Goal: Task Accomplishment & Management: Use online tool/utility

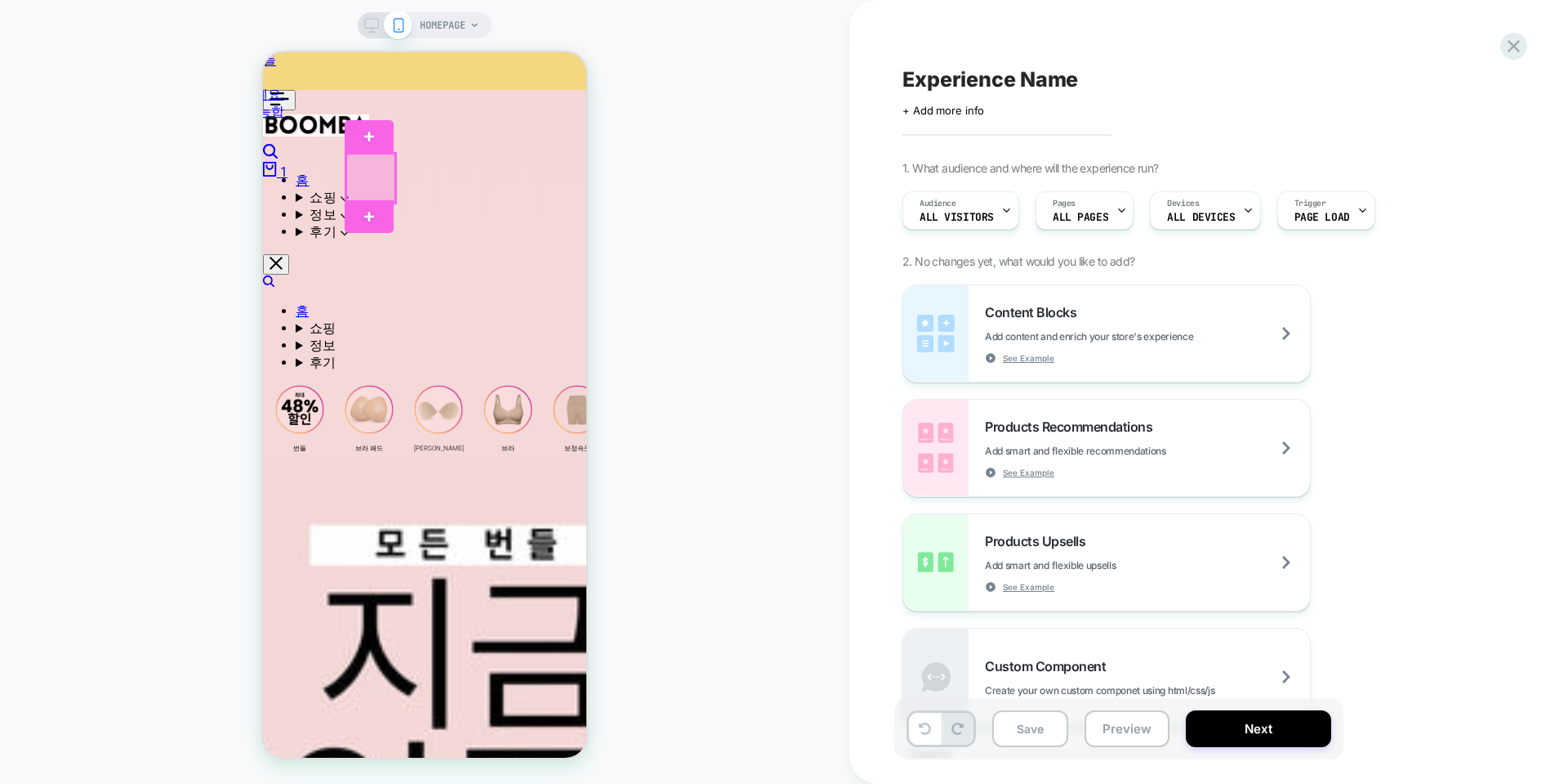
click at [382, 181] on div at bounding box center [370, 178] width 49 height 49
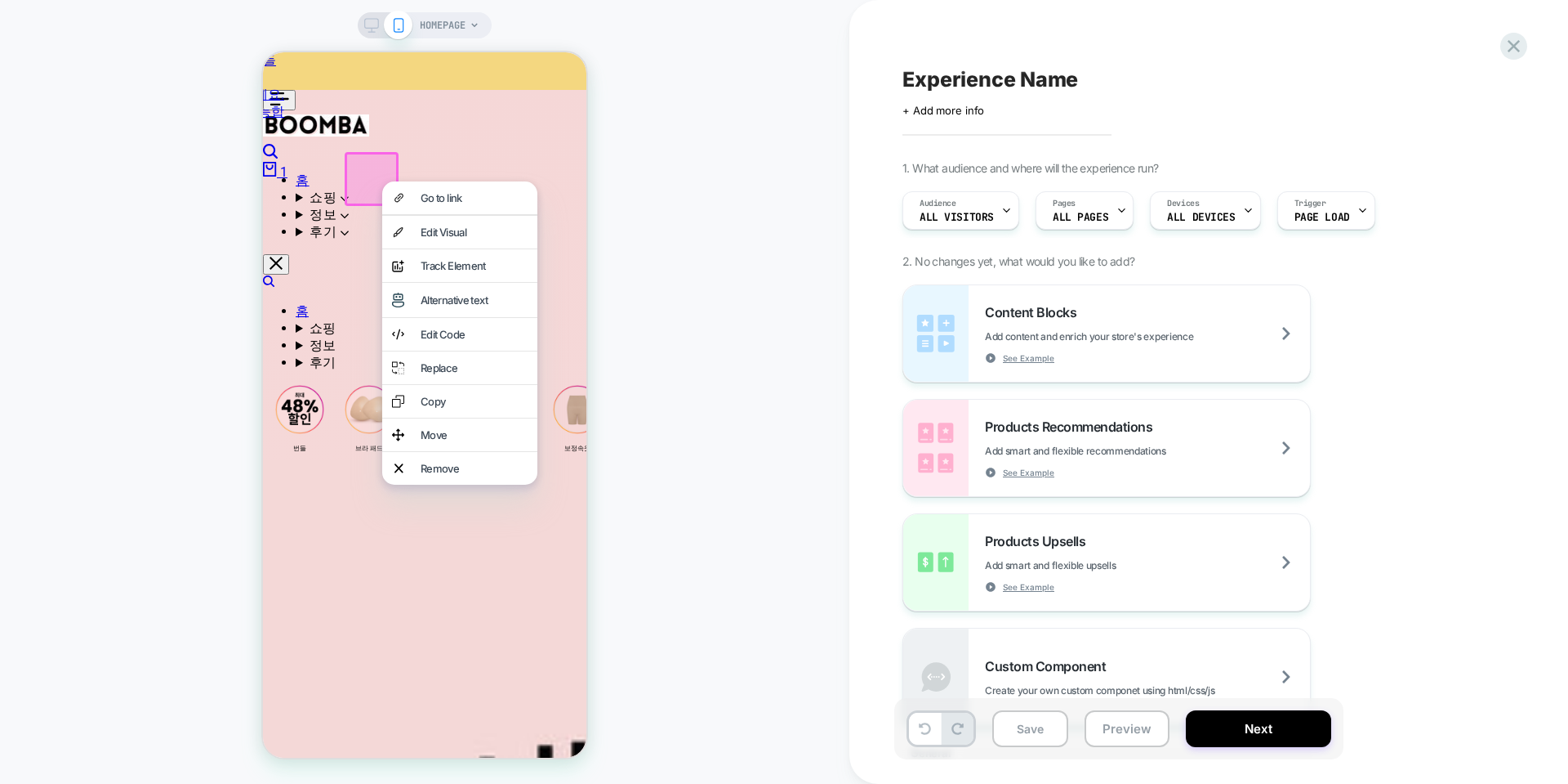
click at [446, 14] on span "HOMEPAGE" at bounding box center [443, 25] width 46 height 26
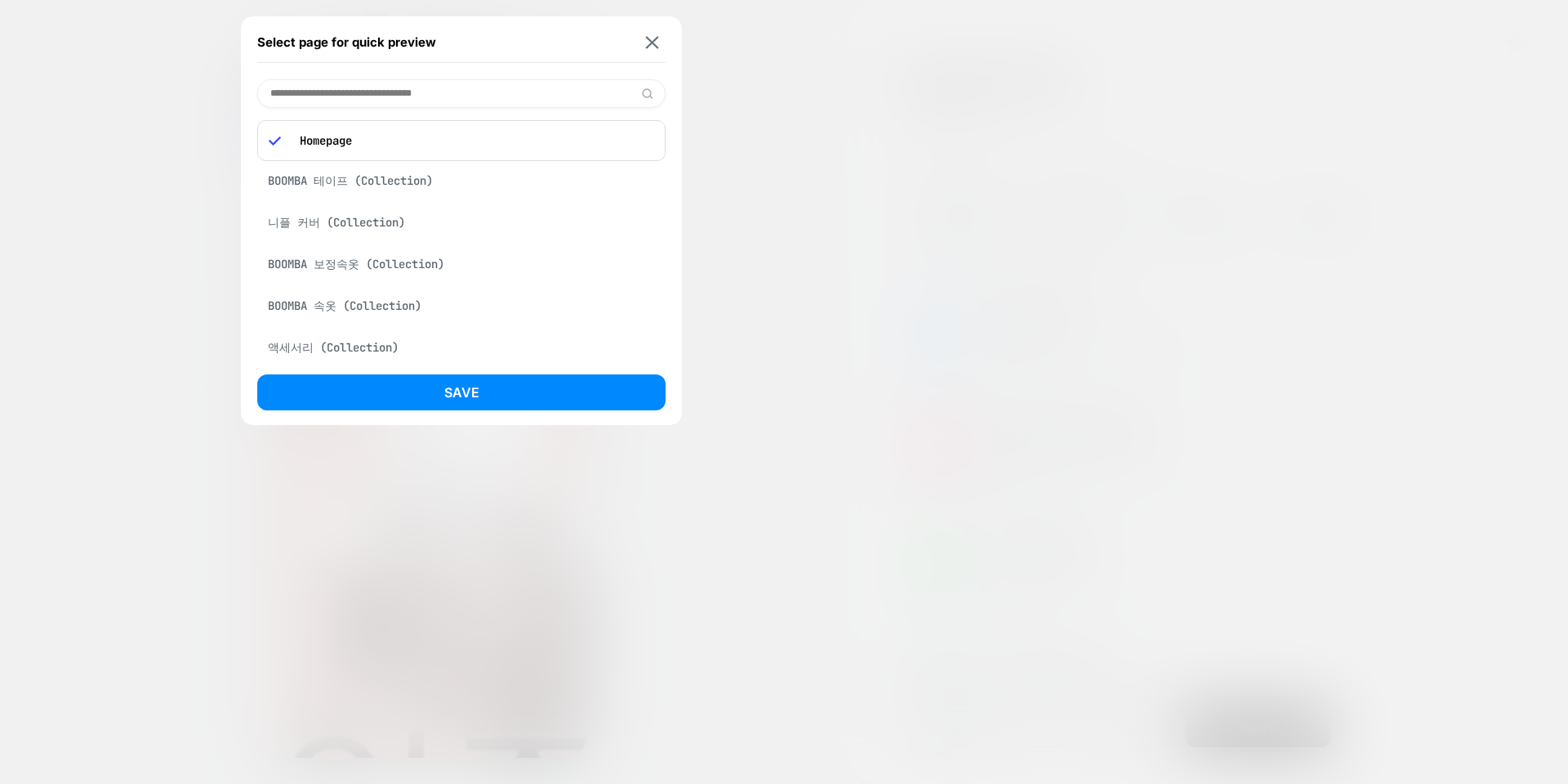
click at [448, 101] on input at bounding box center [461, 93] width 408 height 28
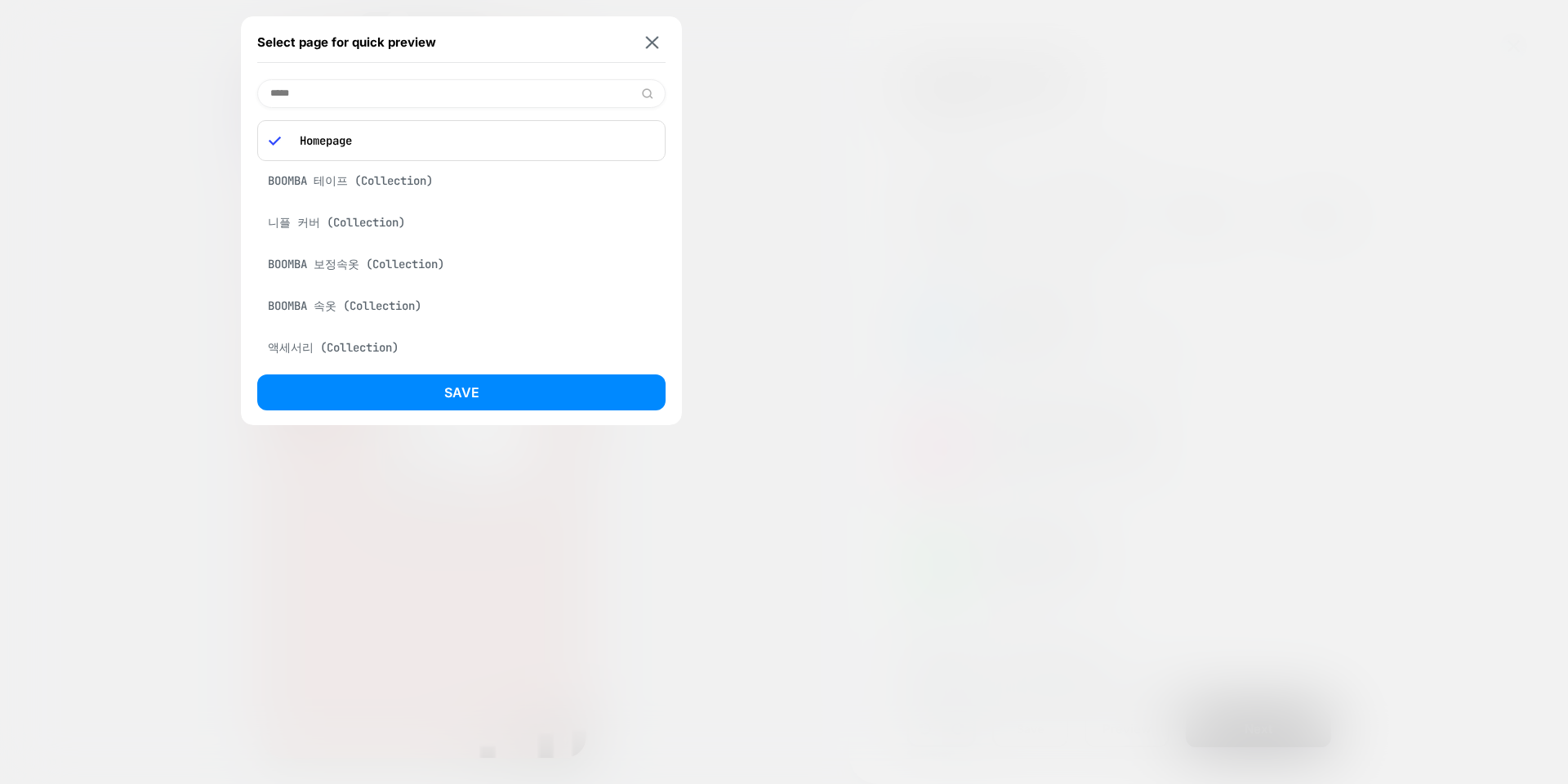
type input "*****"
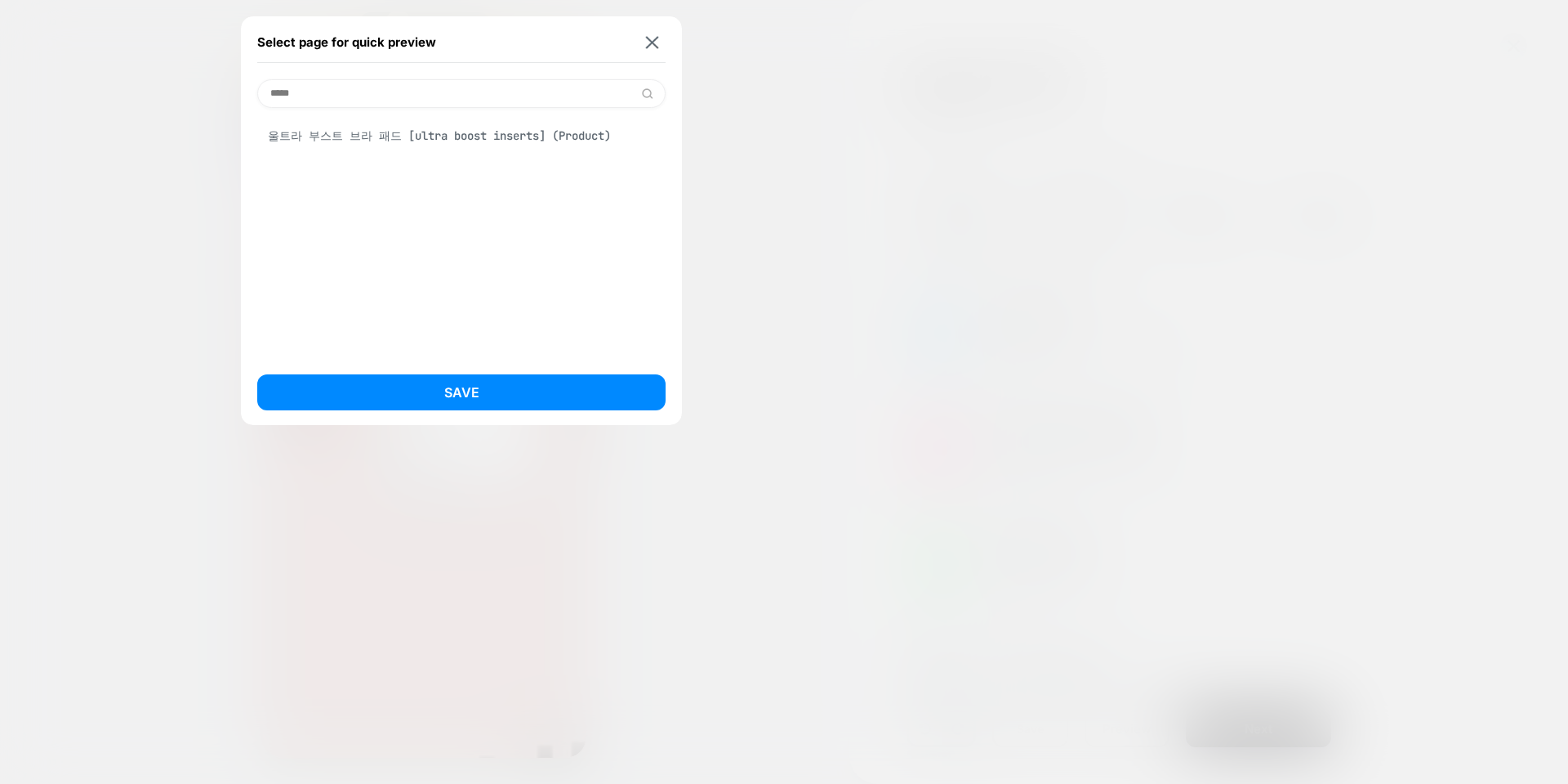
click at [452, 134] on div "울트라 부스트 브라 패드 [ultra boost inserts] (Product)" at bounding box center [461, 136] width 408 height 32
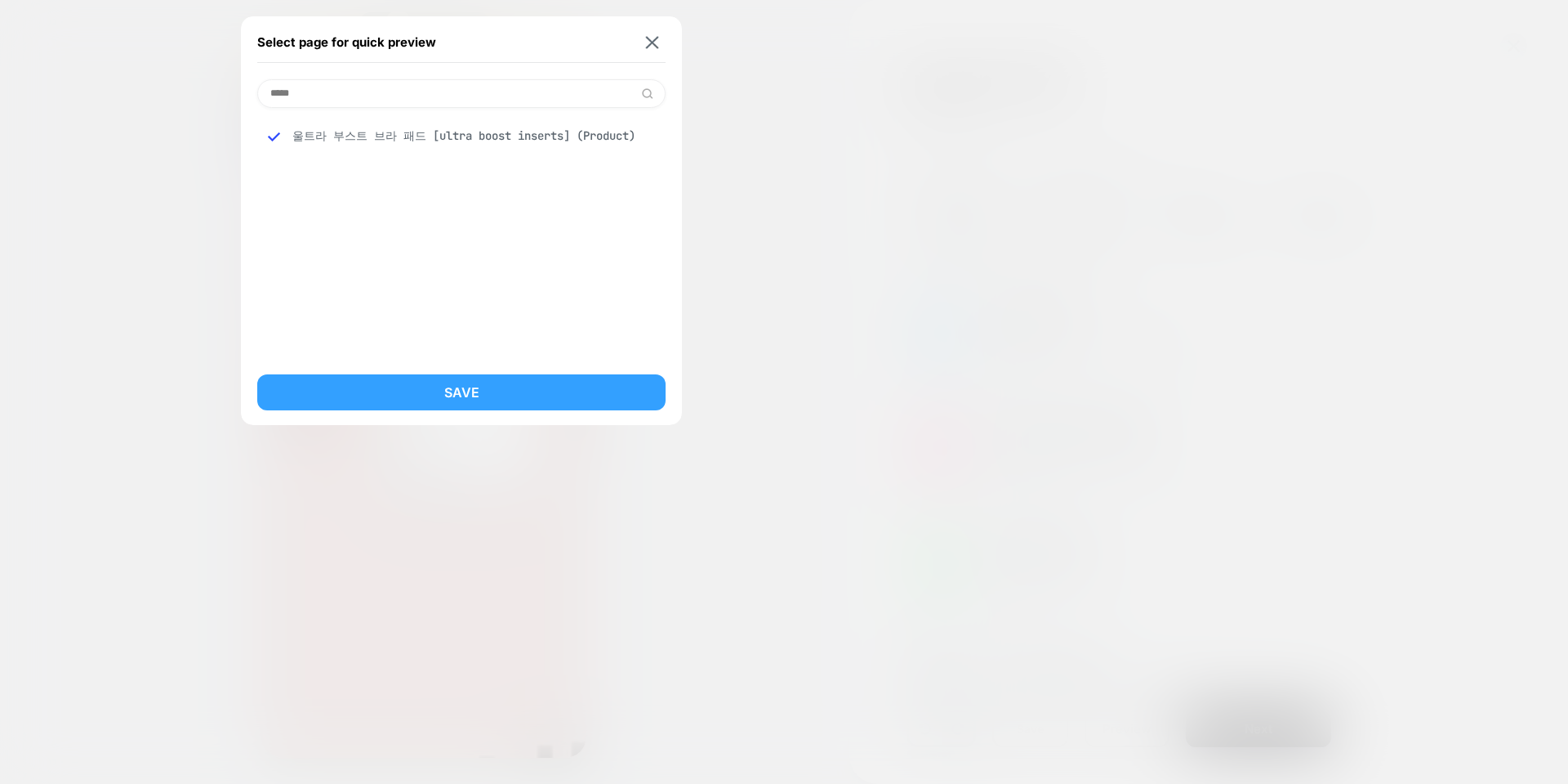
click at [473, 390] on button "Save" at bounding box center [461, 392] width 408 height 36
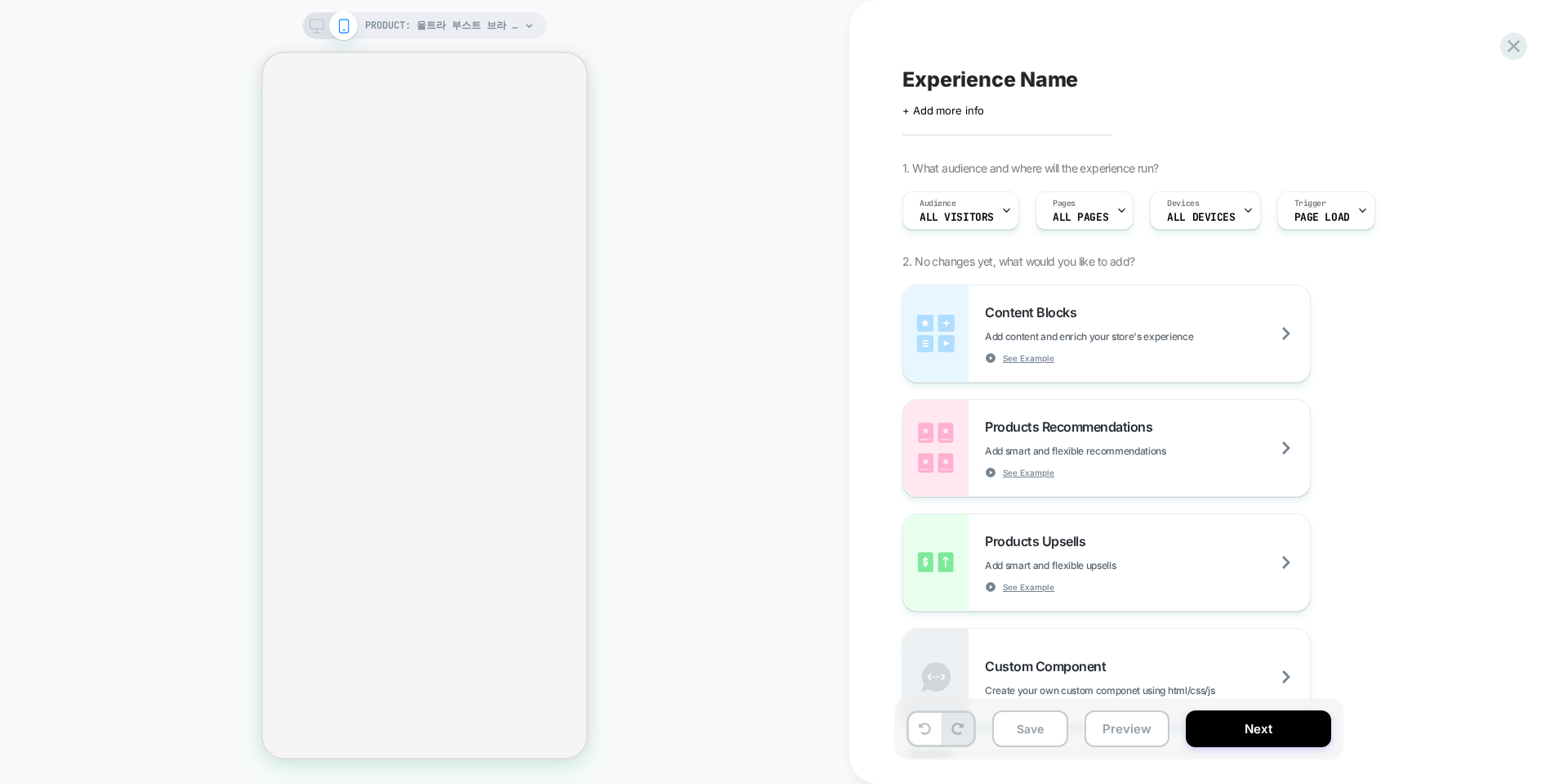
select select "**********"
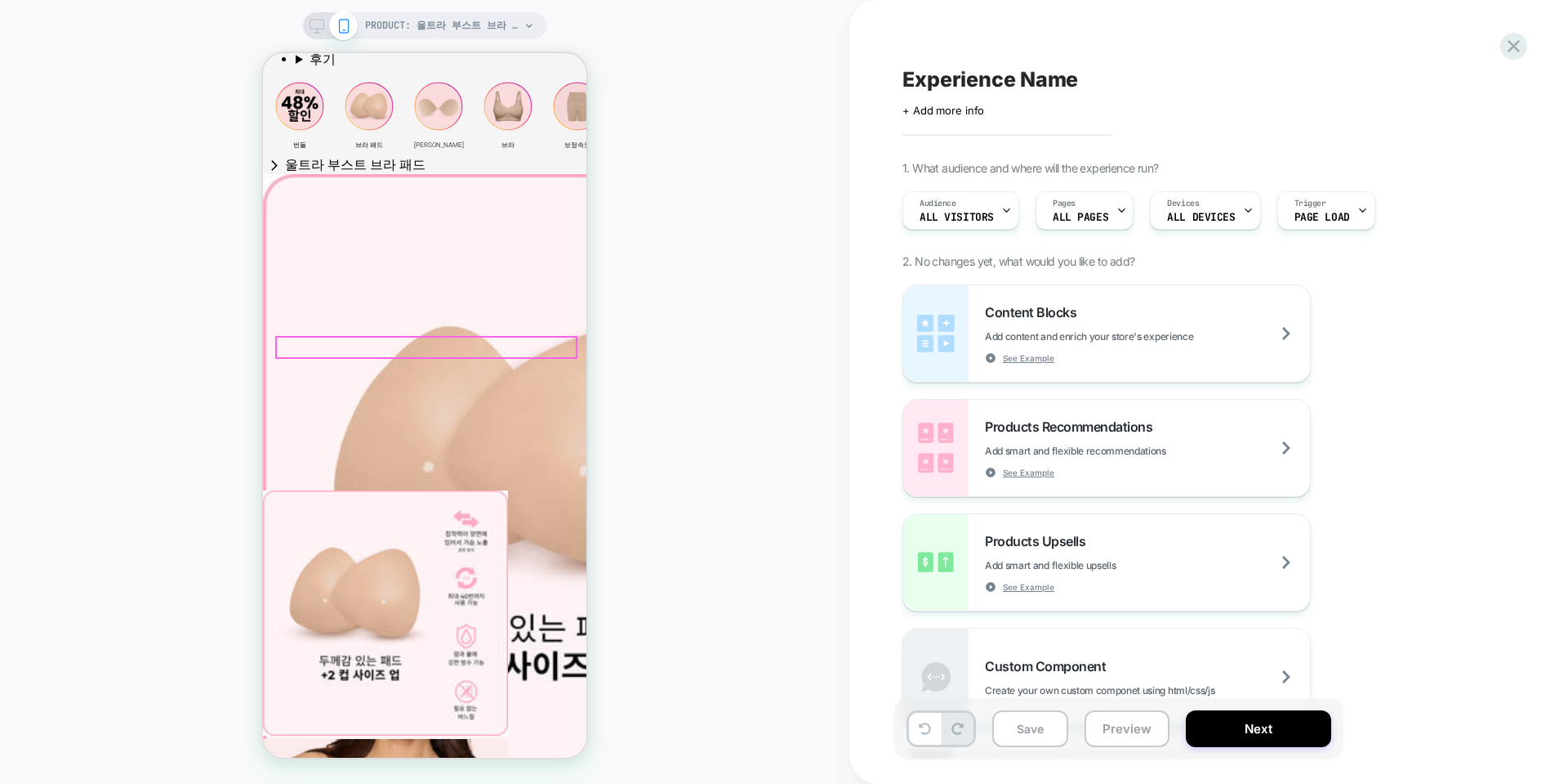
scroll to position [572, 0]
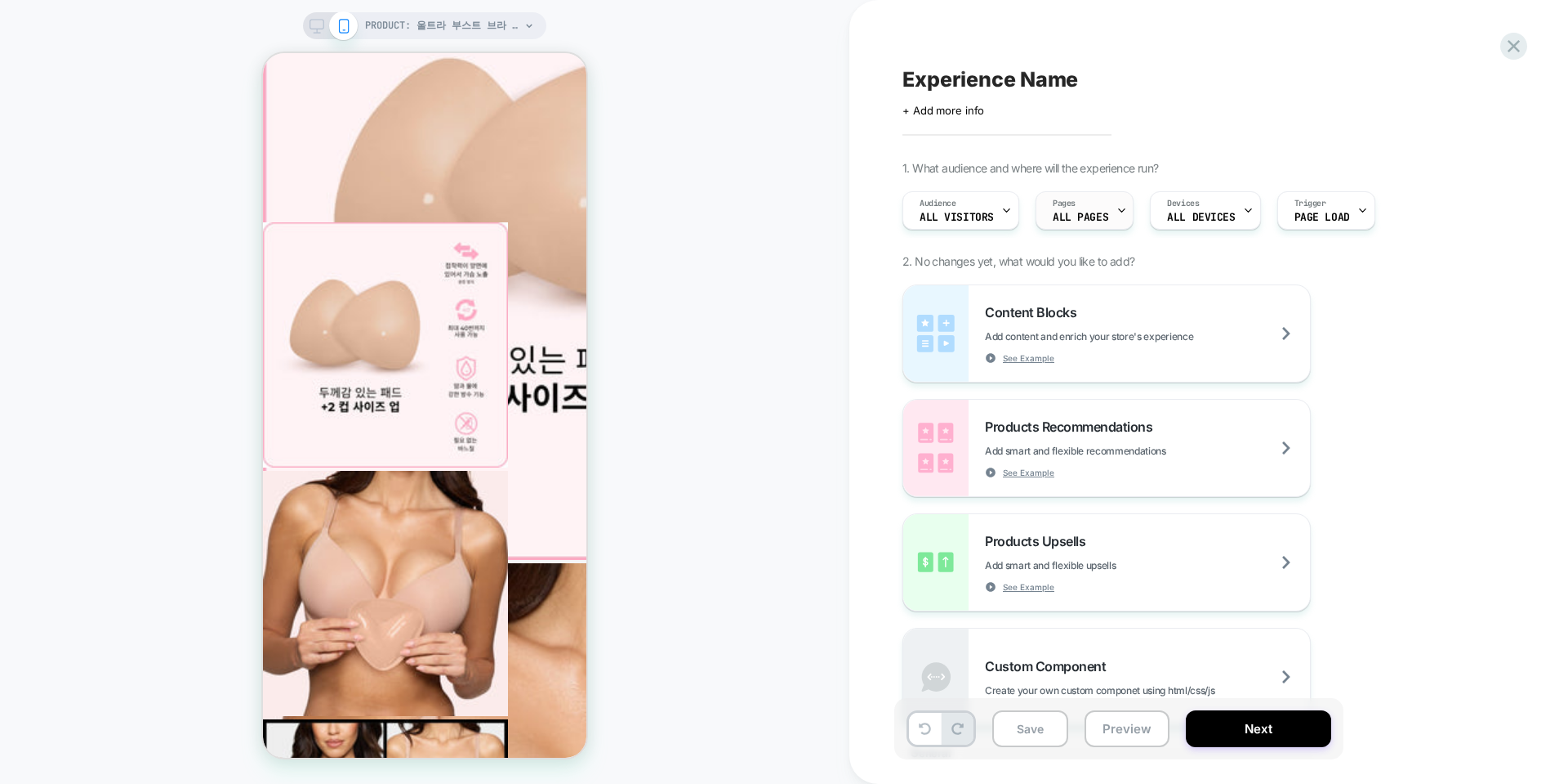
click at [1109, 211] on div "Pages ALL PAGES" at bounding box center [1080, 210] width 88 height 37
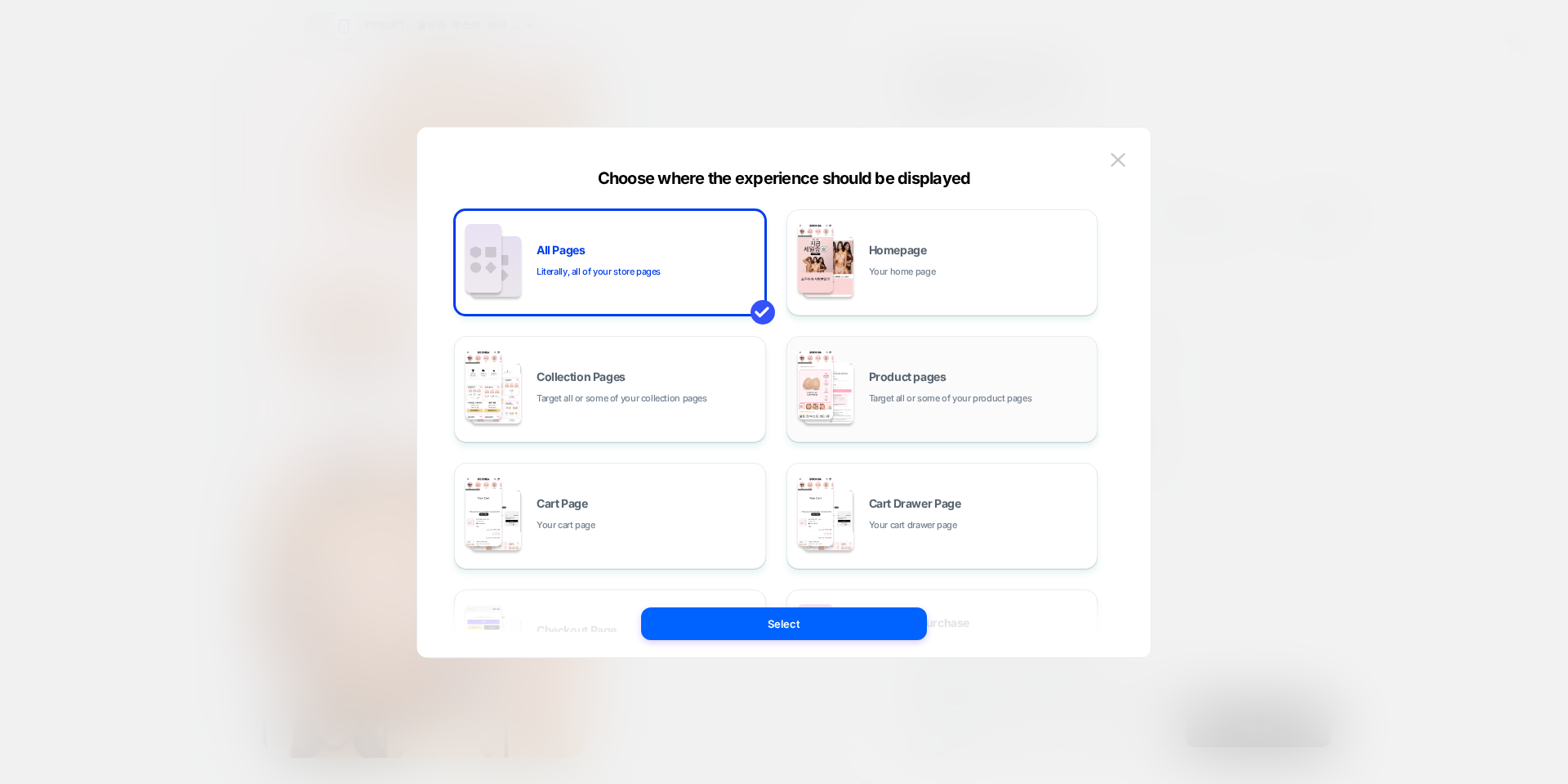
scroll to position [560, 0]
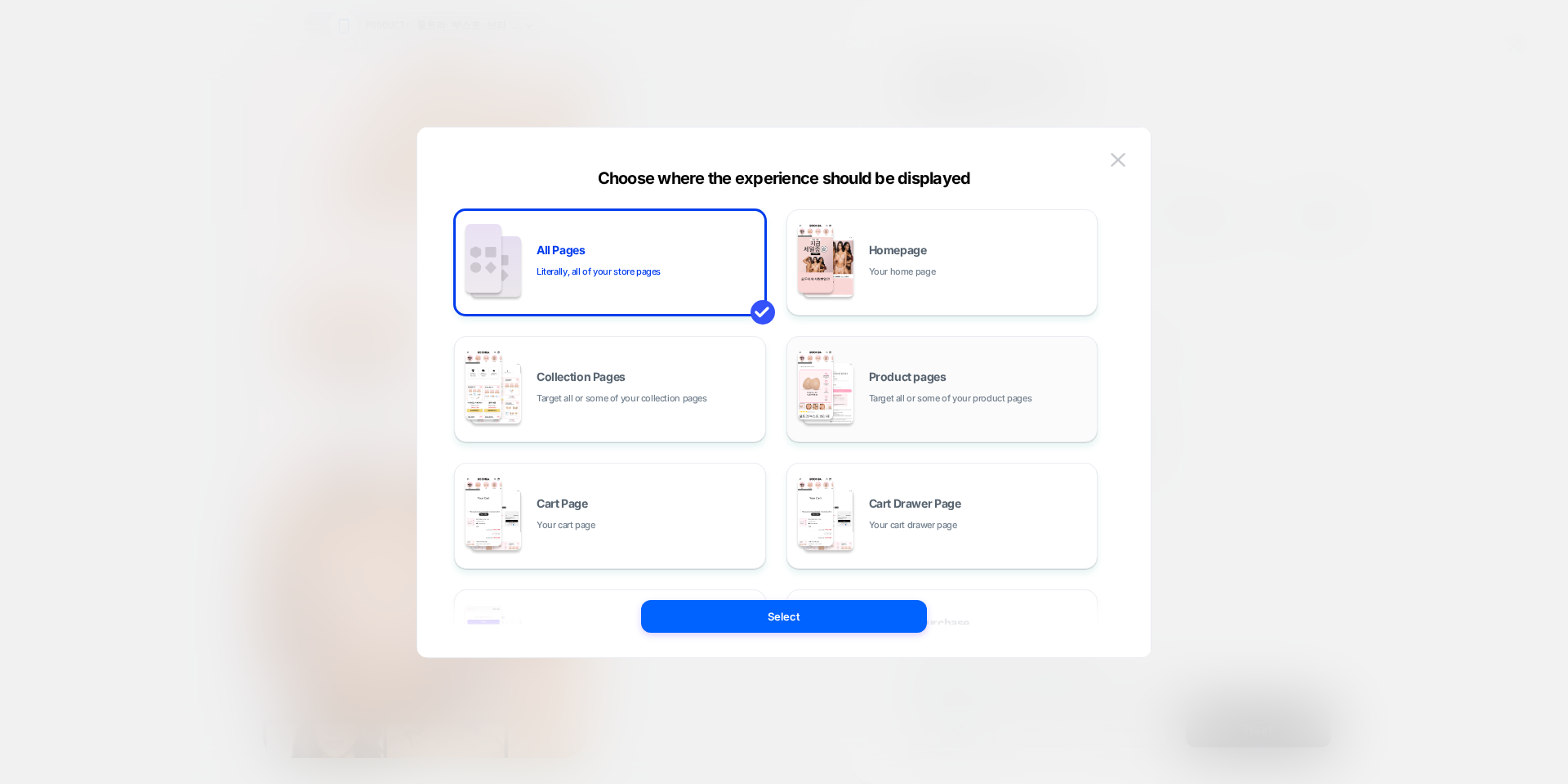
click at [1004, 368] on div "Product pages Target all or some of your product pages" at bounding box center [942, 389] width 294 height 90
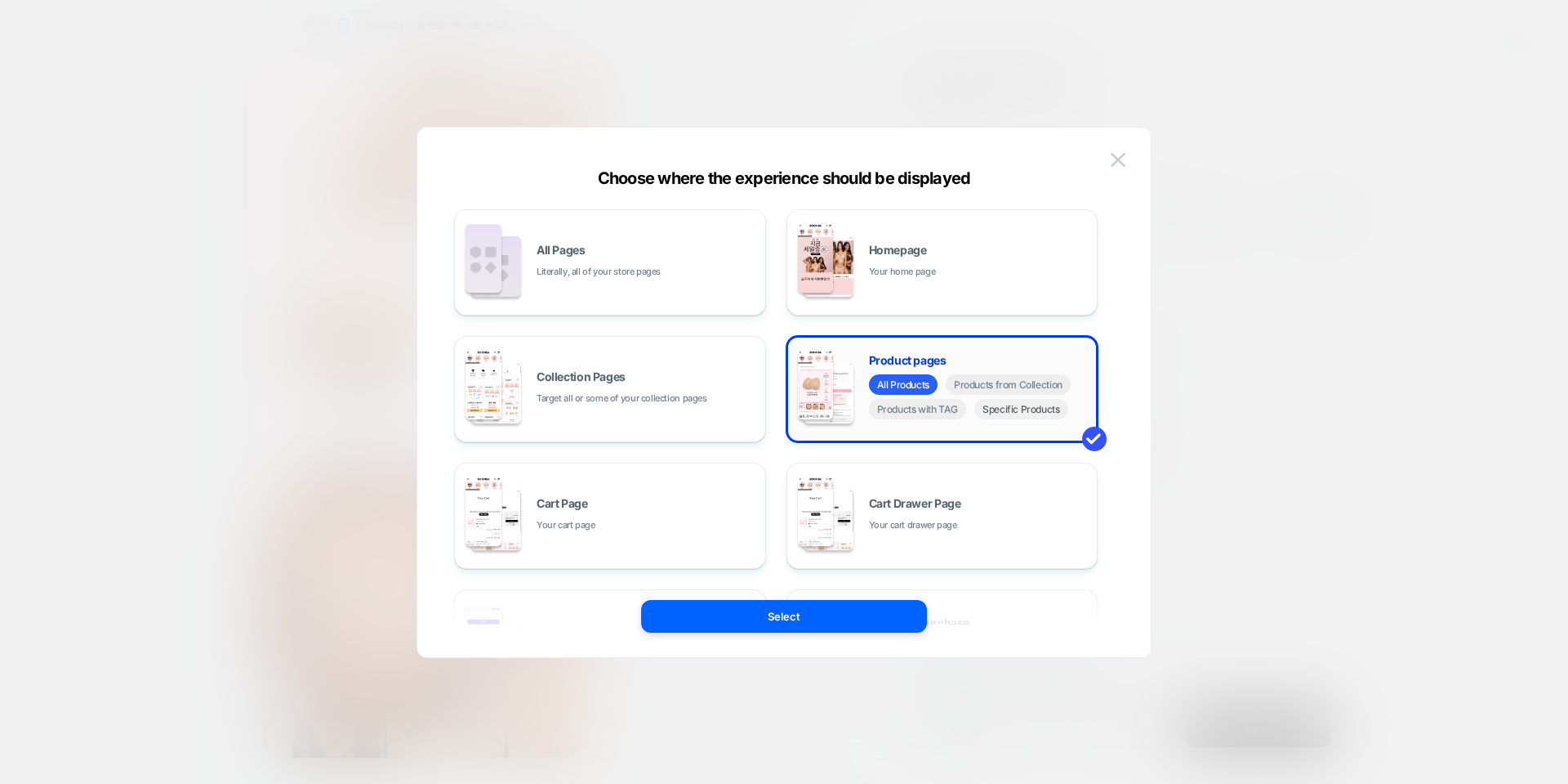
click at [1011, 409] on span "Specific Products" at bounding box center [1022, 409] width 94 height 20
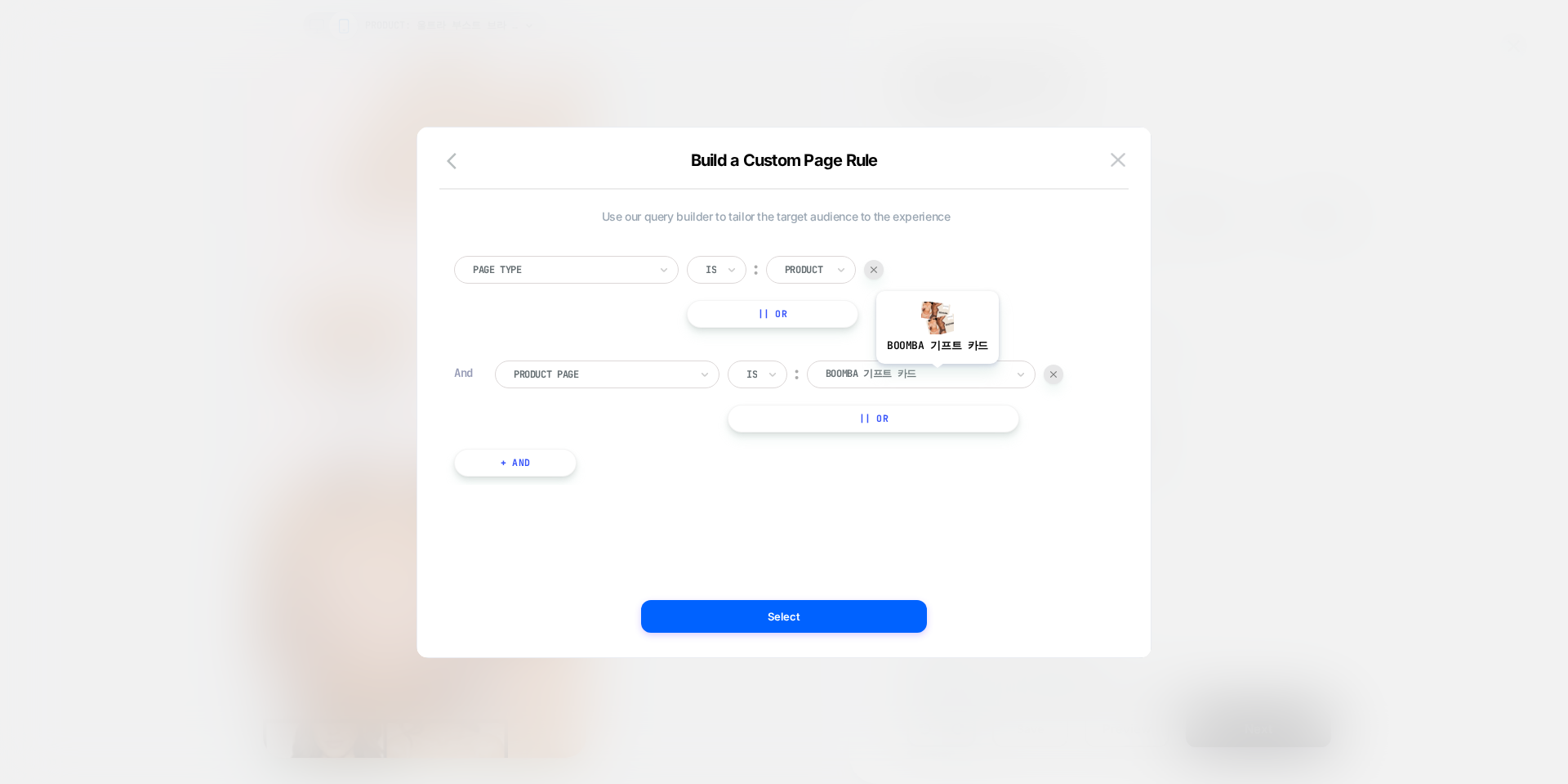
click at [937, 376] on div at bounding box center [916, 374] width 180 height 15
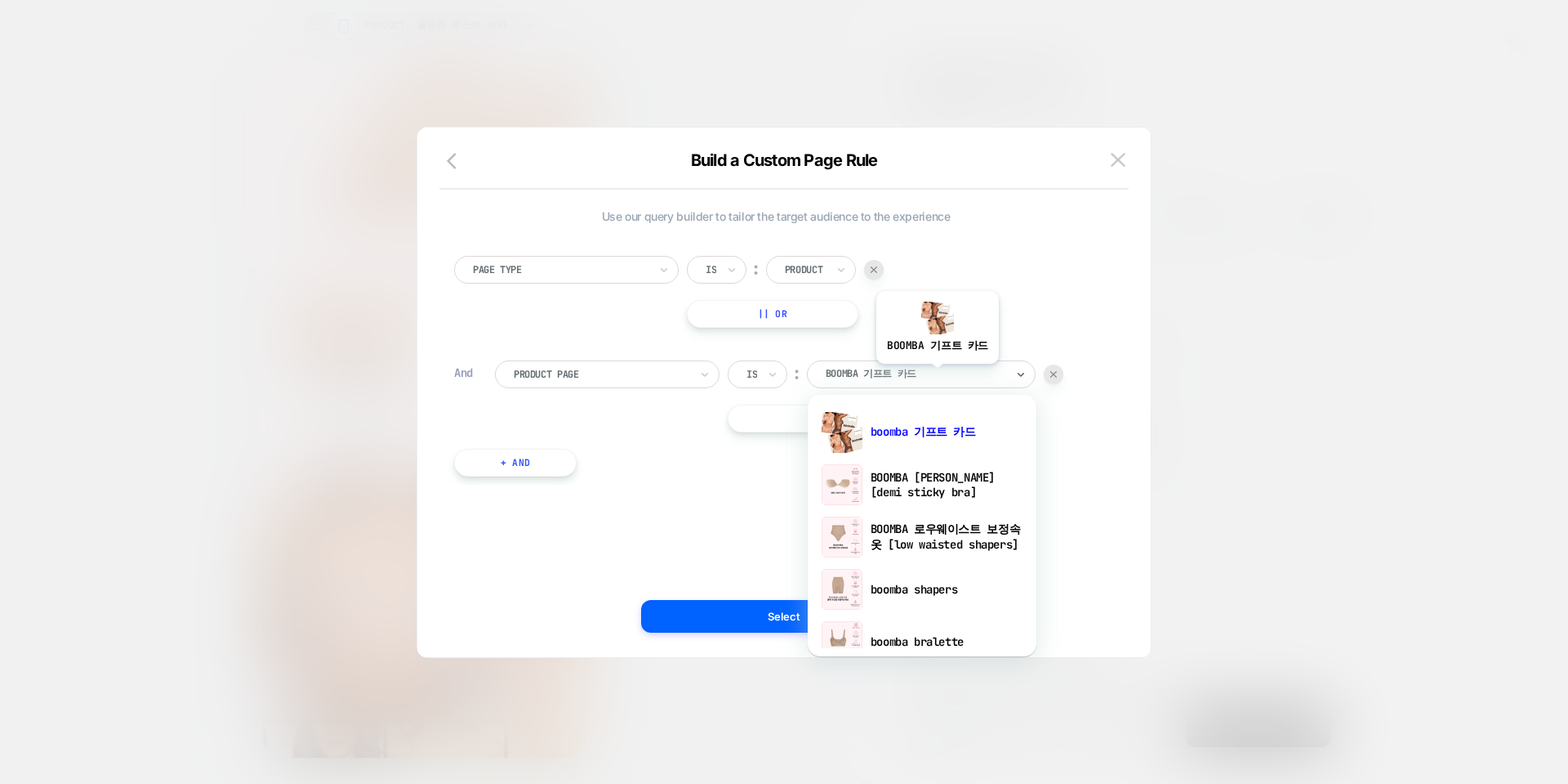
scroll to position [572, 0]
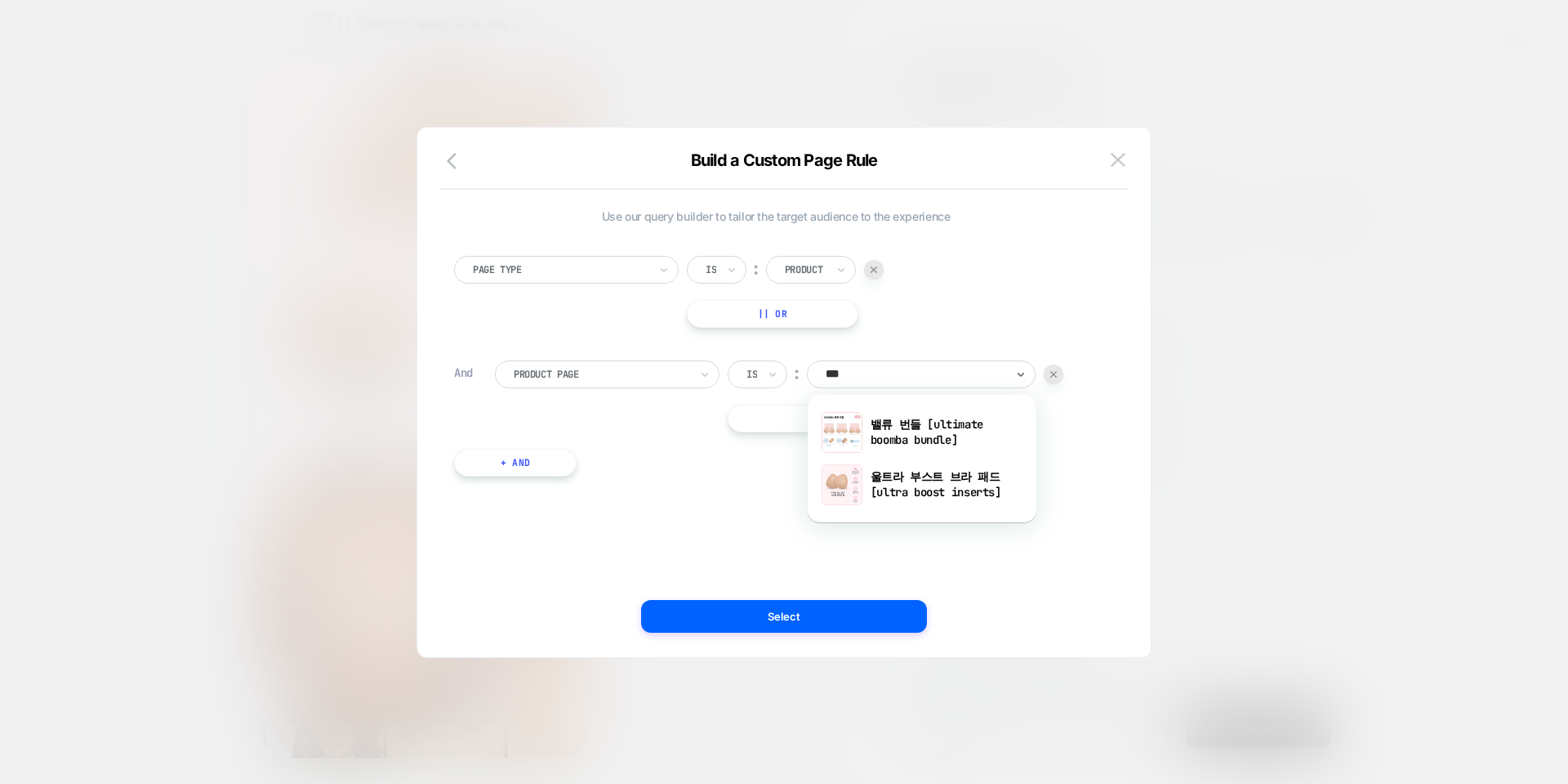
type input "****"
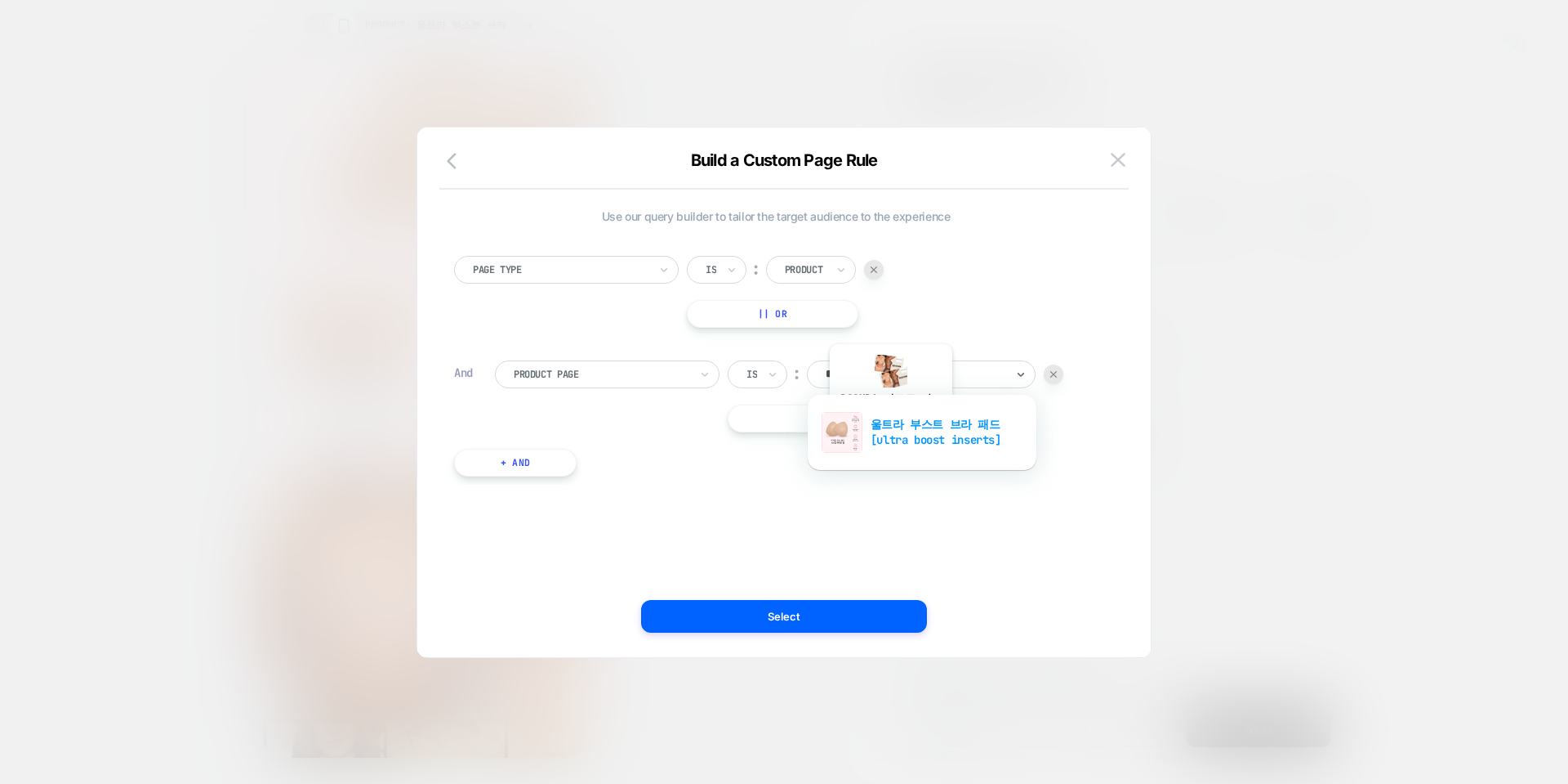
click at [892, 430] on div "울트라 부스트 브라 패드 [ultra boost inserts]" at bounding box center [922, 432] width 213 height 52
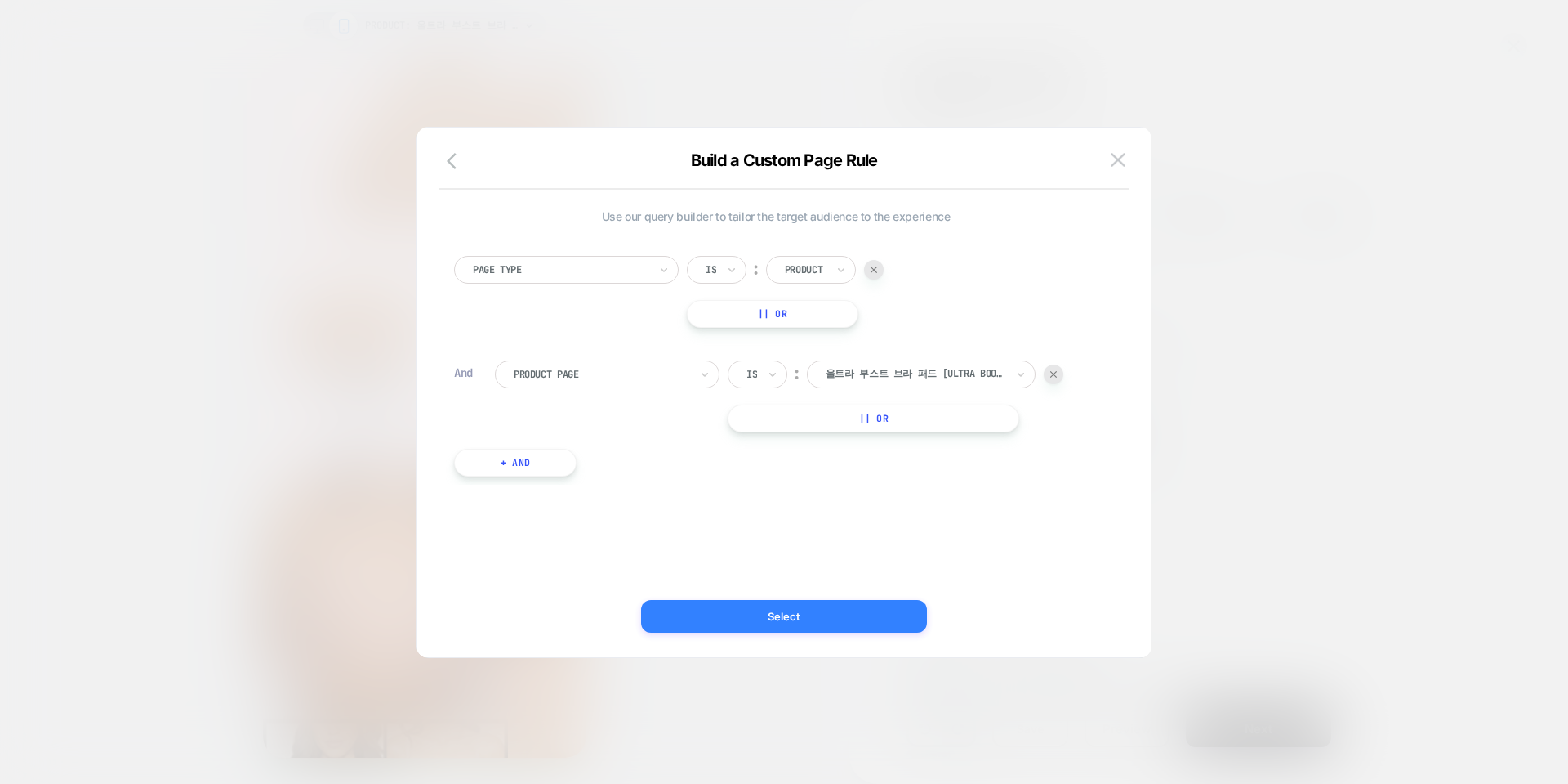
click at [831, 617] on button "Select" at bounding box center [784, 616] width 286 height 32
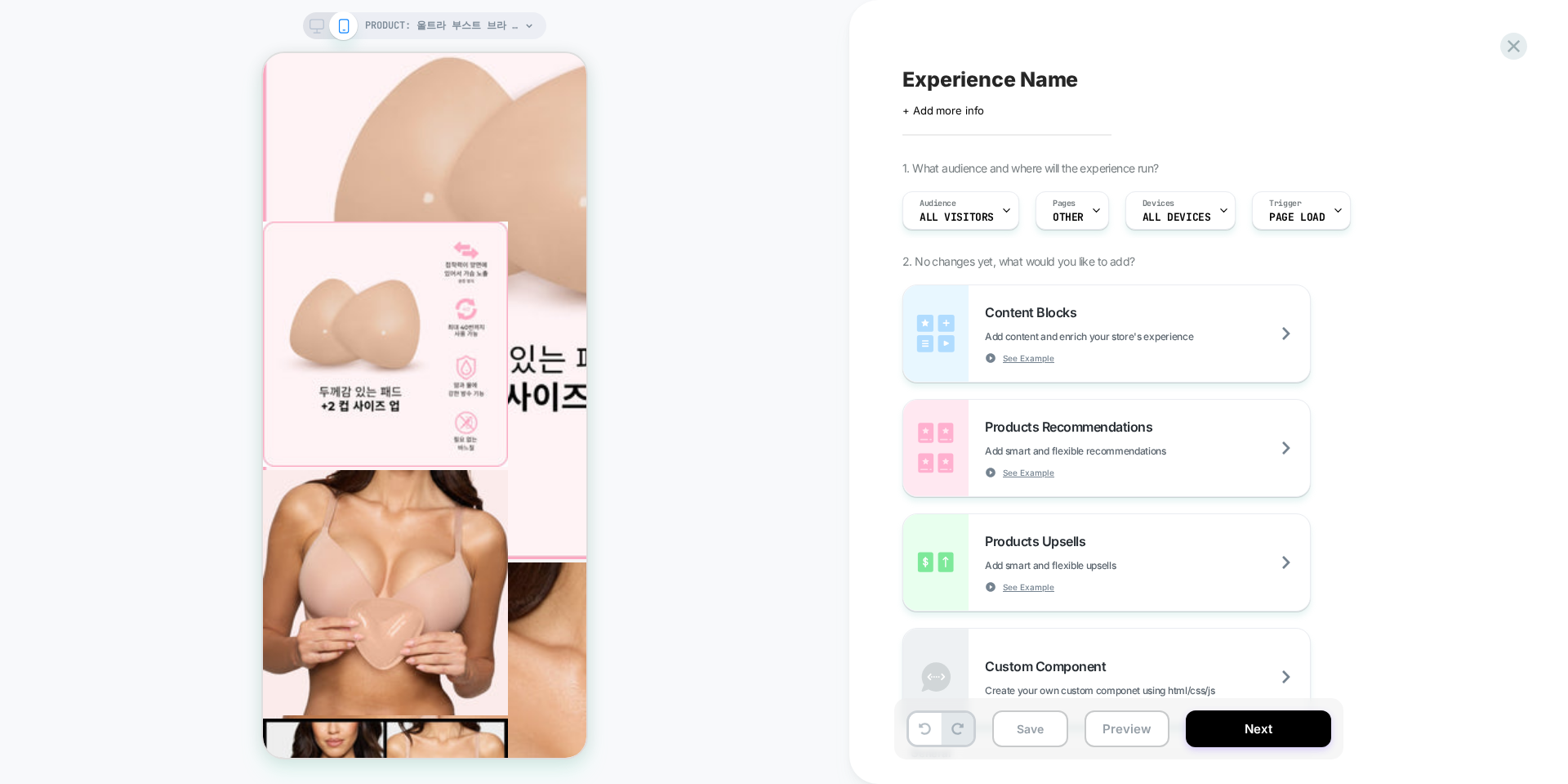
scroll to position [560, 0]
click at [1161, 210] on div "Devices ALL DEVICES" at bounding box center [1177, 210] width 101 height 37
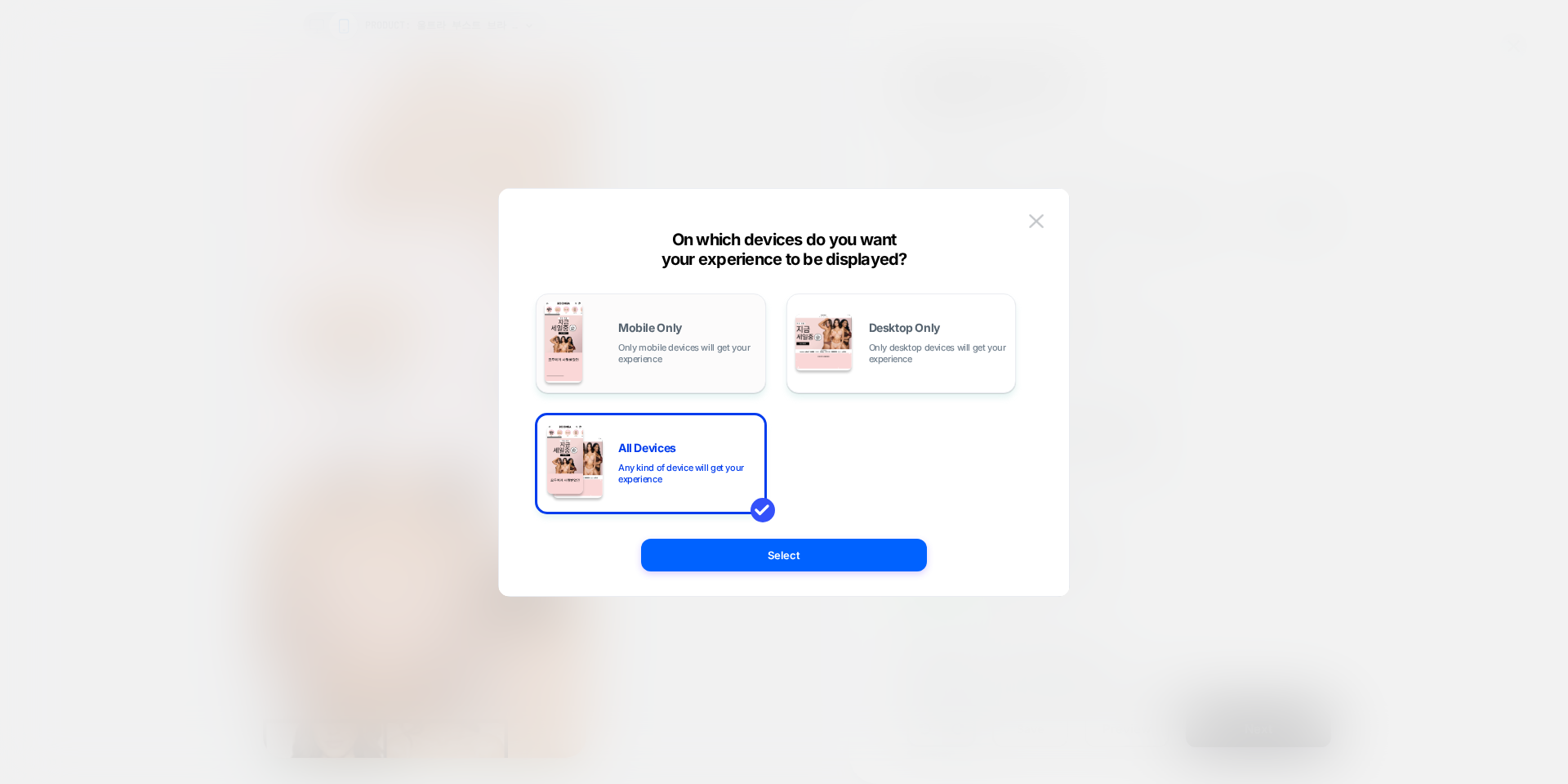
drag, startPoint x: 662, startPoint y: 348, endPoint x: 667, endPoint y: 358, distance: 11.2
click at [661, 348] on span "Only mobile devices will get your experience" at bounding box center [687, 353] width 139 height 23
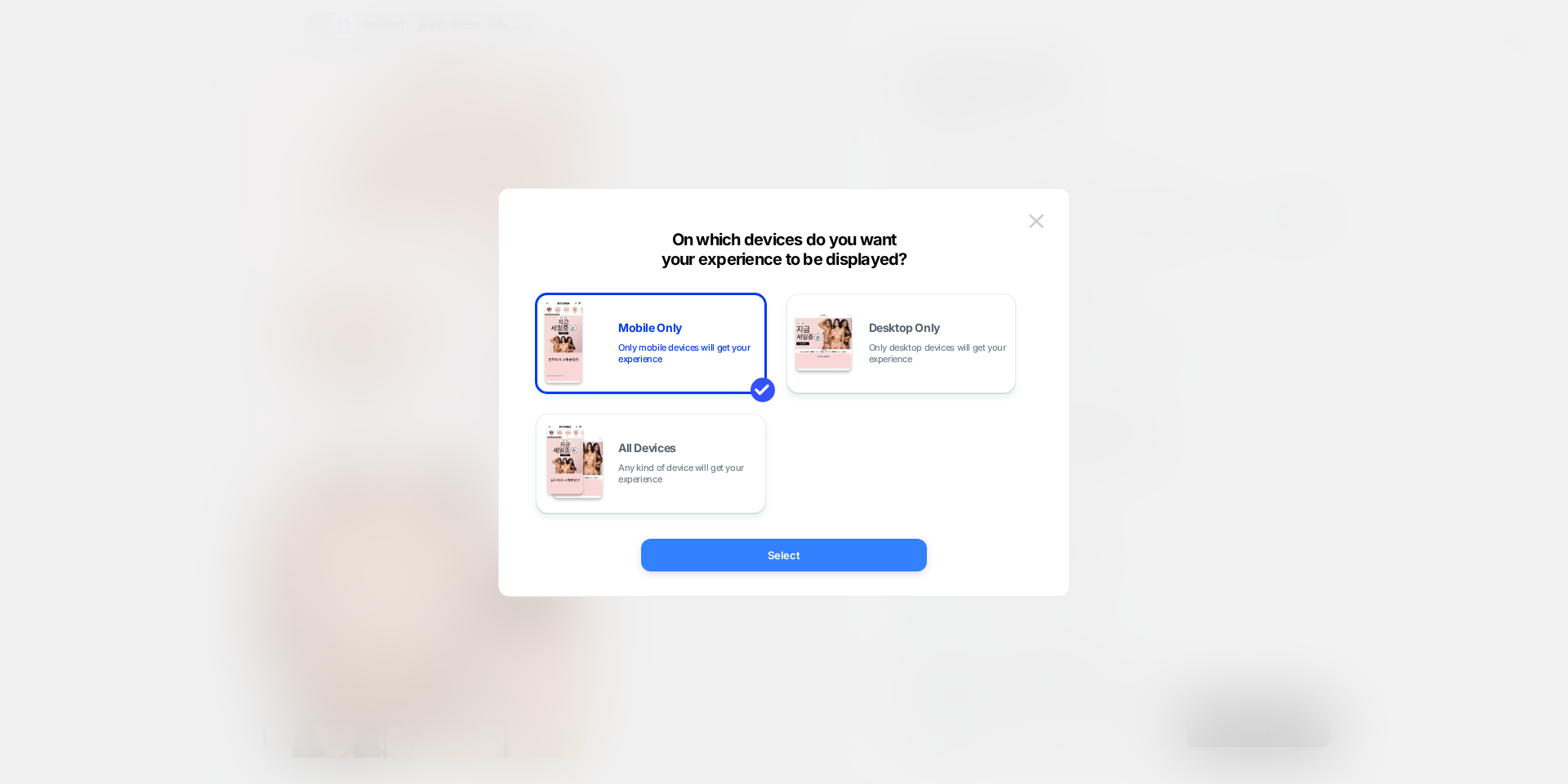
click at [835, 549] on button "Select" at bounding box center [784, 555] width 286 height 32
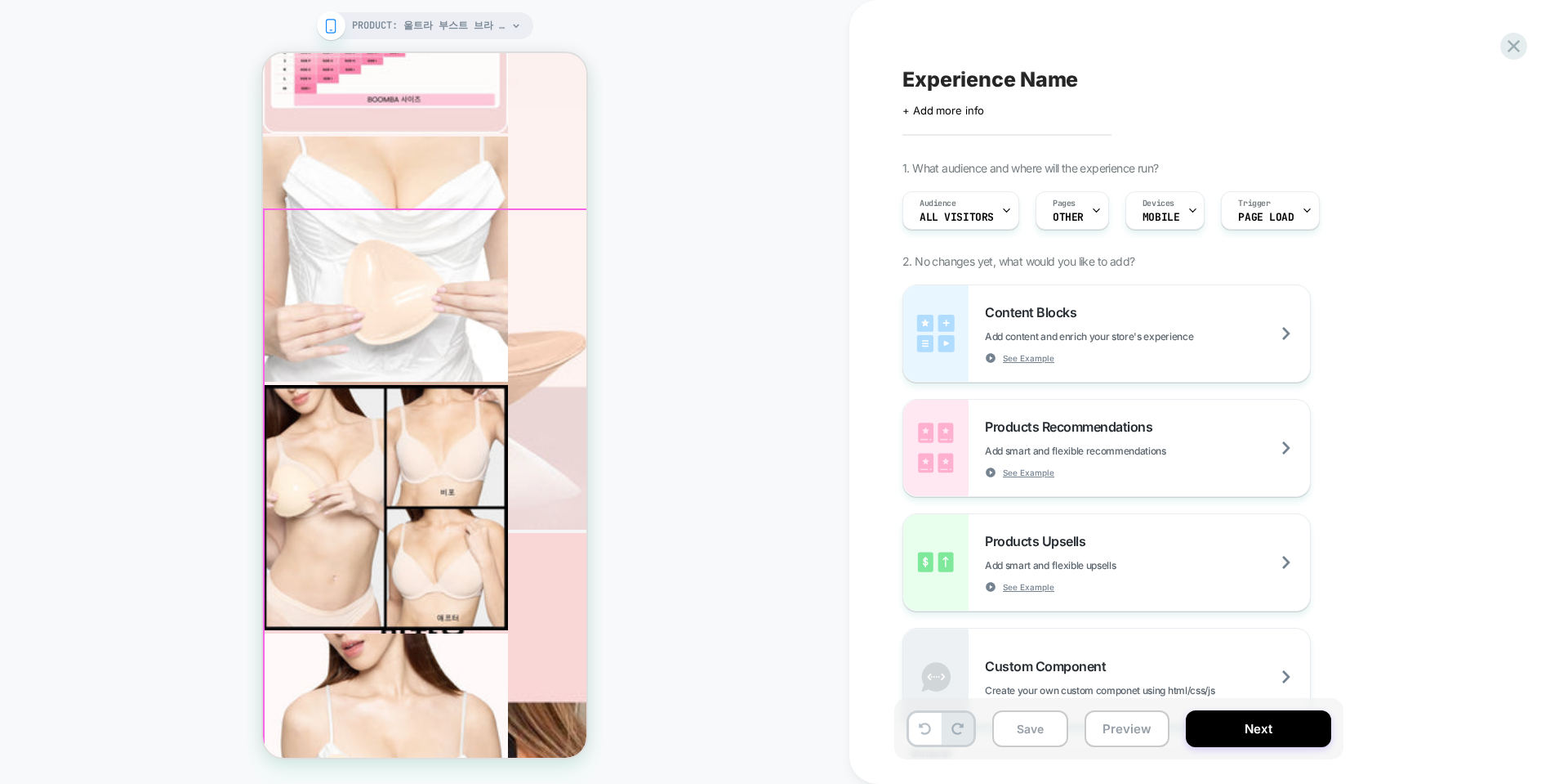
scroll to position [3876, 0]
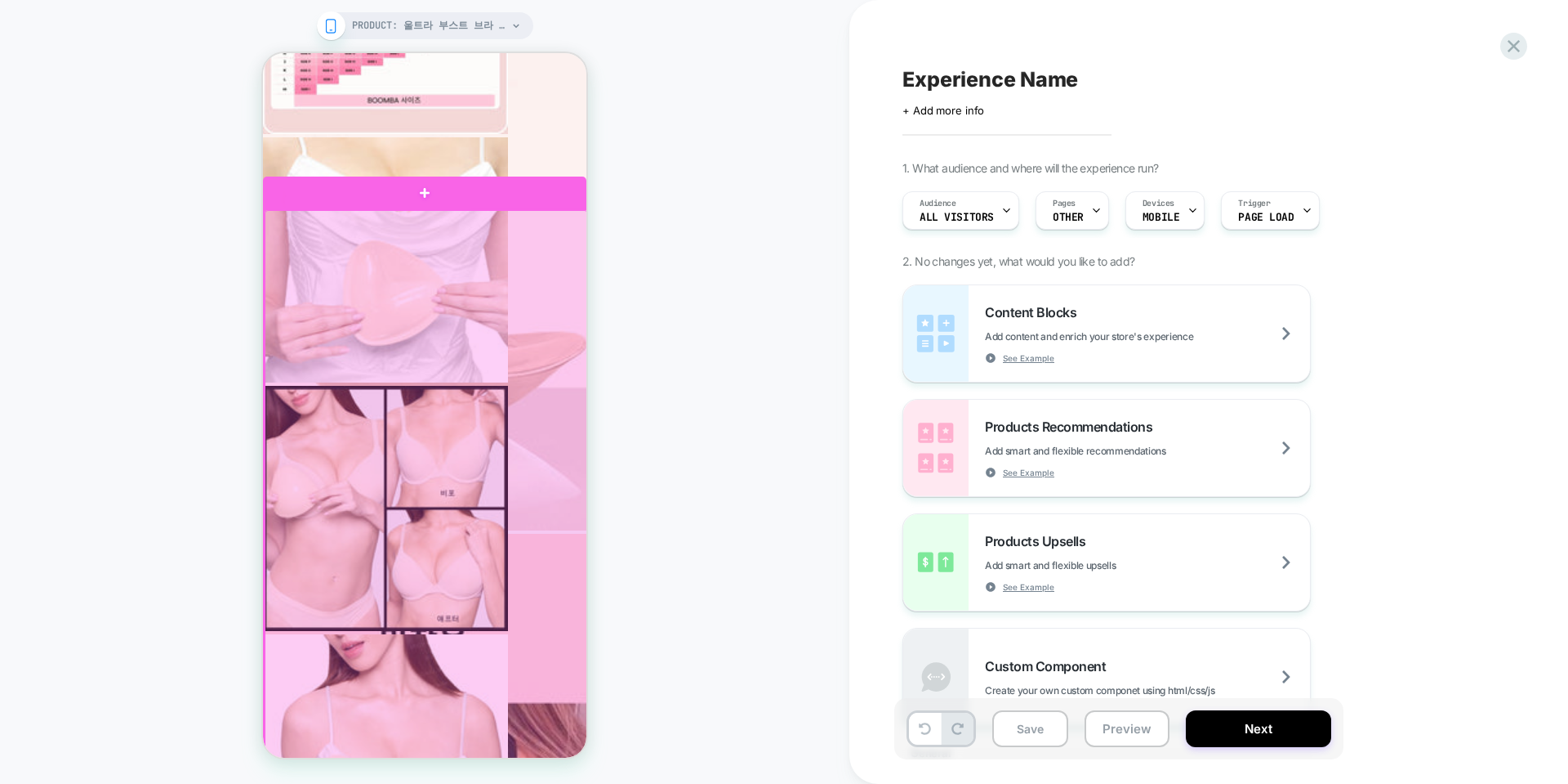
click at [580, 246] on div at bounding box center [426, 528] width 324 height 636
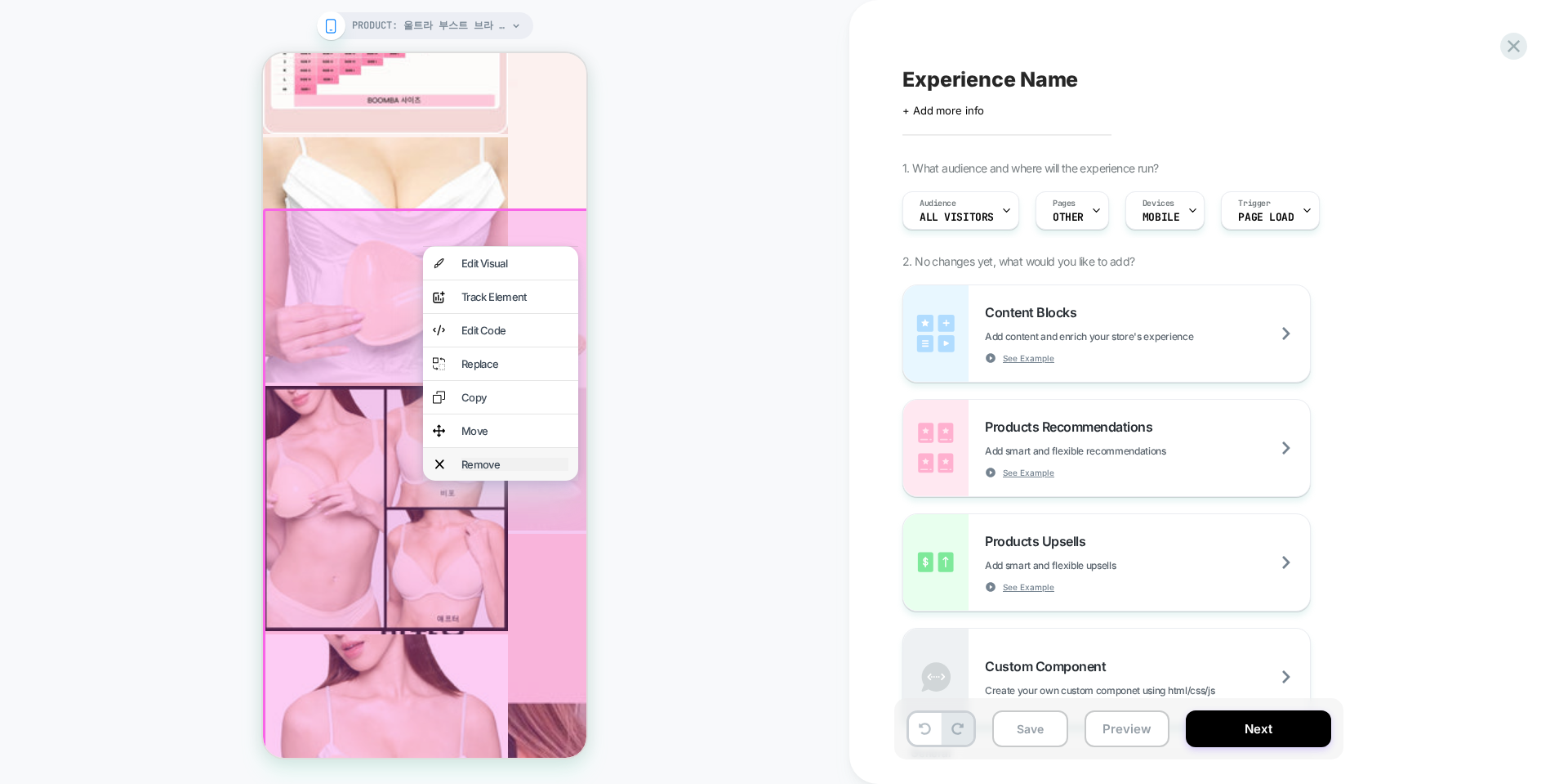
click at [485, 471] on div "Remove" at bounding box center [515, 464] width 107 height 13
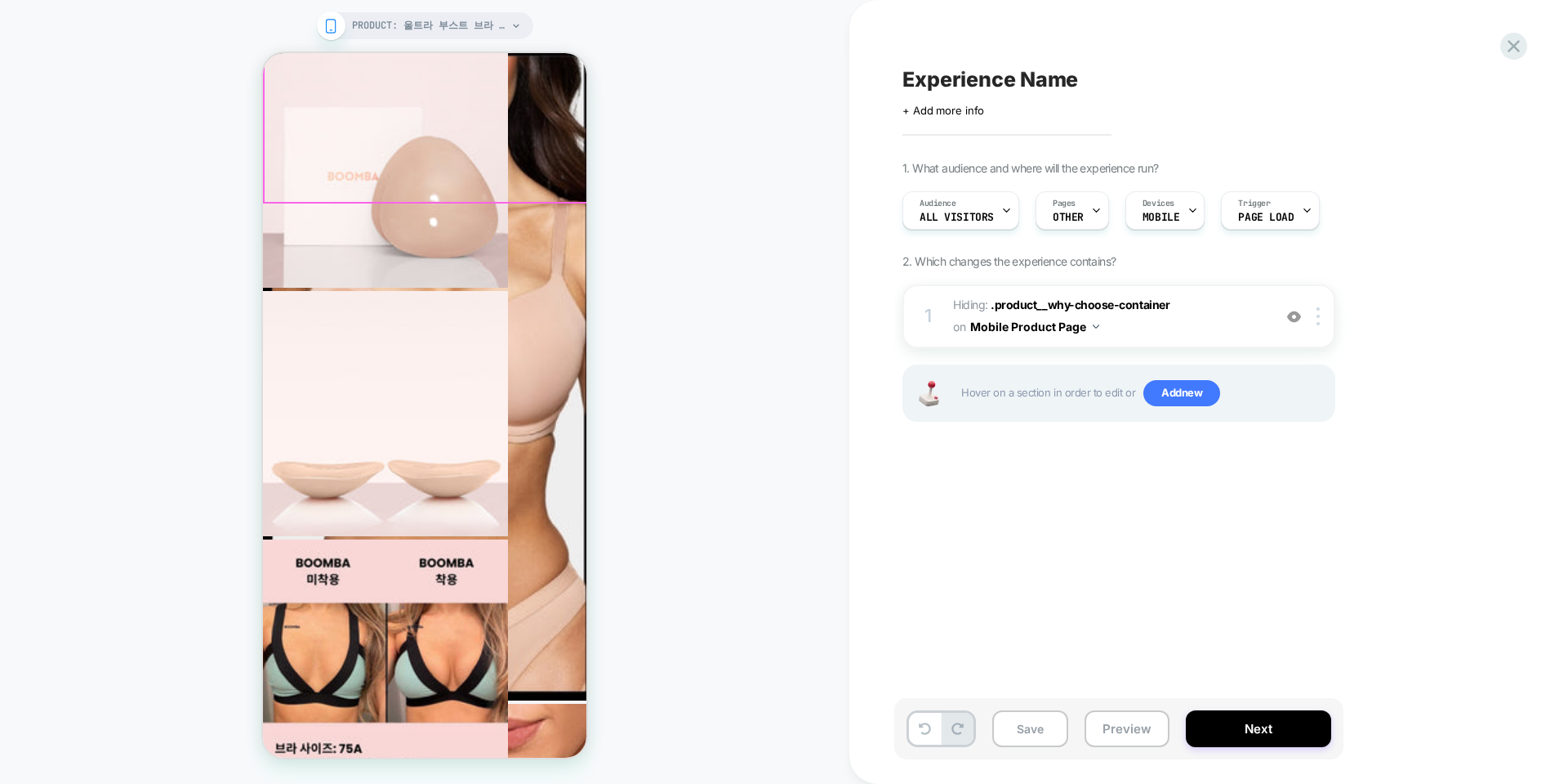
scroll to position [1926, 0]
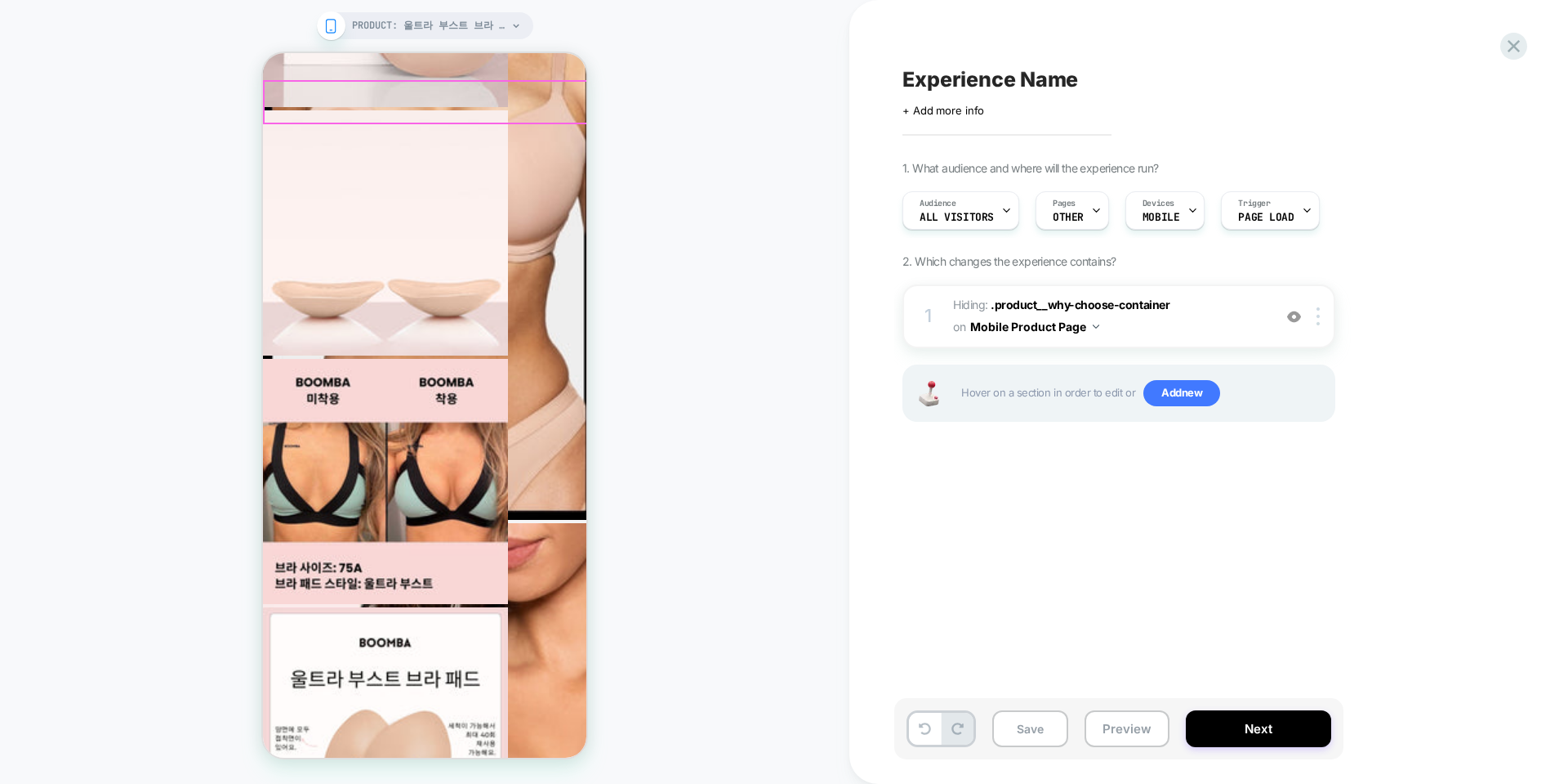
scroll to position [1914, 0]
click at [1109, 723] on button "Preview" at bounding box center [1128, 728] width 85 height 37
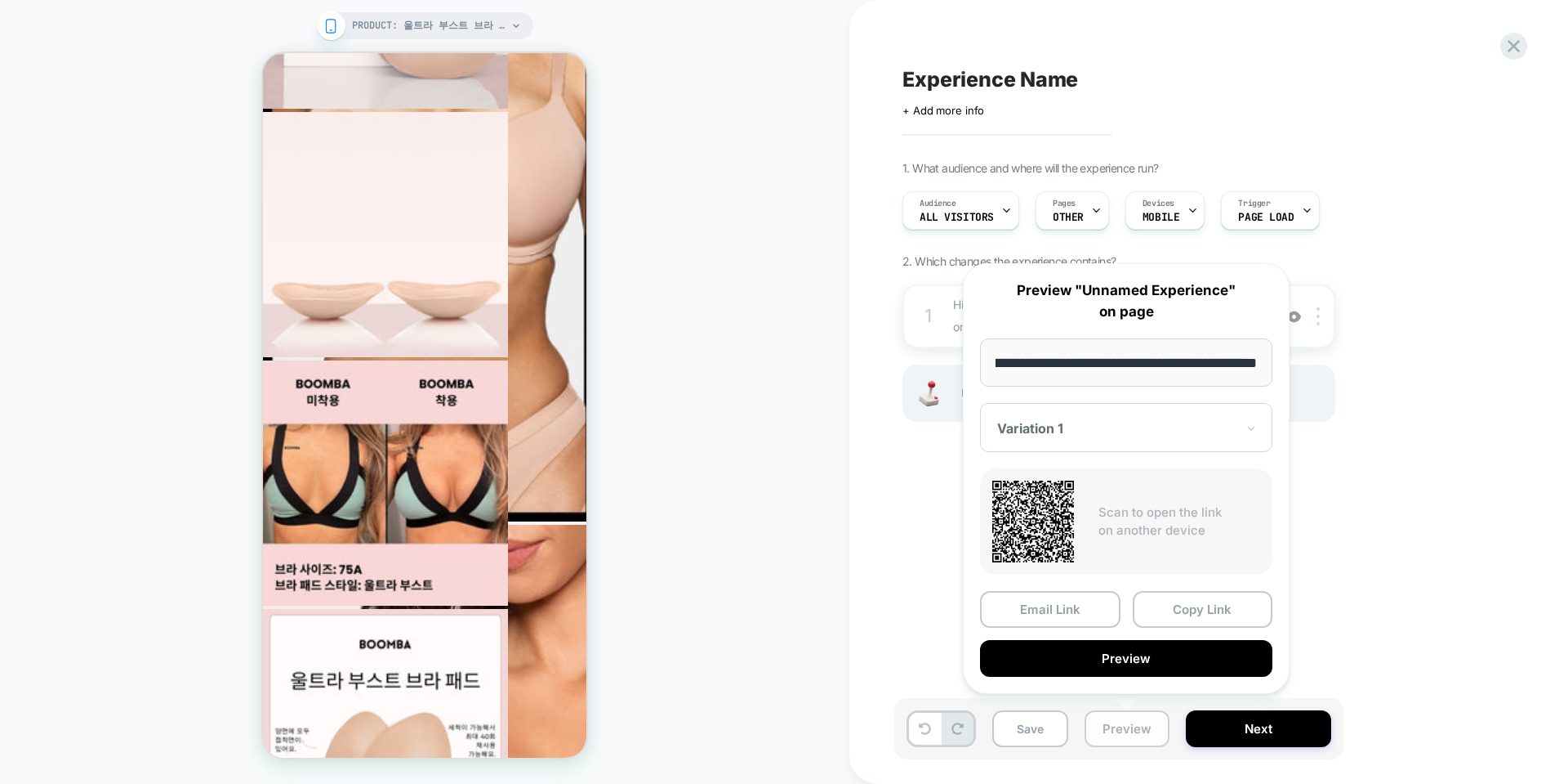
scroll to position [1926, 0]
click at [1111, 658] on button "Preview" at bounding box center [1126, 658] width 293 height 37
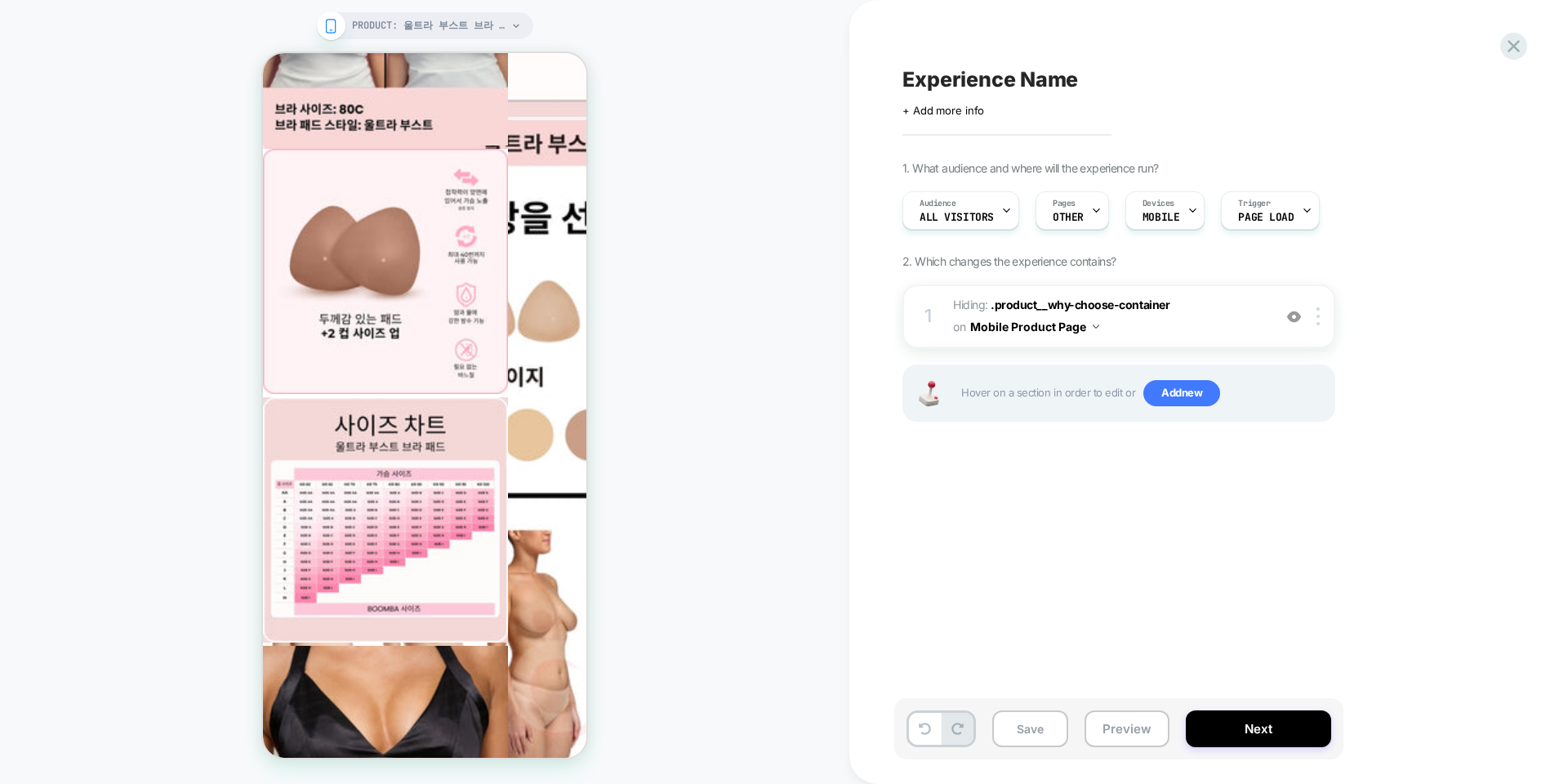
scroll to position [5592, 0]
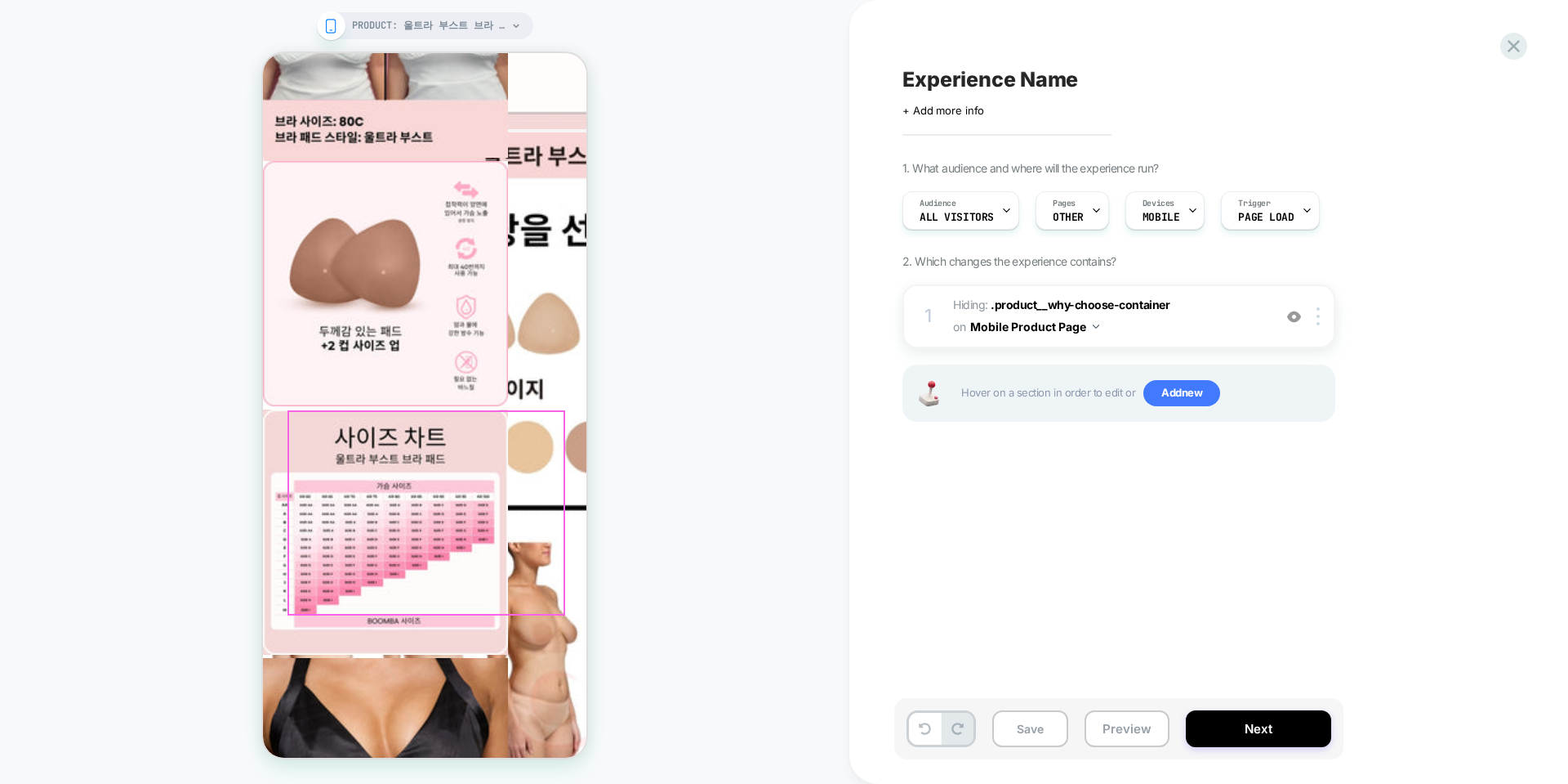
scroll to position [5603, 0]
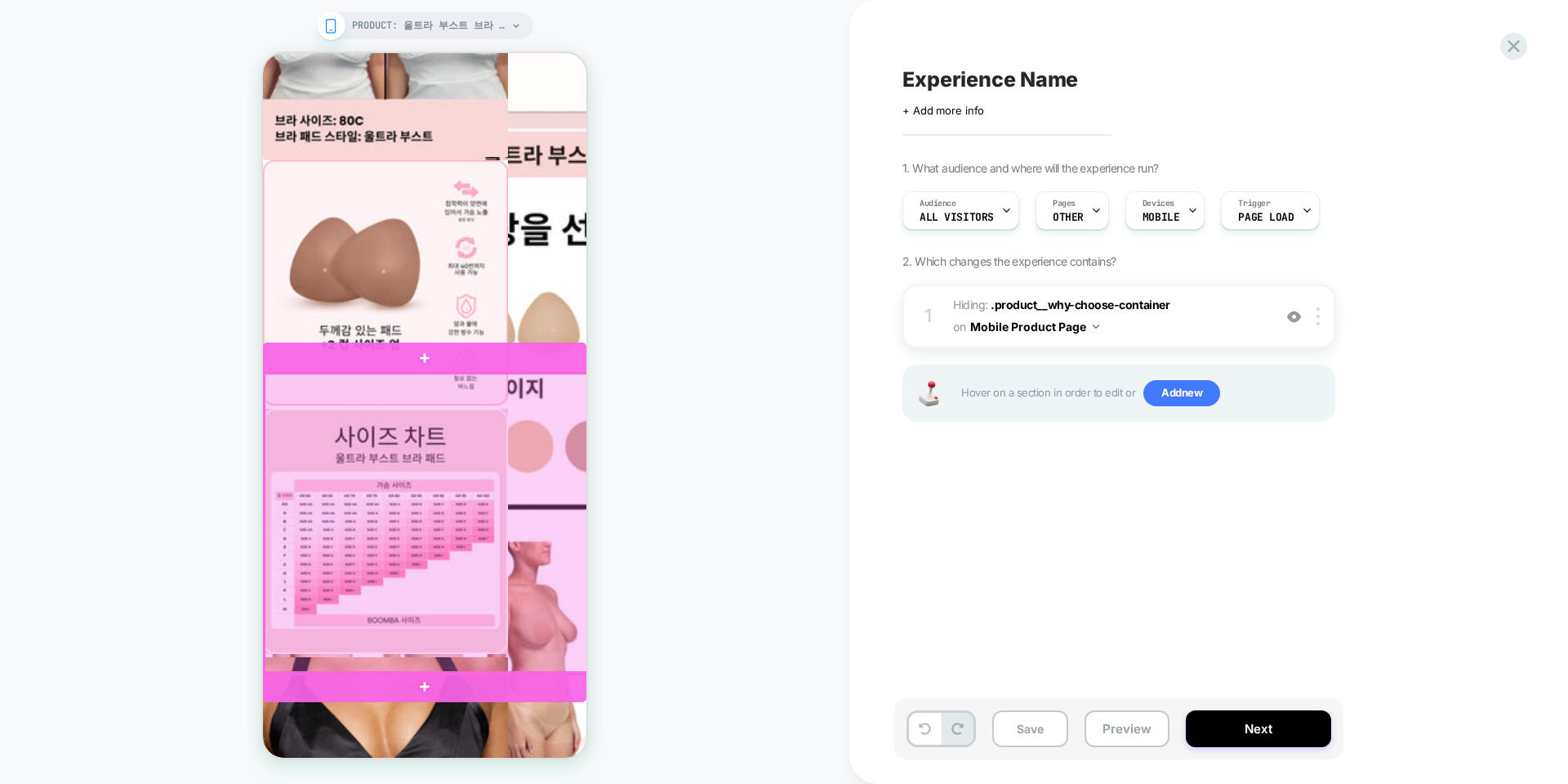
drag, startPoint x: 288, startPoint y: 415, endPoint x: 294, endPoint y: 477, distance: 62.3
click at [294, 477] on div at bounding box center [426, 523] width 324 height 300
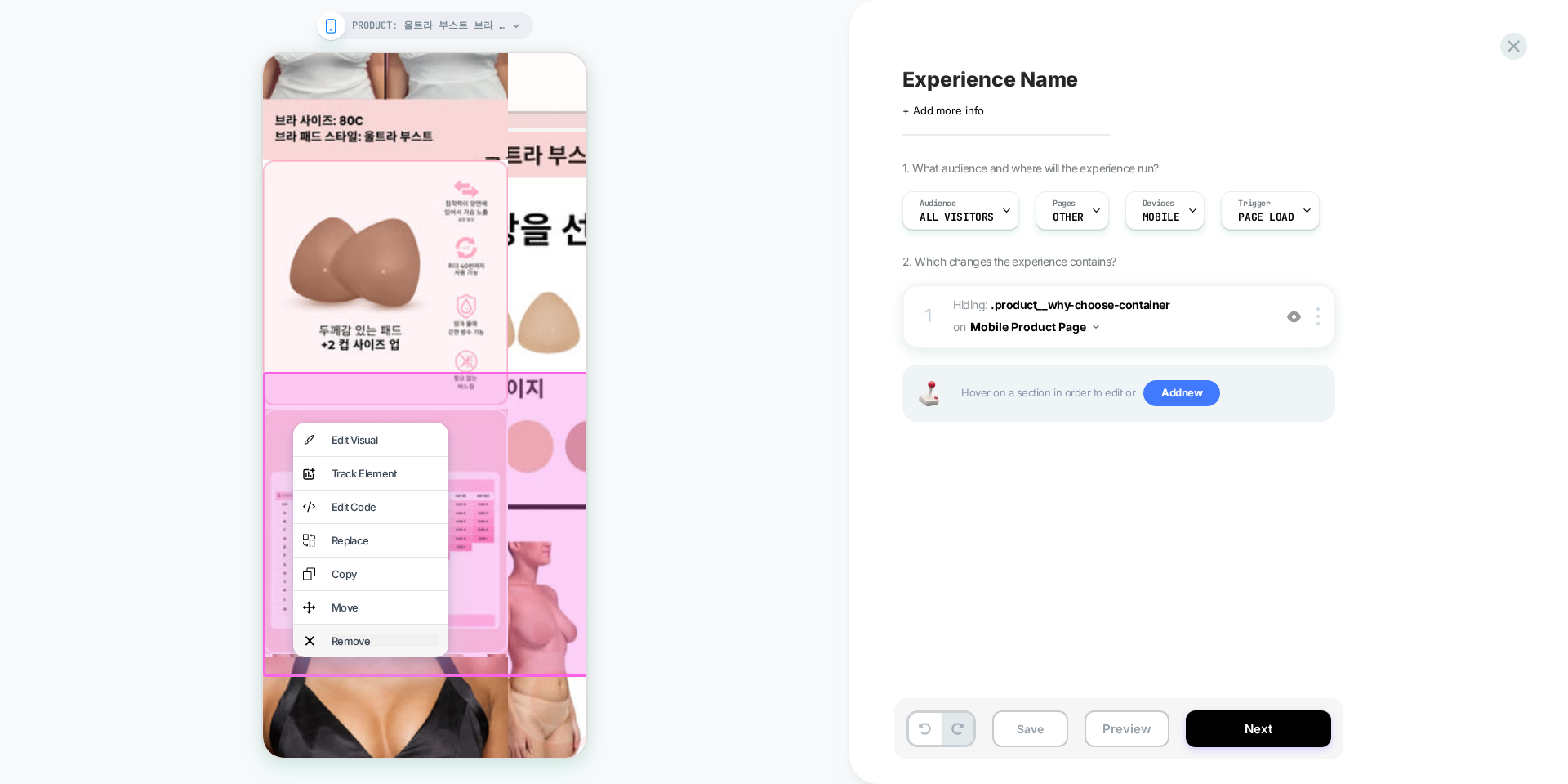
click at [343, 647] on div "Remove" at bounding box center [385, 641] width 107 height 13
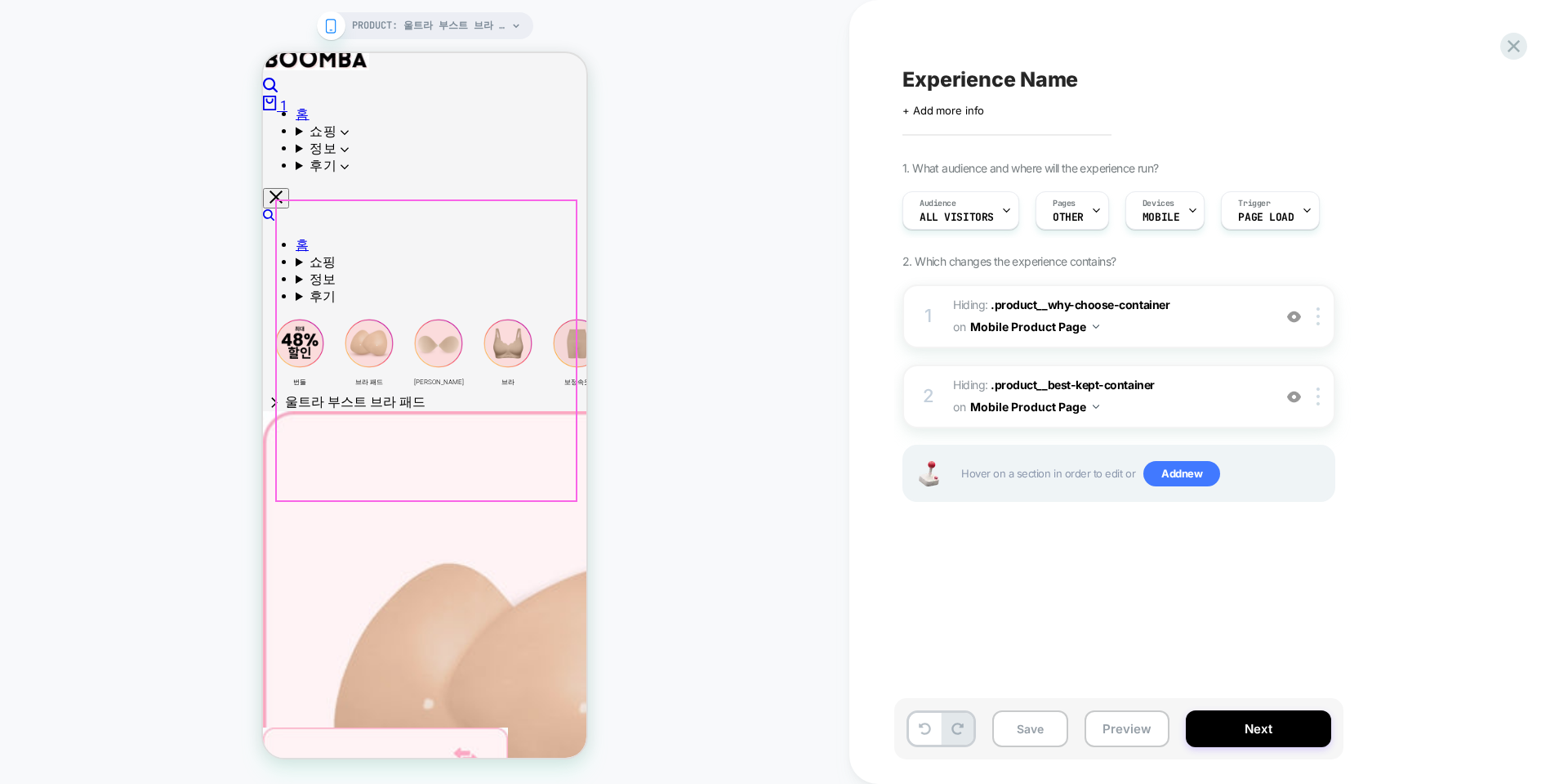
scroll to position [0, 0]
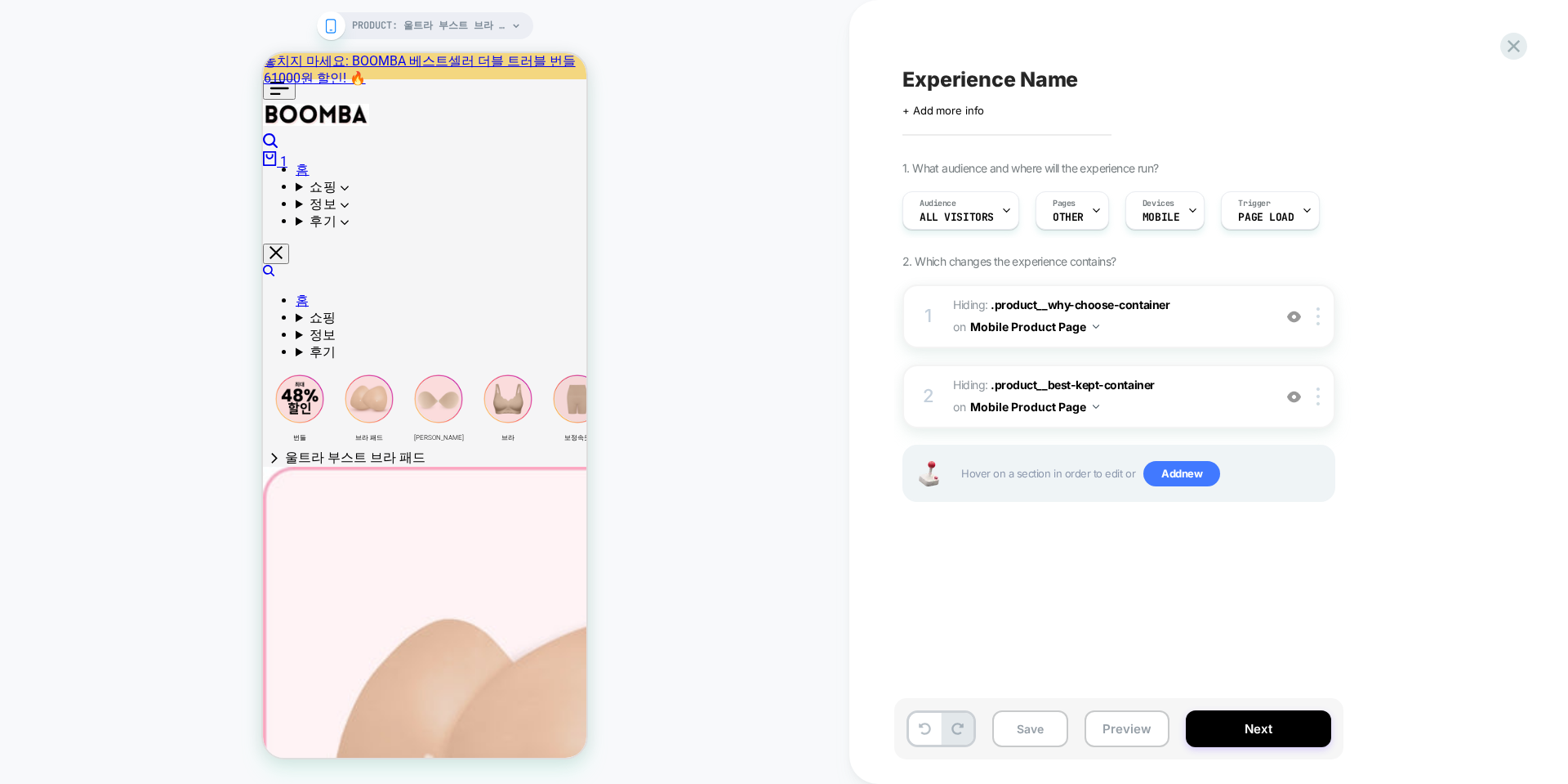
click at [965, 70] on span "Experience Name" at bounding box center [990, 79] width 176 height 25
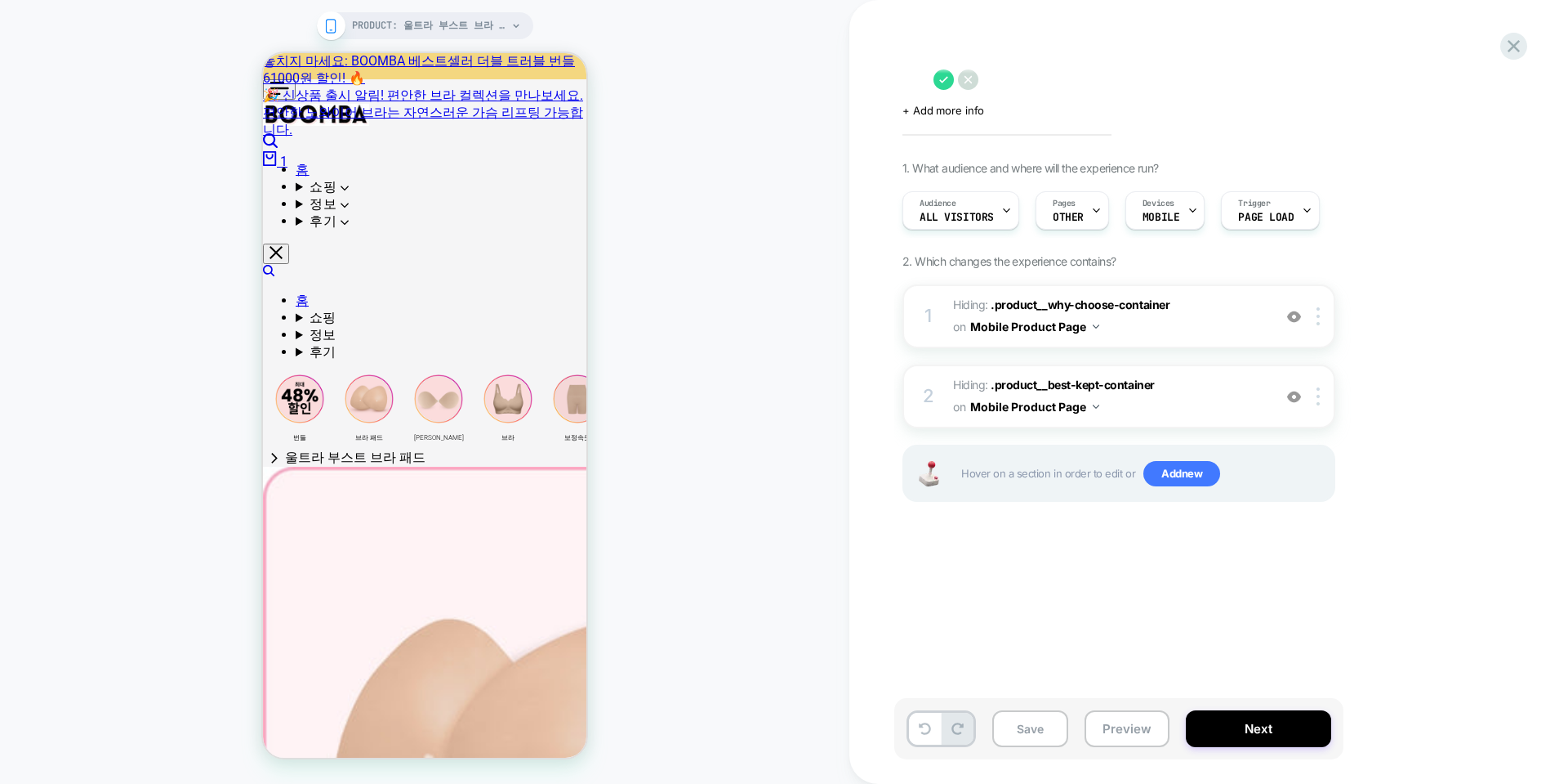
click at [965, 79] on div at bounding box center [1200, 79] width 597 height 25
click at [923, 81] on textarea at bounding box center [913, 79] width 23 height 25
type textarea "*"
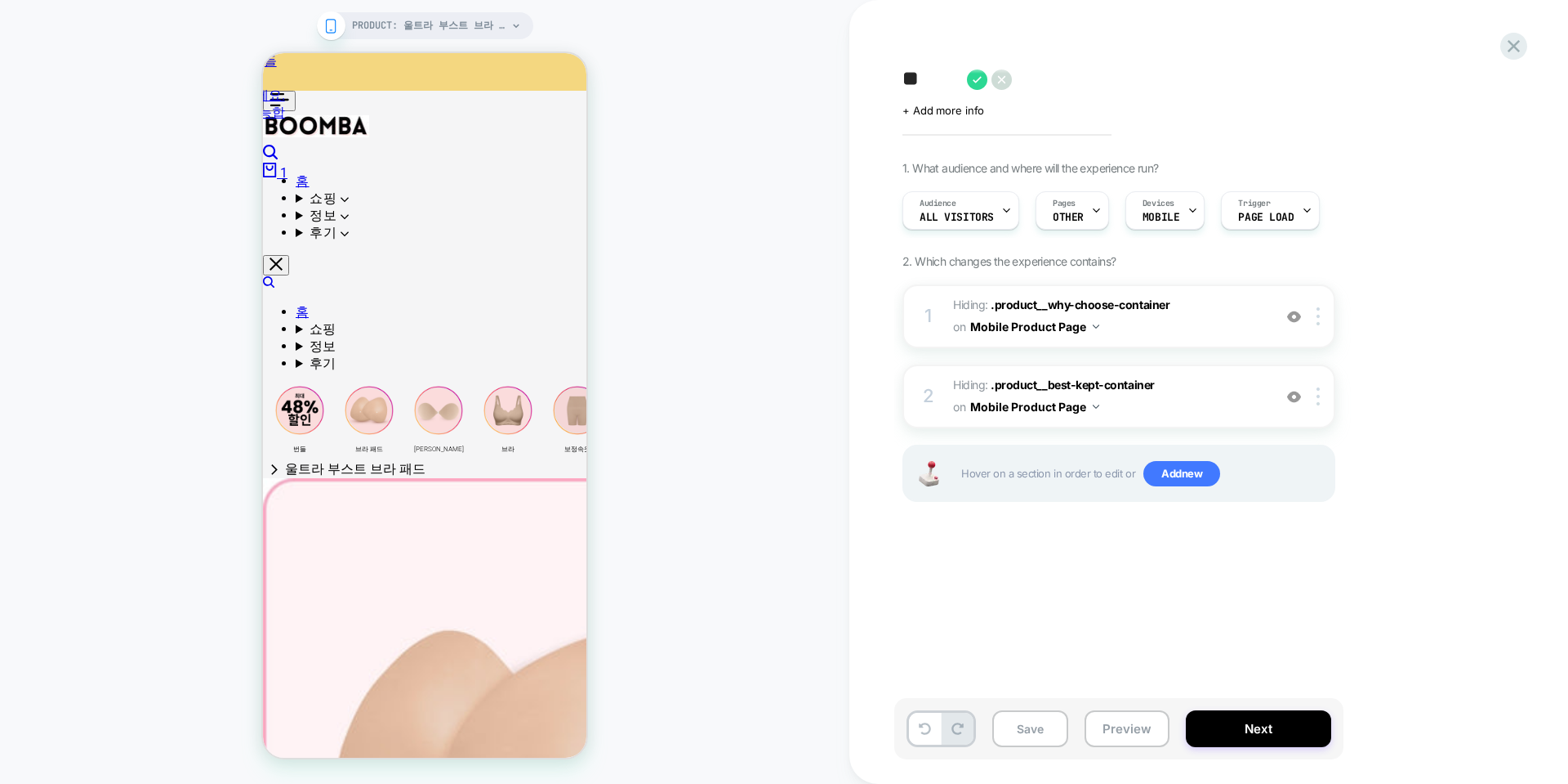
type textarea "*"
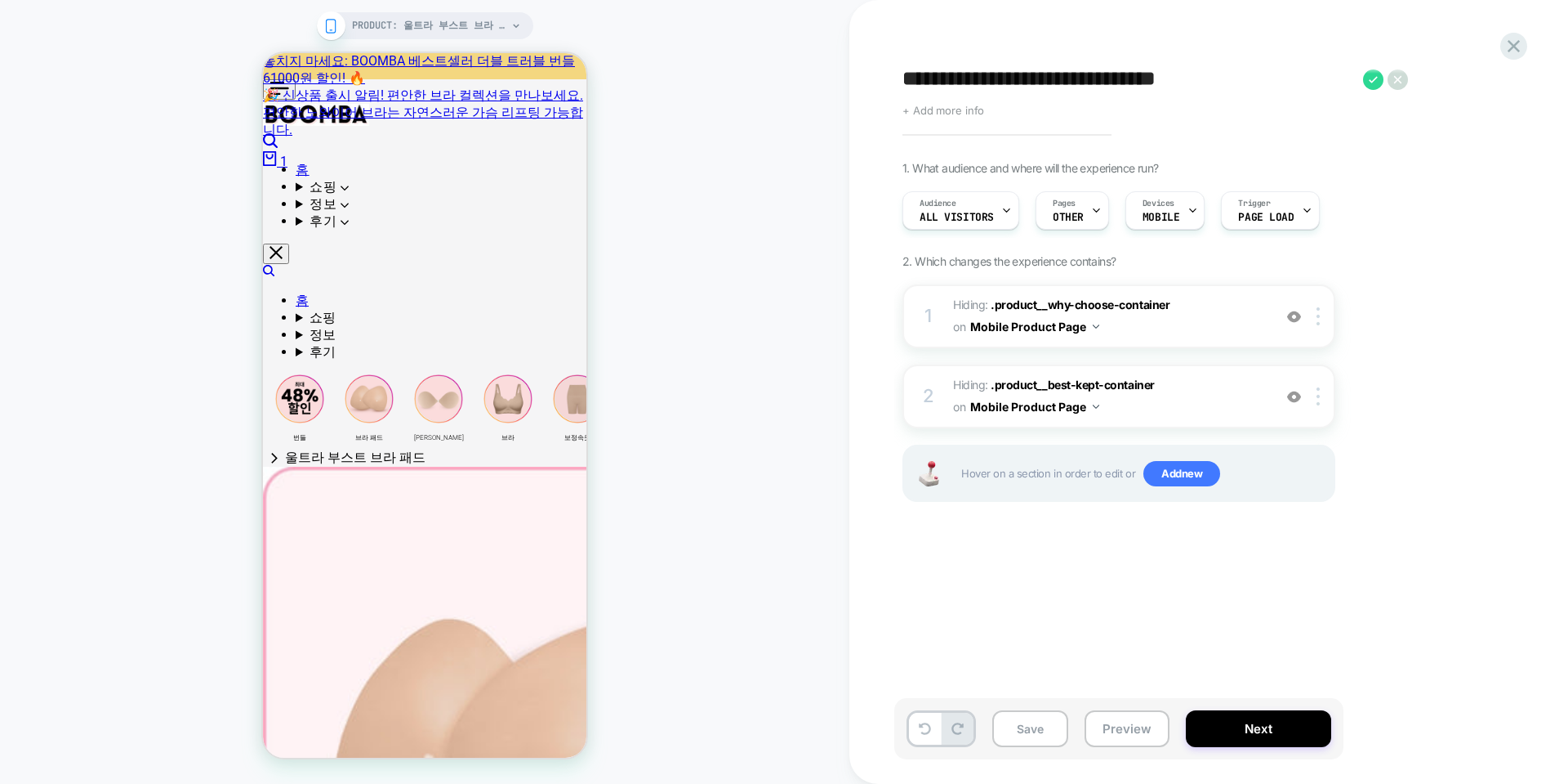
type textarea "**********"
click at [956, 112] on span "+ Add more info" at bounding box center [943, 110] width 82 height 13
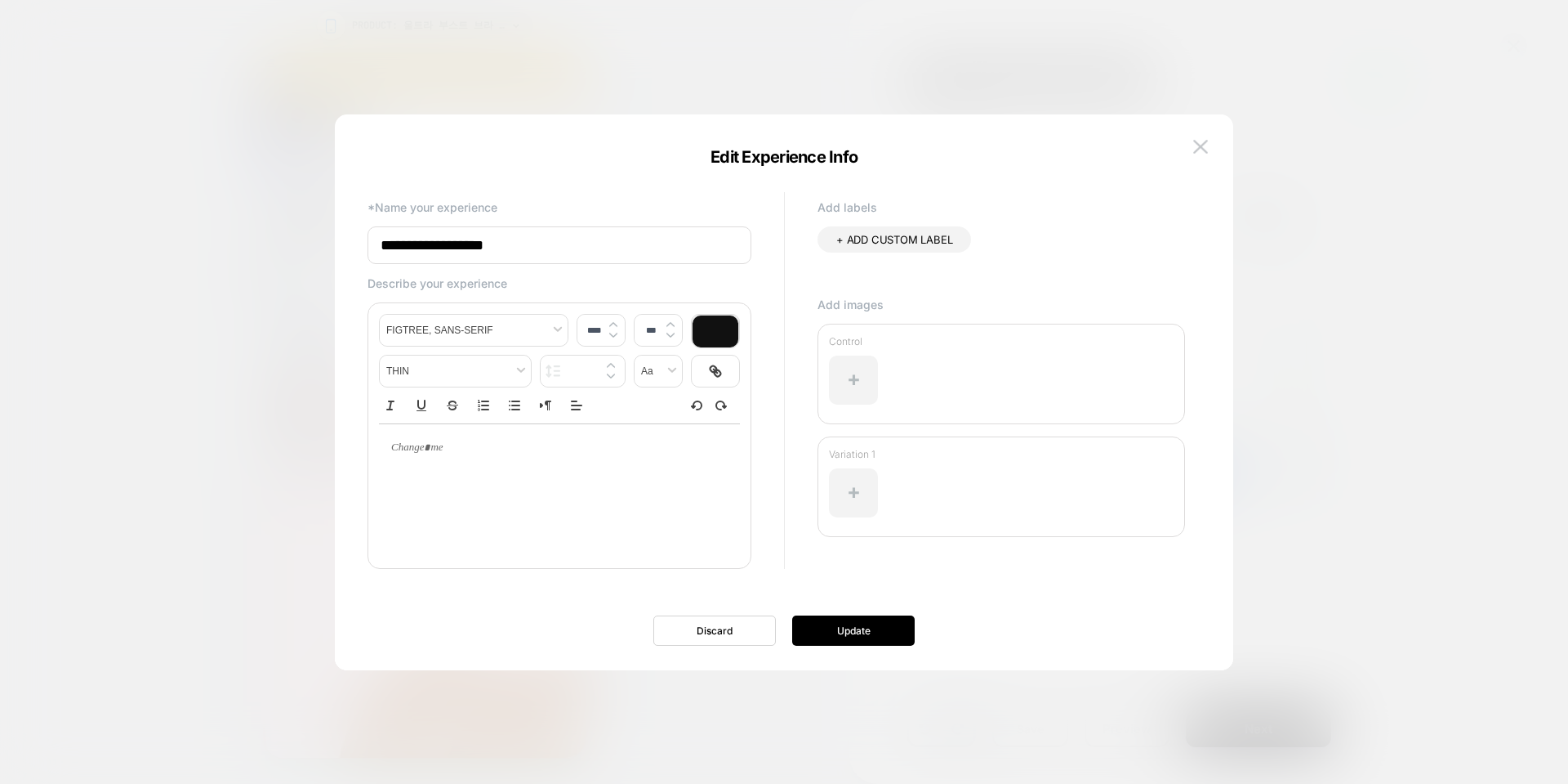
click at [1203, 149] on img at bounding box center [1200, 147] width 15 height 14
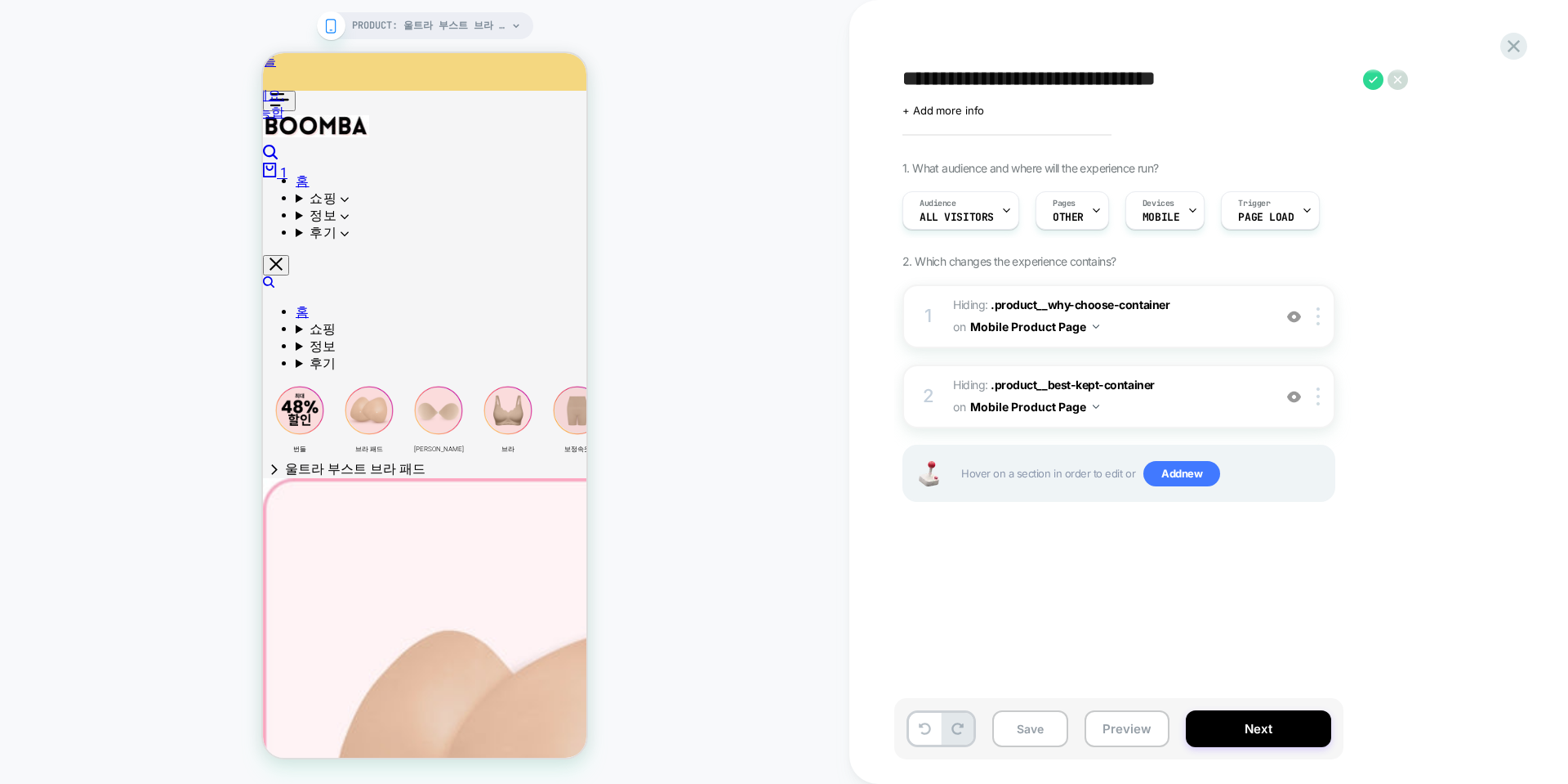
click at [1055, 67] on textarea "**********" at bounding box center [1128, 79] width 452 height 25
click at [1054, 73] on textarea "**********" at bounding box center [1128, 79] width 452 height 25
click at [943, 115] on span "+ Add more info" at bounding box center [943, 110] width 82 height 13
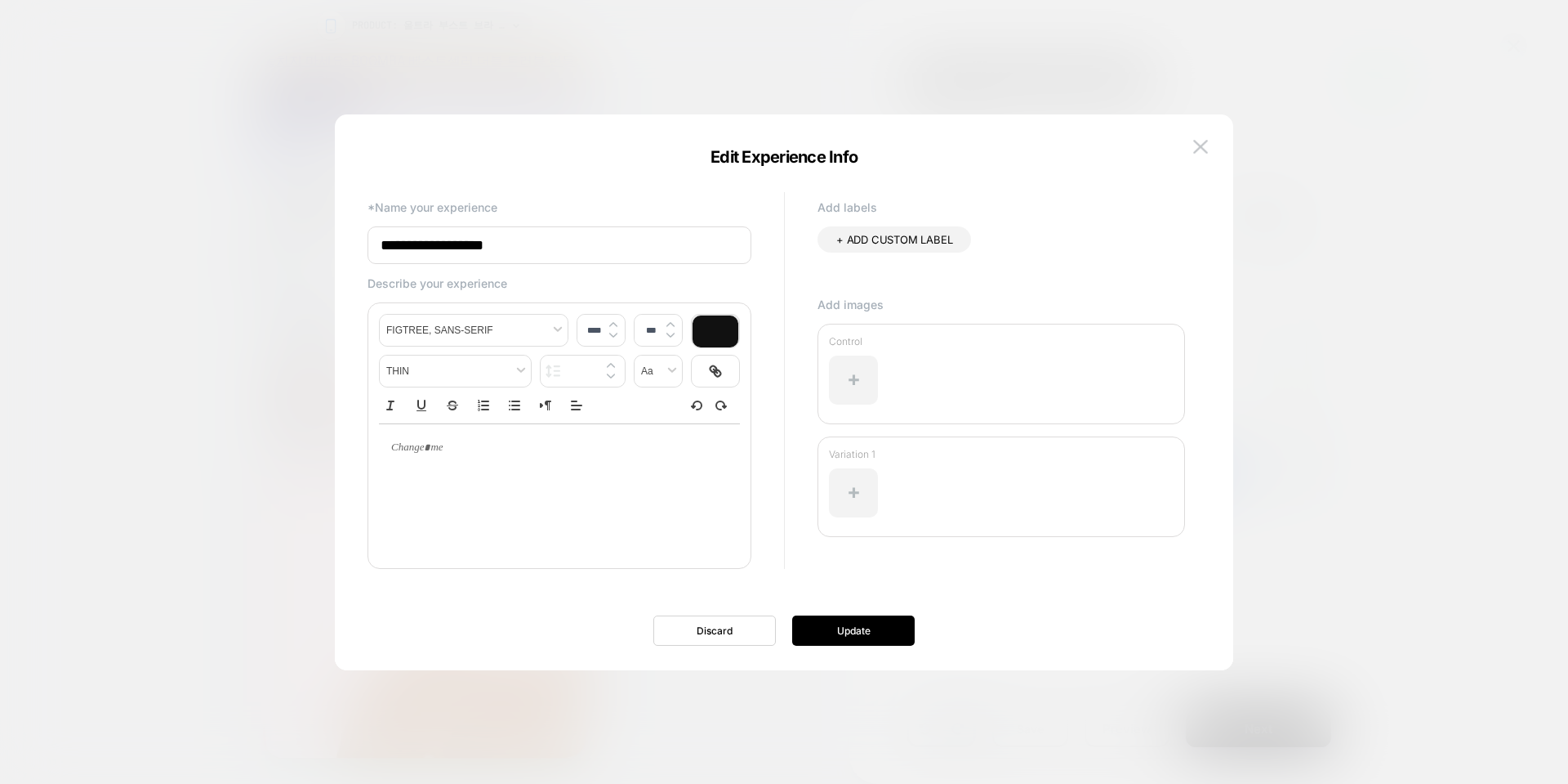
click at [577, 243] on input "**********" at bounding box center [560, 245] width 384 height 38
paste input "**********"
type input "**********"
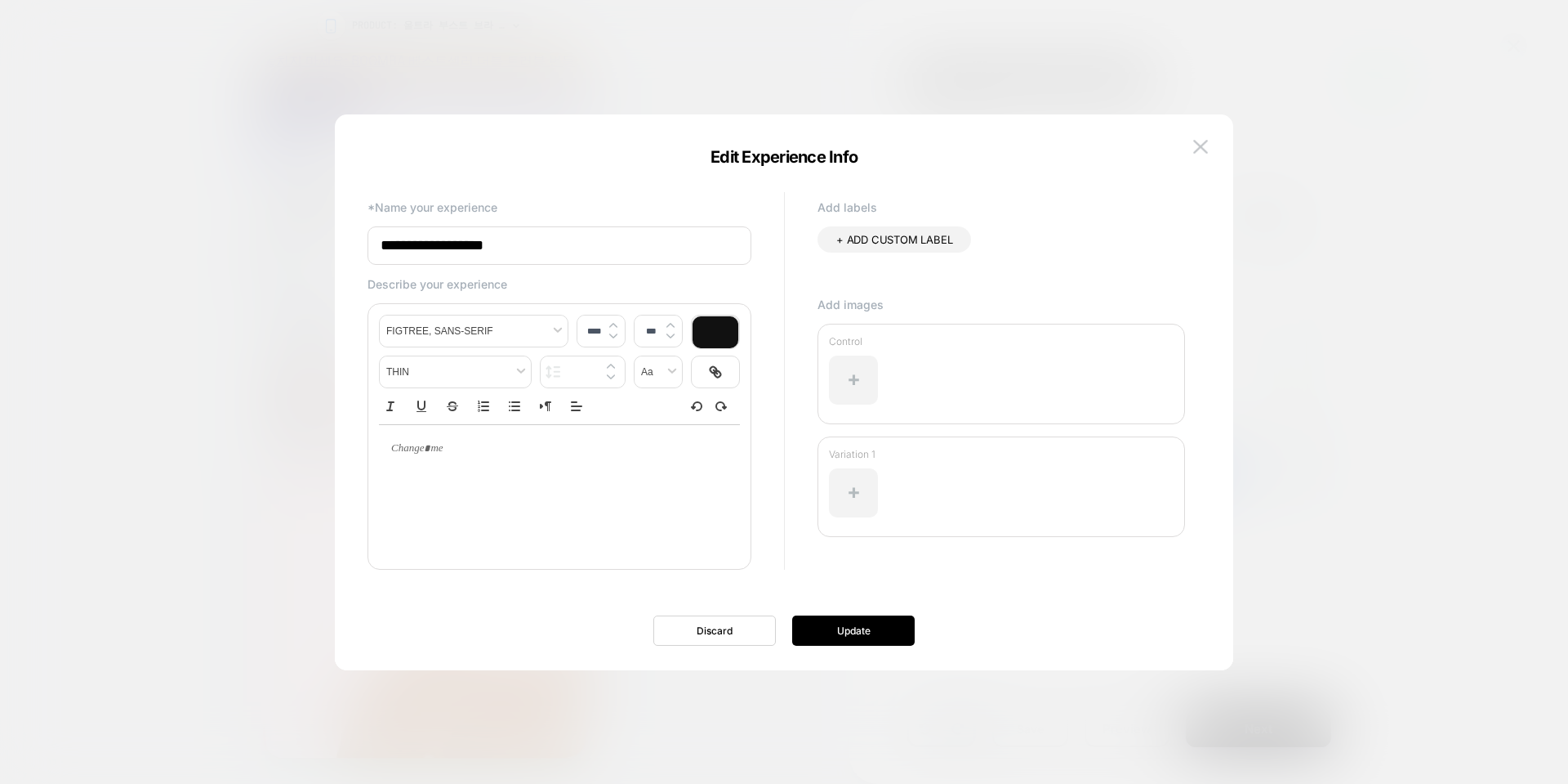
drag, startPoint x: 576, startPoint y: 243, endPoint x: 545, endPoint y: 245, distance: 31.1
click at [572, 243] on input "**********" at bounding box center [560, 245] width 384 height 38
click at [484, 244] on input "**********" at bounding box center [560, 245] width 384 height 38
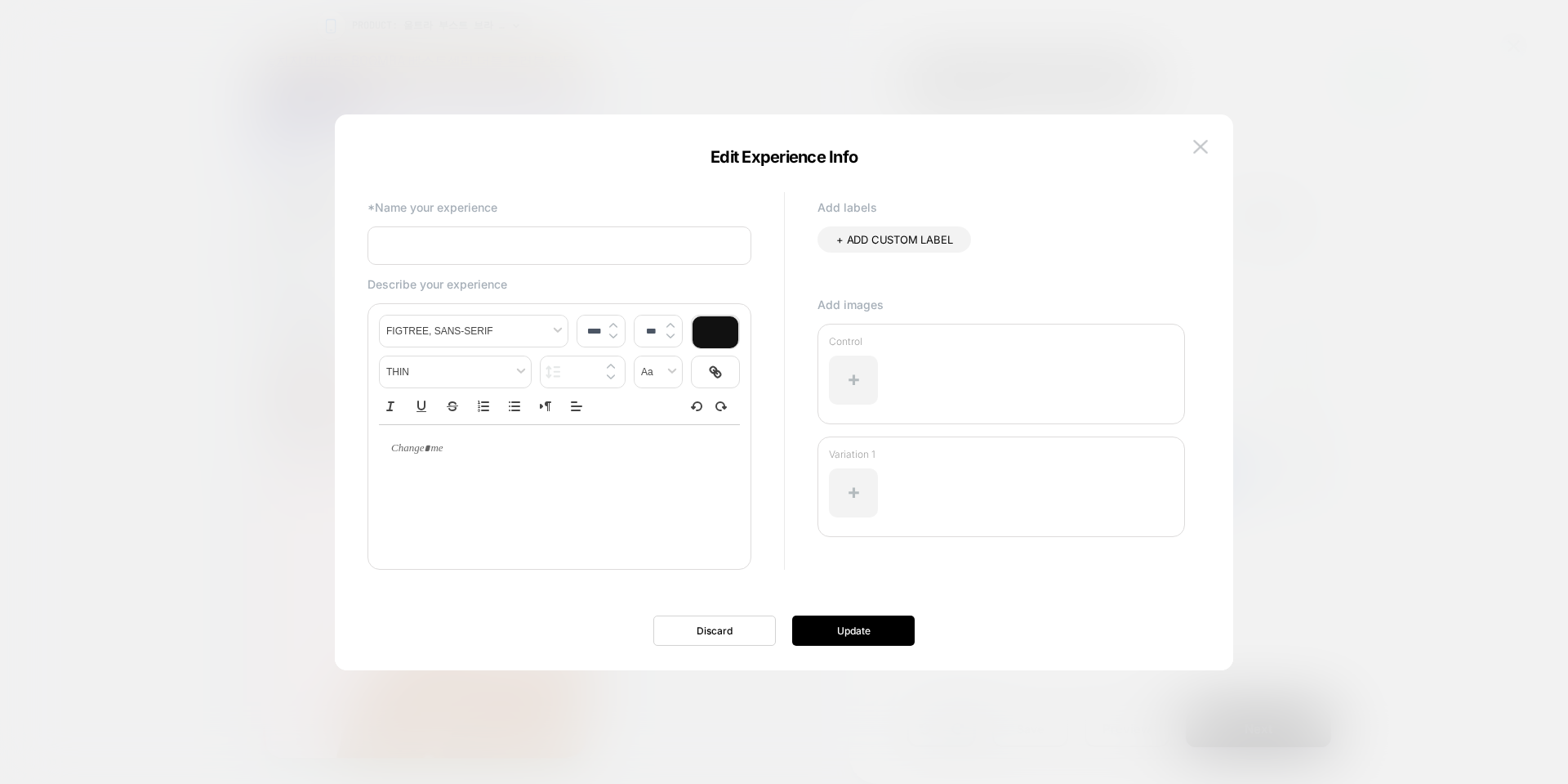
paste input "**********"
type input "**********"
click at [452, 457] on div at bounding box center [559, 449] width 361 height 48
type input "****"
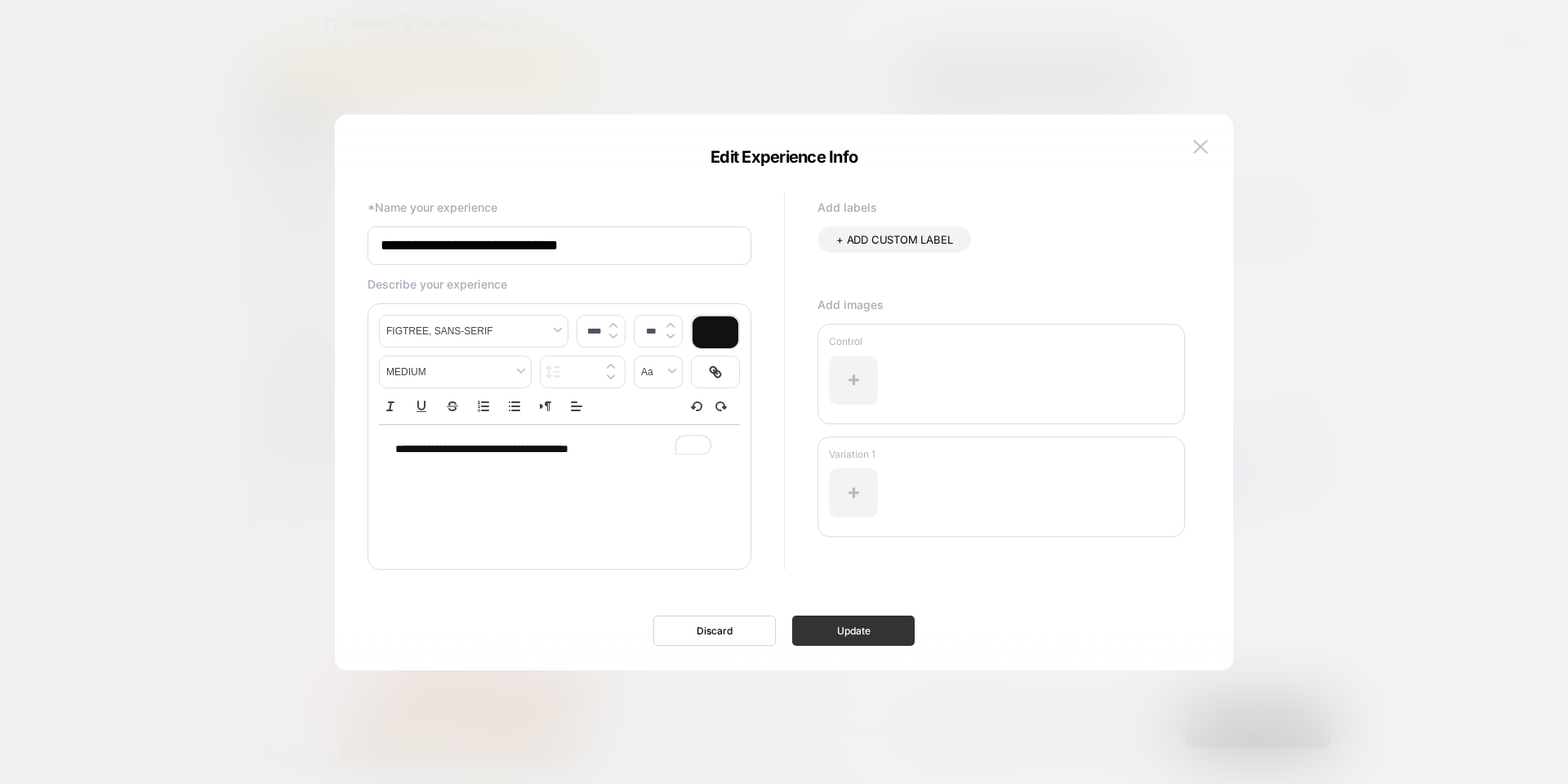
click at [836, 633] on button "Update" at bounding box center [854, 630] width 123 height 30
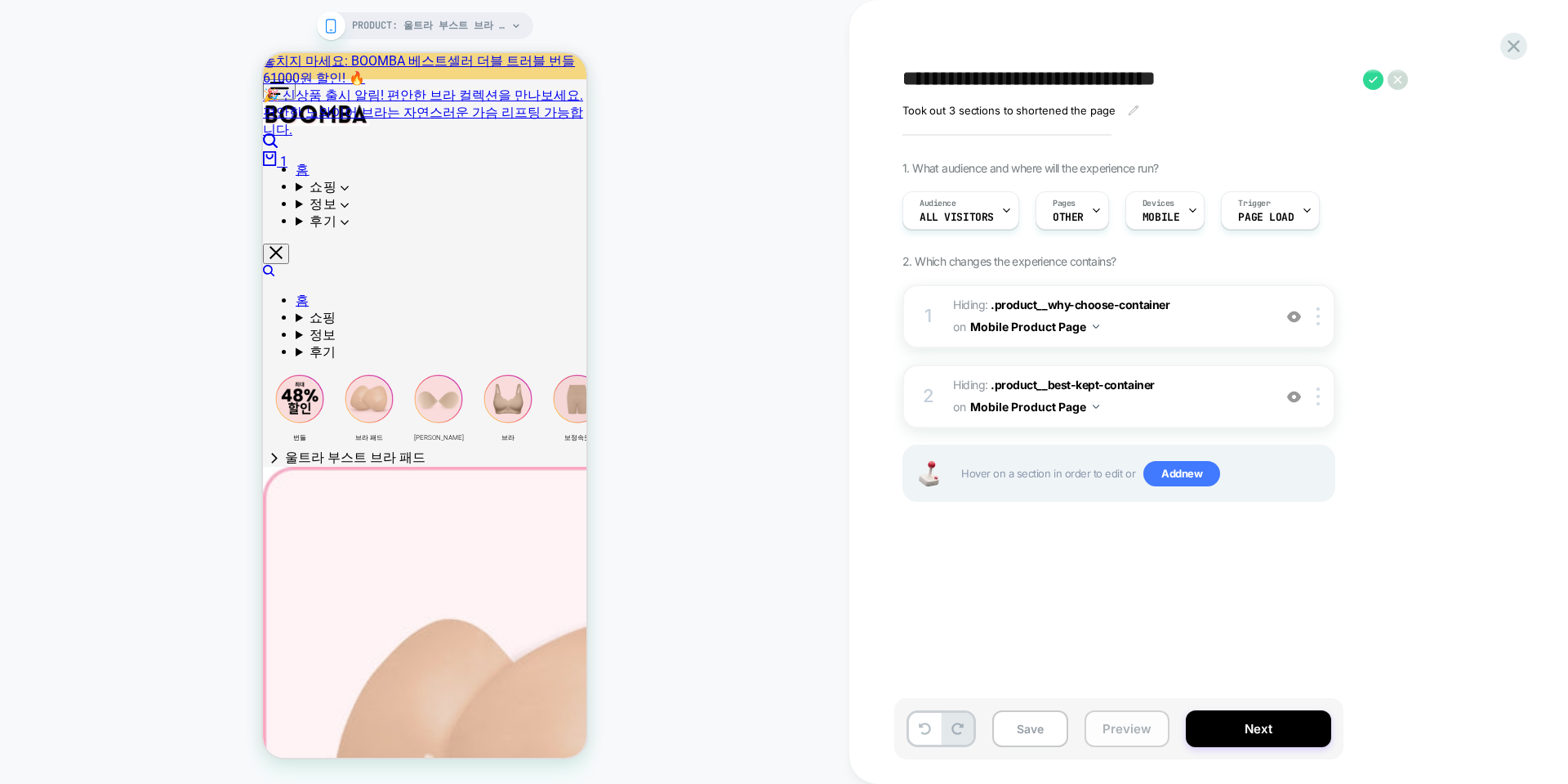
click at [1136, 727] on button "Preview" at bounding box center [1128, 728] width 85 height 37
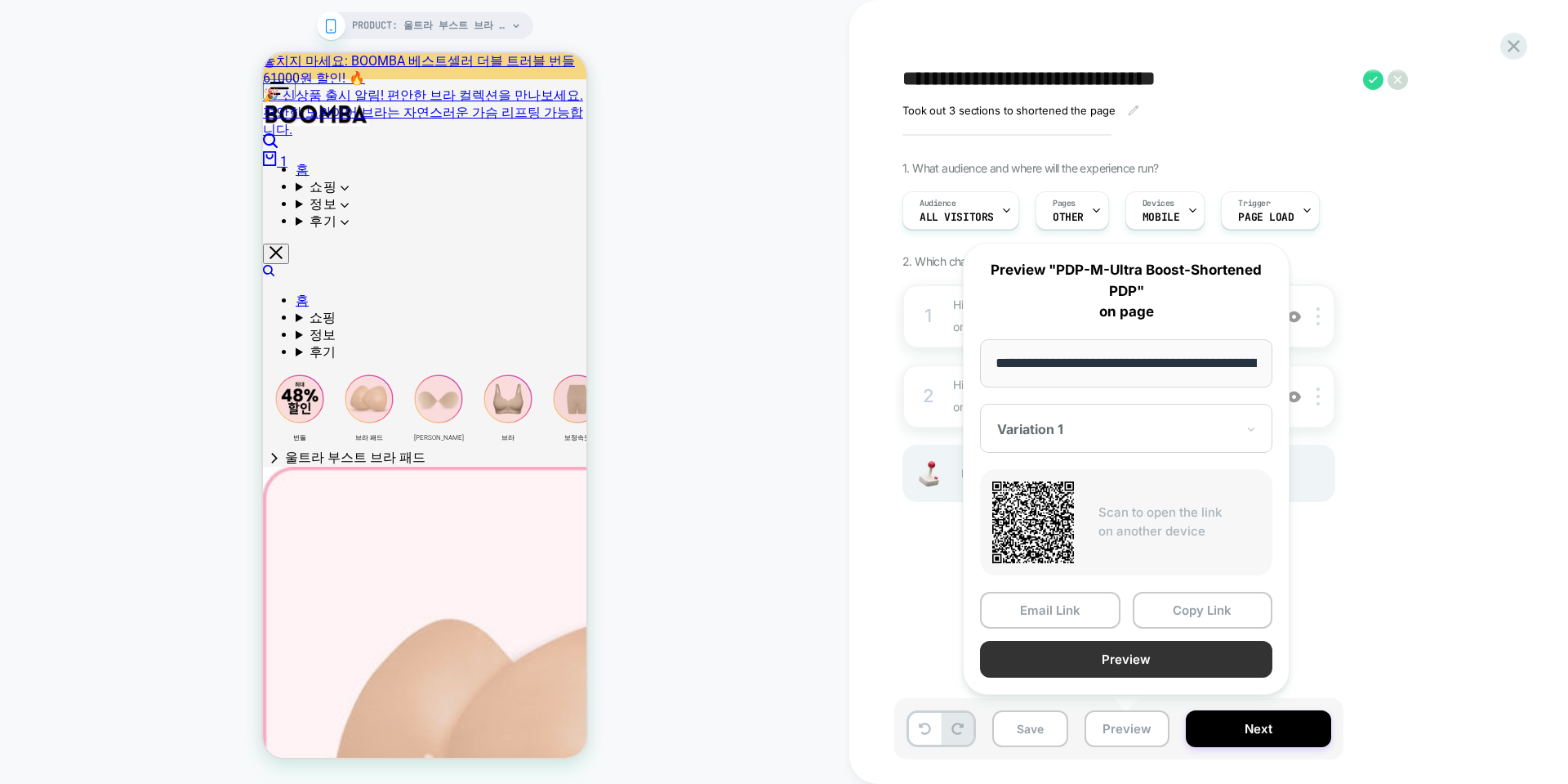
click at [1070, 654] on button "Preview" at bounding box center [1126, 658] width 293 height 37
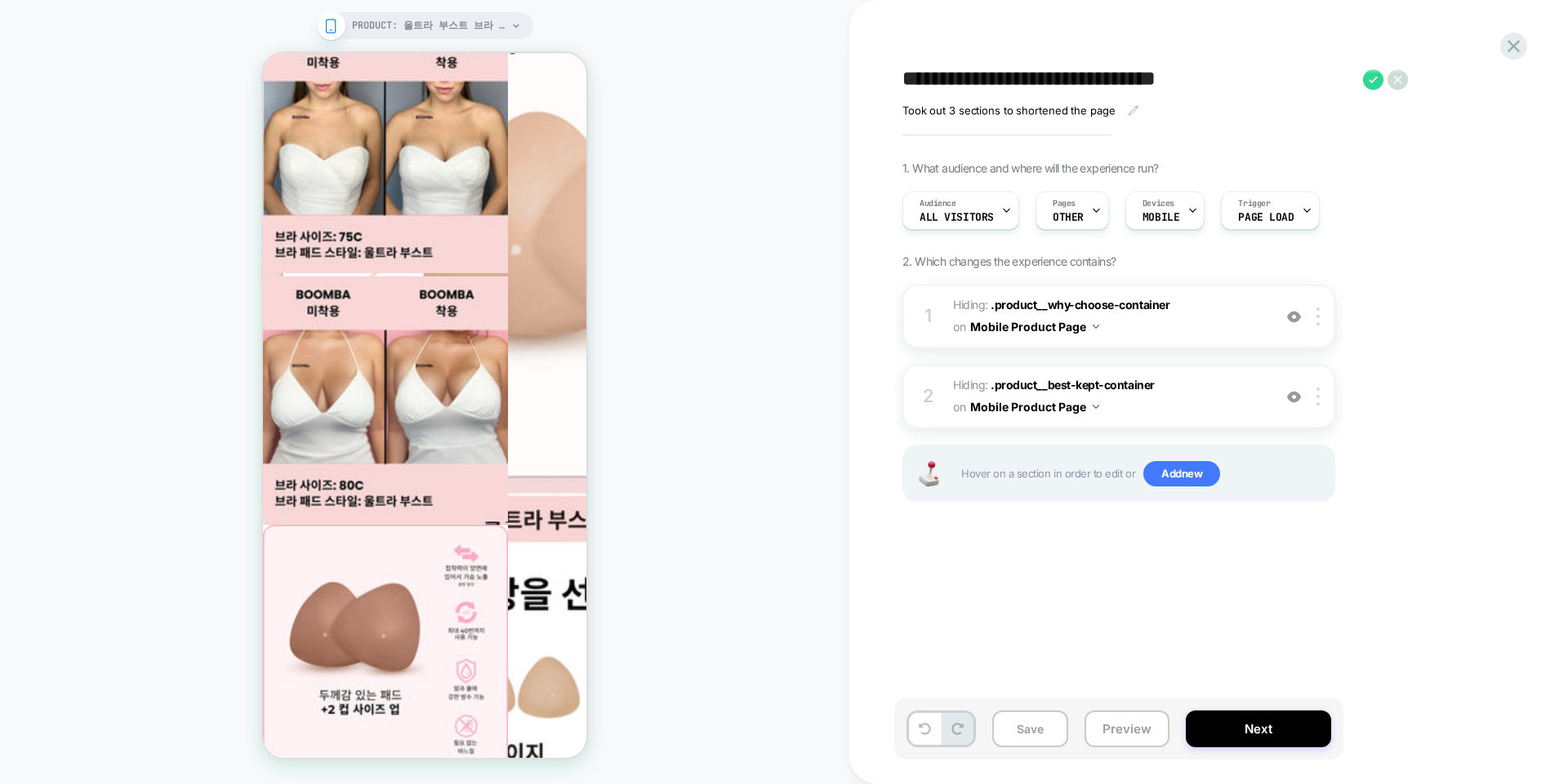
scroll to position [5242, 0]
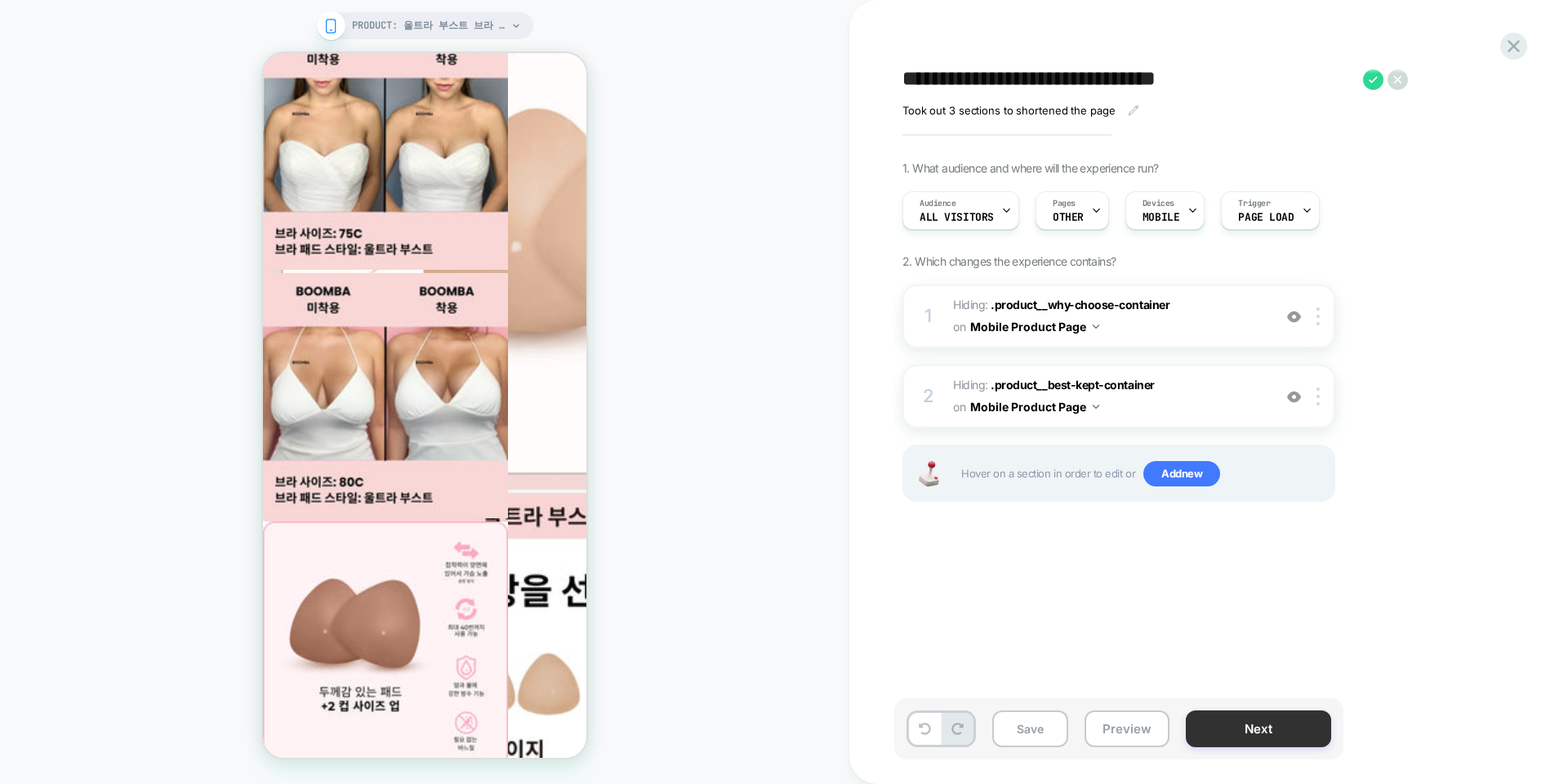
click at [1245, 727] on button "Next" at bounding box center [1259, 728] width 145 height 37
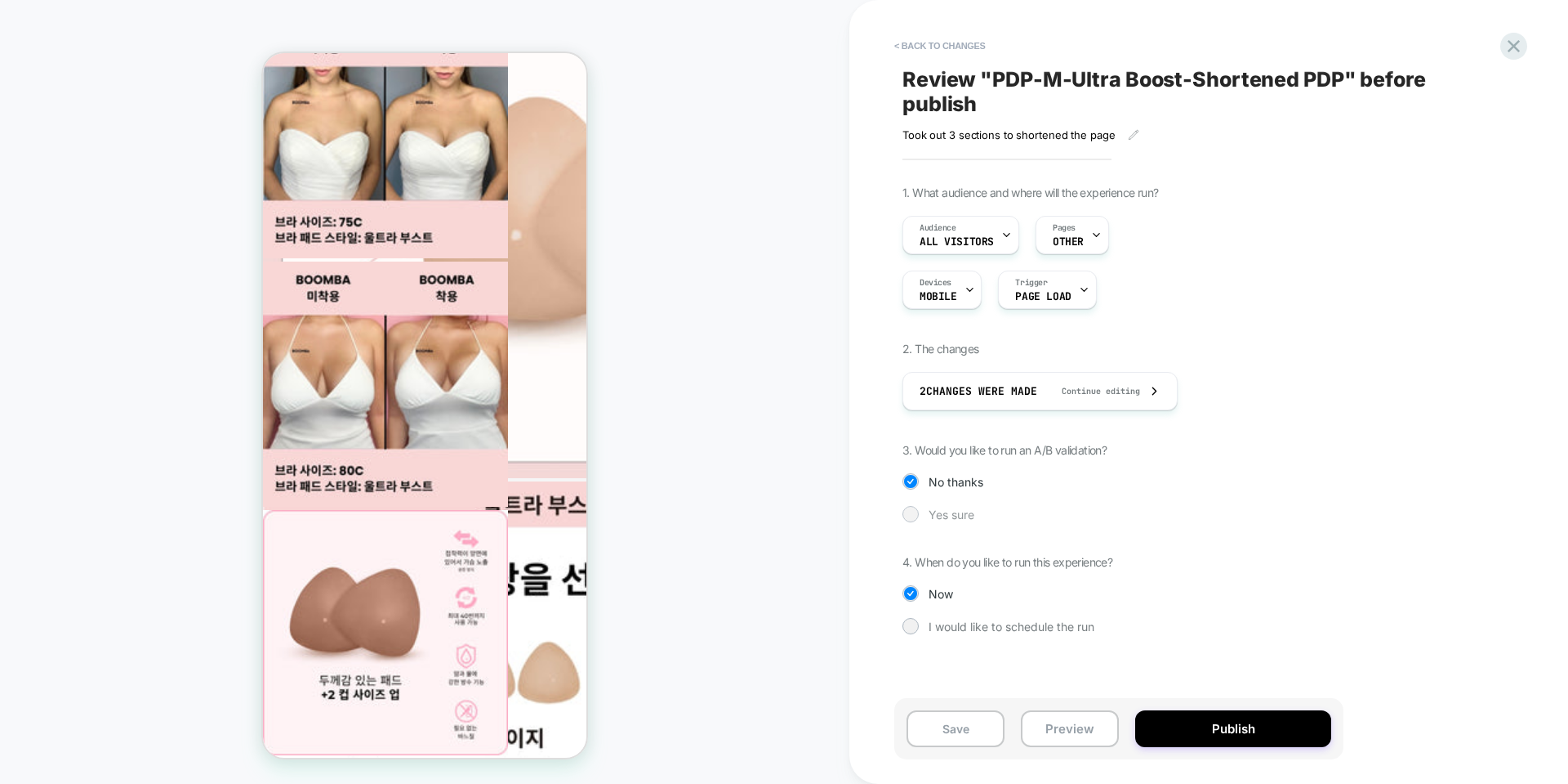
click at [935, 517] on span "Yes sure" at bounding box center [952, 514] width 46 height 14
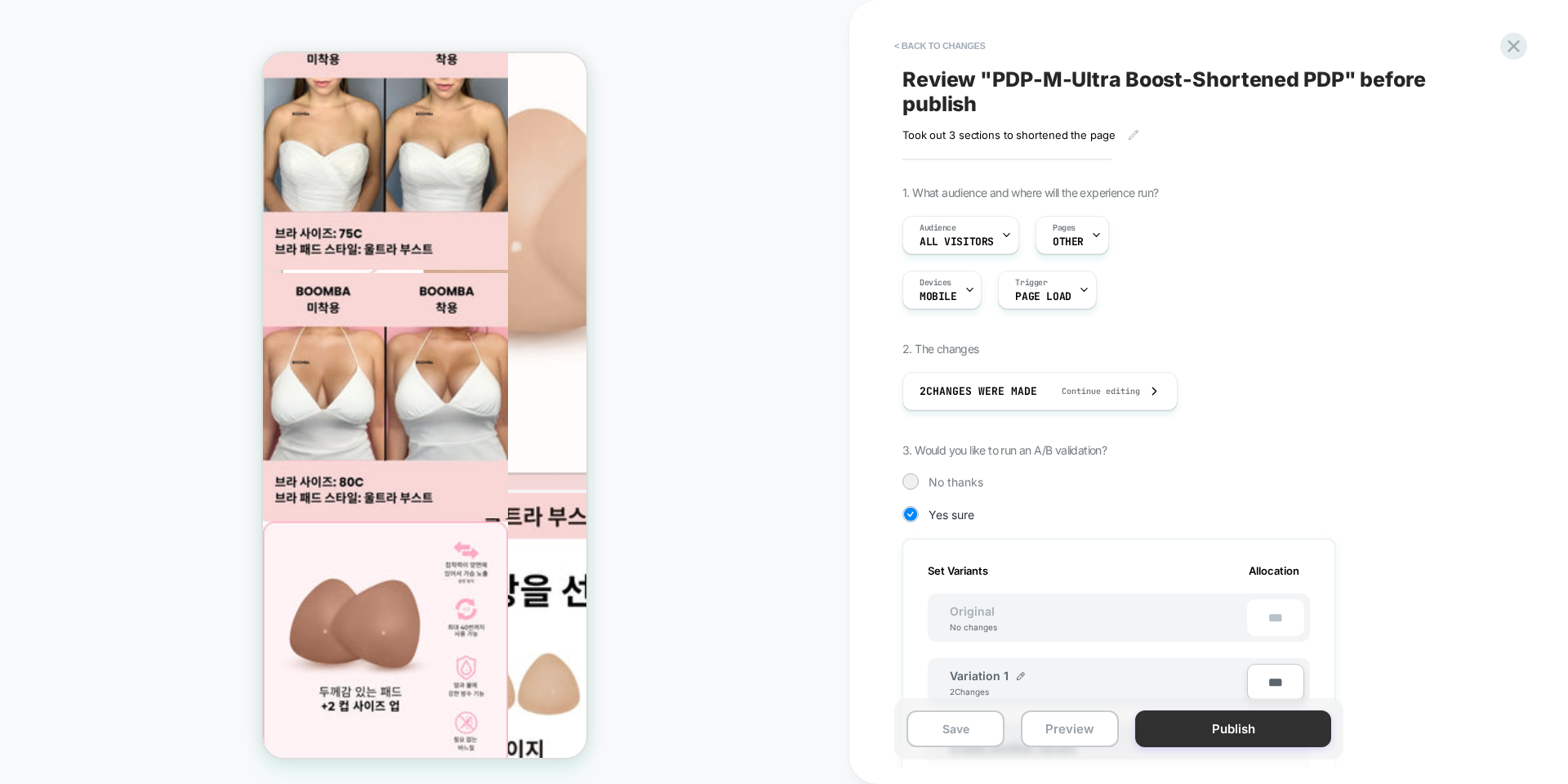
click at [1258, 738] on button "Publish" at bounding box center [1233, 728] width 196 height 37
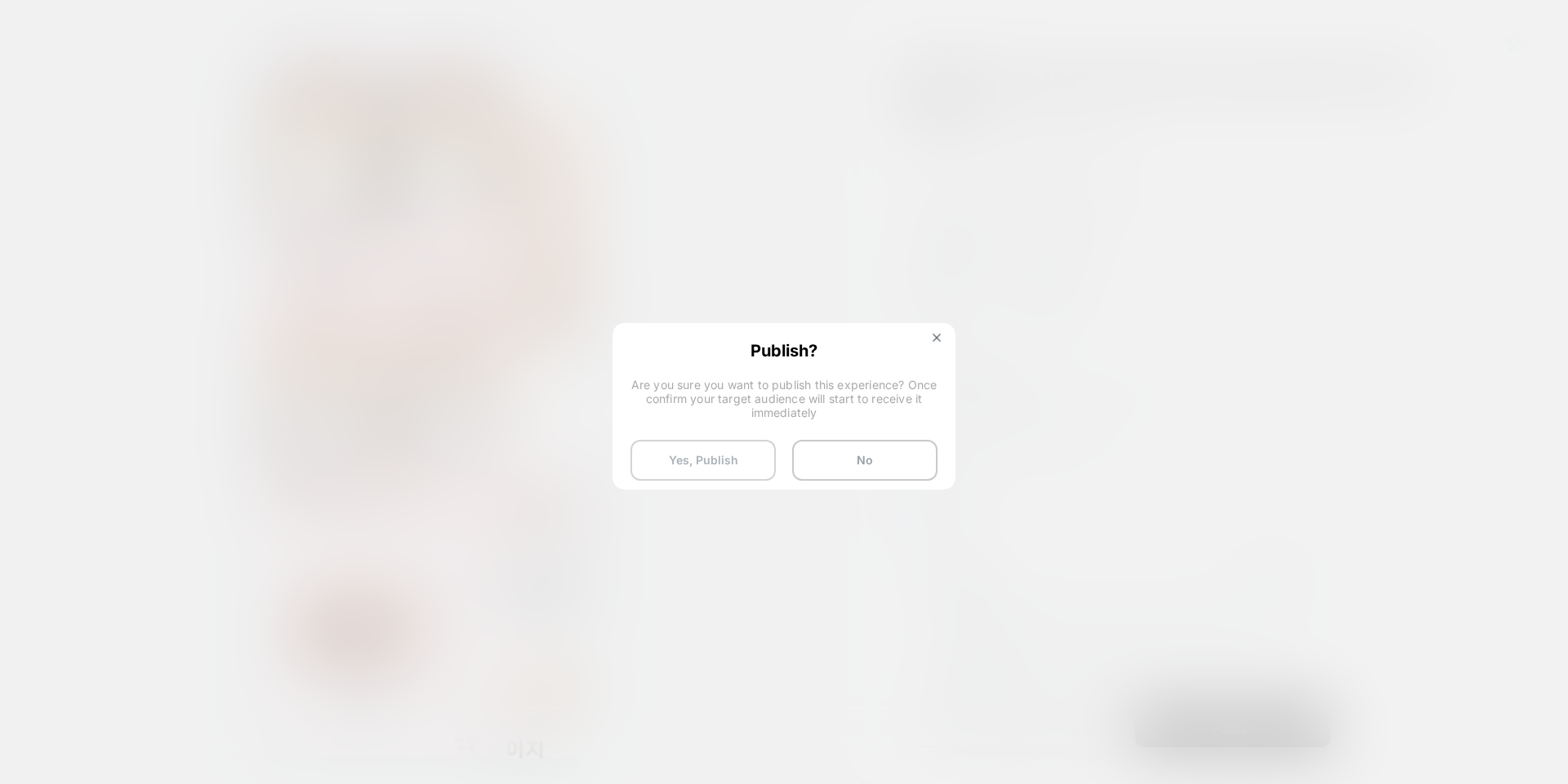
click at [754, 464] on button "Yes, Publish" at bounding box center [703, 460] width 145 height 41
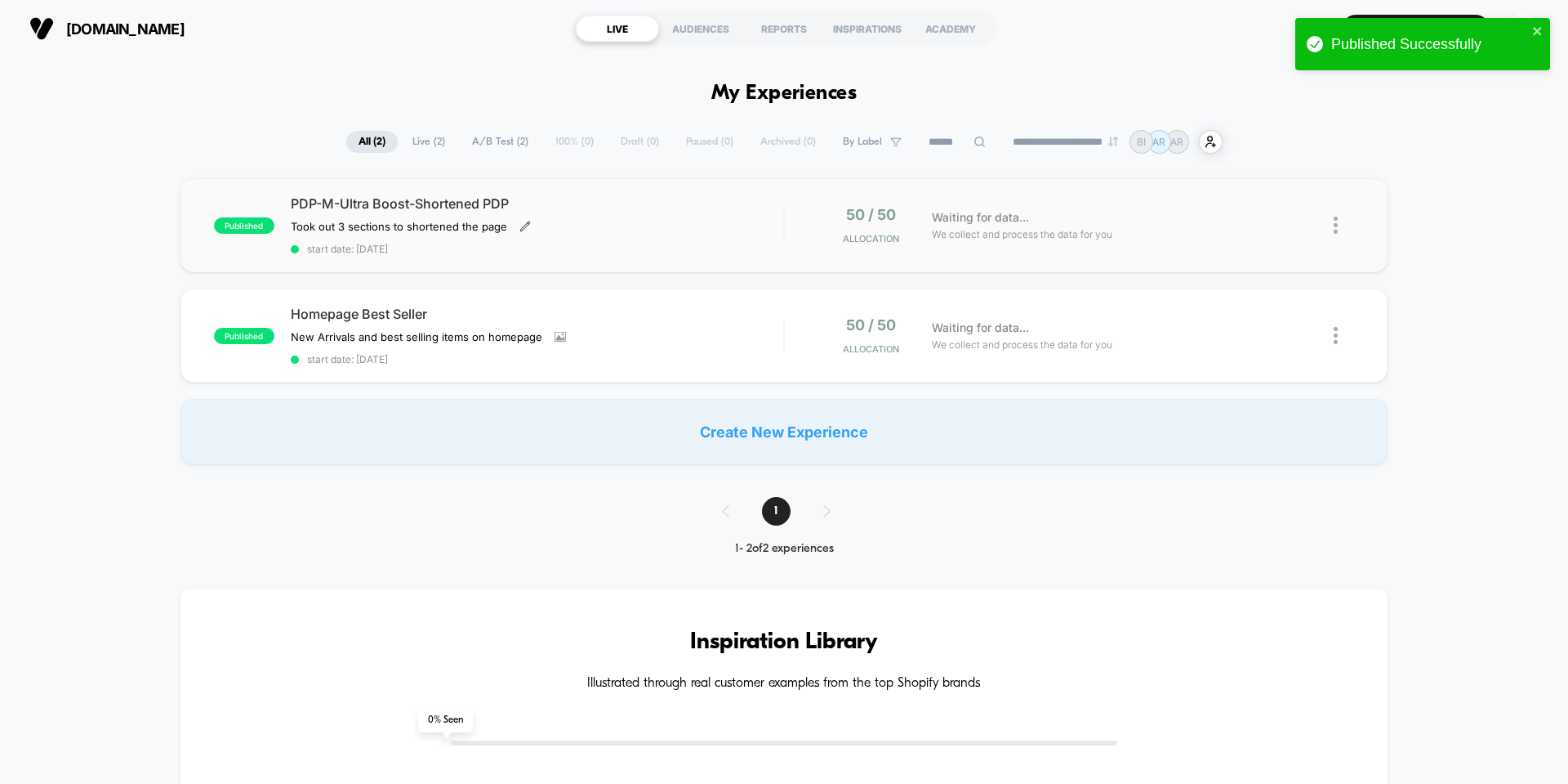
click at [521, 230] on icon at bounding box center [525, 225] width 11 height 11
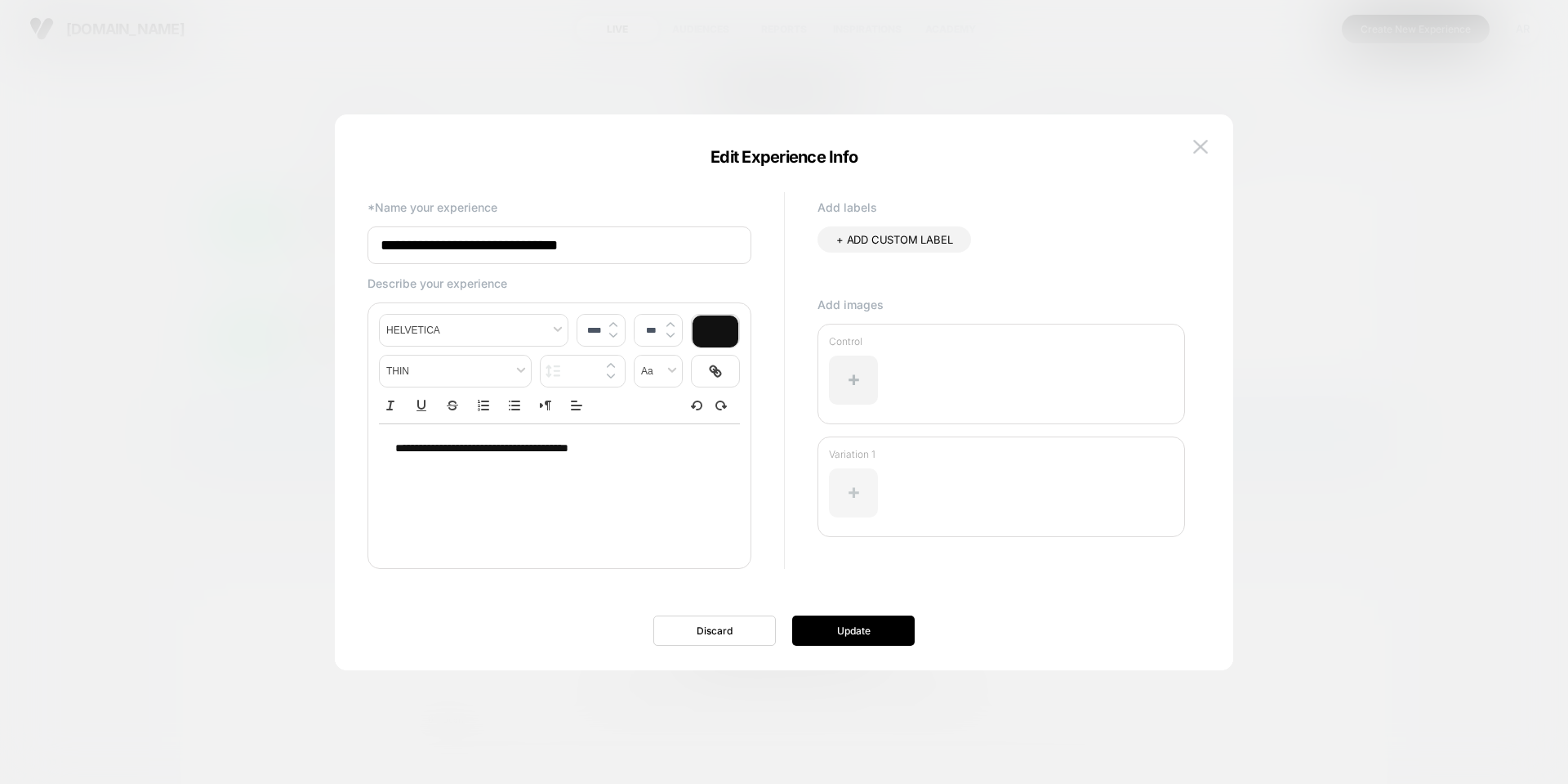
click at [867, 489] on div at bounding box center [853, 492] width 49 height 49
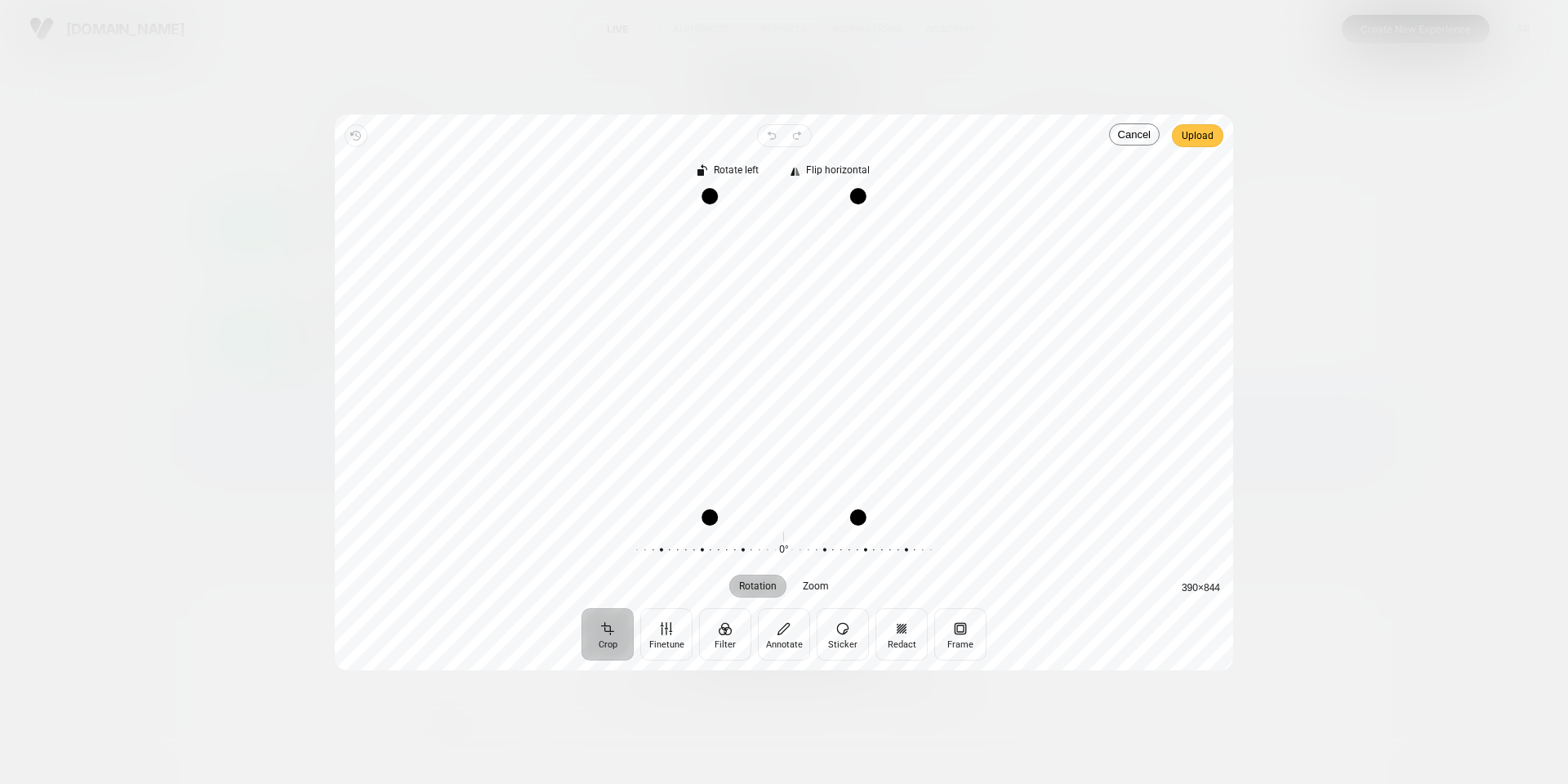
click at [1192, 135] on span "Upload" at bounding box center [1198, 135] width 32 height 20
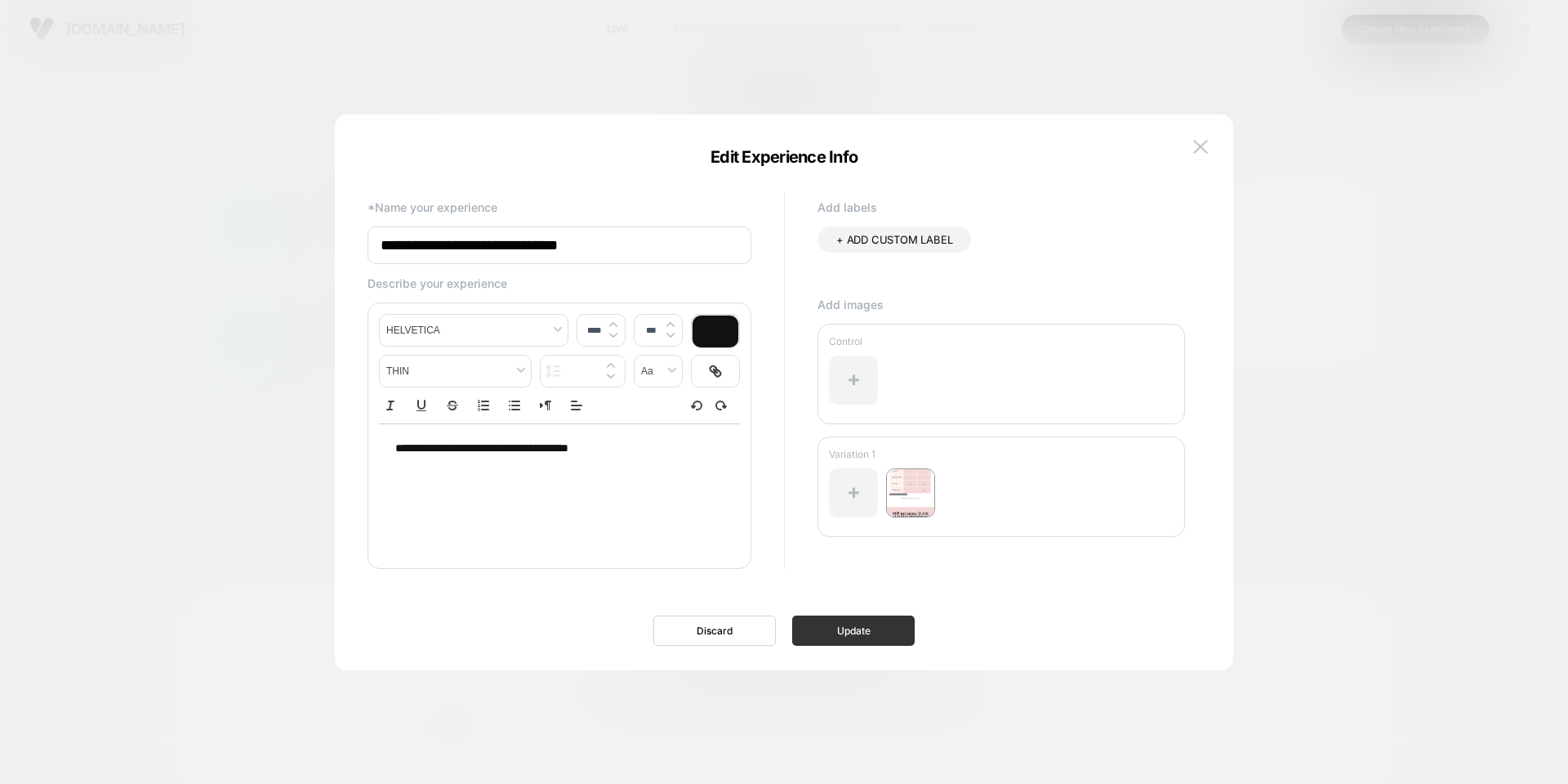
click at [842, 635] on button "Update" at bounding box center [854, 630] width 123 height 30
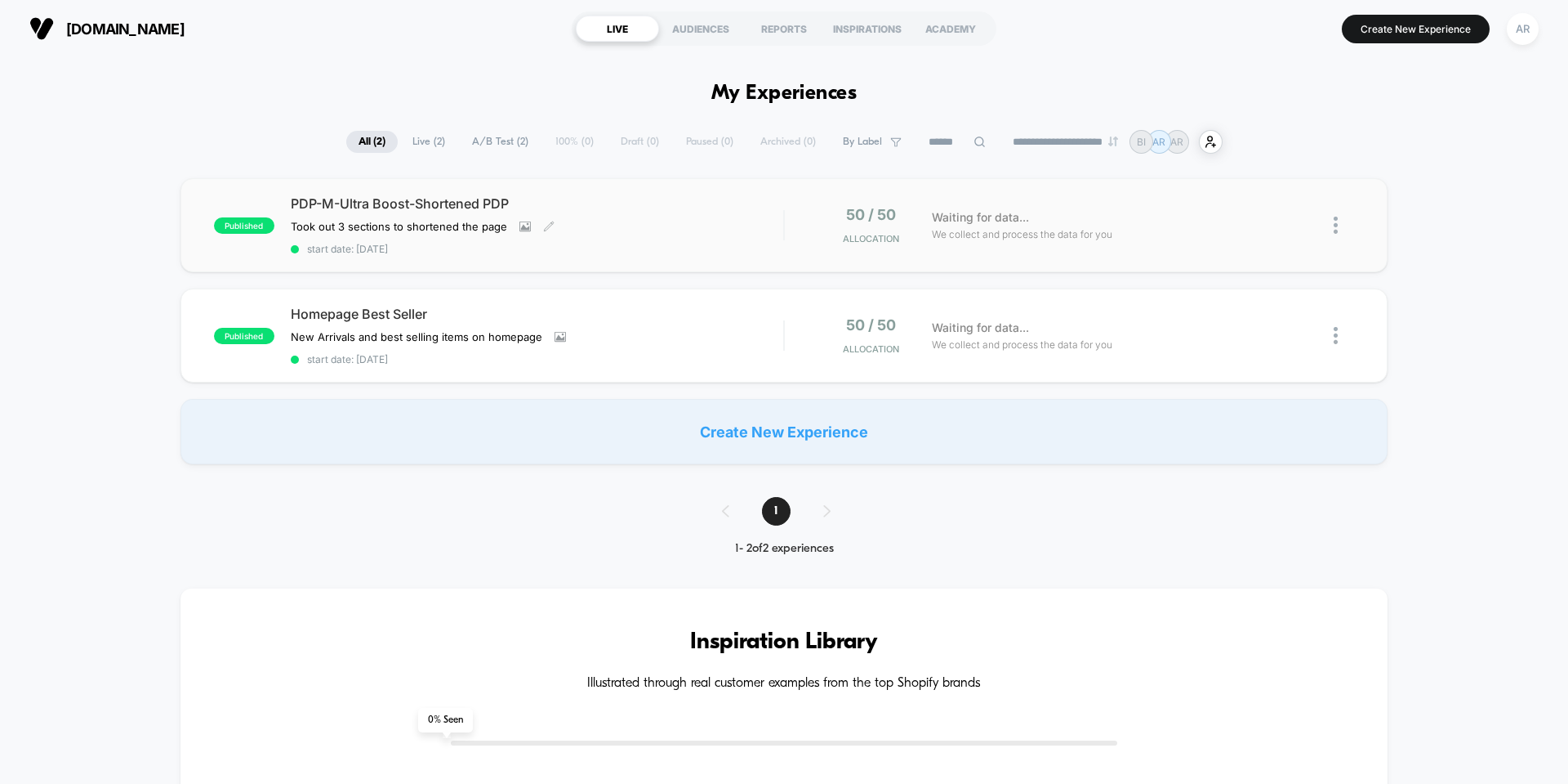
click at [395, 253] on span "start date: [DATE]" at bounding box center [537, 249] width 493 height 12
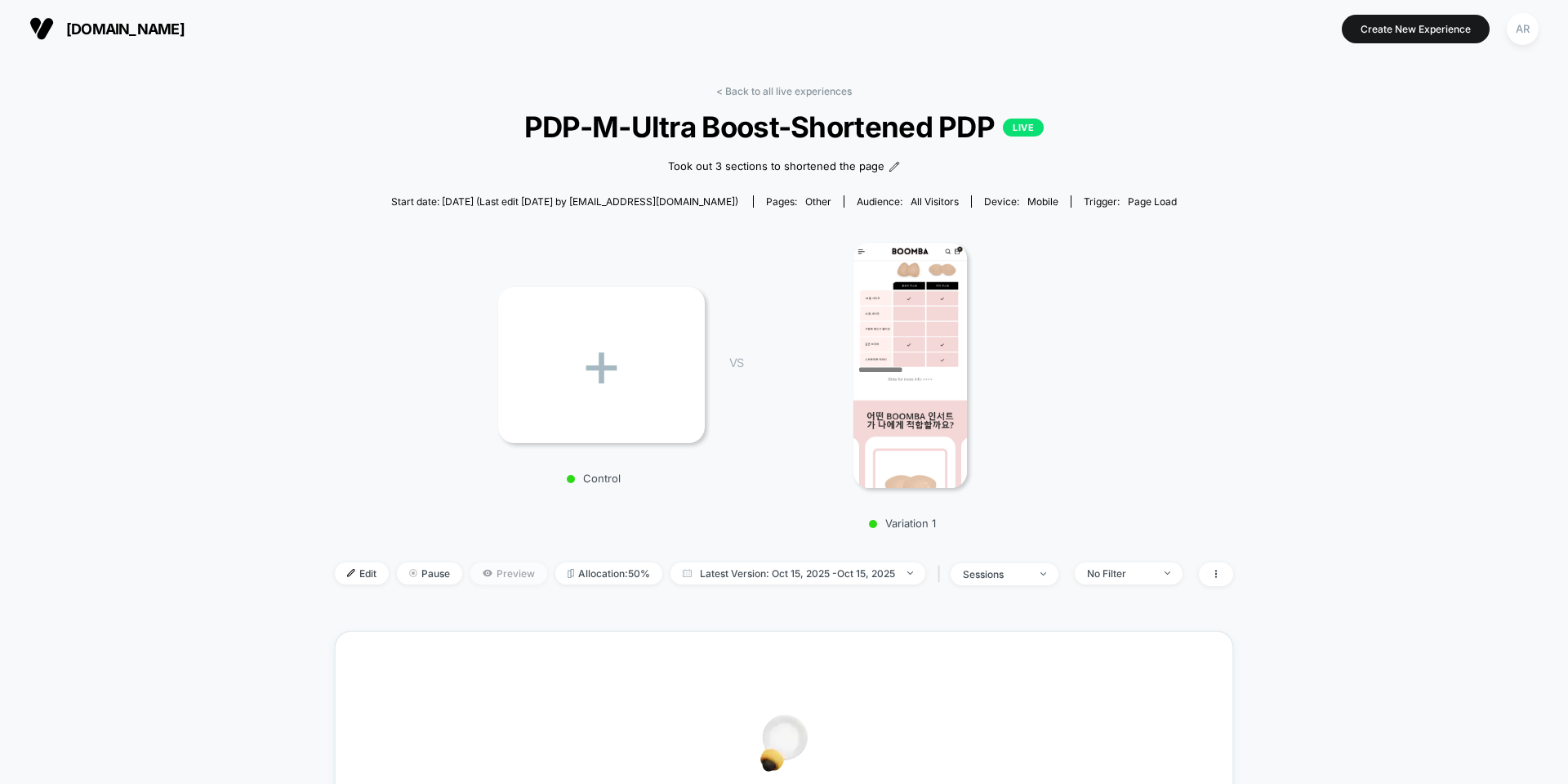
click at [496, 576] on span "Preview" at bounding box center [509, 573] width 77 height 22
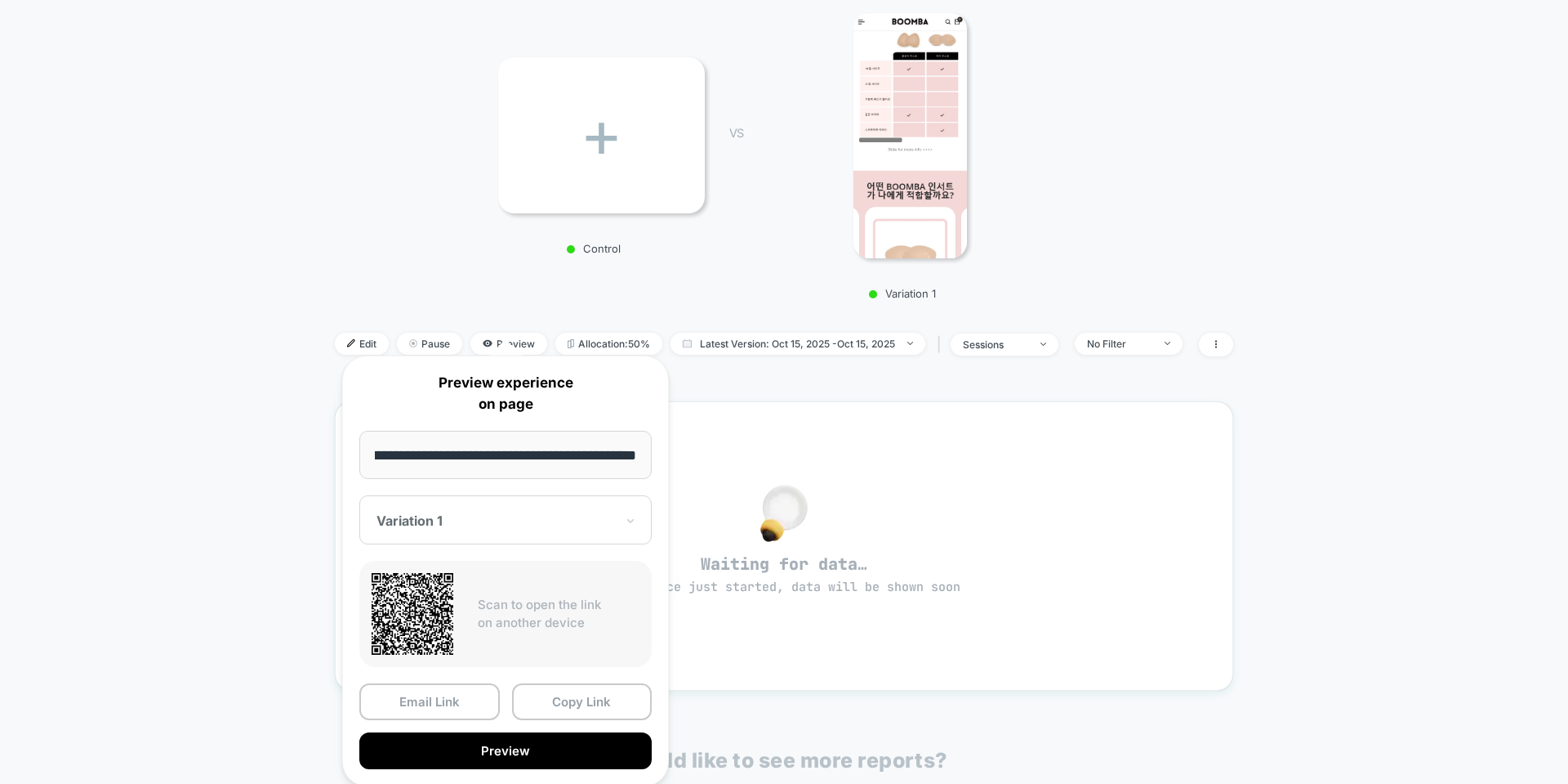
scroll to position [245, 0]
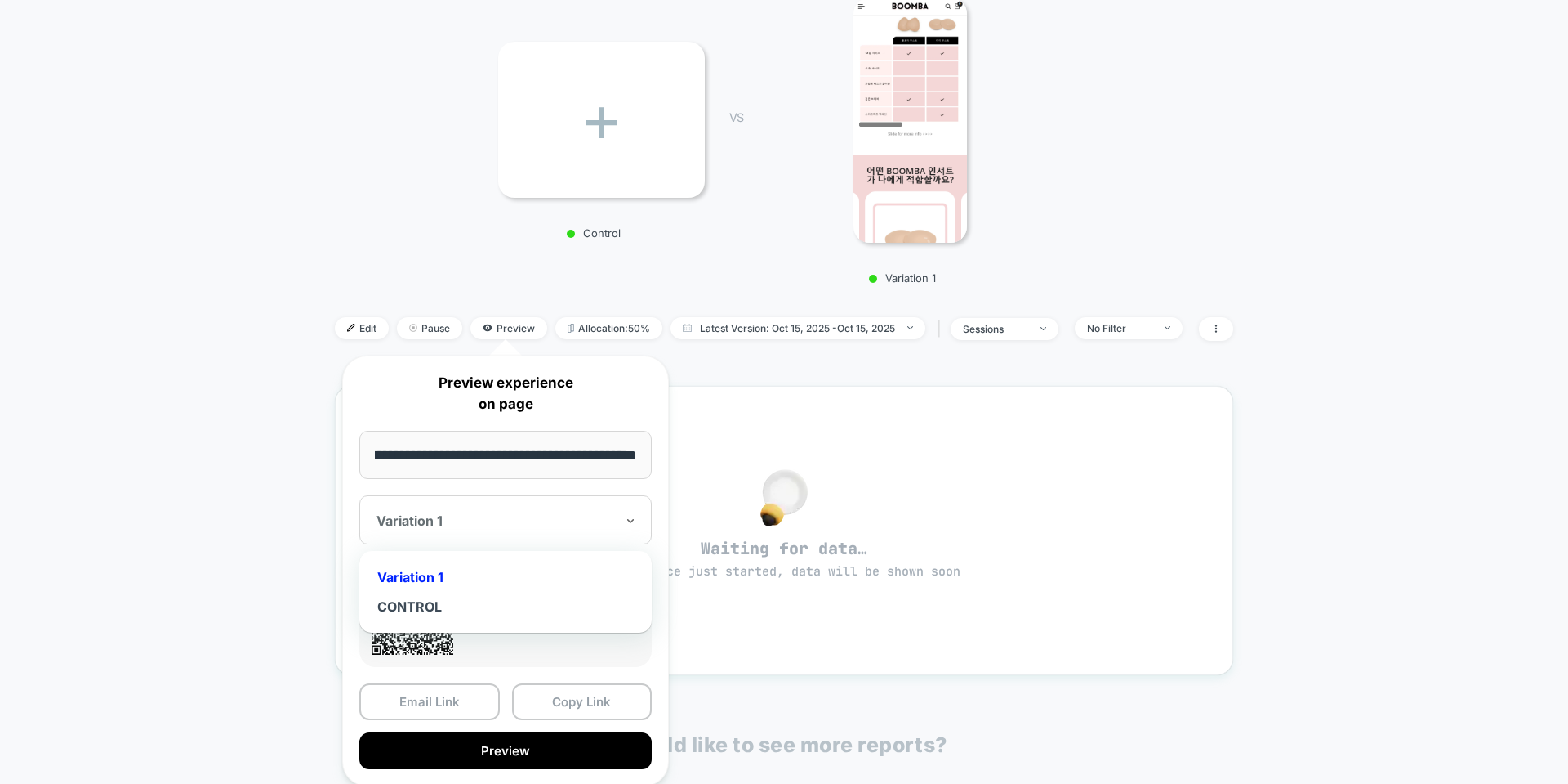
click at [515, 528] on div at bounding box center [495, 520] width 238 height 16
click at [475, 605] on div "CONTROL" at bounding box center [505, 606] width 276 height 29
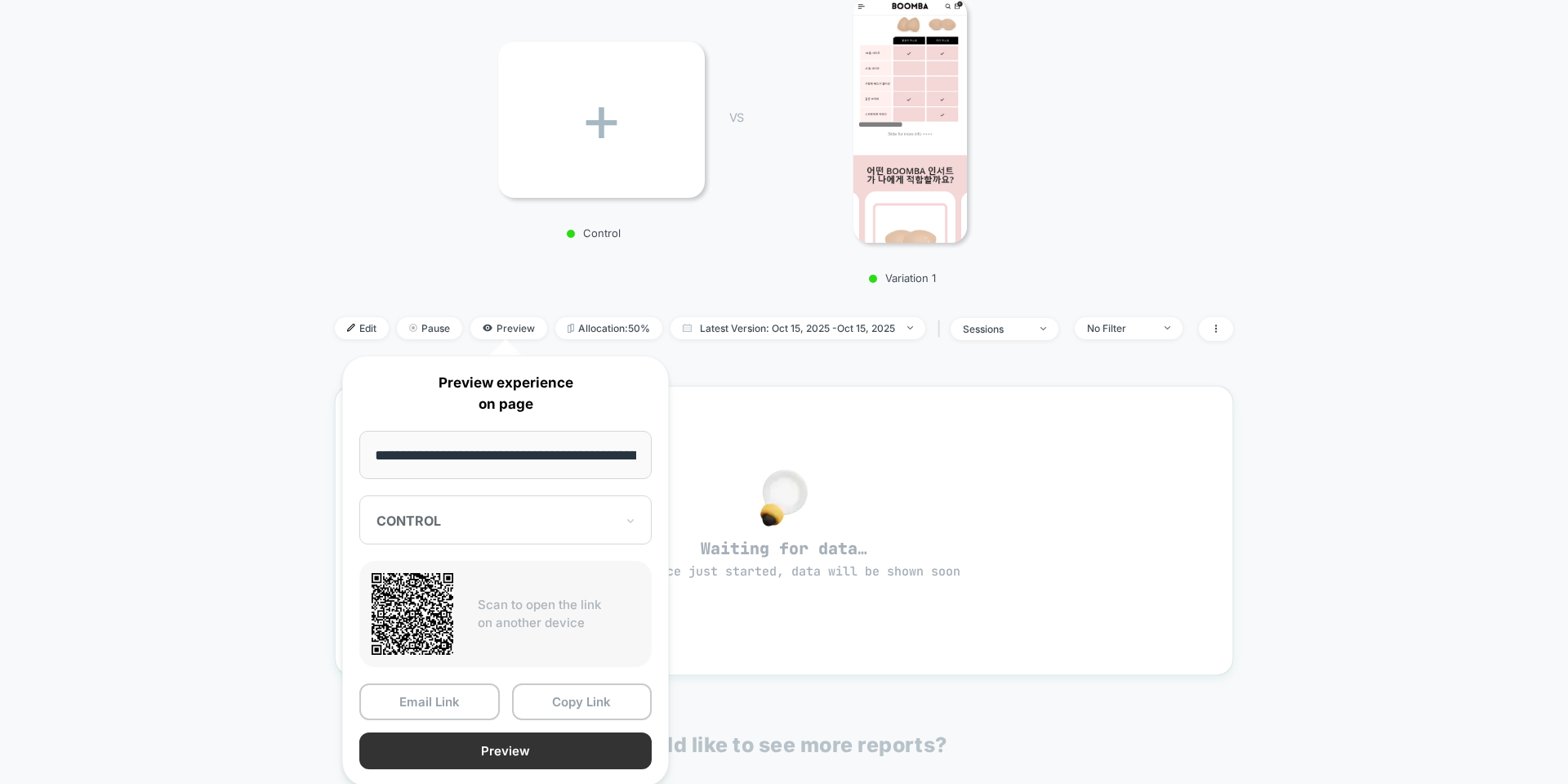
click at [489, 741] on button "Preview" at bounding box center [505, 750] width 293 height 37
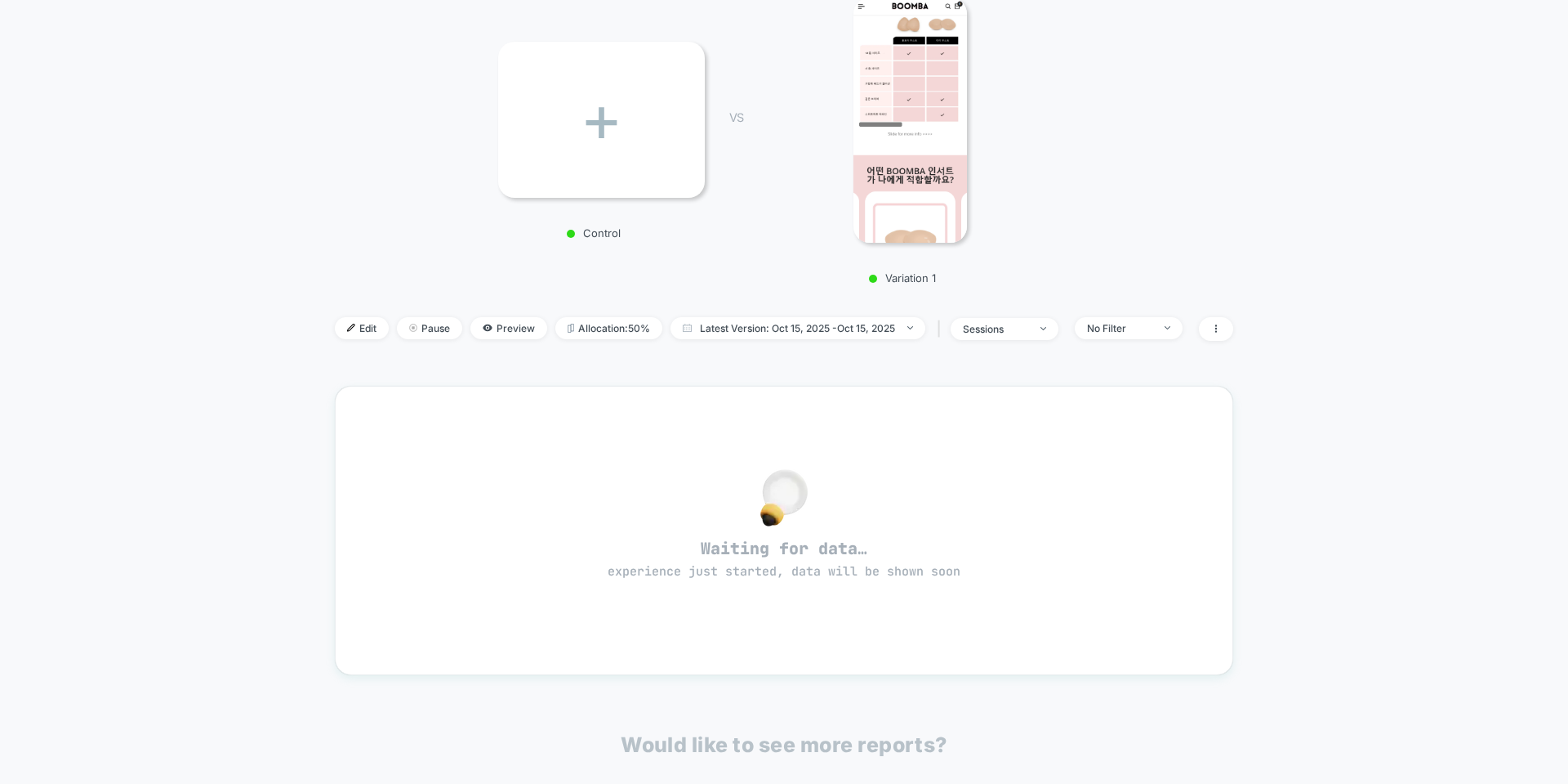
click at [590, 140] on div "+" at bounding box center [602, 120] width 207 height 156
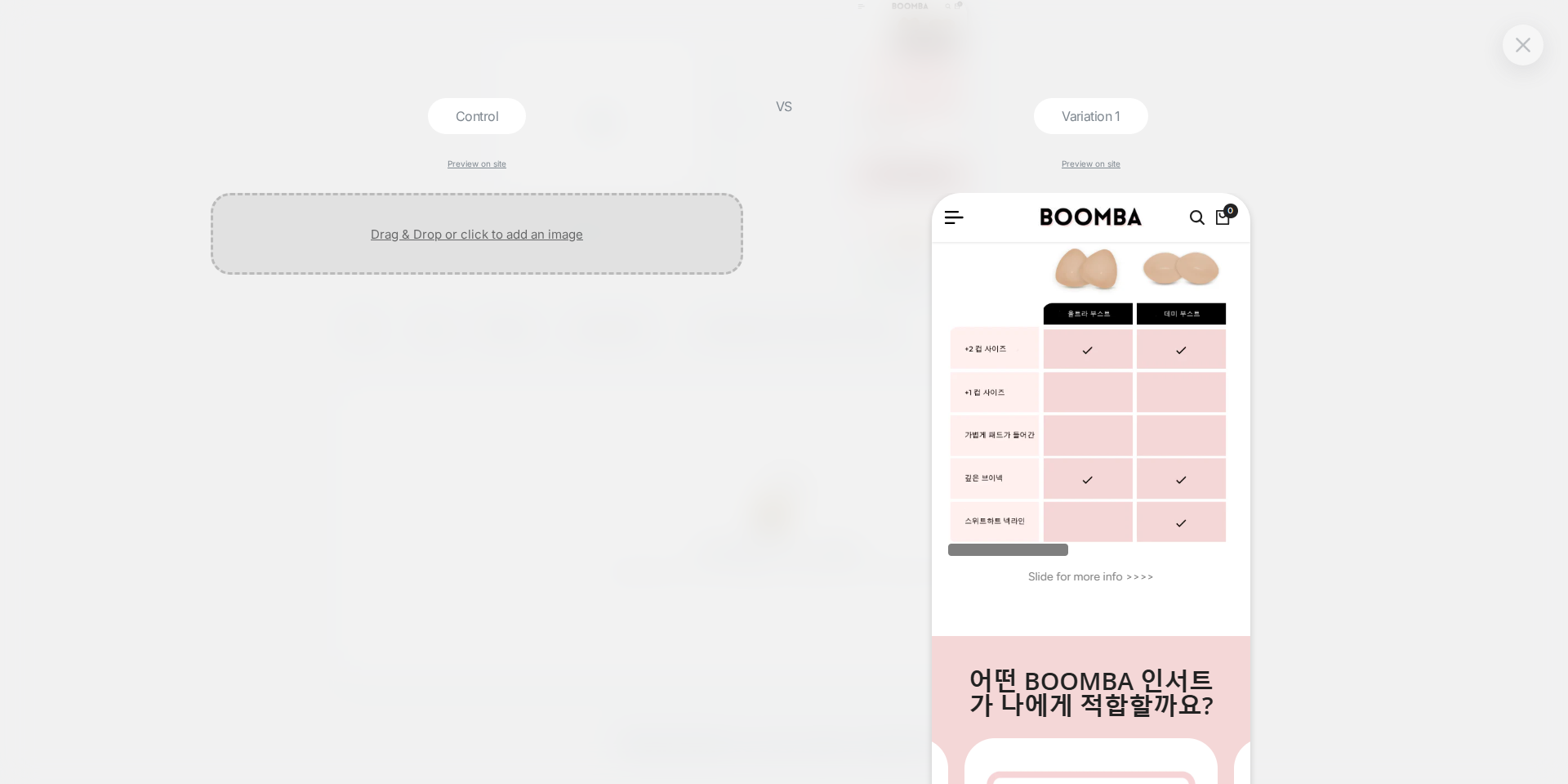
click at [466, 242] on div at bounding box center [477, 234] width 533 height 82
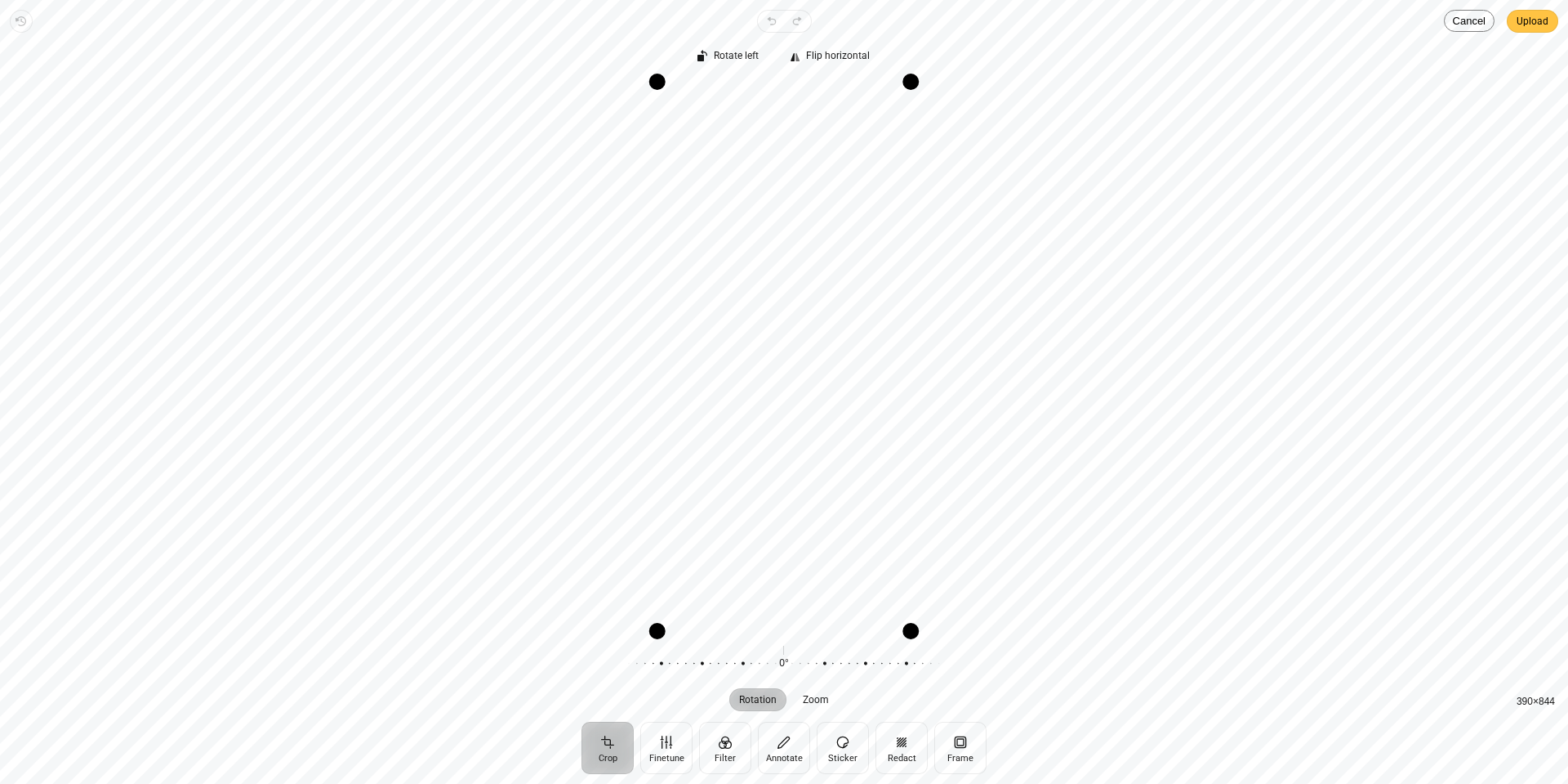
click at [1536, 18] on span "Upload" at bounding box center [1532, 20] width 32 height 20
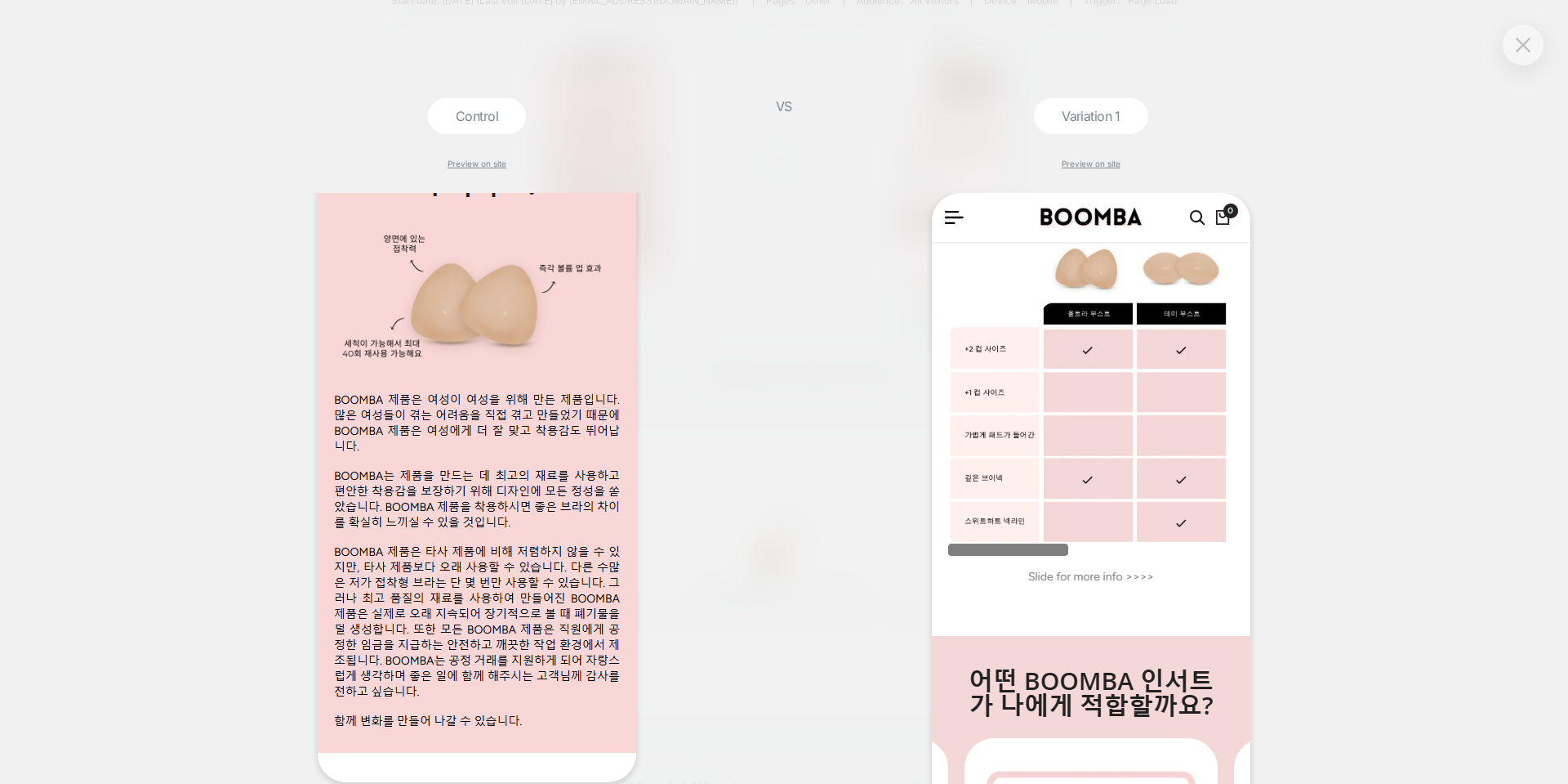
scroll to position [246, 0]
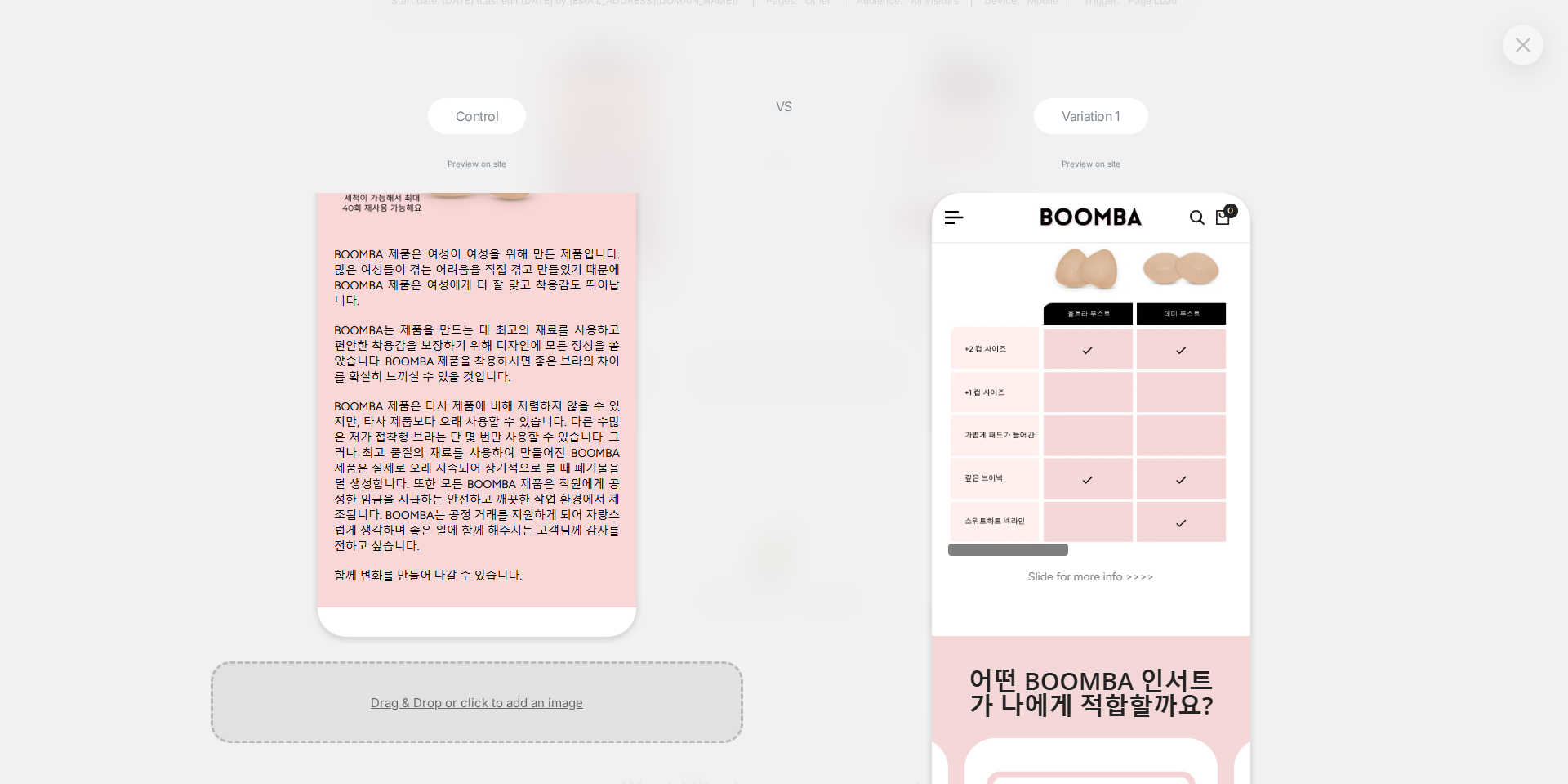
click at [493, 707] on div at bounding box center [477, 702] width 533 height 82
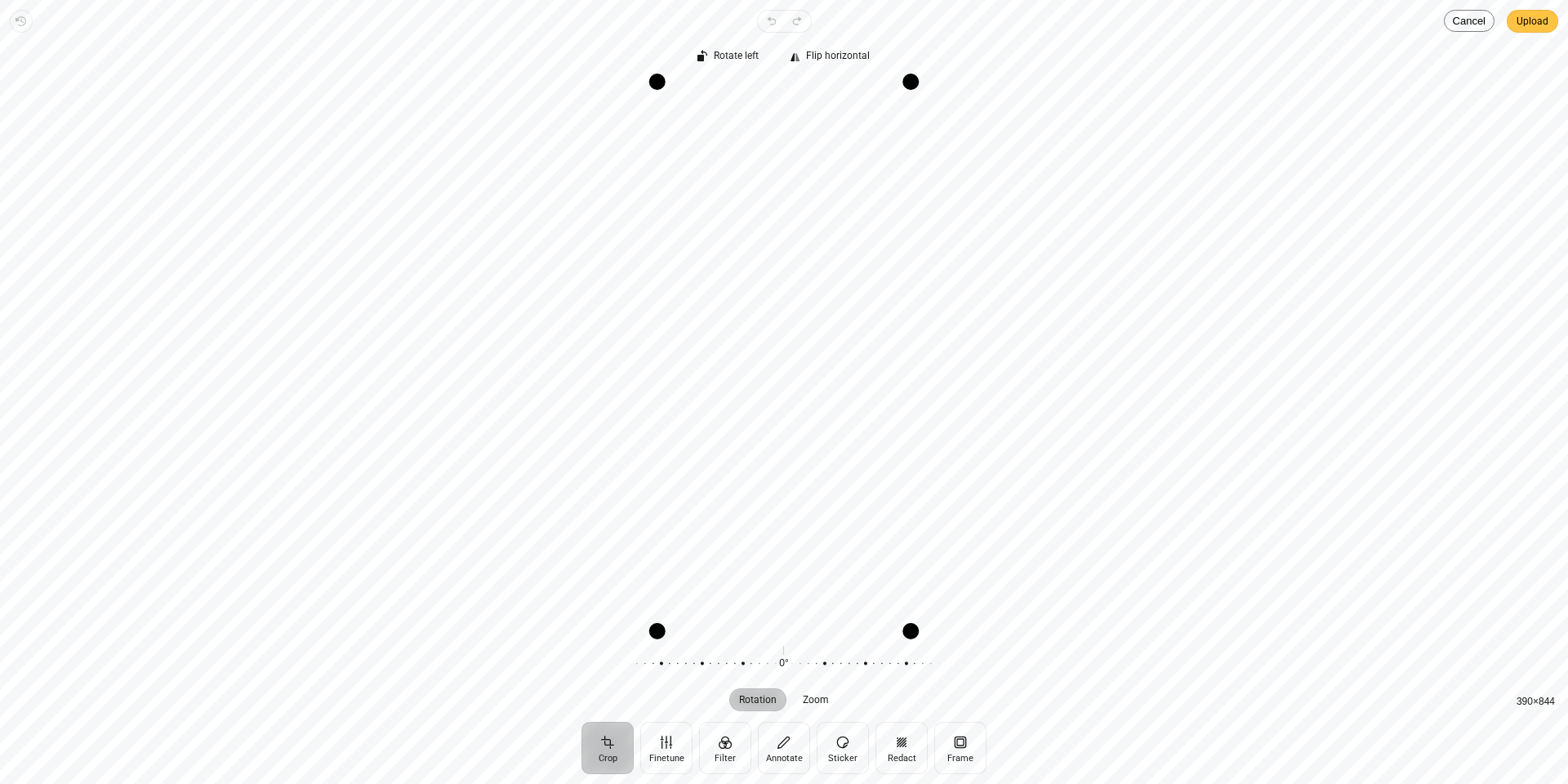
click at [1546, 26] on span "Upload" at bounding box center [1532, 20] width 32 height 20
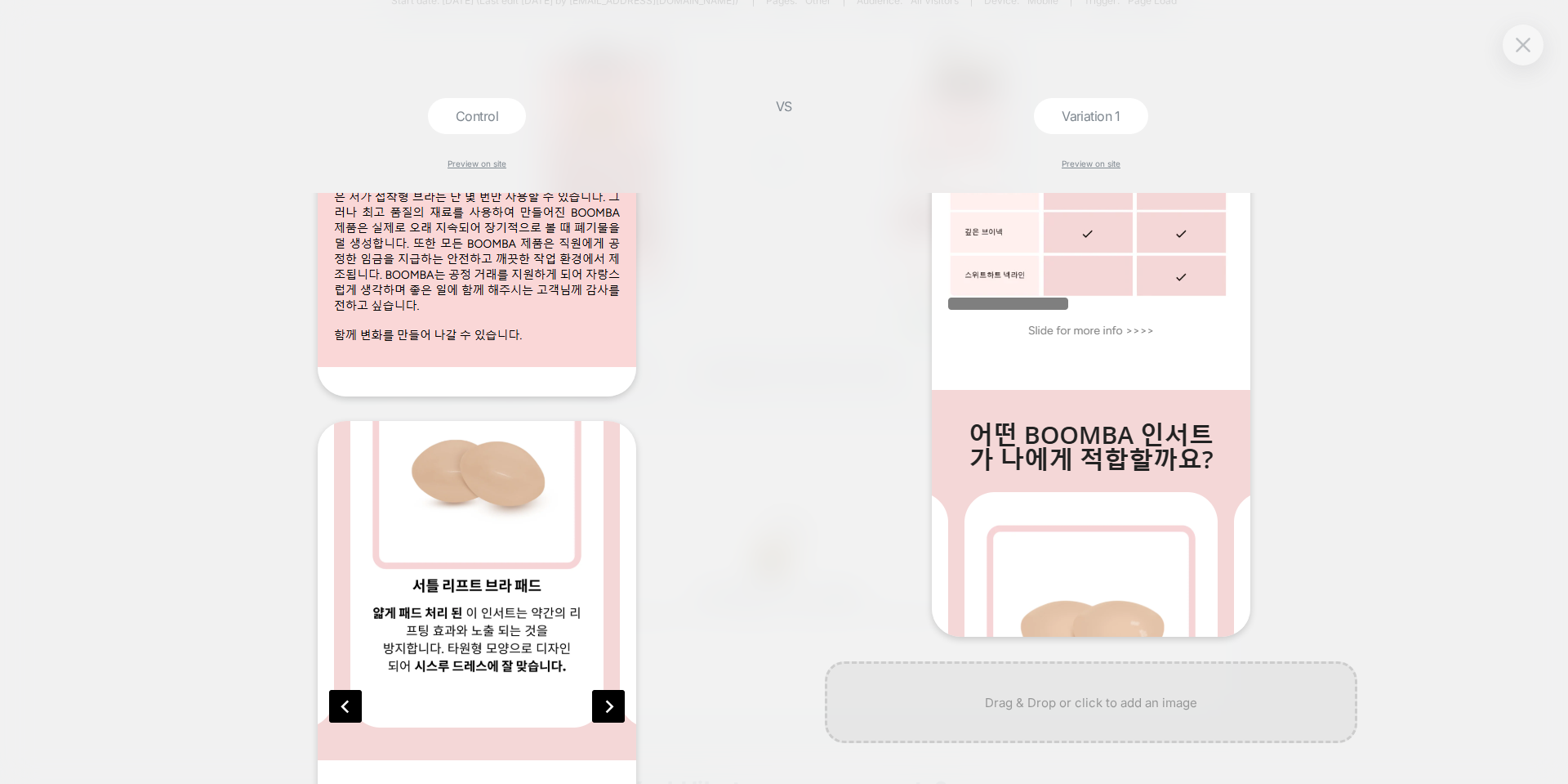
scroll to position [655, 0]
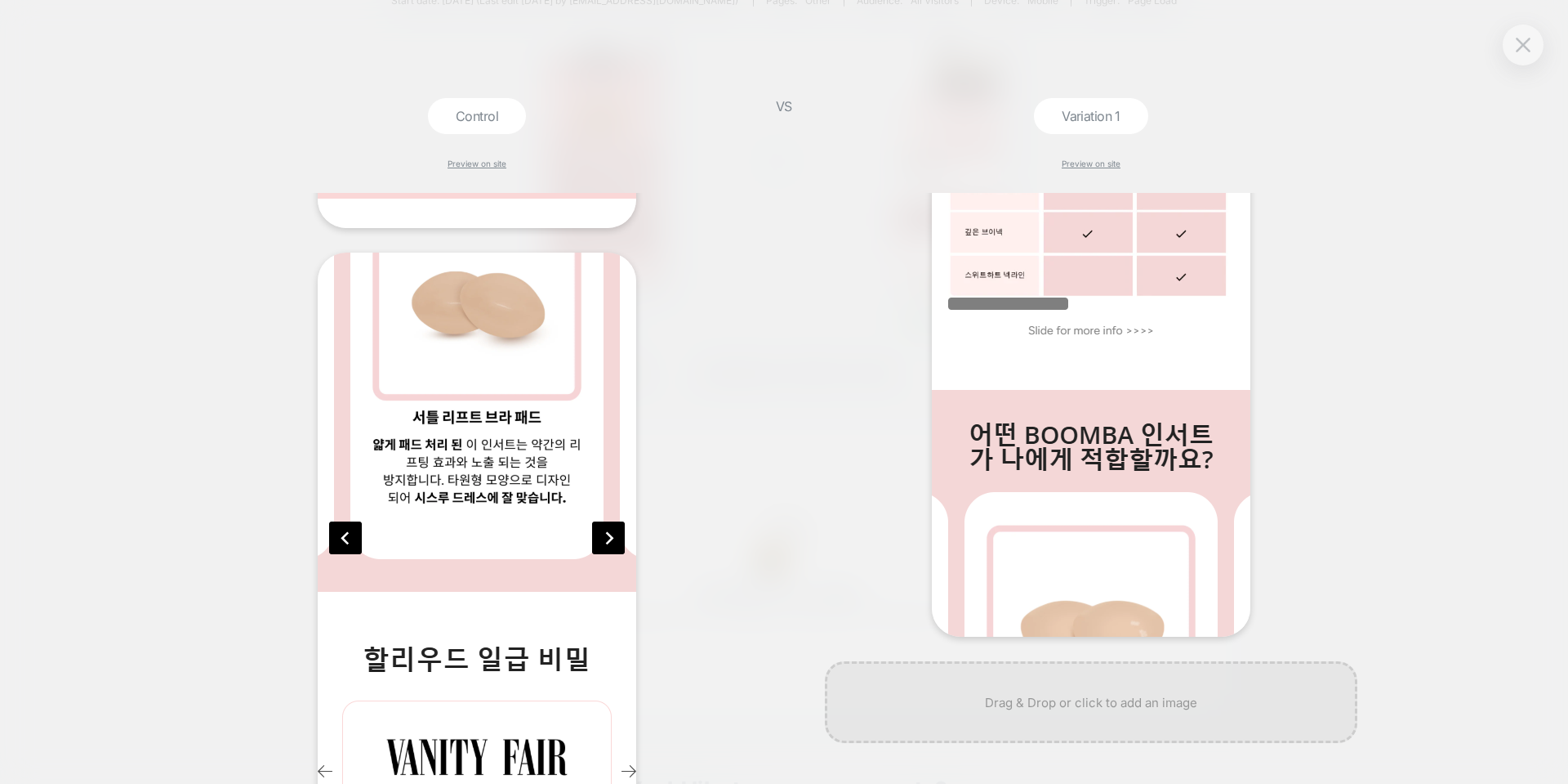
click at [1489, 328] on div "Control Preview on site VS Variation 1 Preview on site" at bounding box center [784, 392] width 1568 height 784
click at [1520, 44] on img at bounding box center [1523, 44] width 15 height 14
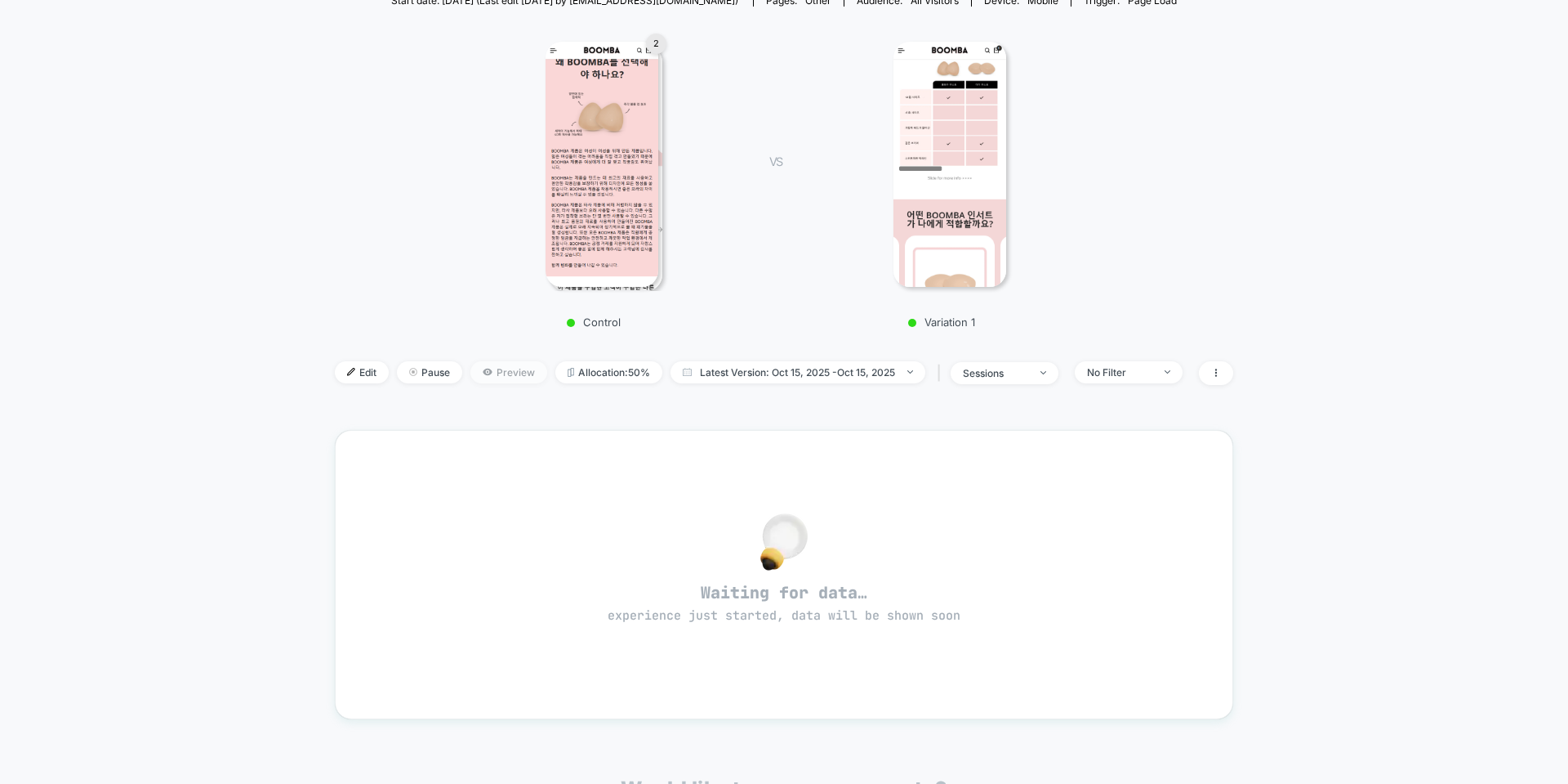
click at [481, 365] on span "Preview" at bounding box center [509, 372] width 77 height 22
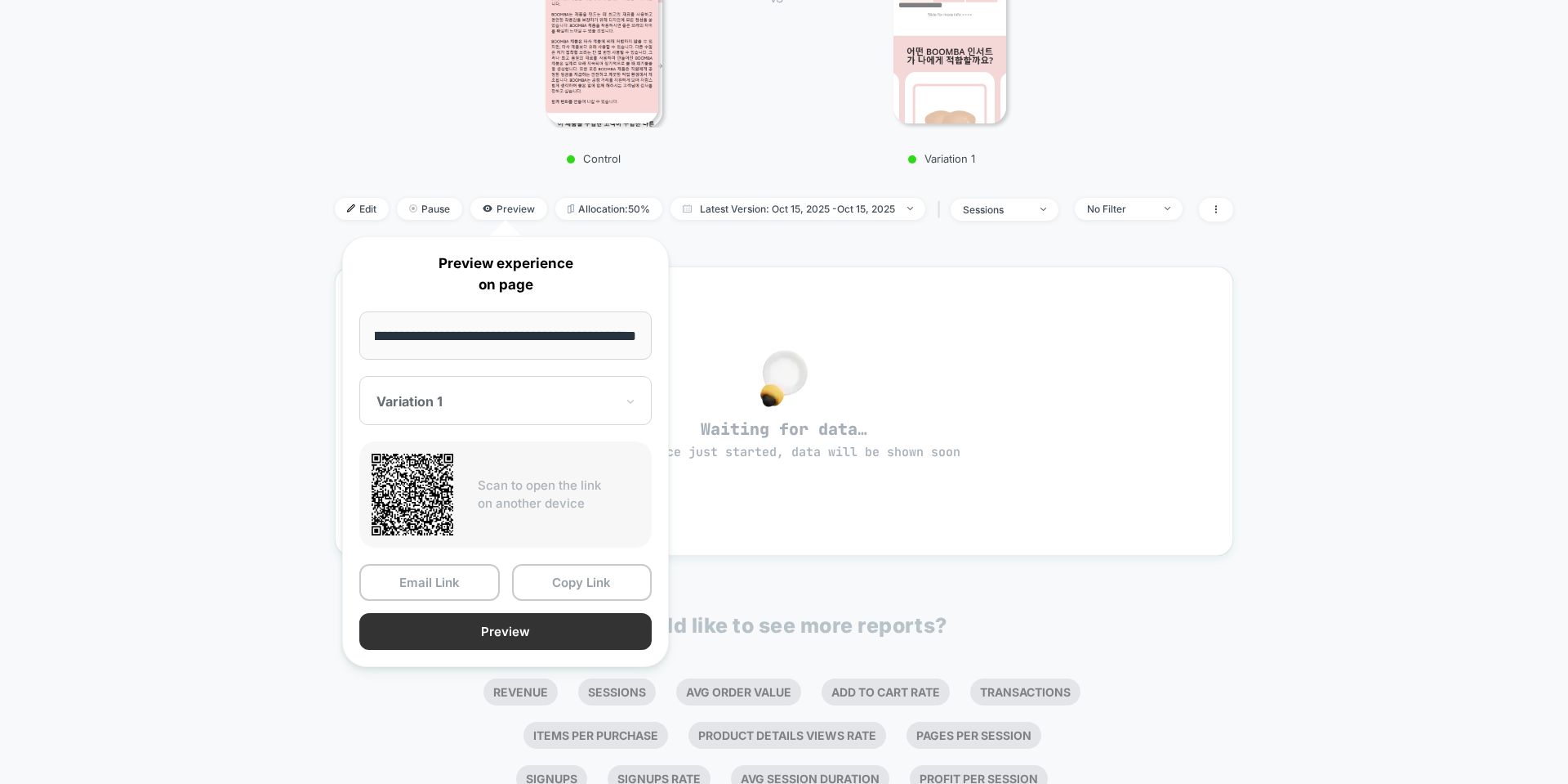
scroll to position [0, 0]
click at [504, 637] on button "Preview" at bounding box center [505, 631] width 293 height 37
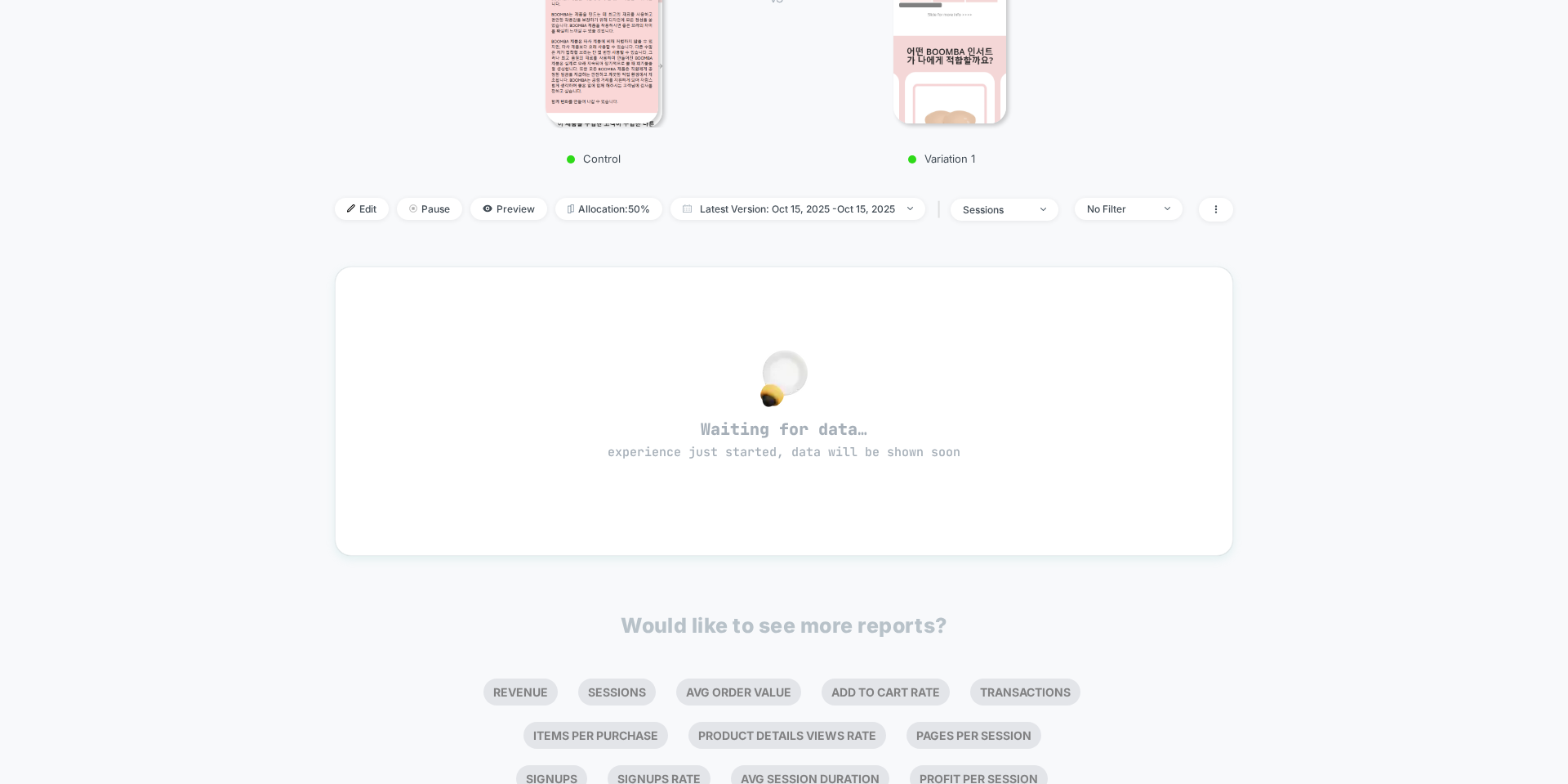
click at [986, 42] on img at bounding box center [950, 0] width 114 height 245
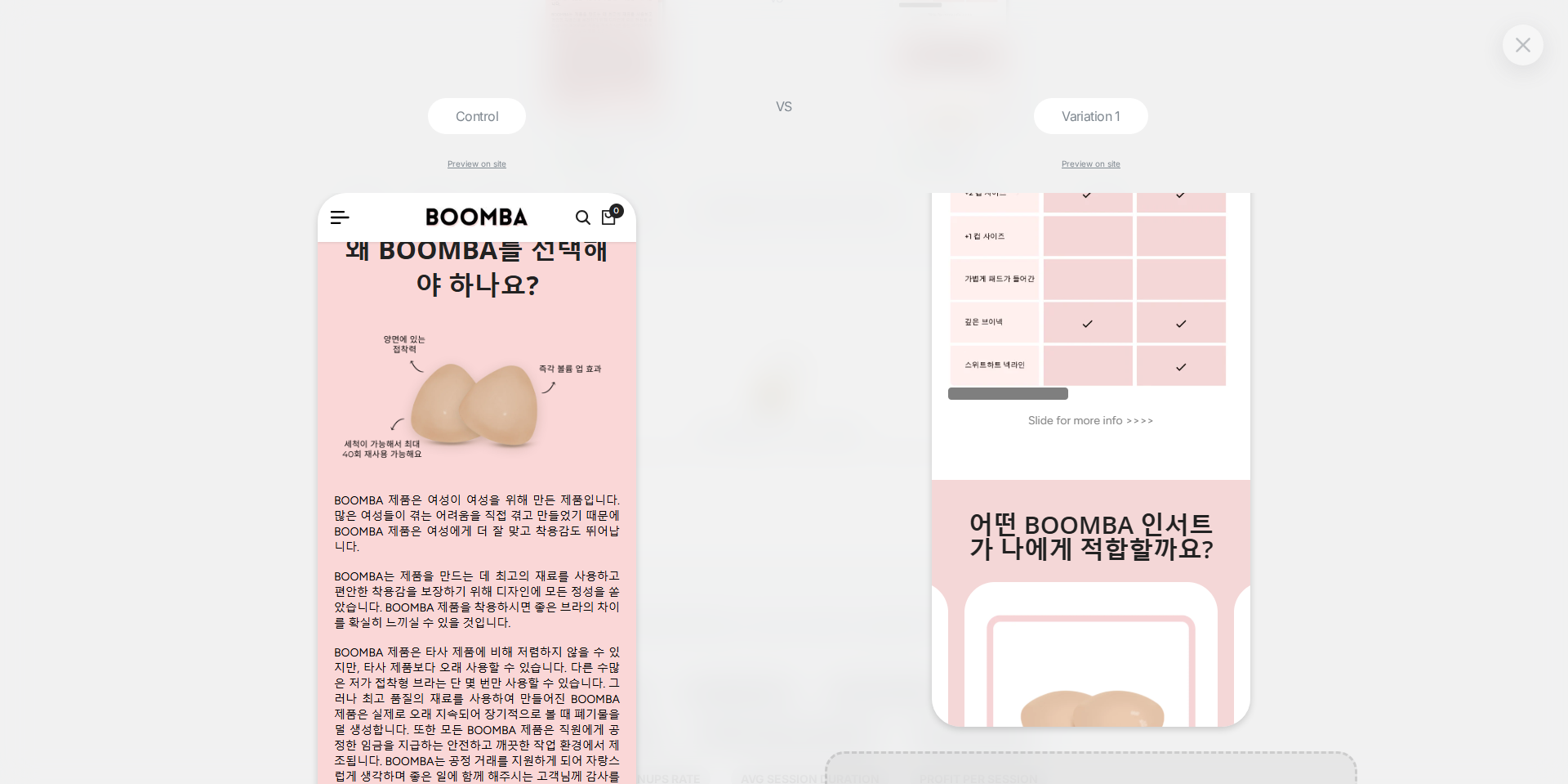
scroll to position [246, 0]
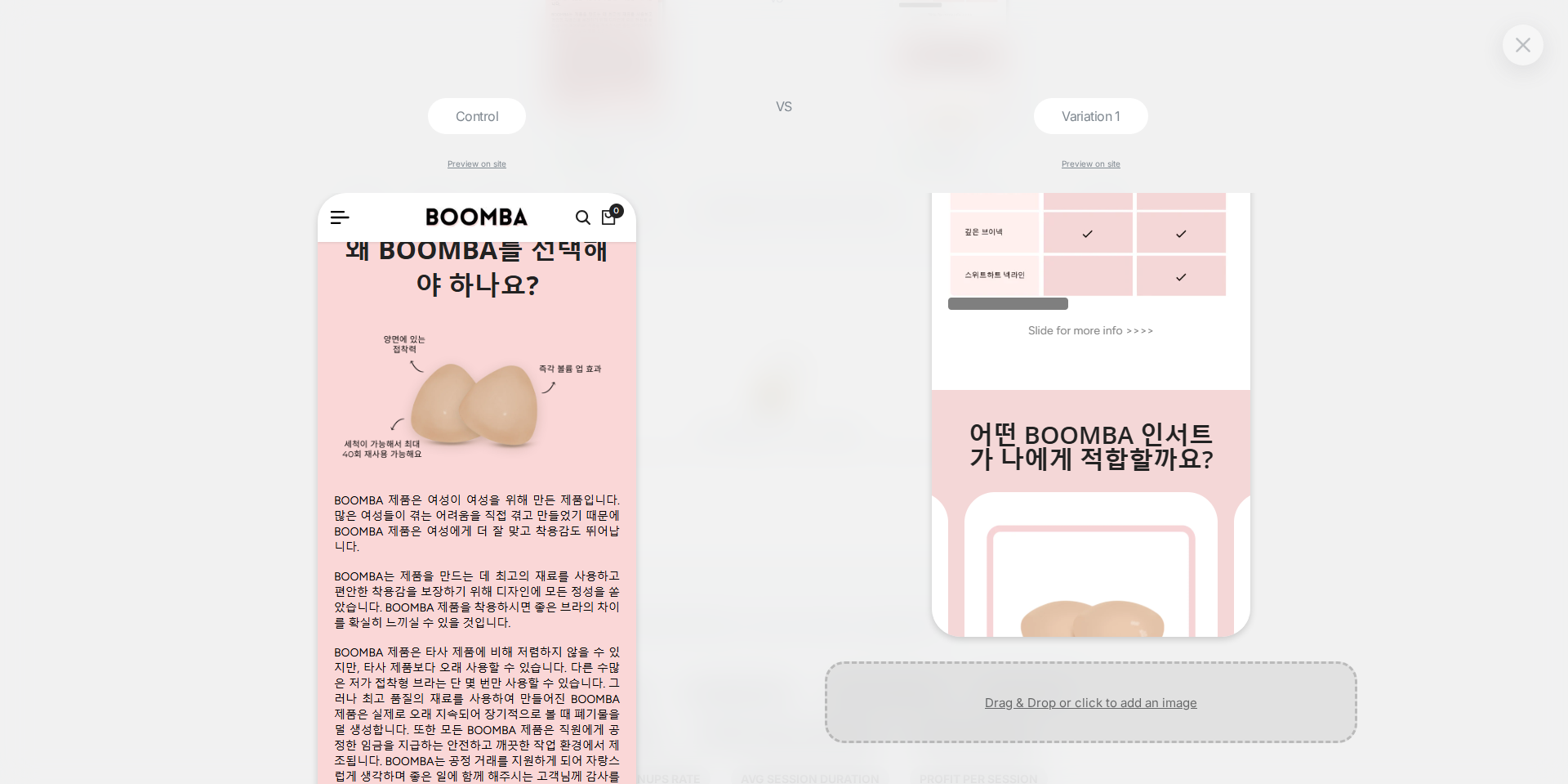
click at [1124, 700] on div at bounding box center [1092, 702] width 533 height 82
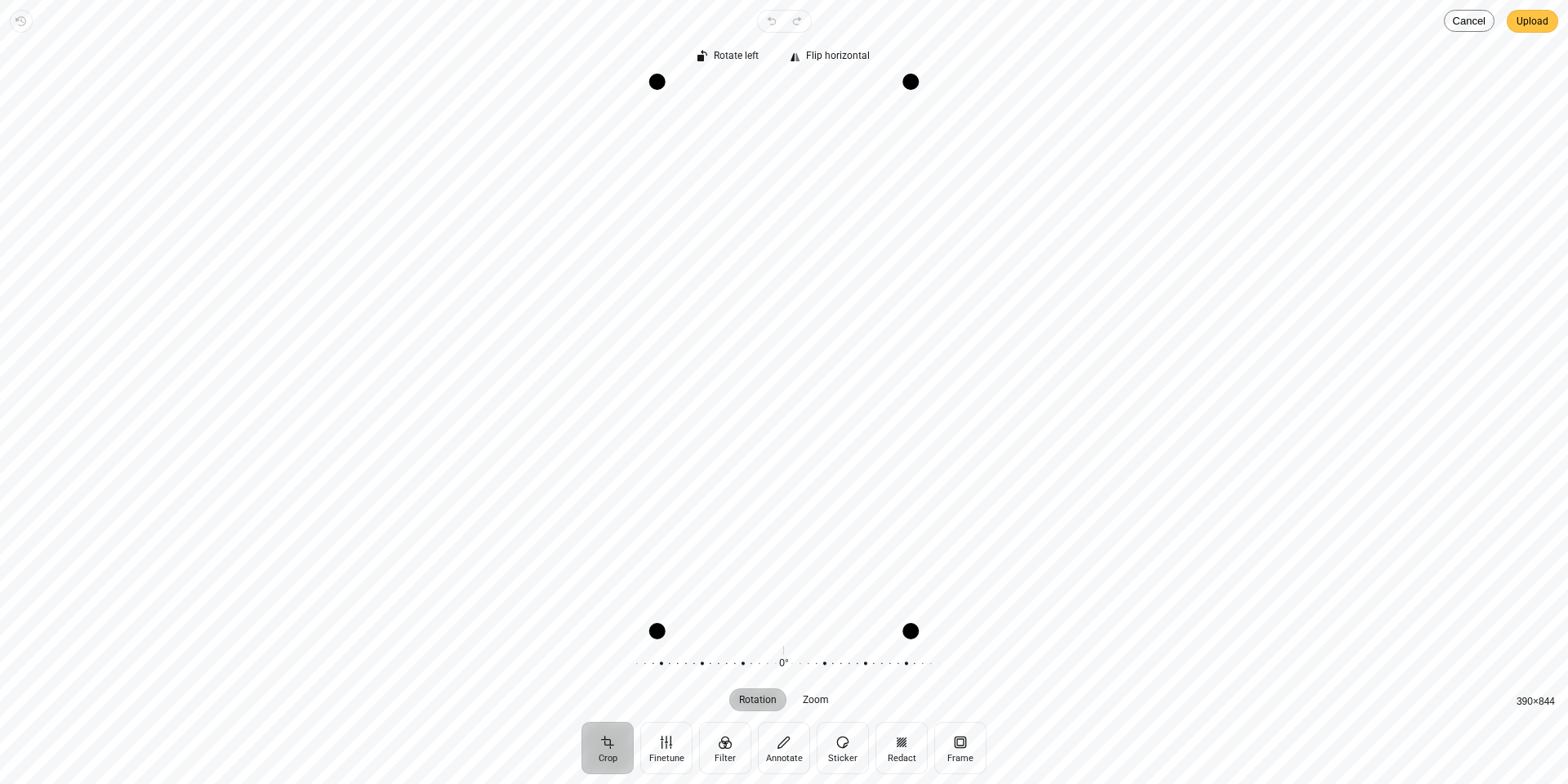
click at [1530, 15] on span "Upload" at bounding box center [1532, 20] width 32 height 20
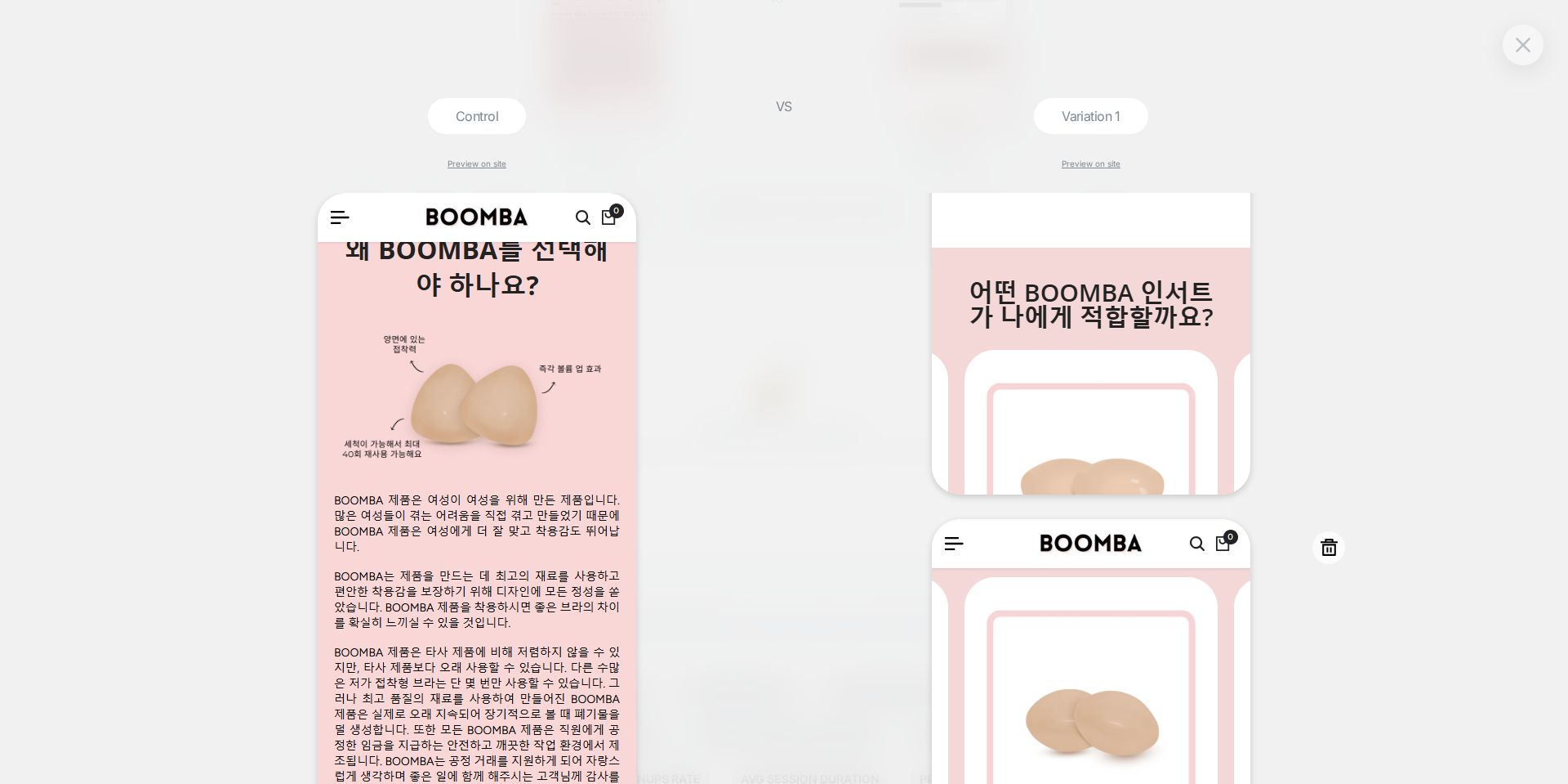
scroll to position [0, 0]
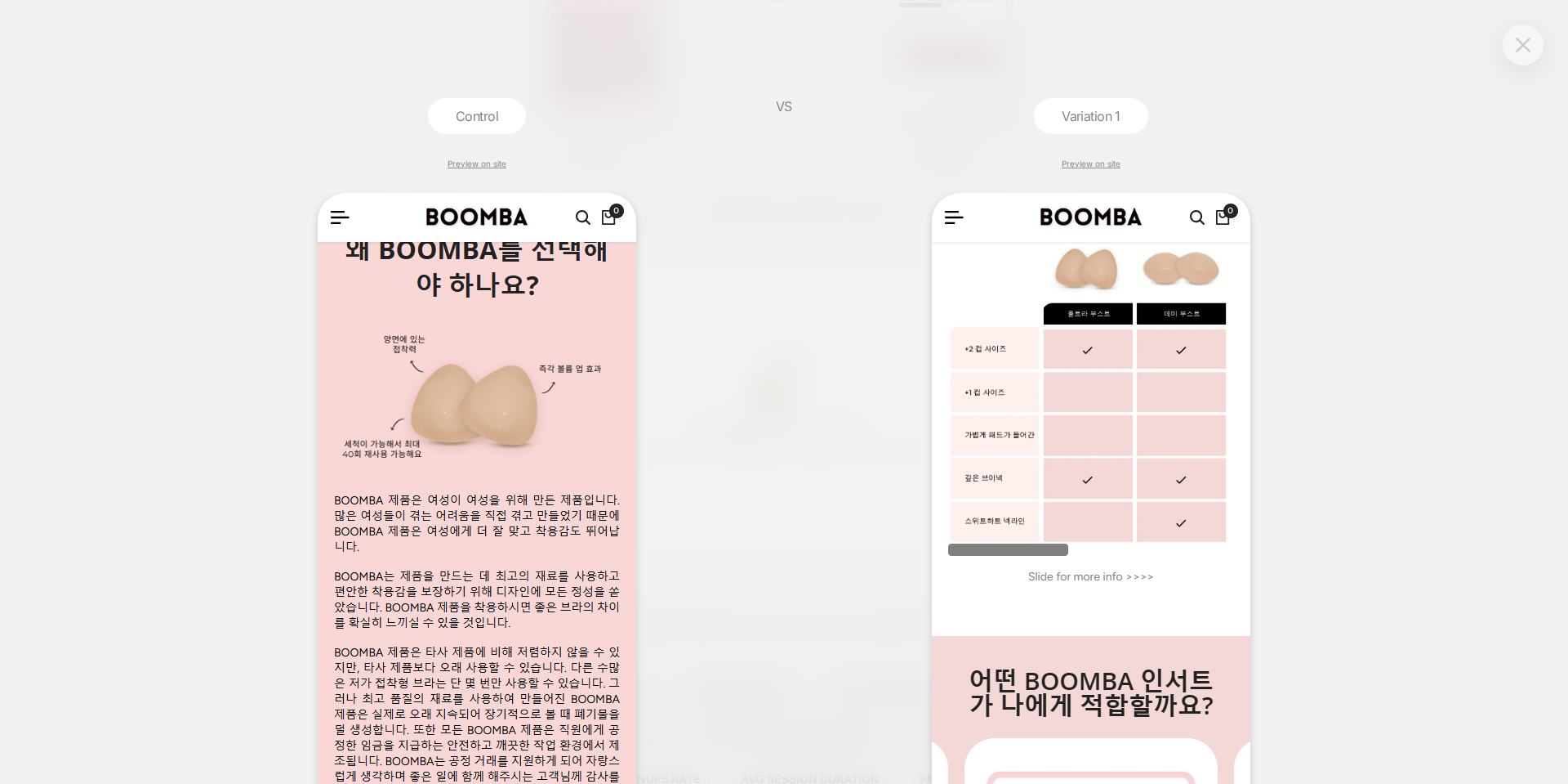
click at [1530, 44] on button at bounding box center [1523, 44] width 25 height 25
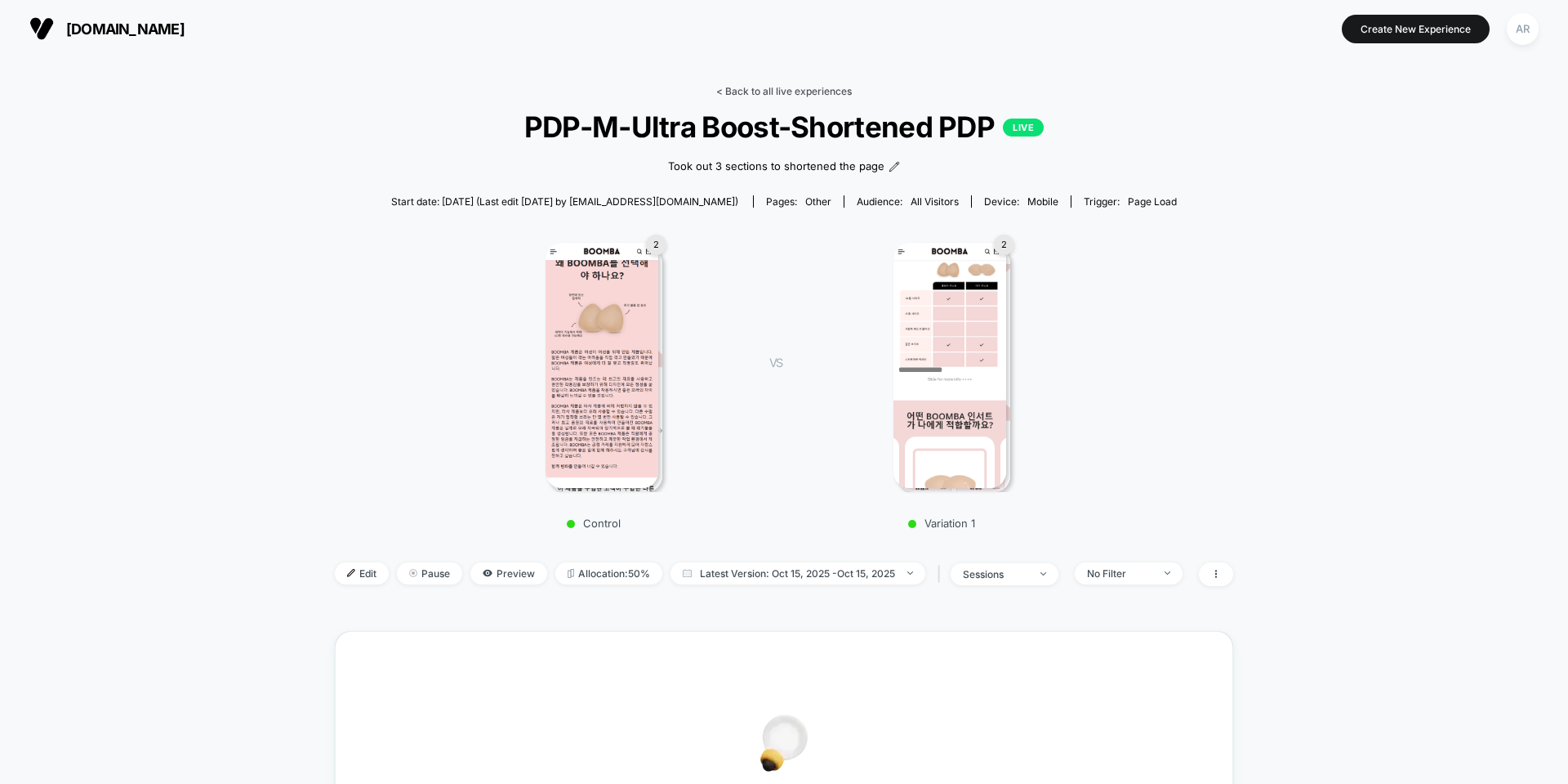
click at [780, 94] on link "< Back to all live experiences" at bounding box center [784, 91] width 136 height 12
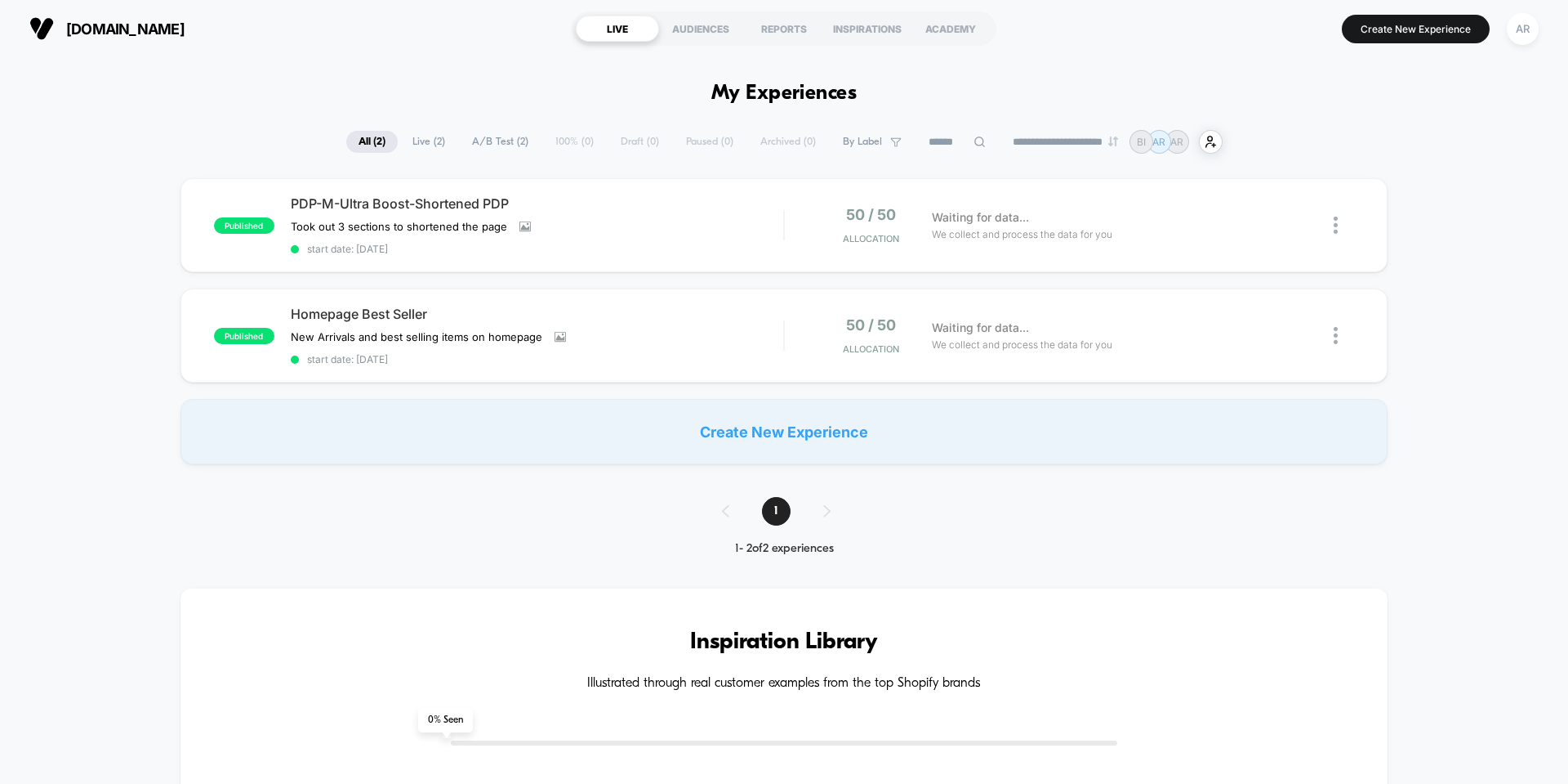
click at [799, 432] on div "Create New Experience" at bounding box center [784, 431] width 1207 height 66
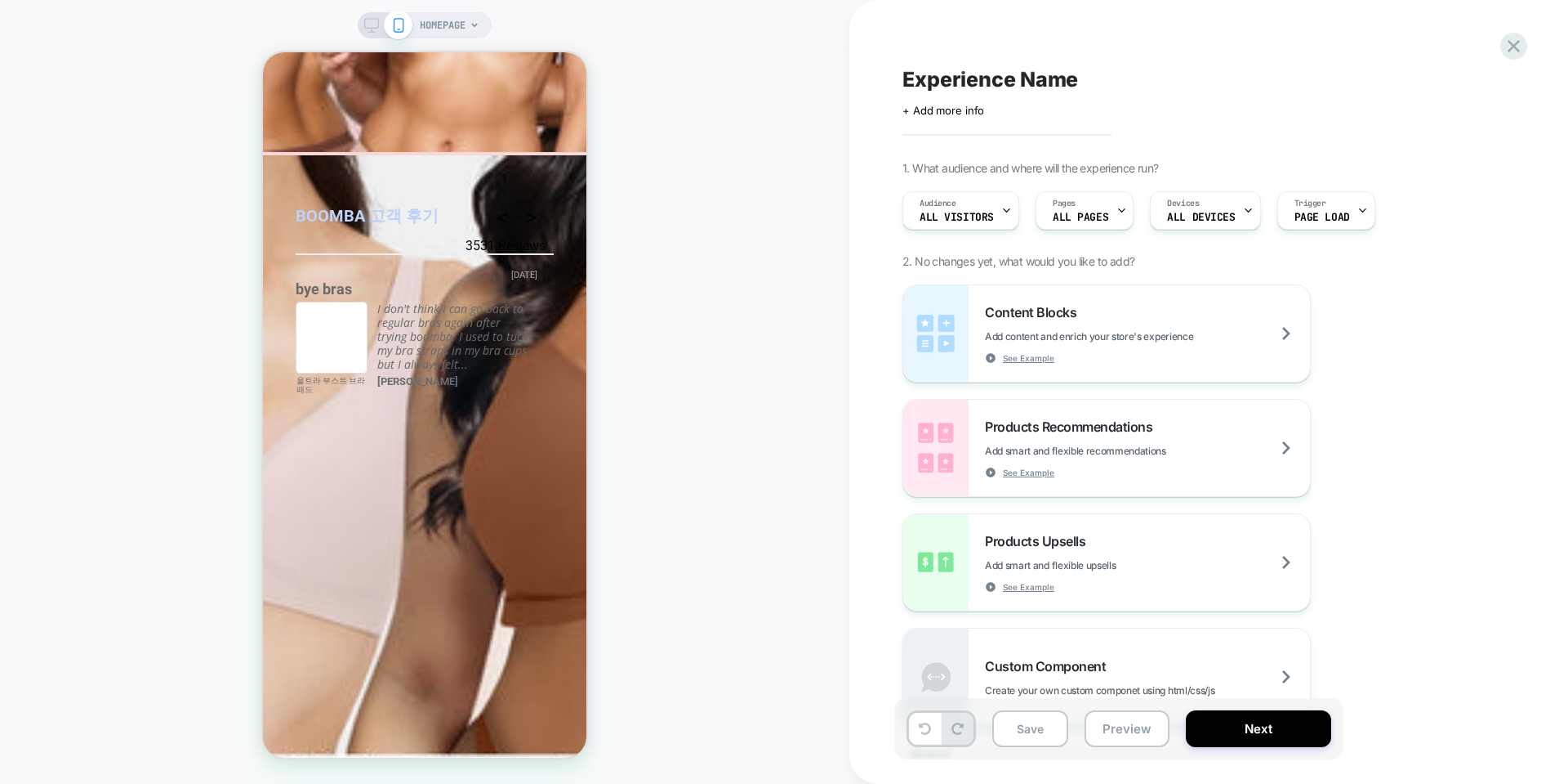
scroll to position [899, 0]
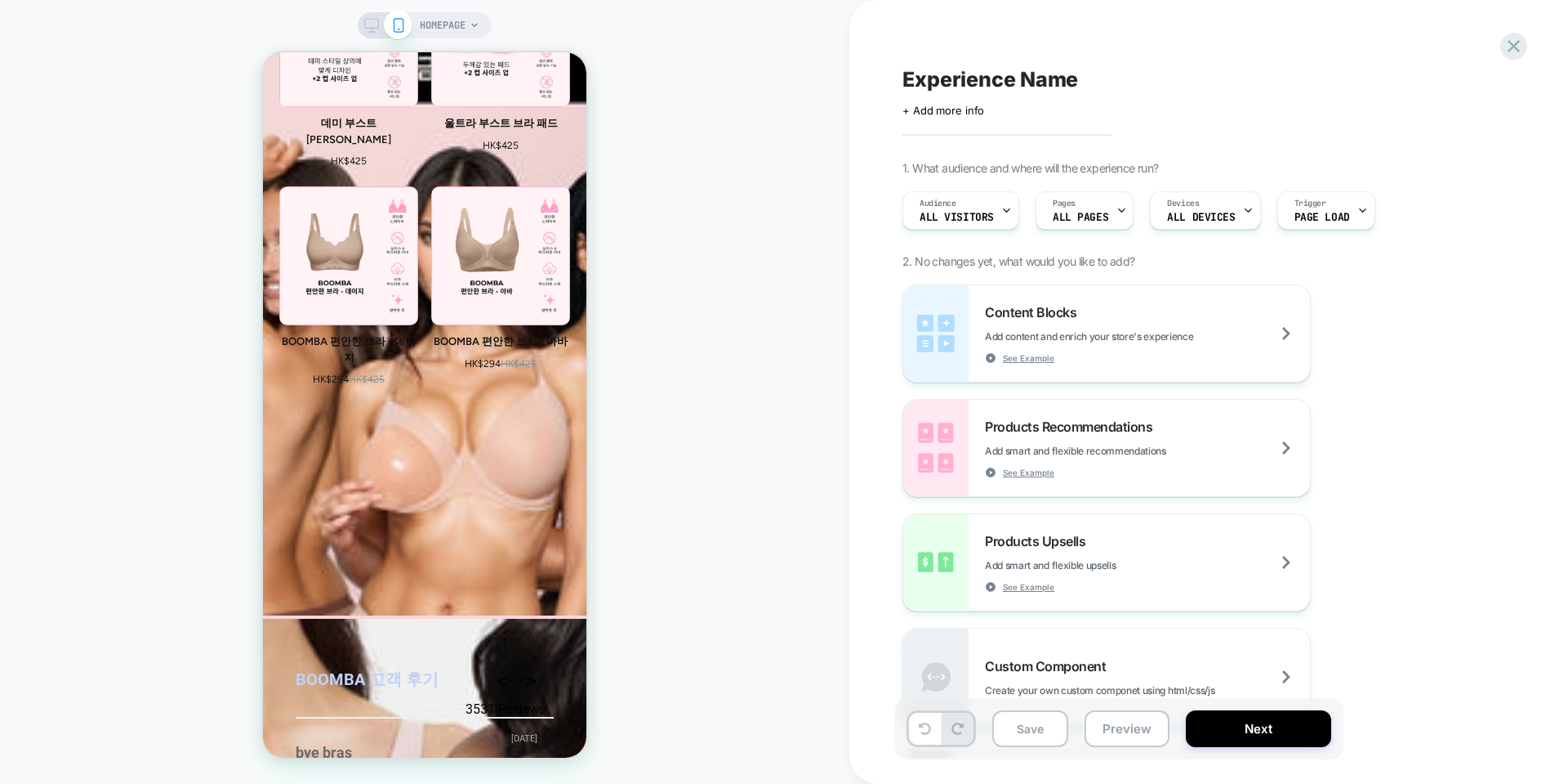
click at [446, 22] on span "HOMEPAGE" at bounding box center [443, 25] width 46 height 26
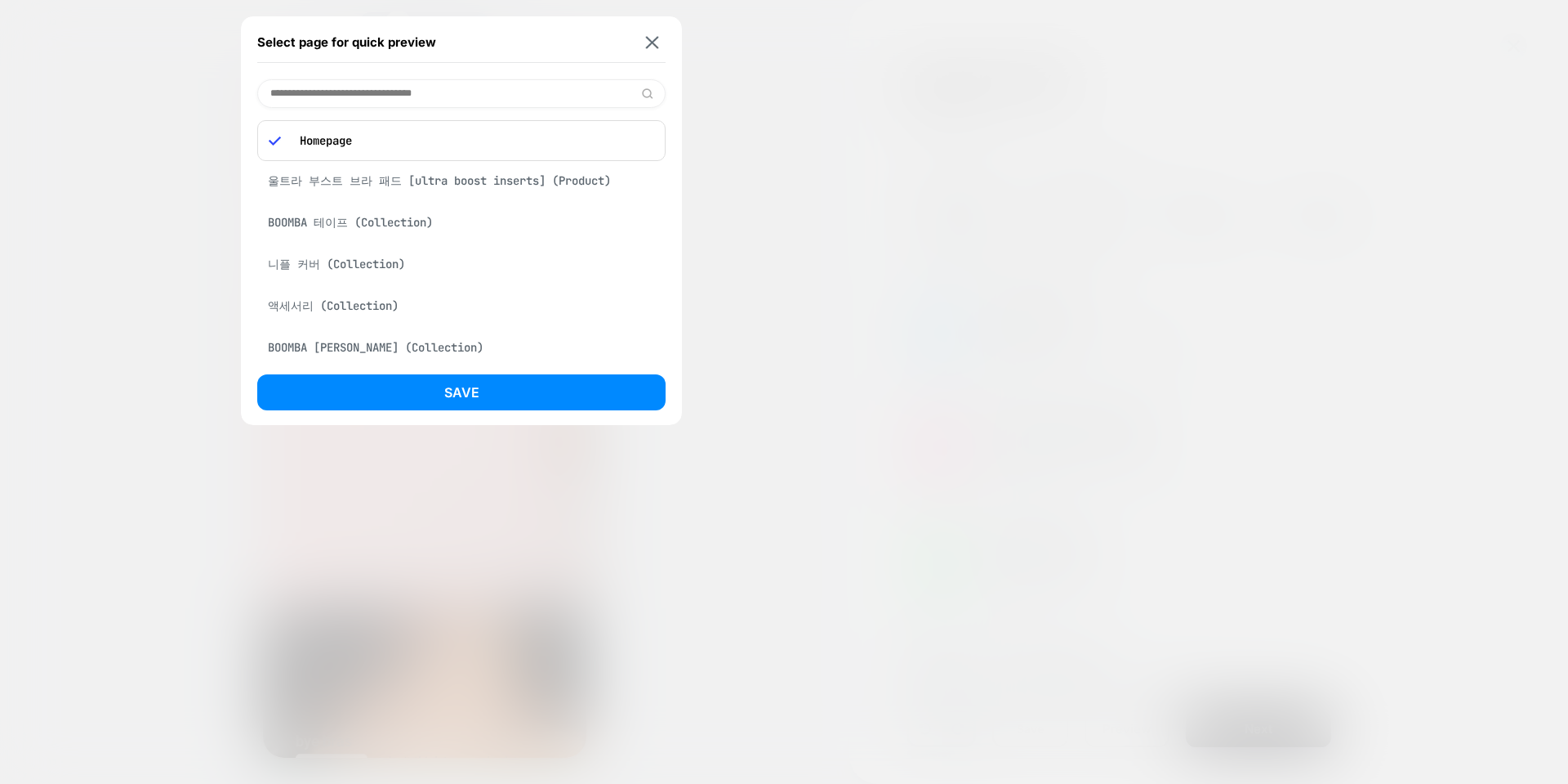
click at [446, 87] on input at bounding box center [461, 93] width 408 height 28
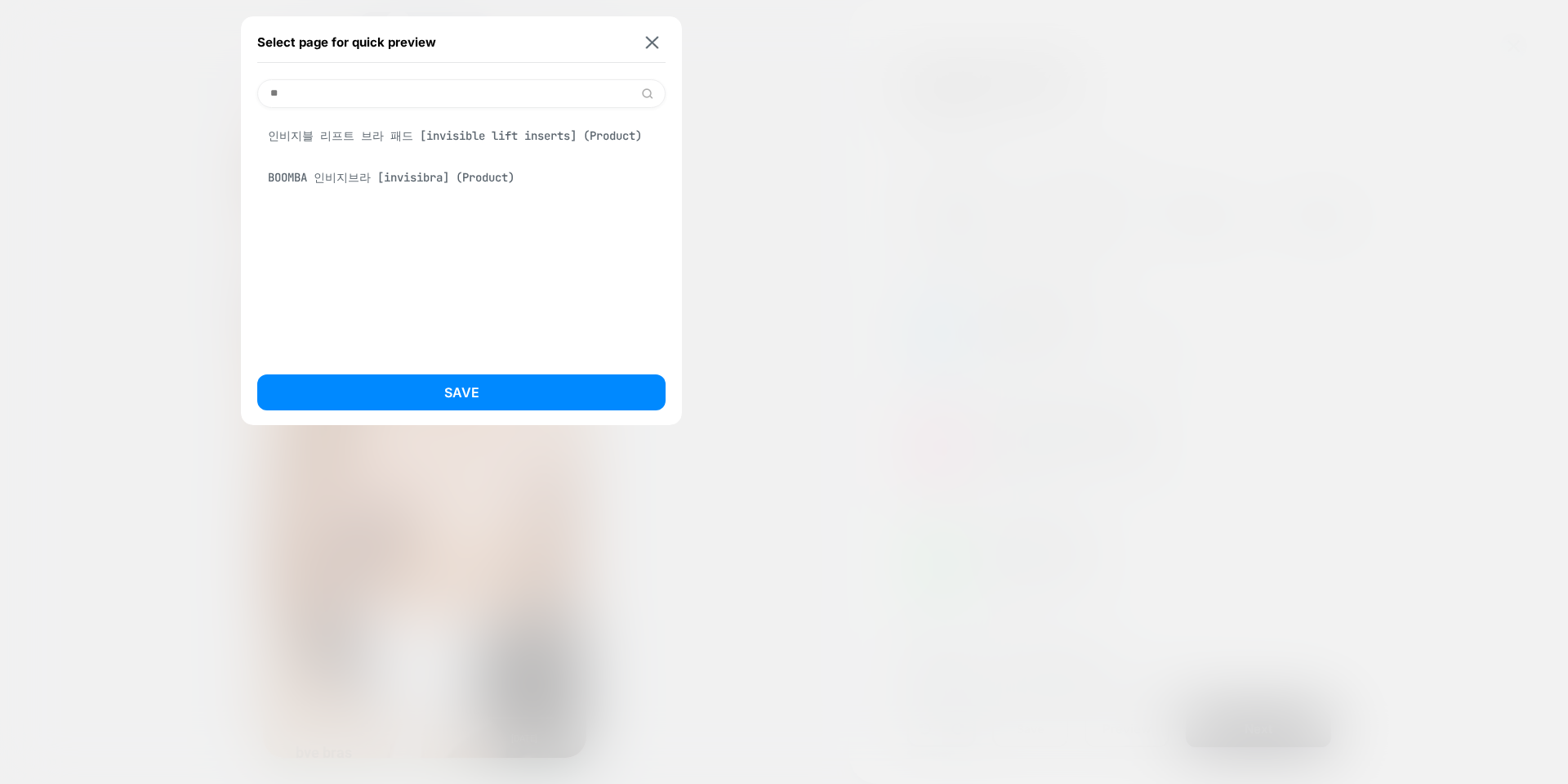
type input "*"
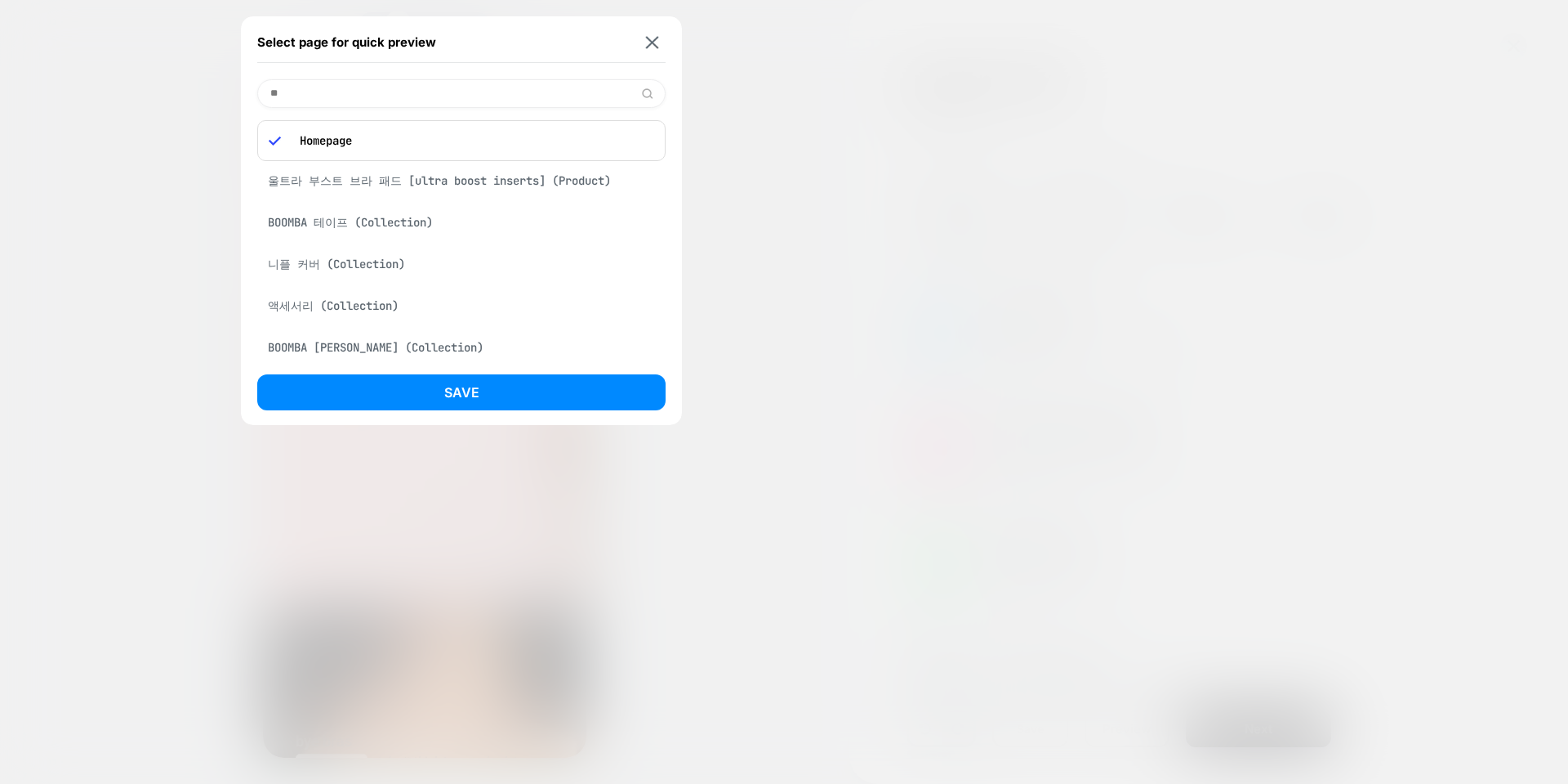
scroll to position [887, 0]
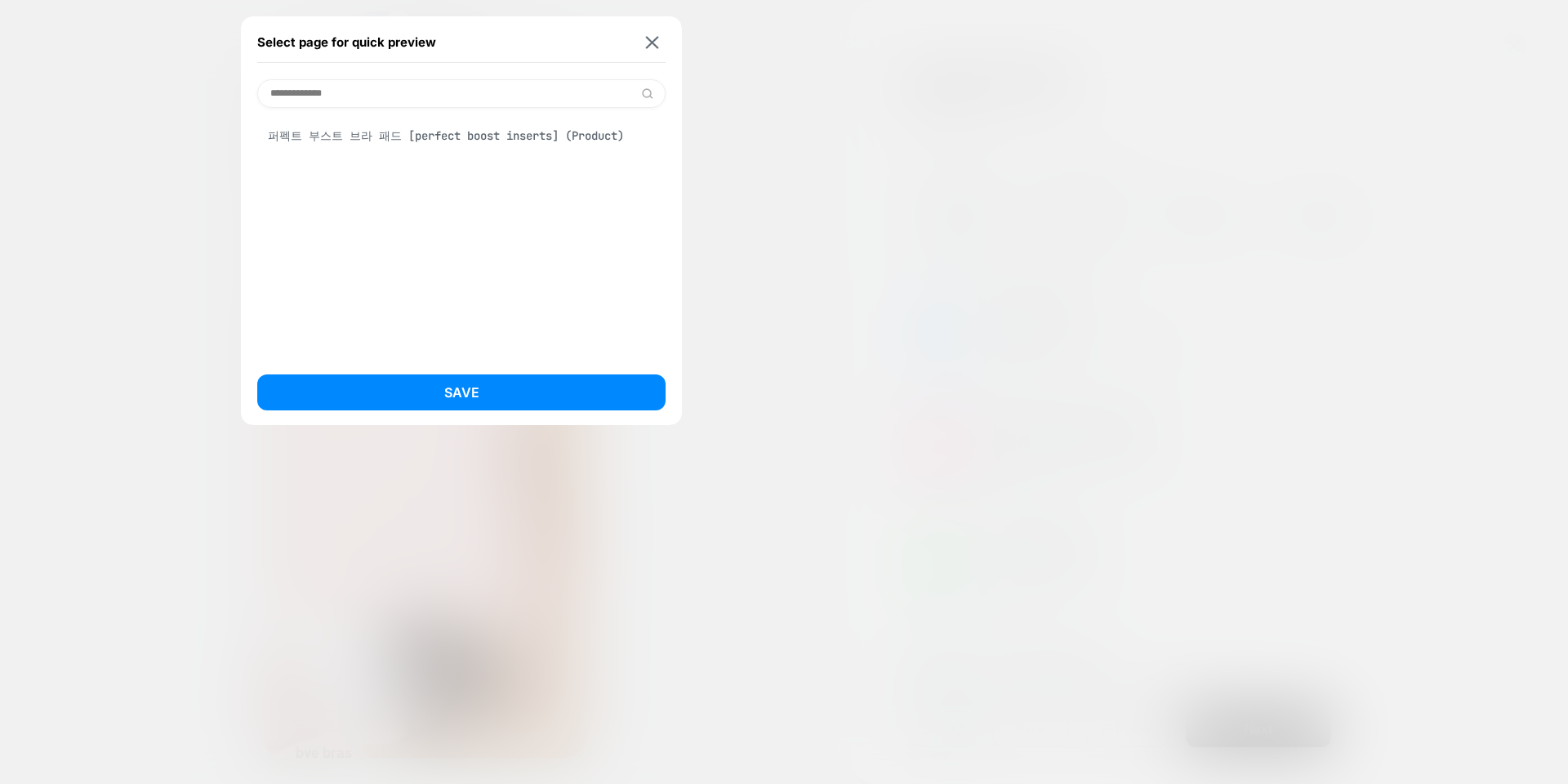
type input "**********"
click at [417, 136] on div "퍼펙트 부스트 브라 패드 [perfect boost inserts] (Product)" at bounding box center [461, 136] width 408 height 32
click at [509, 374] on button "Save" at bounding box center [461, 392] width 408 height 36
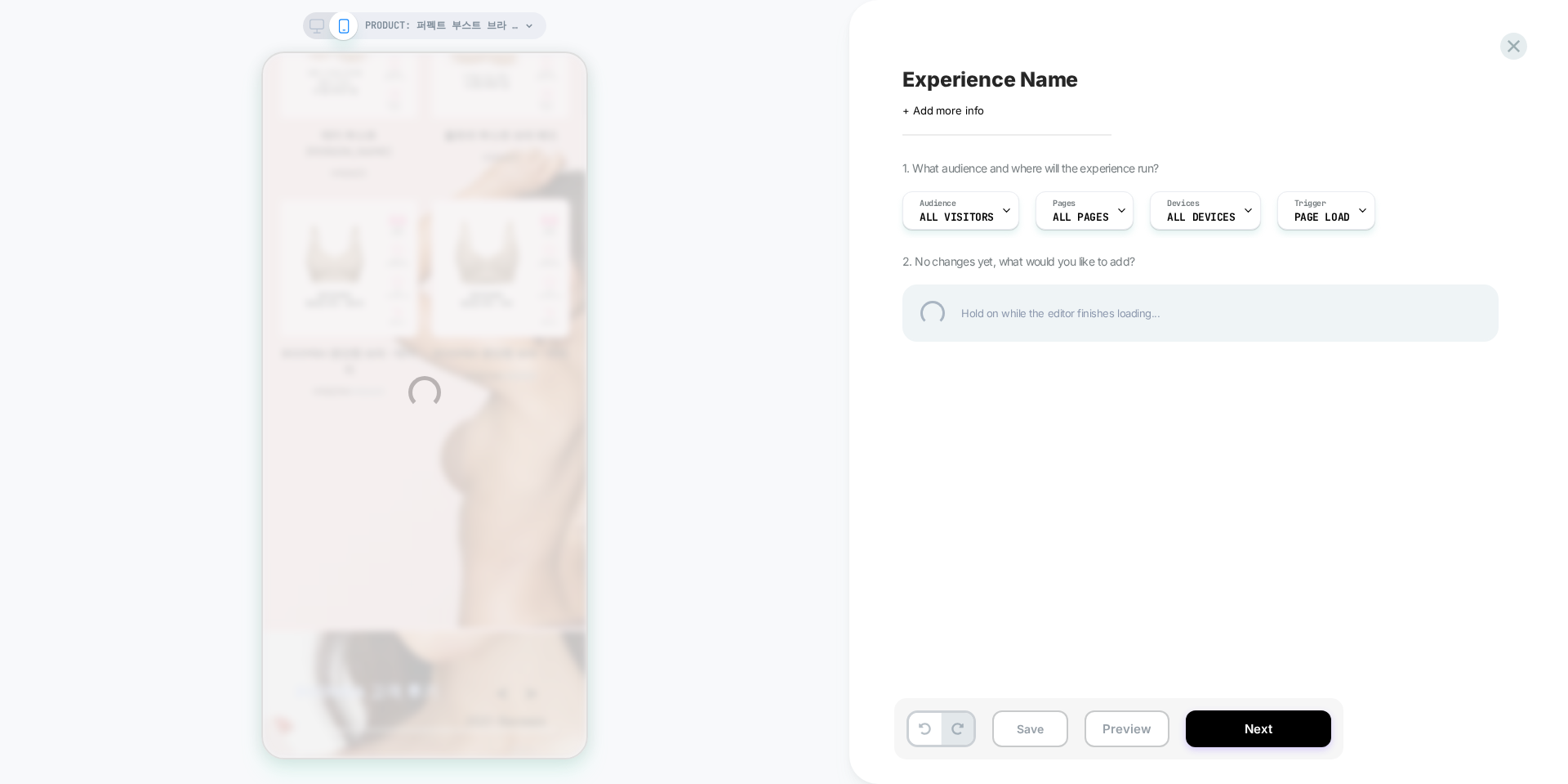
scroll to position [899, 0]
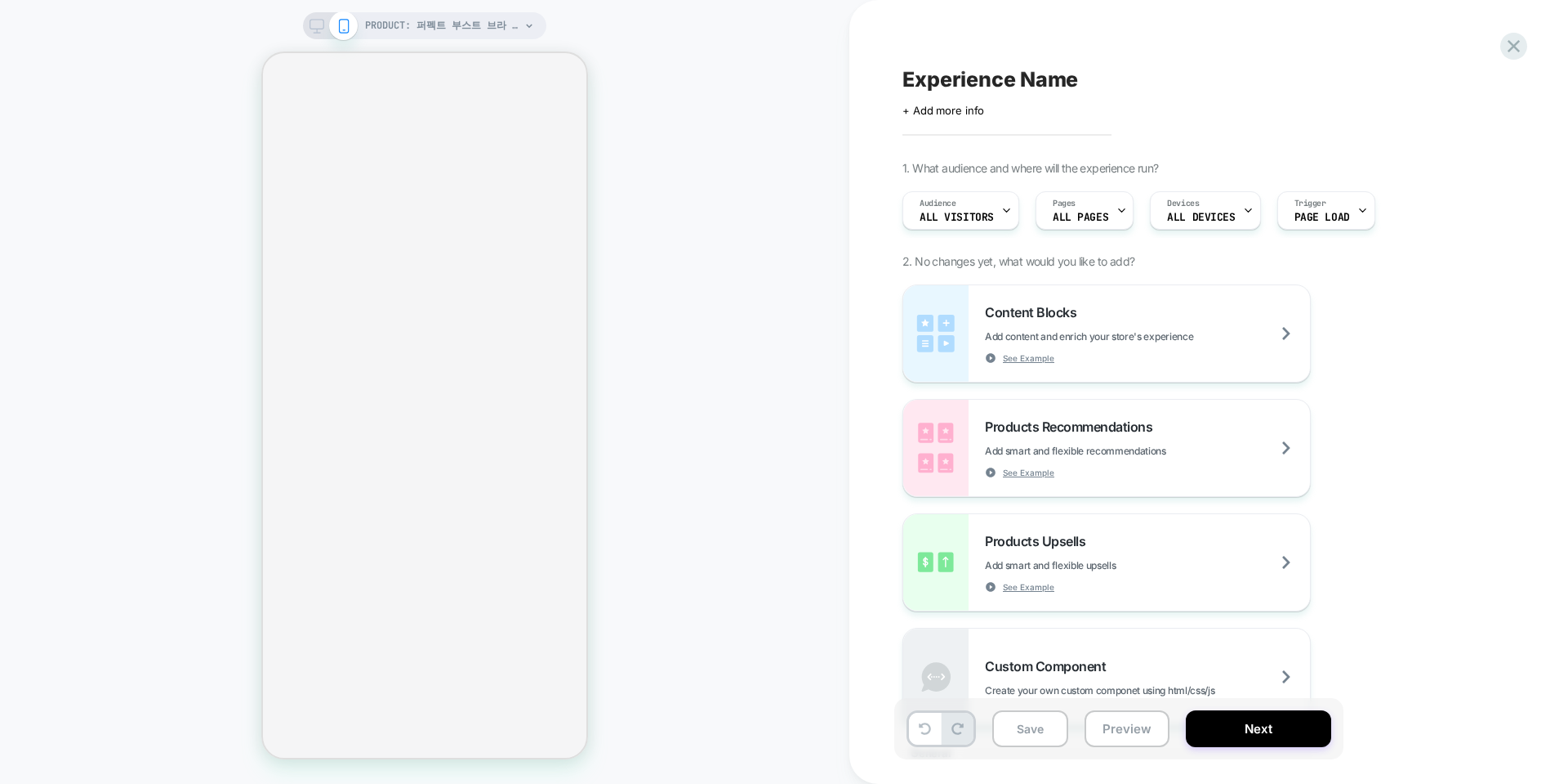
select select "**********"
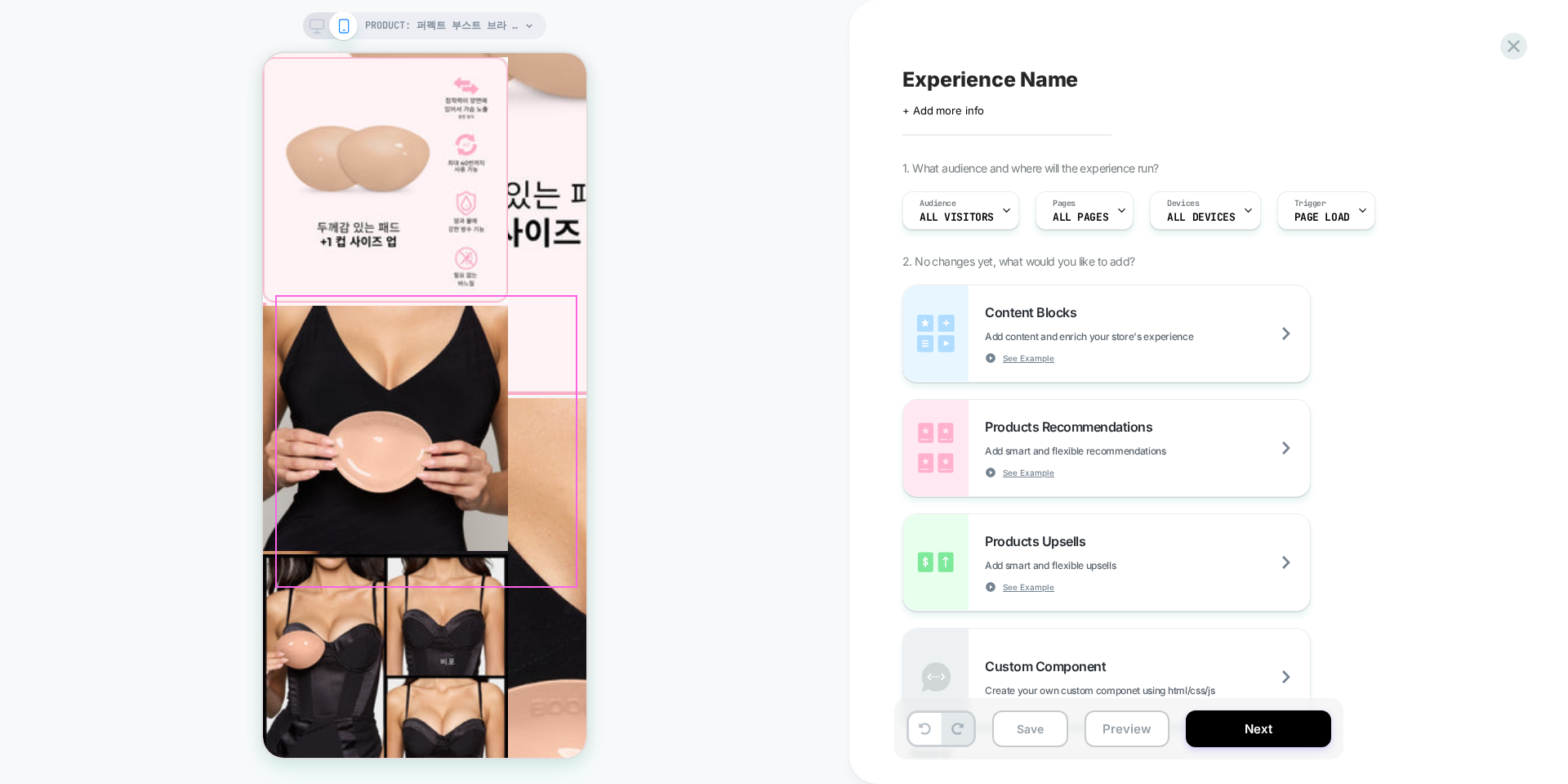
scroll to position [725, 0]
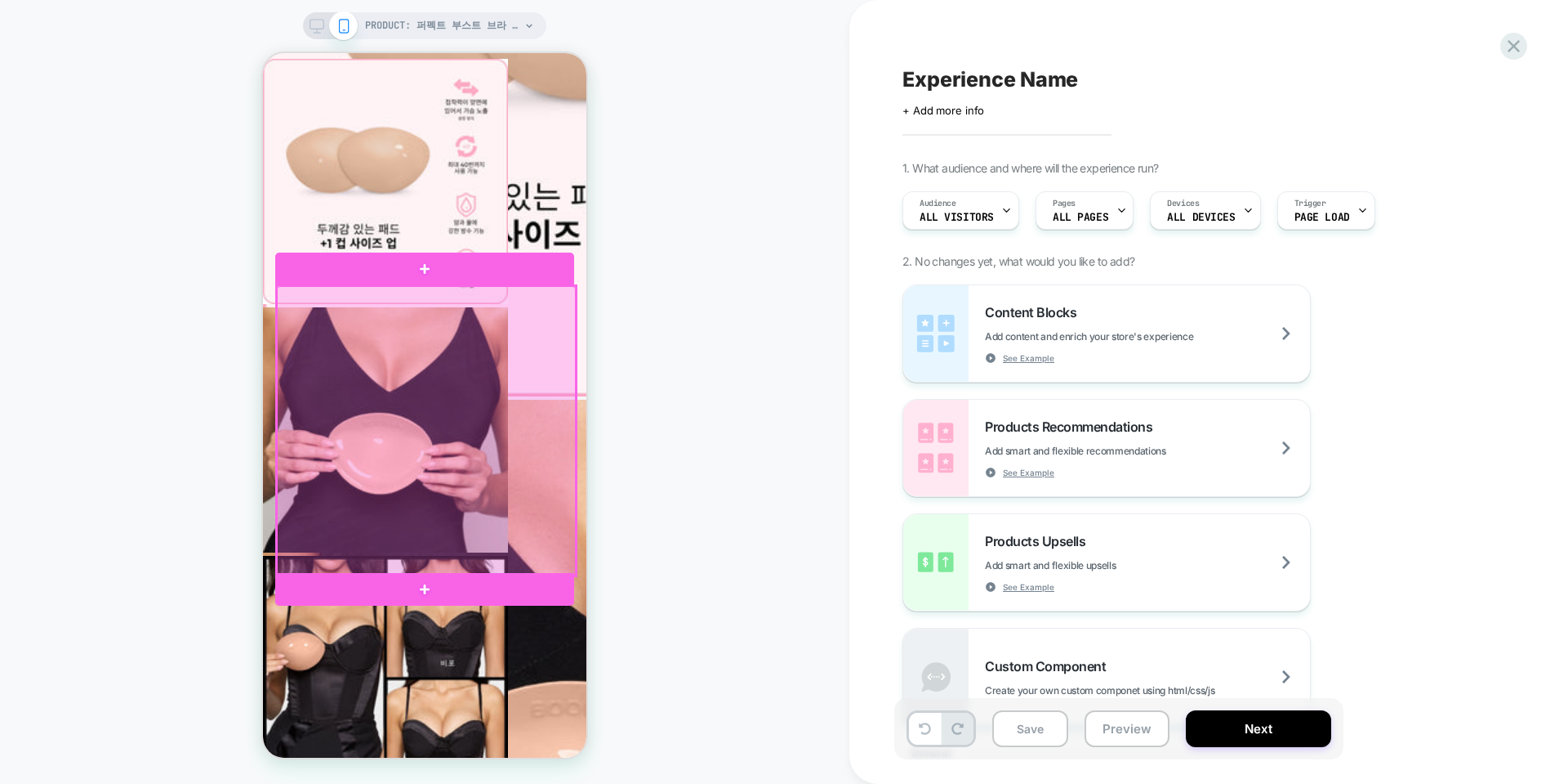
scroll to position [736, 0]
click at [542, 342] on div at bounding box center [426, 430] width 299 height 290
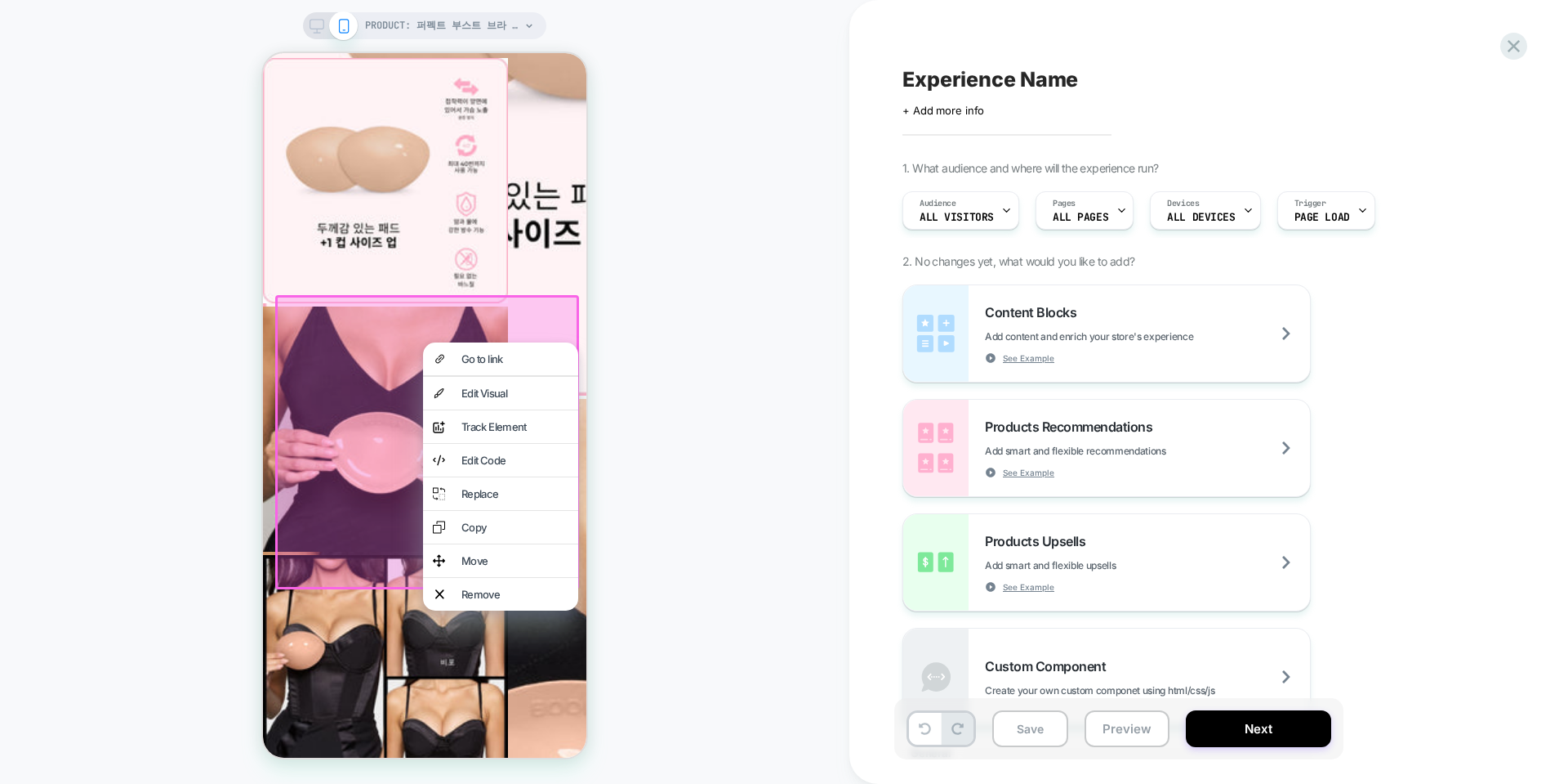
click at [628, 333] on div "PRODUCT: 퍼펙트 부스트 브라 패드 [perfect boost inserts] PRODUCT: 퍼펙트 부스트 브라 패드 [perfect …" at bounding box center [424, 391] width 849 height 751
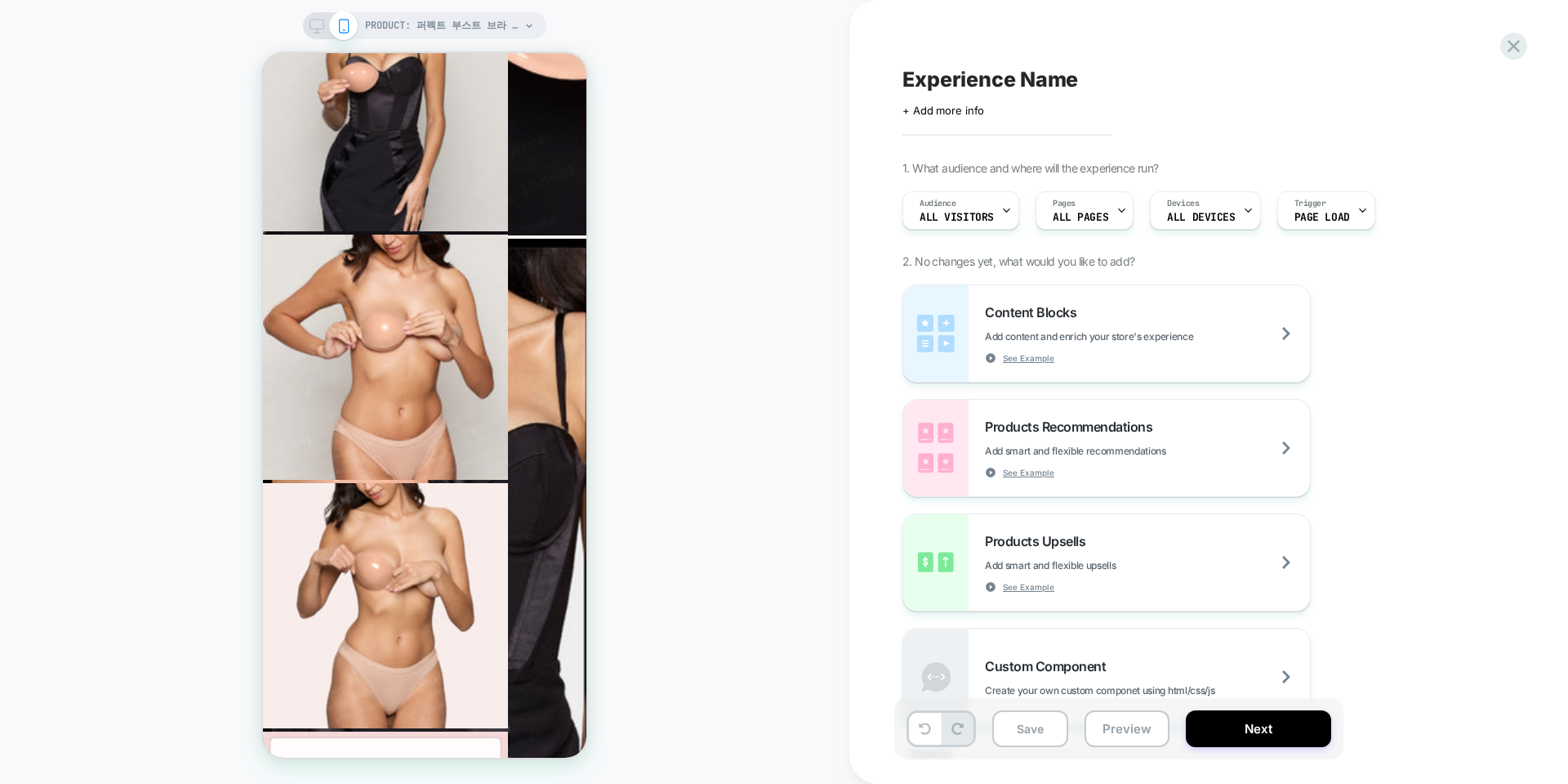
click at [627, 438] on div "PRODUCT: 퍼펙트 부스트 브라 패드 [perfect boost inserts] PRODUCT: 퍼펙트 부스트 브라 패드 [perfect …" at bounding box center [424, 391] width 849 height 751
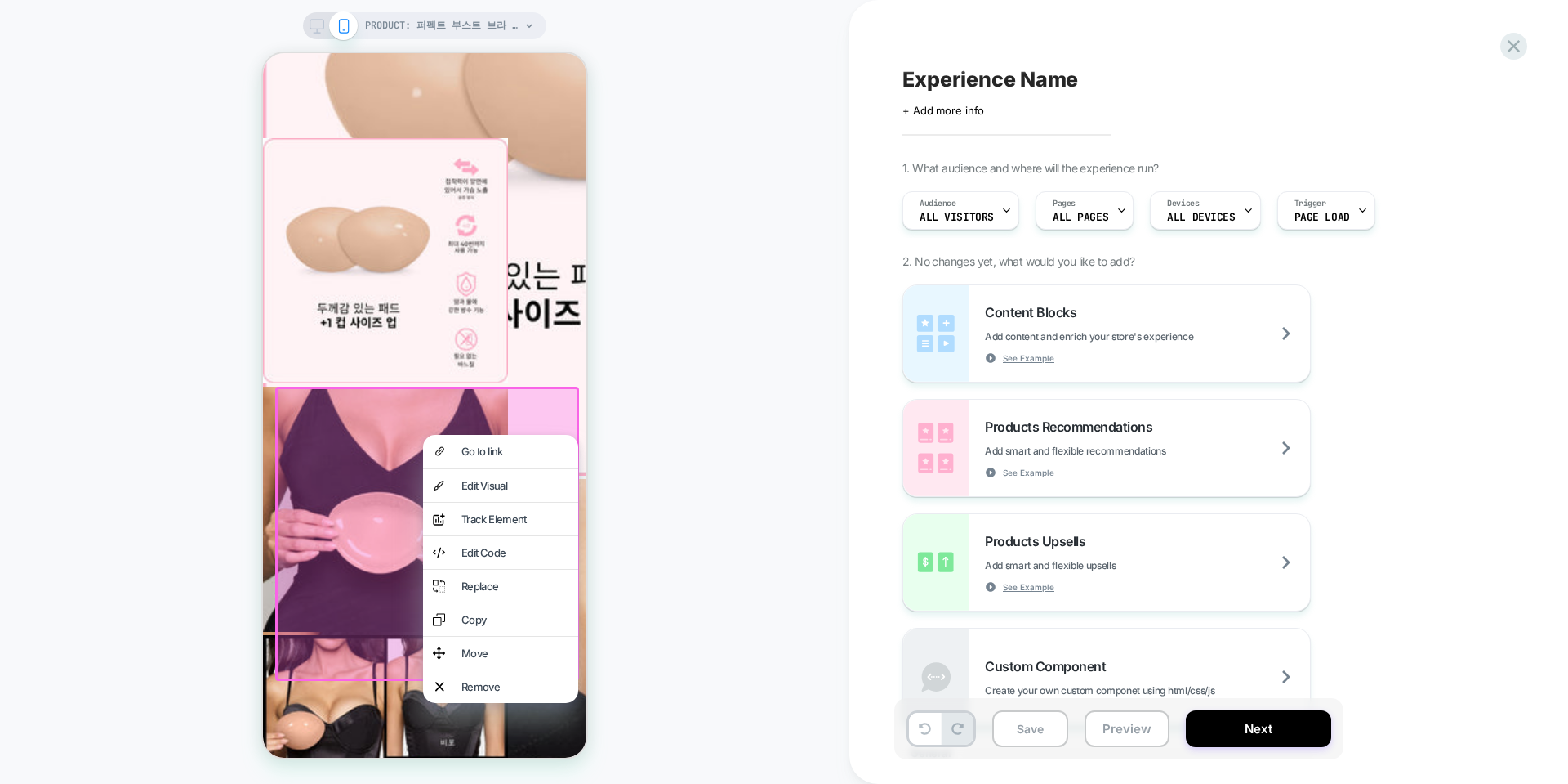
scroll to position [644, 0]
click at [1508, 46] on icon at bounding box center [1514, 46] width 22 height 22
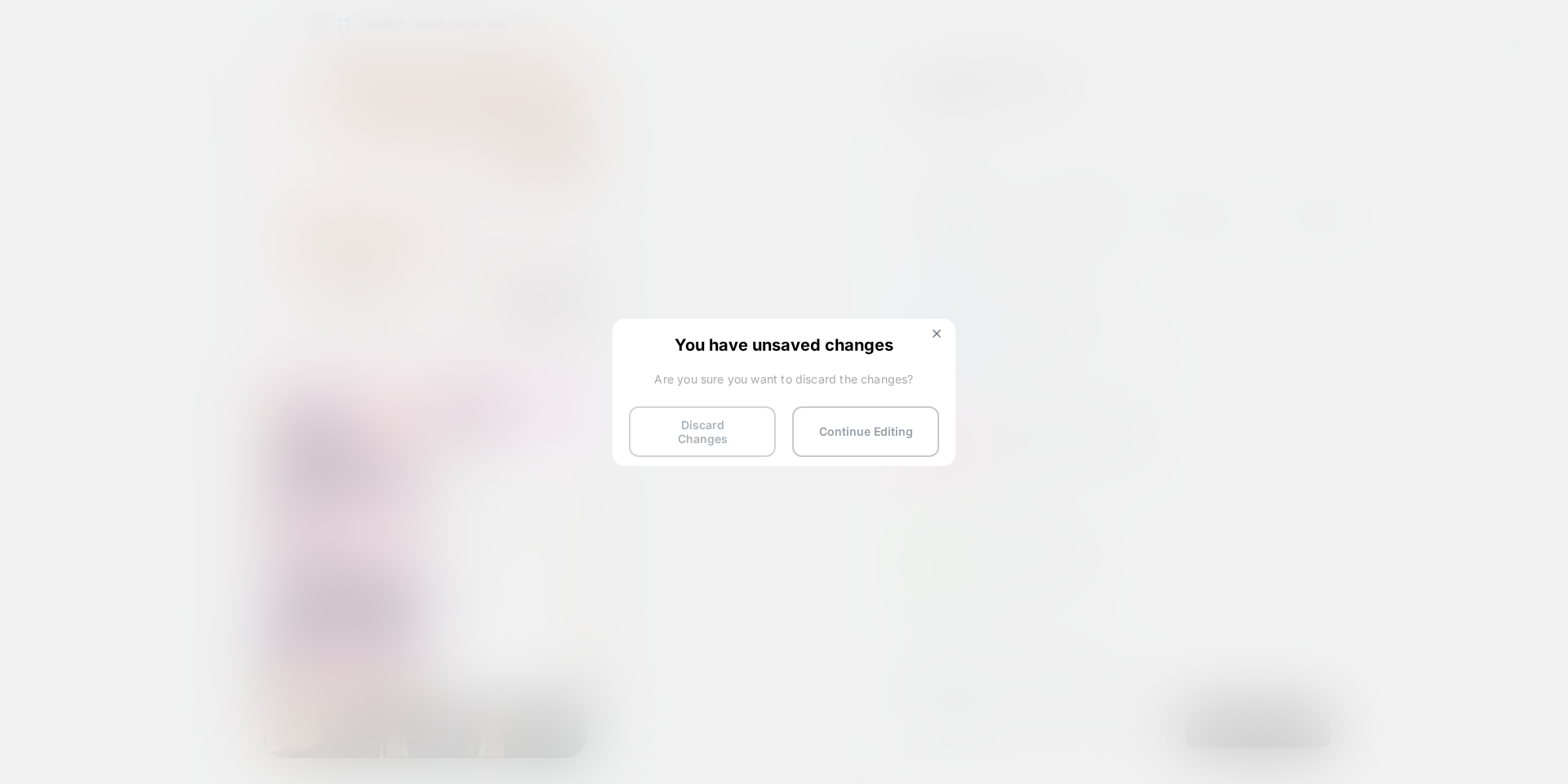
click at [735, 429] on button "Discard Changes" at bounding box center [702, 431] width 147 height 50
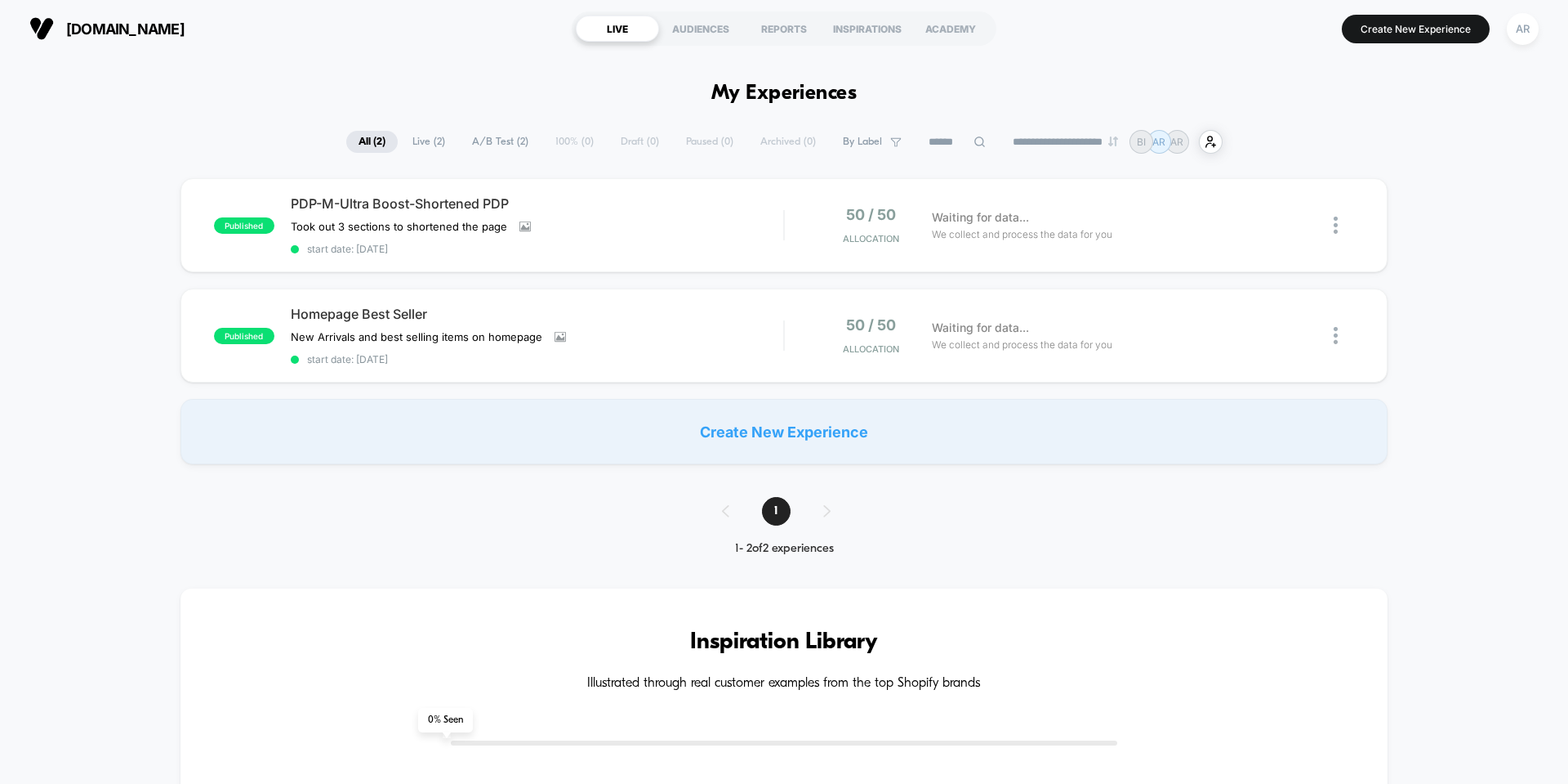
click at [775, 434] on div "Create New Experience" at bounding box center [784, 431] width 1207 height 66
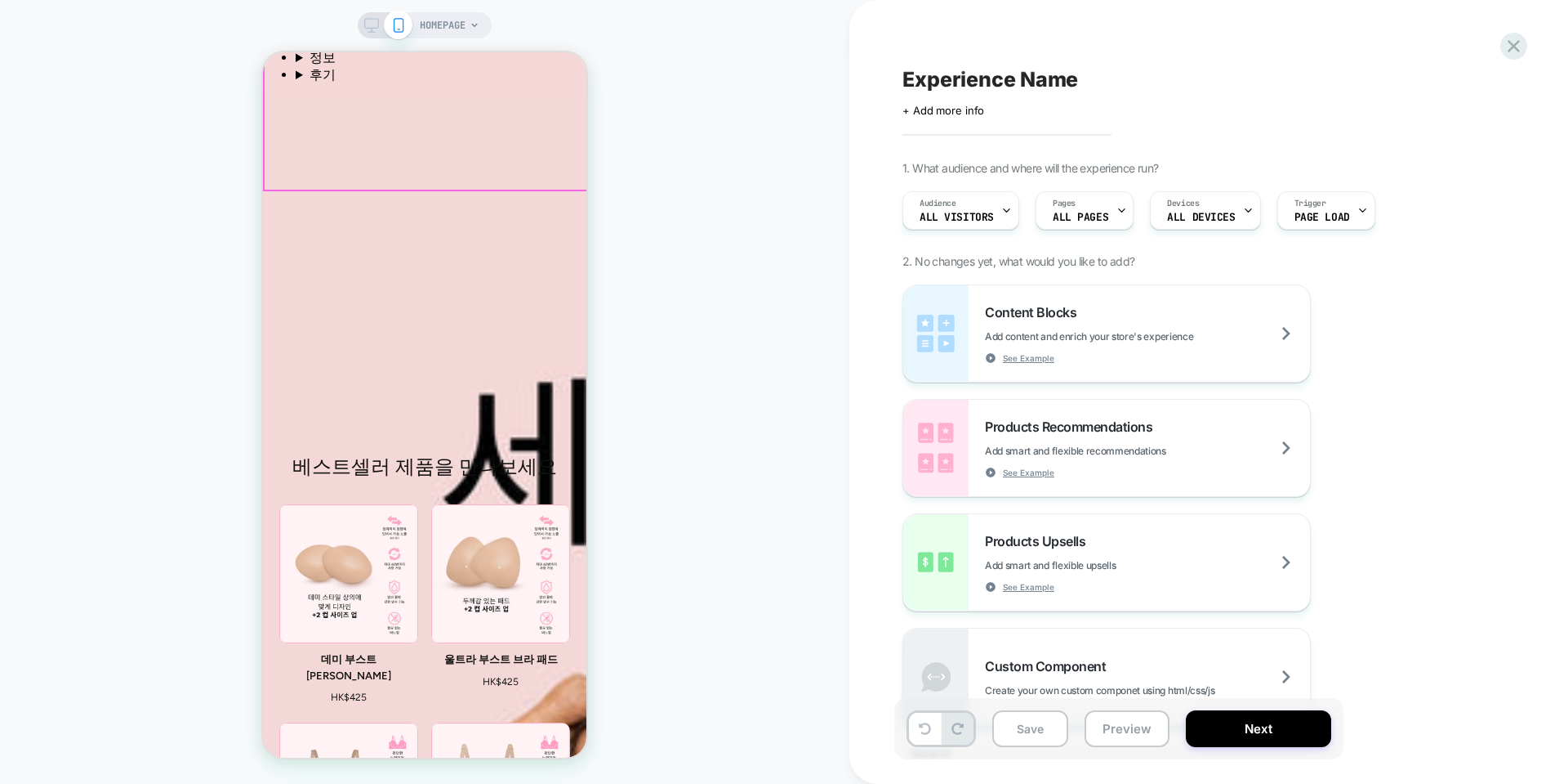
scroll to position [316, 0]
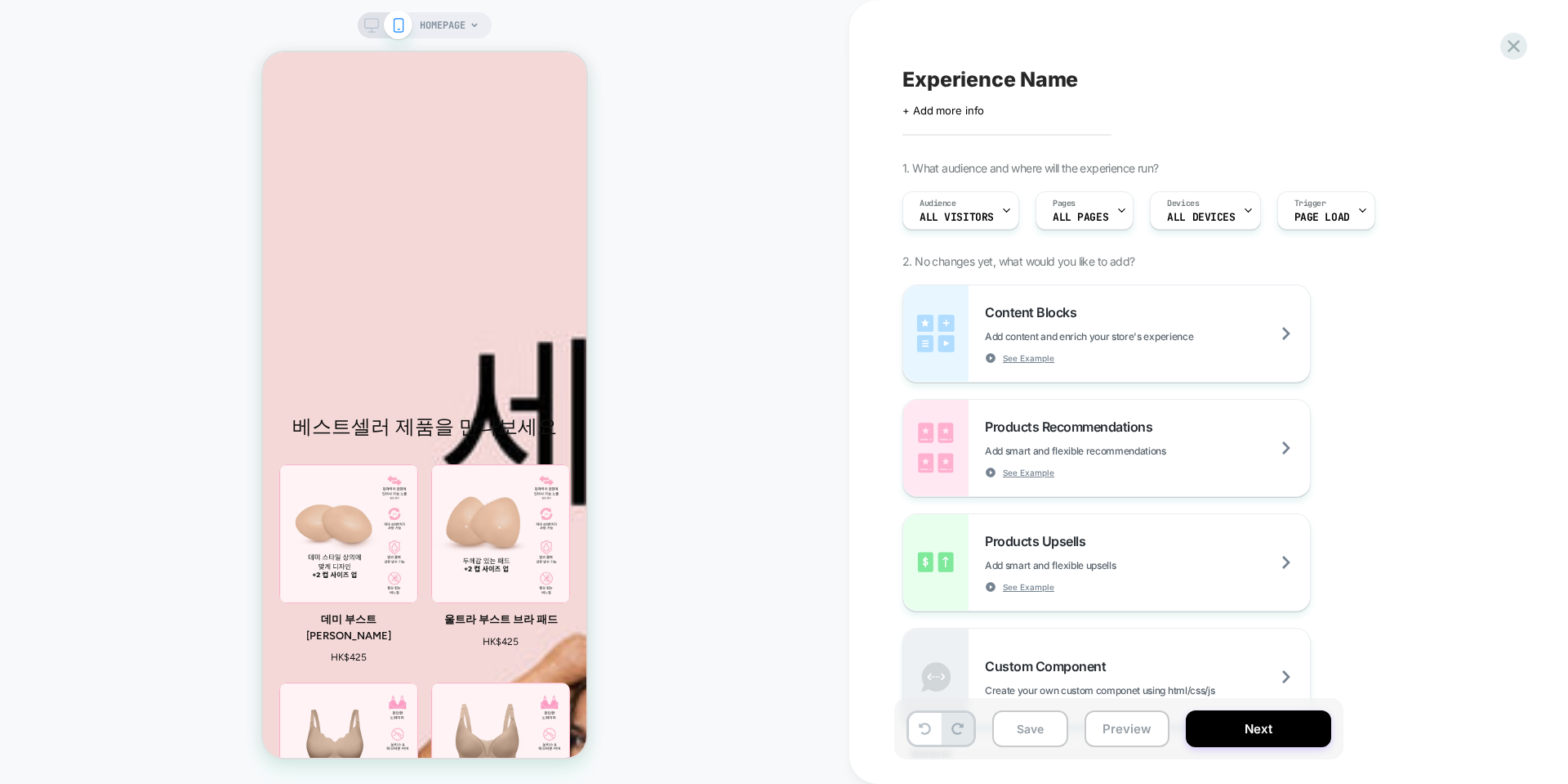
click at [463, 19] on span "HOMEPAGE" at bounding box center [443, 25] width 46 height 26
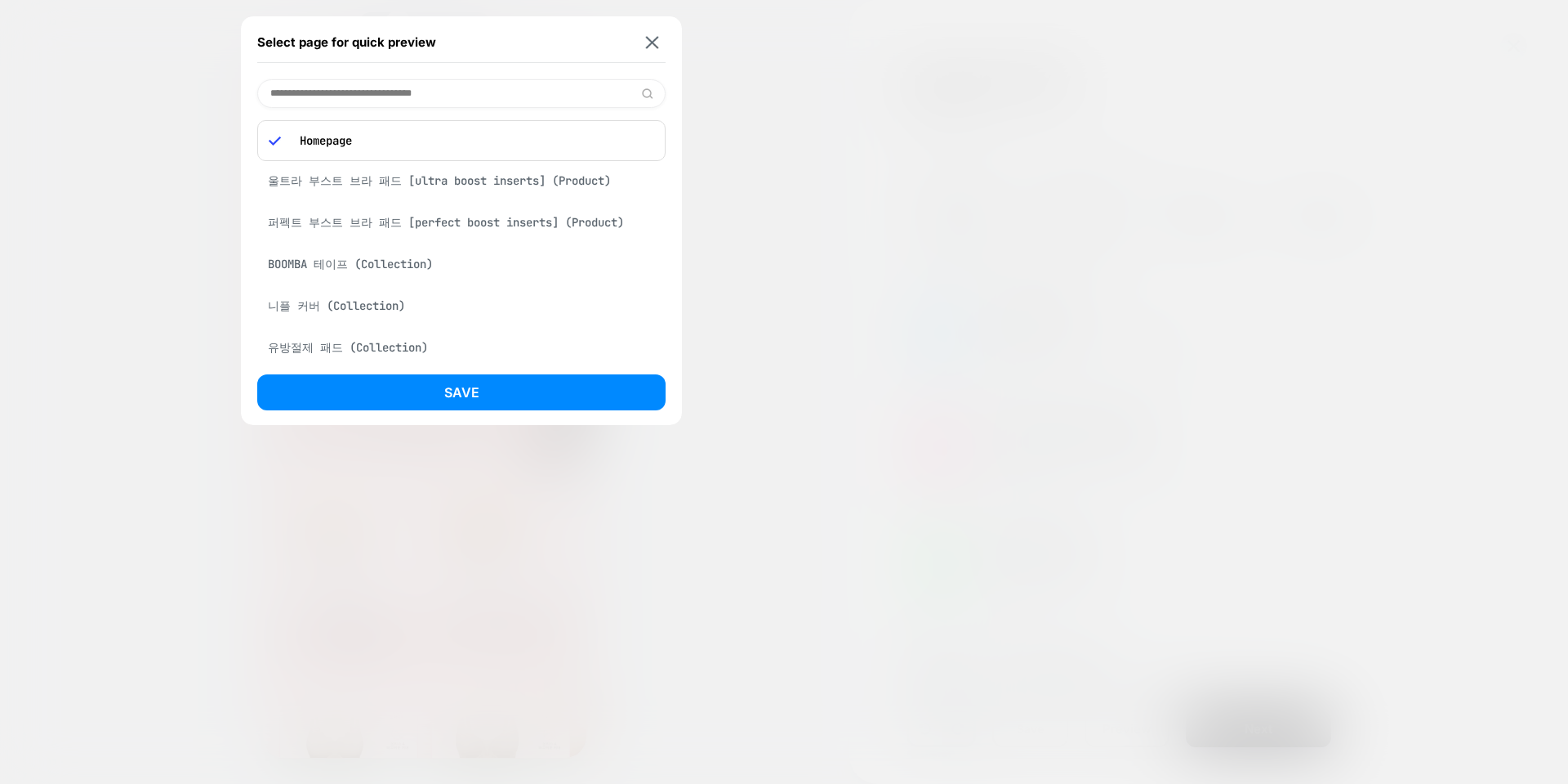
scroll to position [306, 0]
click at [823, 153] on div at bounding box center [784, 392] width 1568 height 784
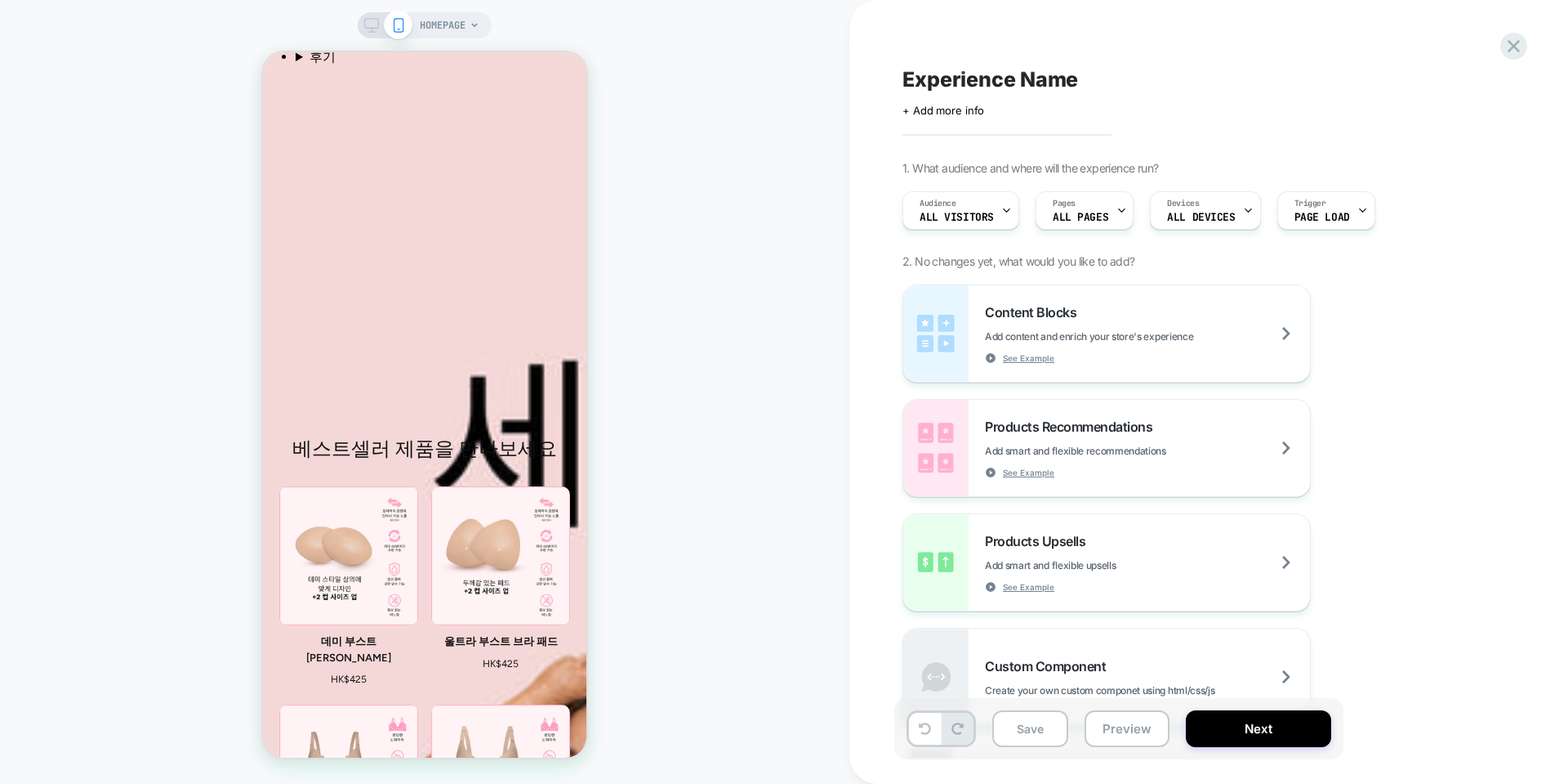
scroll to position [317, 0]
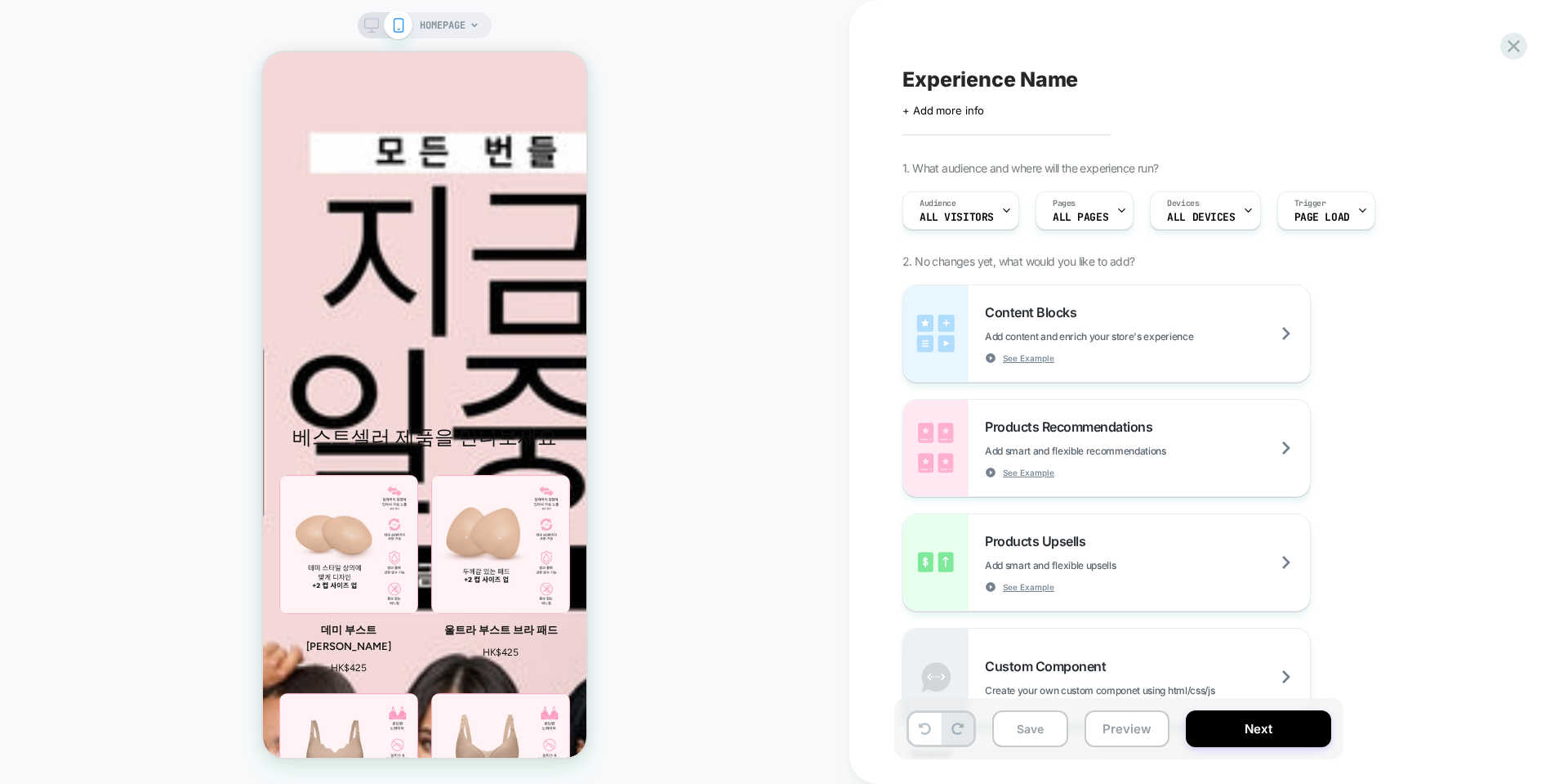
click at [1523, 29] on div "Experience Name Click to edit experience details + Add more info 1. What audien…" at bounding box center [1209, 392] width 719 height 784
click at [1518, 45] on icon at bounding box center [1514, 46] width 22 height 22
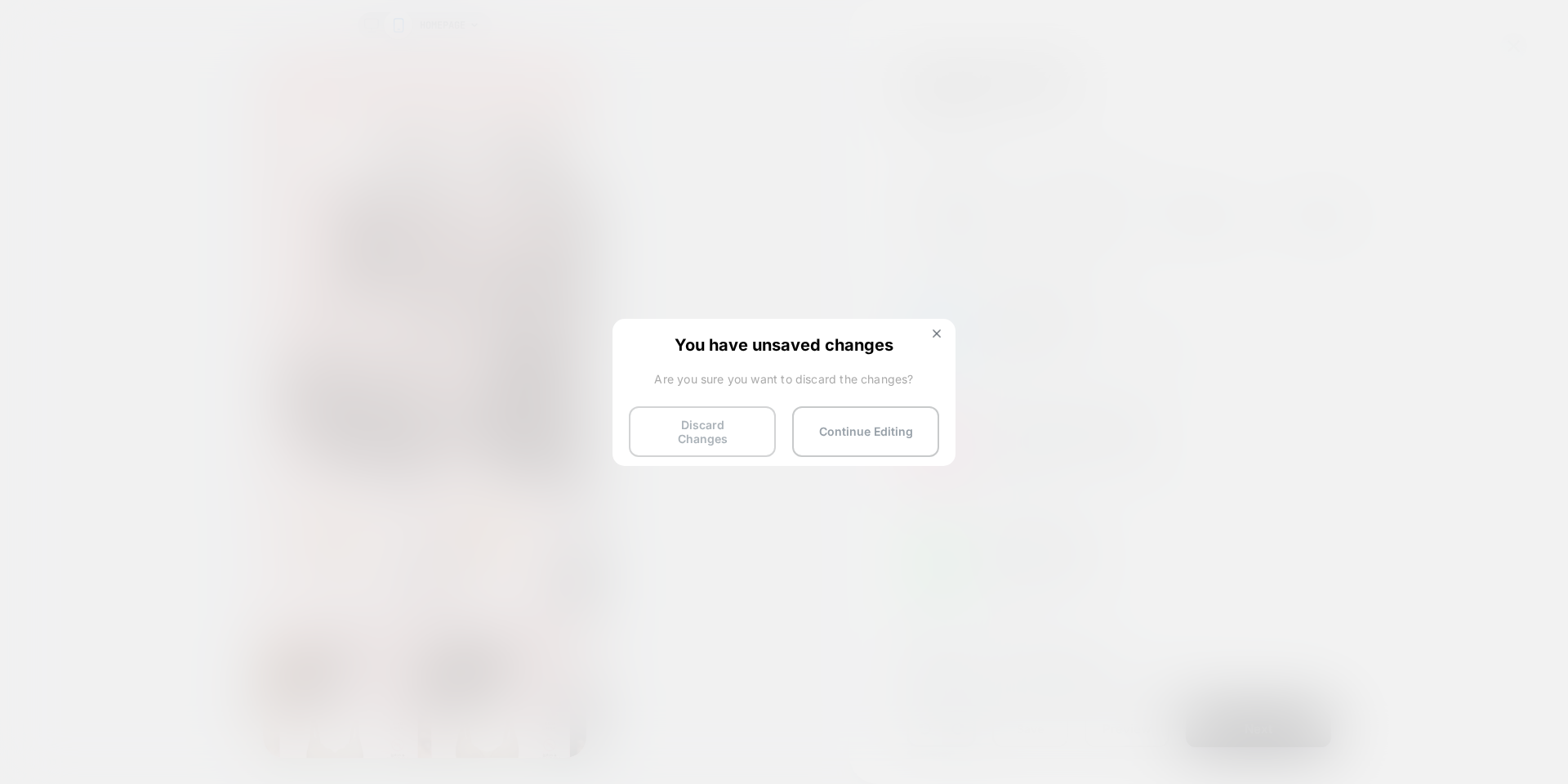
click at [733, 428] on button "Discard Changes" at bounding box center [702, 431] width 147 height 50
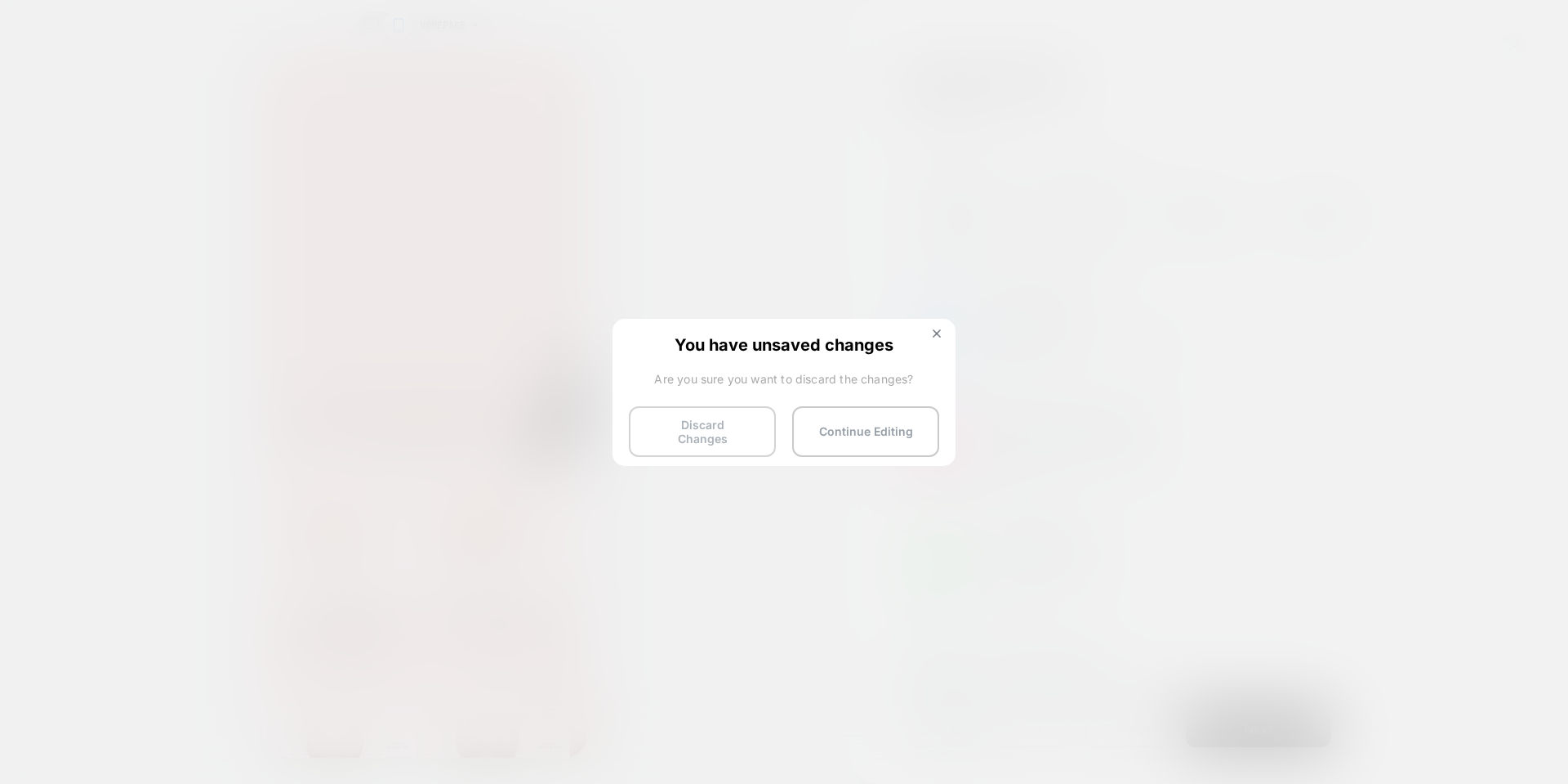
scroll to position [306, 0]
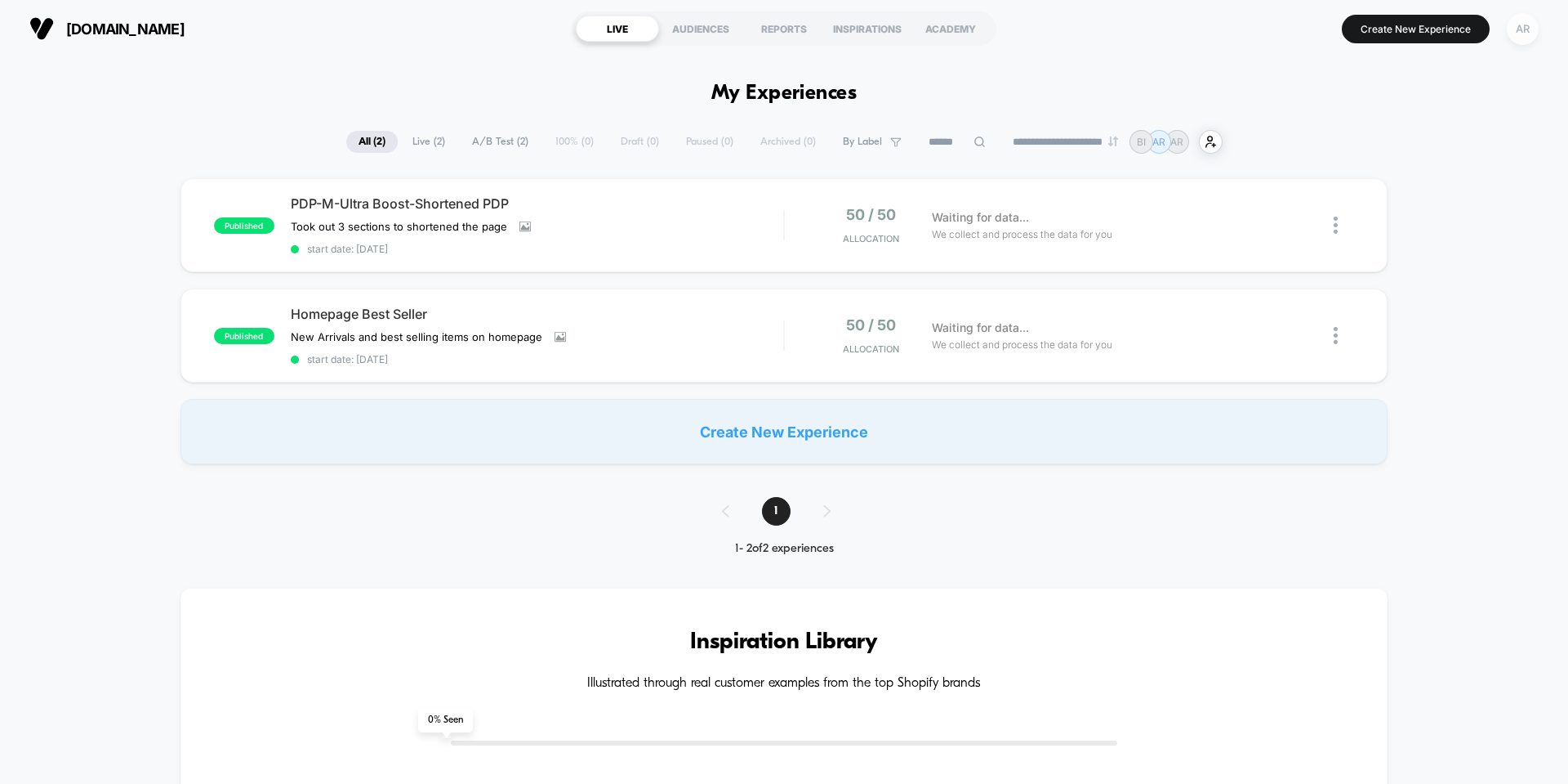
click at [1528, 37] on div "AR" at bounding box center [1523, 28] width 32 height 32
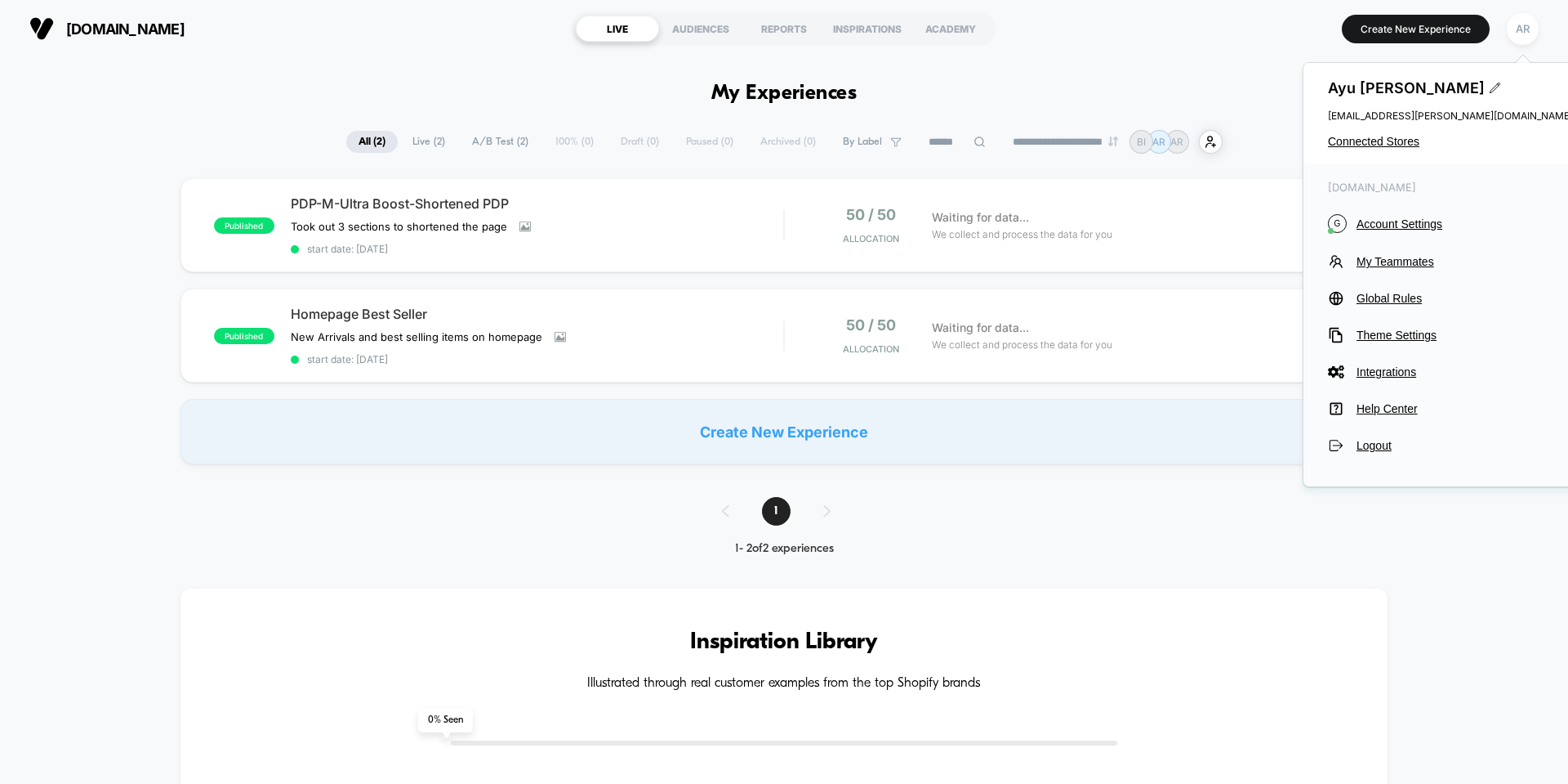
drag, startPoint x: 795, startPoint y: 428, endPoint x: 728, endPoint y: 491, distance: 92.0
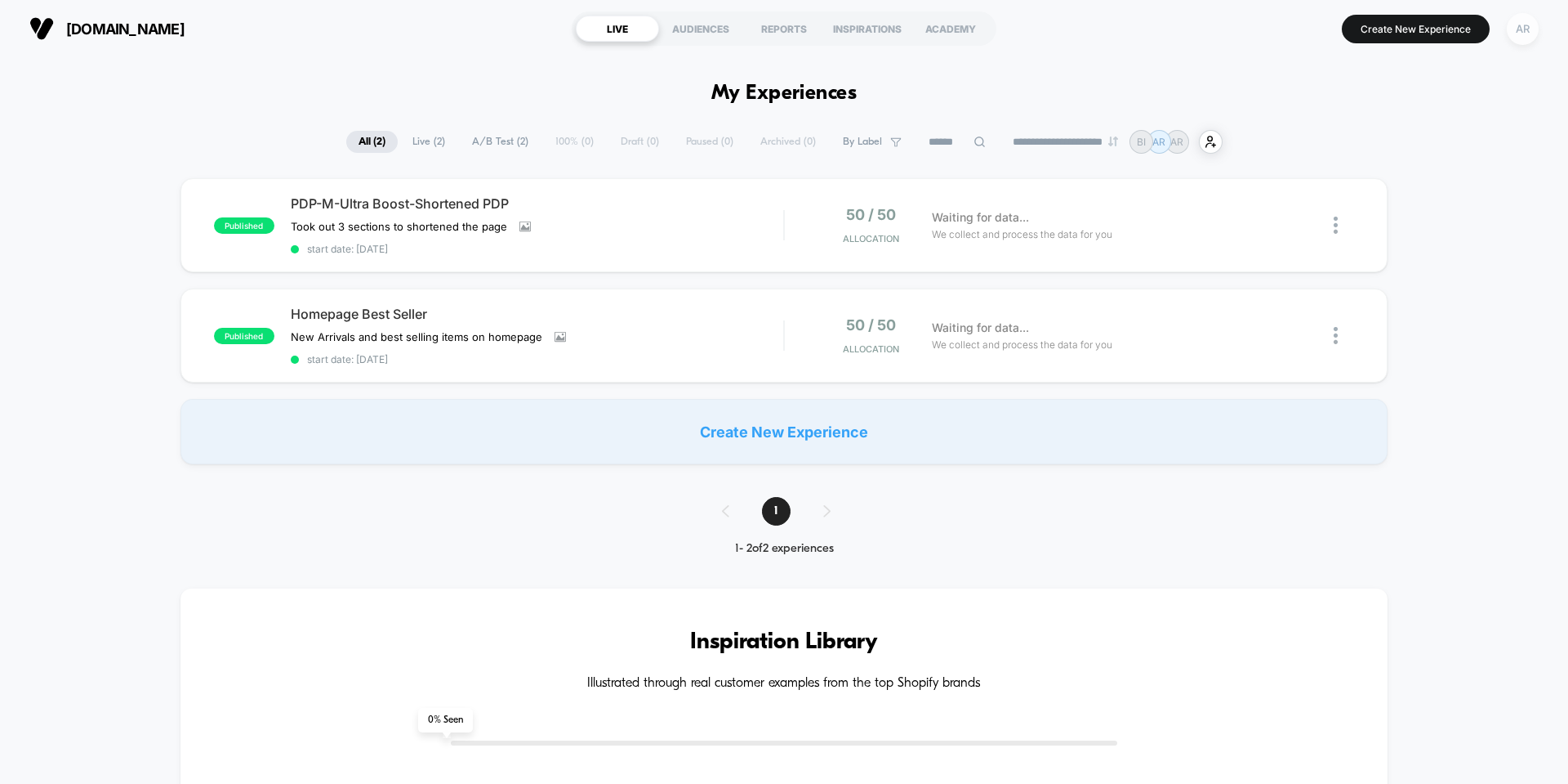
click at [1527, 22] on div "AR" at bounding box center [1523, 28] width 32 height 32
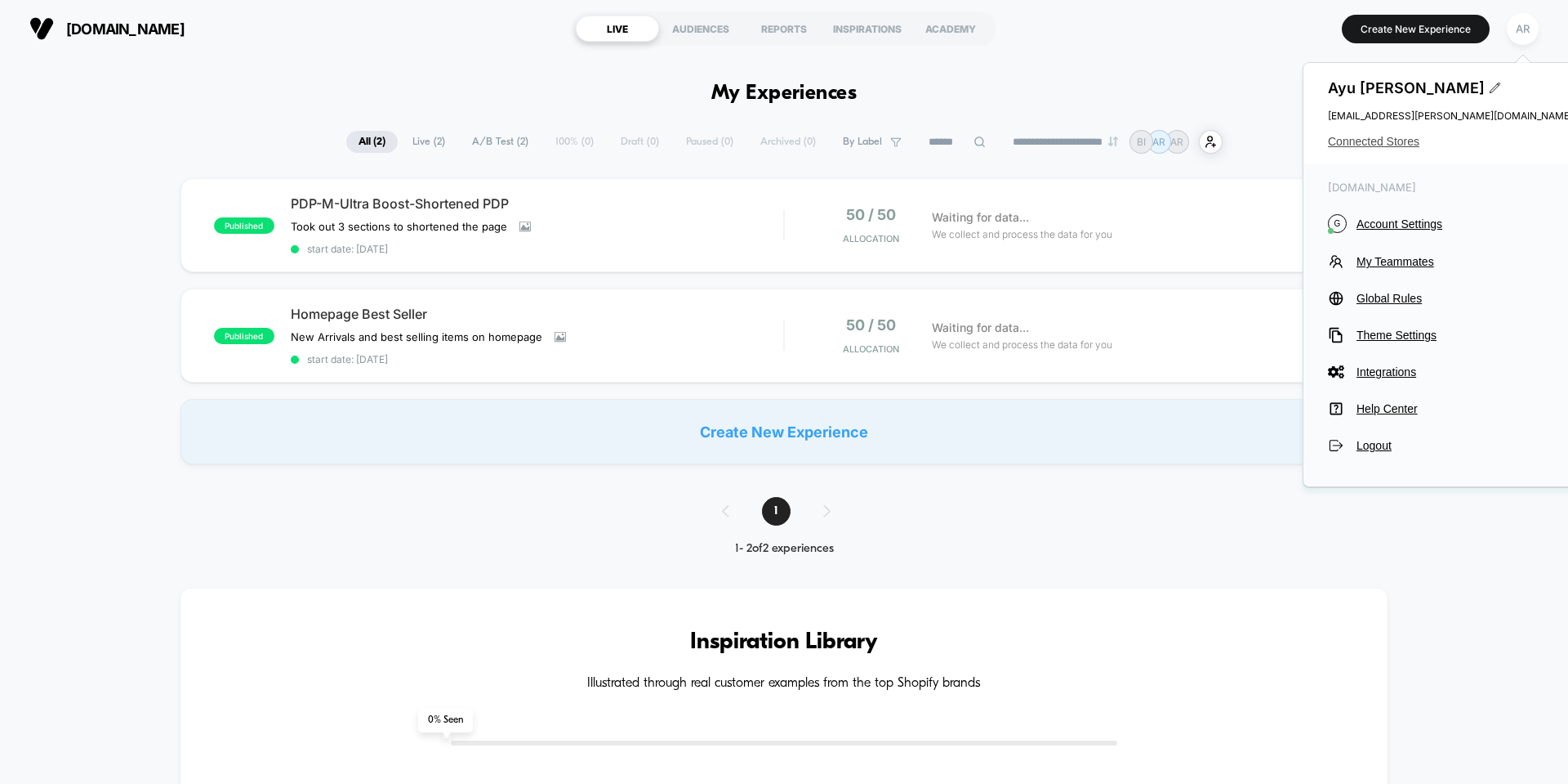
click at [1389, 142] on span "Connected Stores" at bounding box center [1450, 141] width 245 height 13
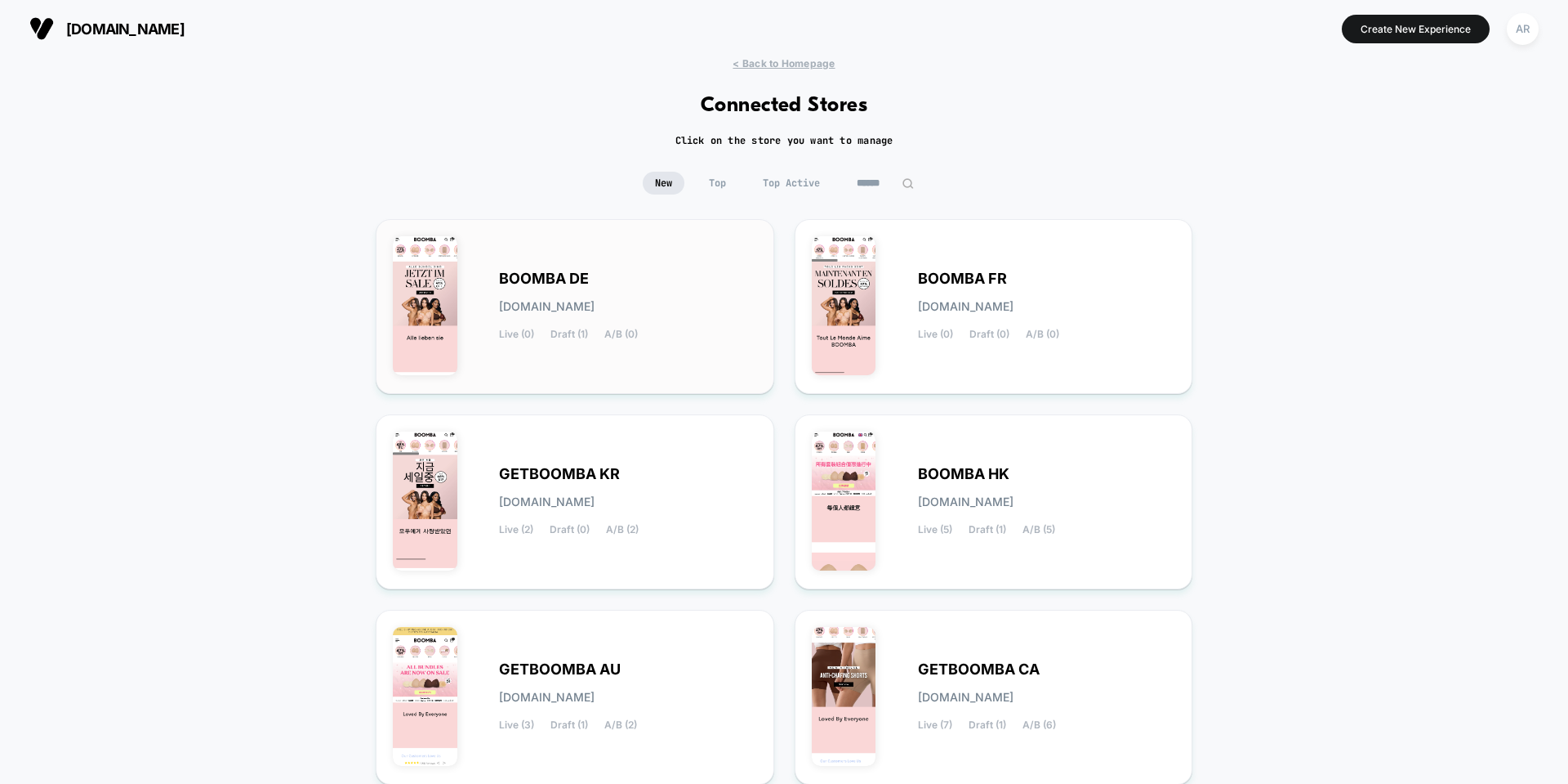
scroll to position [82, 0]
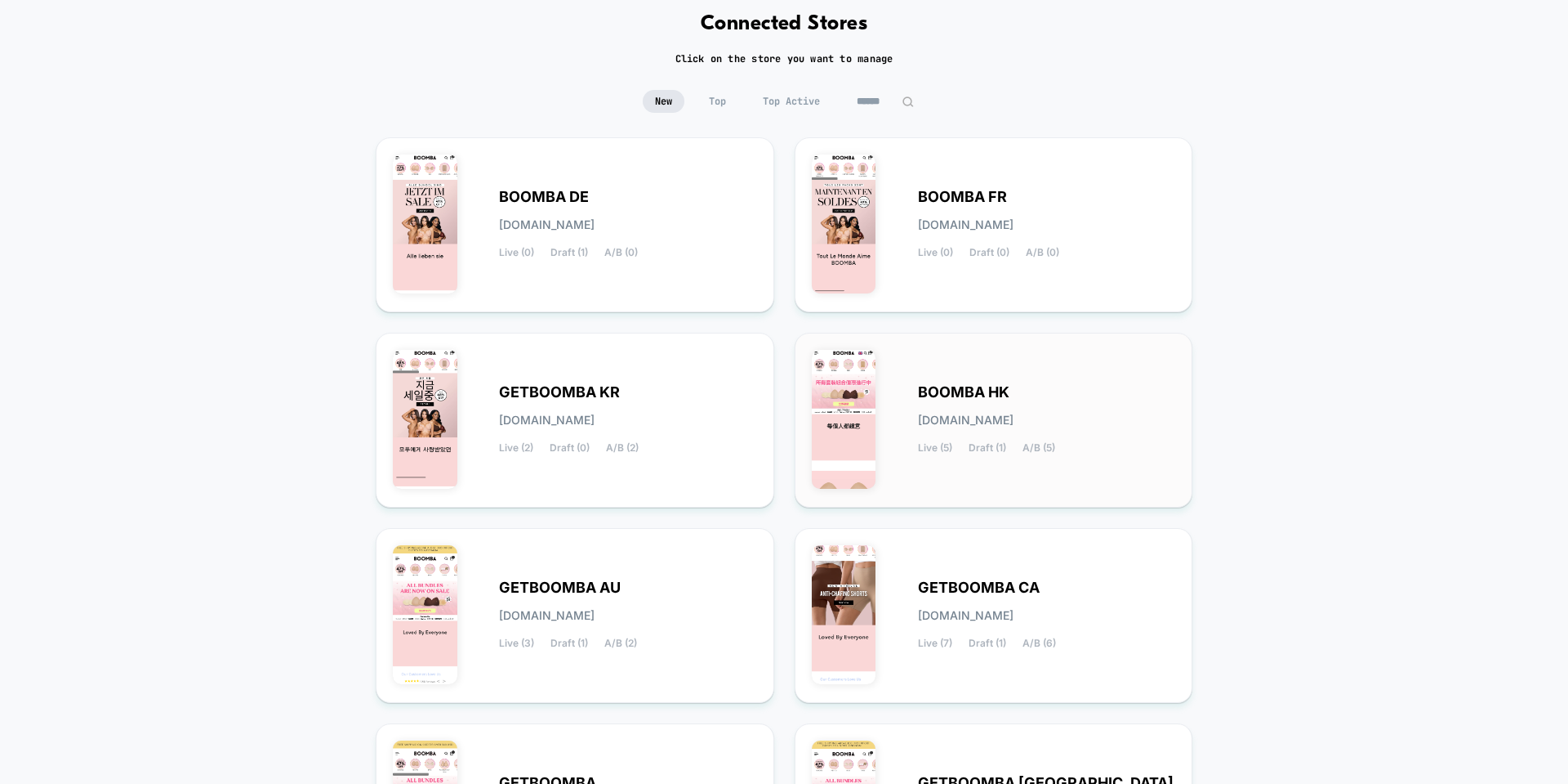
click at [951, 401] on div "BOOMBA HK boomba-hk.myshopify.com Live (5) Draft (1) A/B (5)" at bounding box center [1047, 420] width 258 height 67
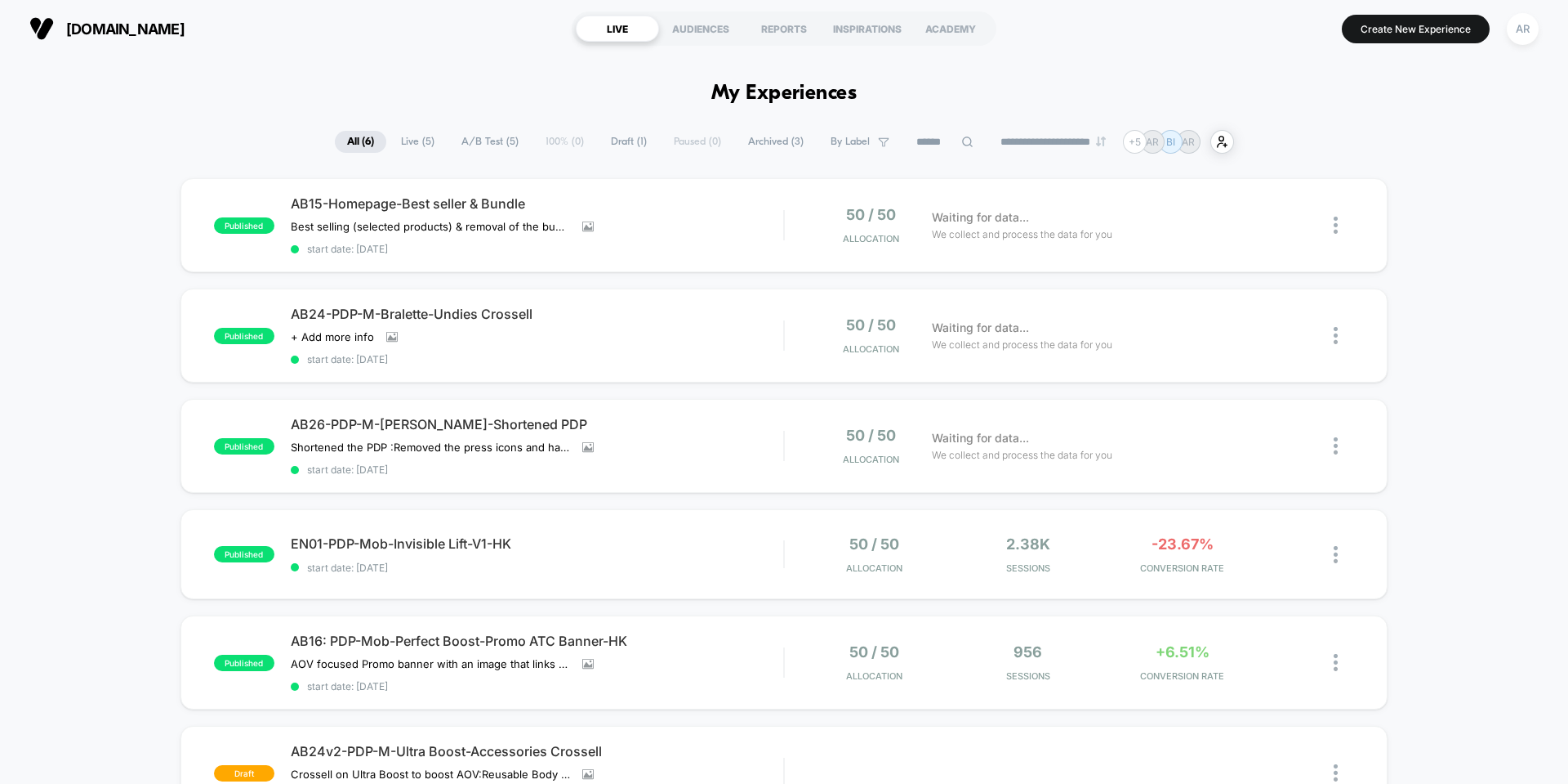
scroll to position [82, 0]
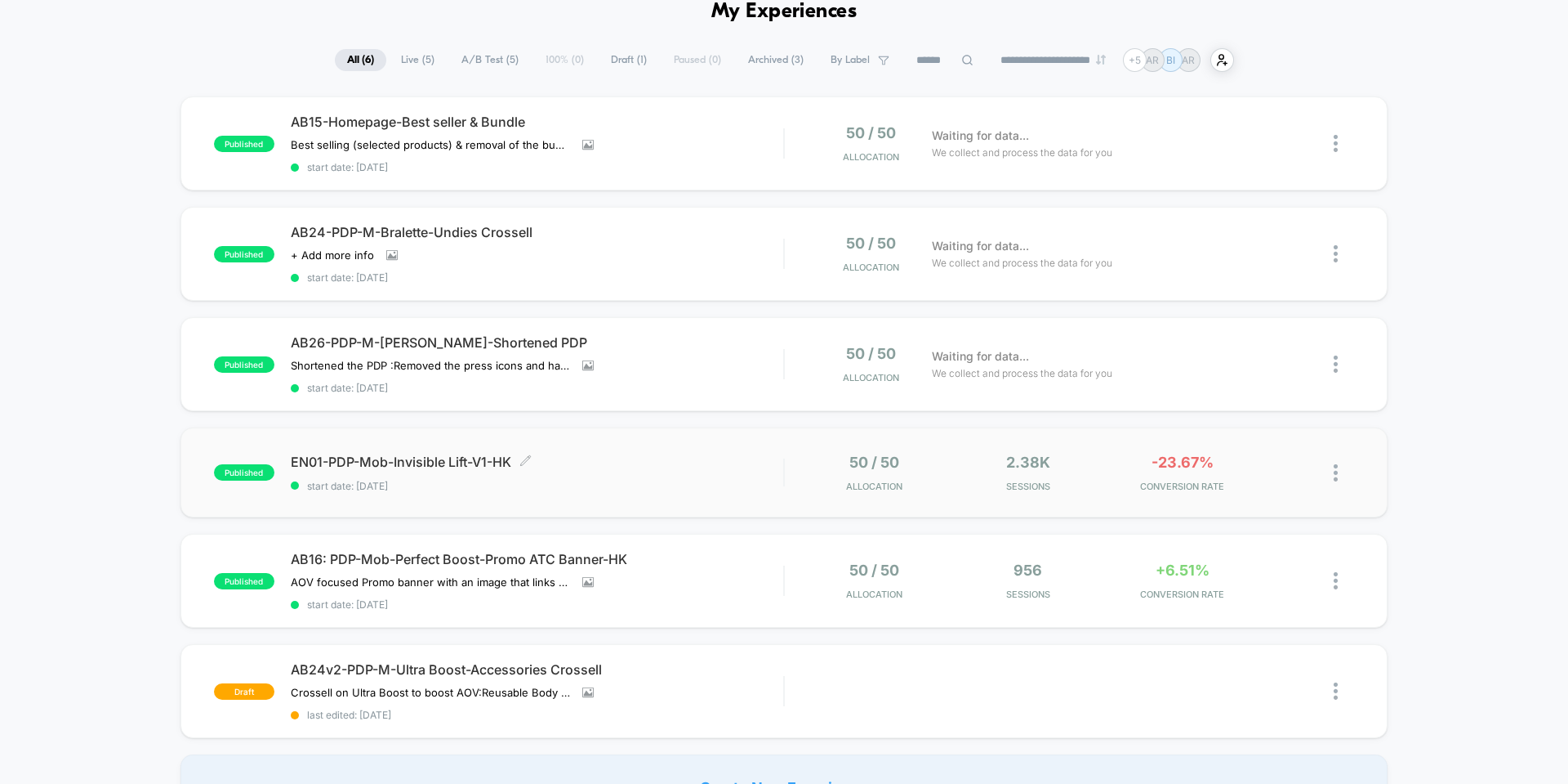
click at [470, 460] on span "EN01-PDP-Mob-Invisible Lift-V1-HK Click to edit experience details" at bounding box center [537, 461] width 493 height 16
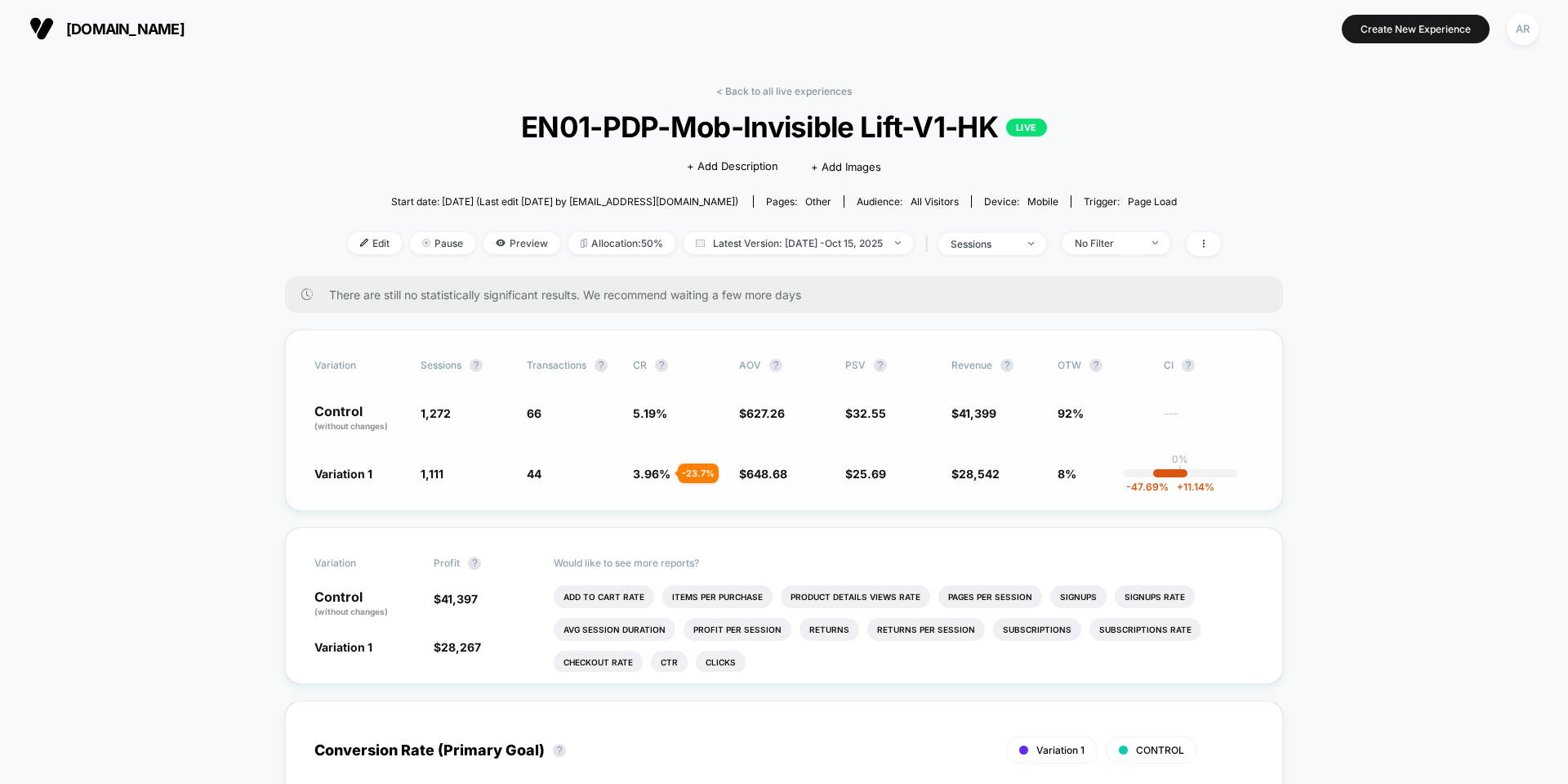
scroll to position [82, 0]
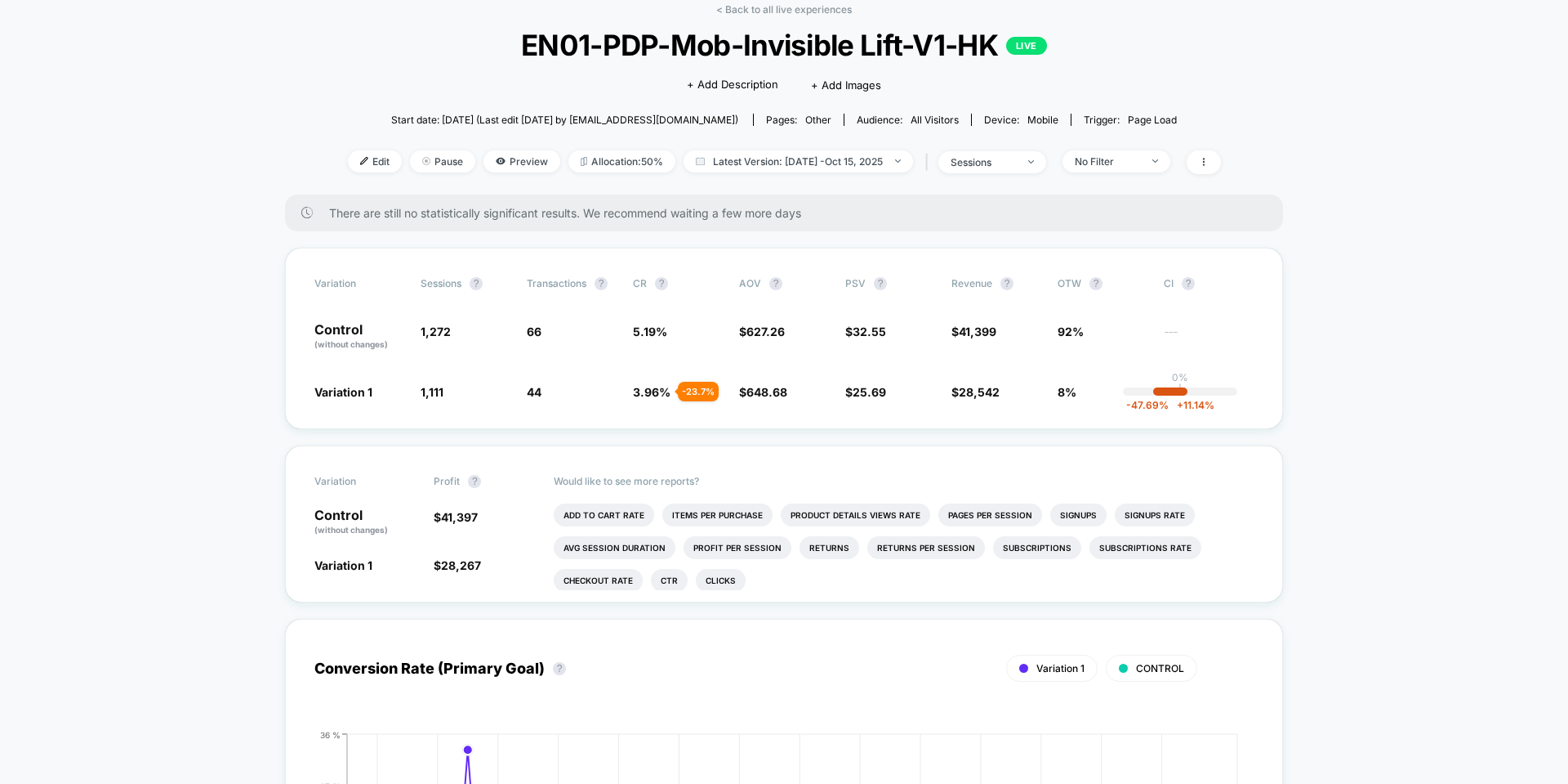
click at [463, 163] on div "Edit Pause Preview Allocation: 50% Latest Version: Aug 14, 2025 - Oct 15, 2025 …" at bounding box center [784, 162] width 873 height 24
click at [496, 162] on icon at bounding box center [500, 161] width 9 height 9
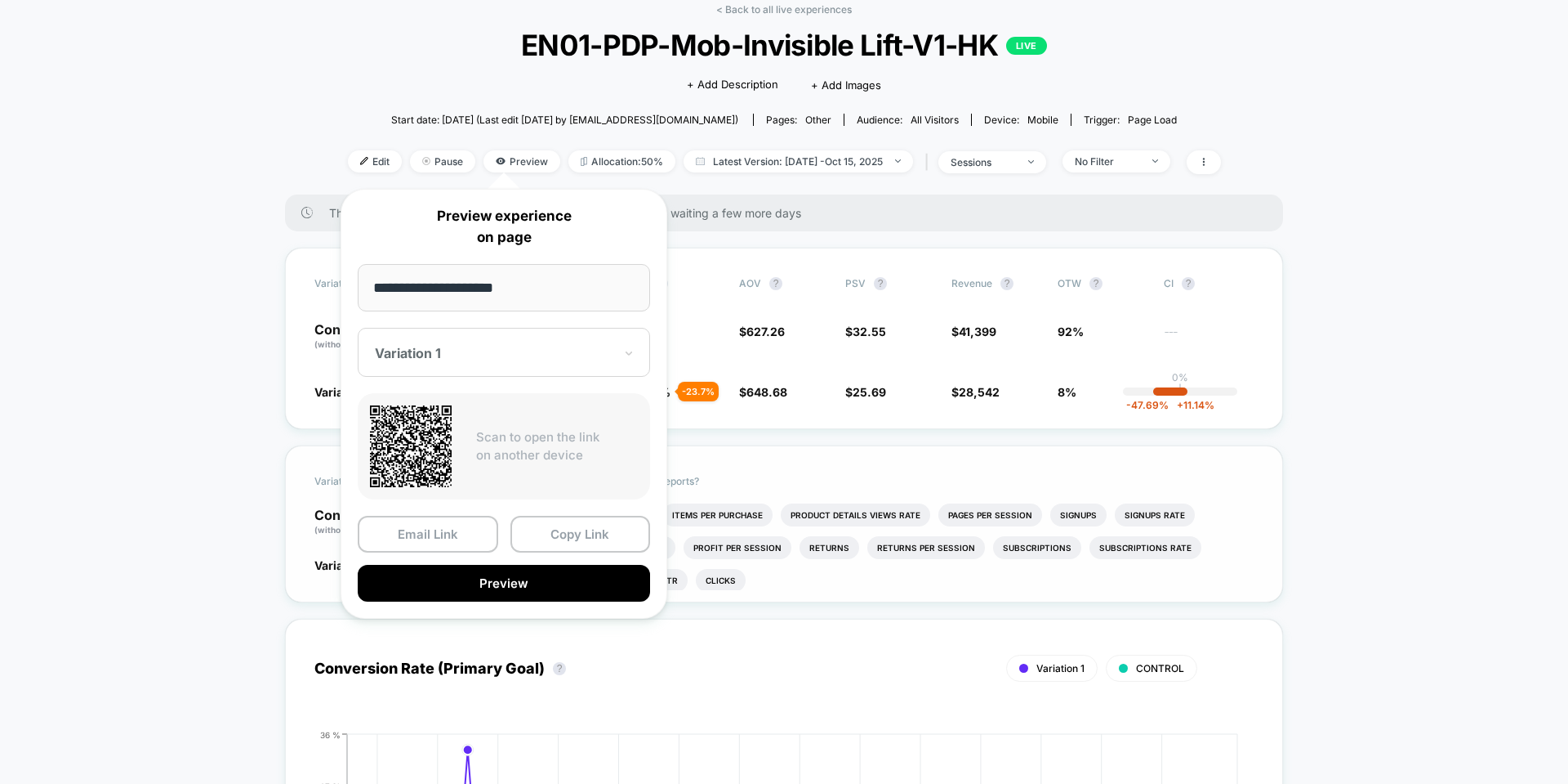
click at [458, 578] on button "Preview" at bounding box center [504, 582] width 293 height 37
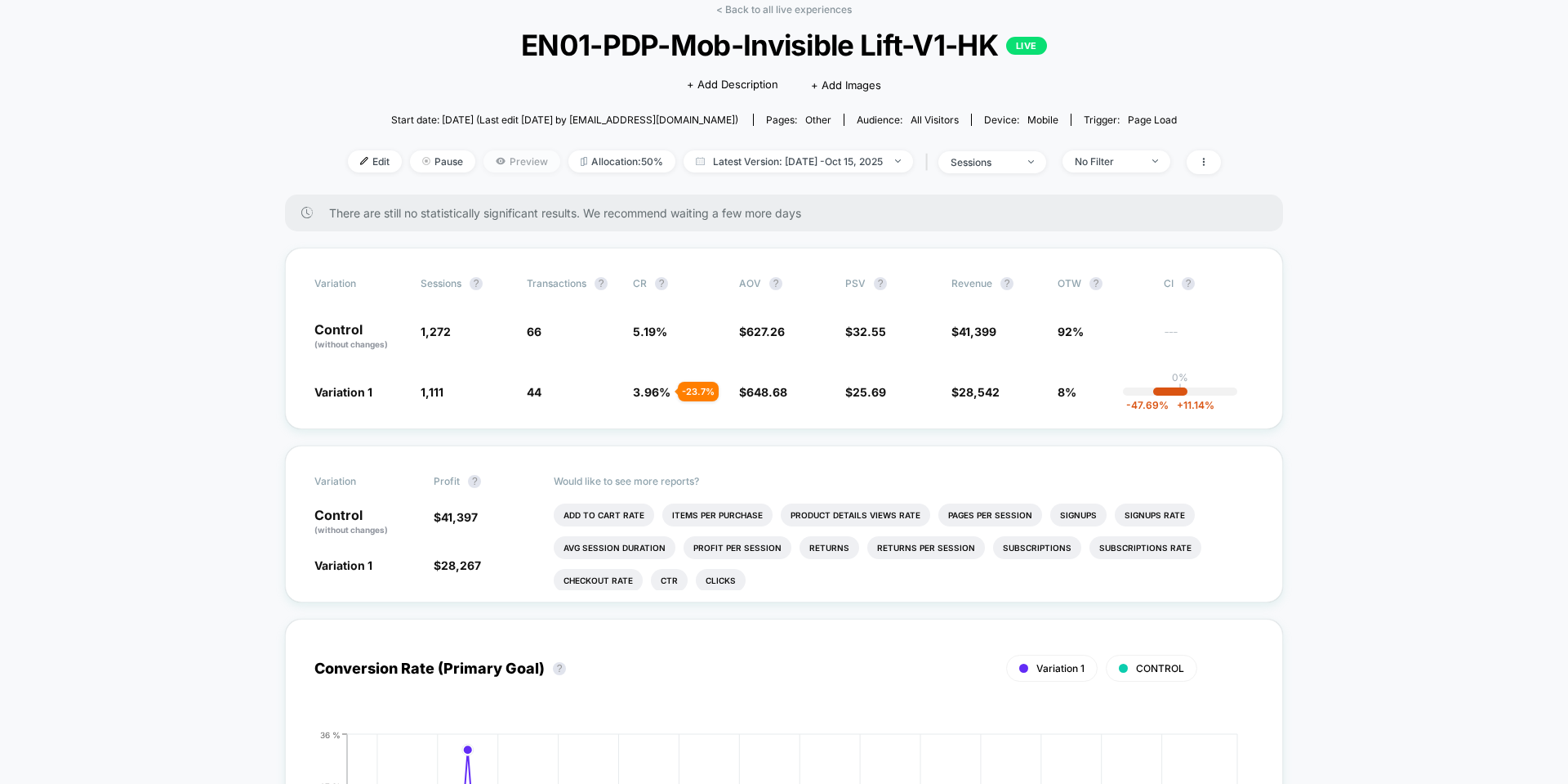
click at [514, 161] on span "Preview" at bounding box center [522, 161] width 77 height 22
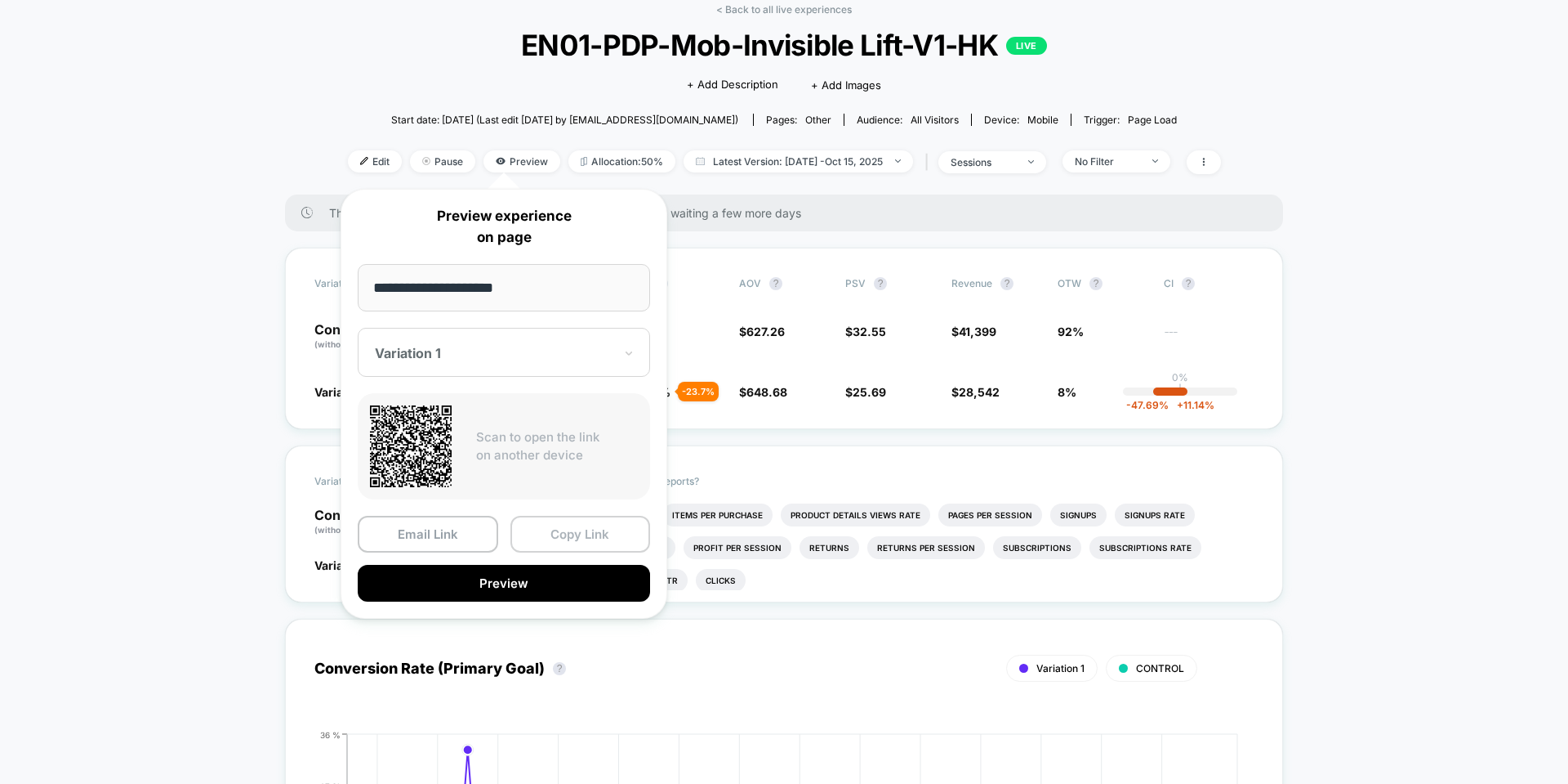
click at [564, 536] on button "Copy Link" at bounding box center [580, 534] width 141 height 37
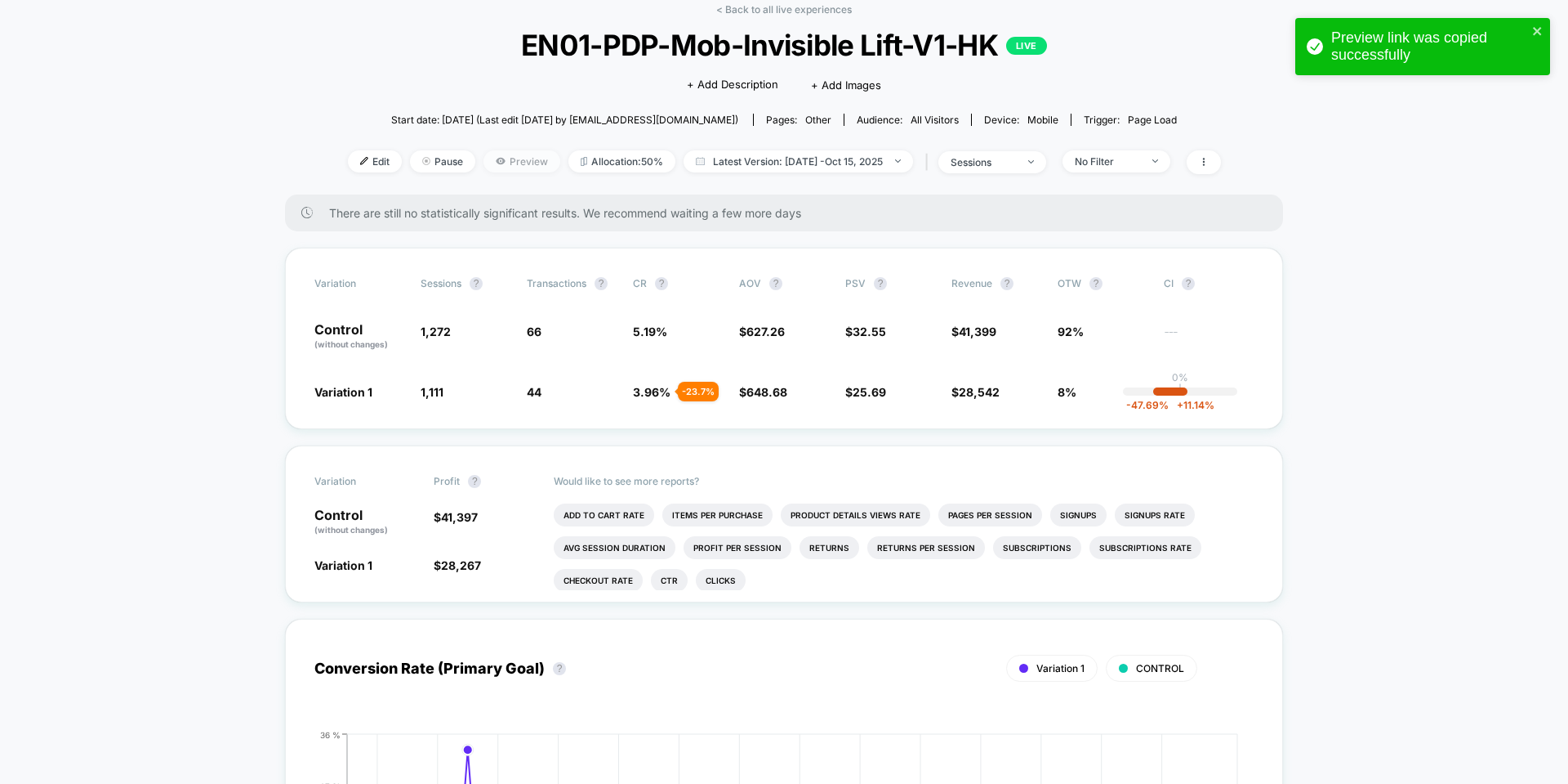
click at [492, 165] on span "Preview" at bounding box center [522, 161] width 77 height 22
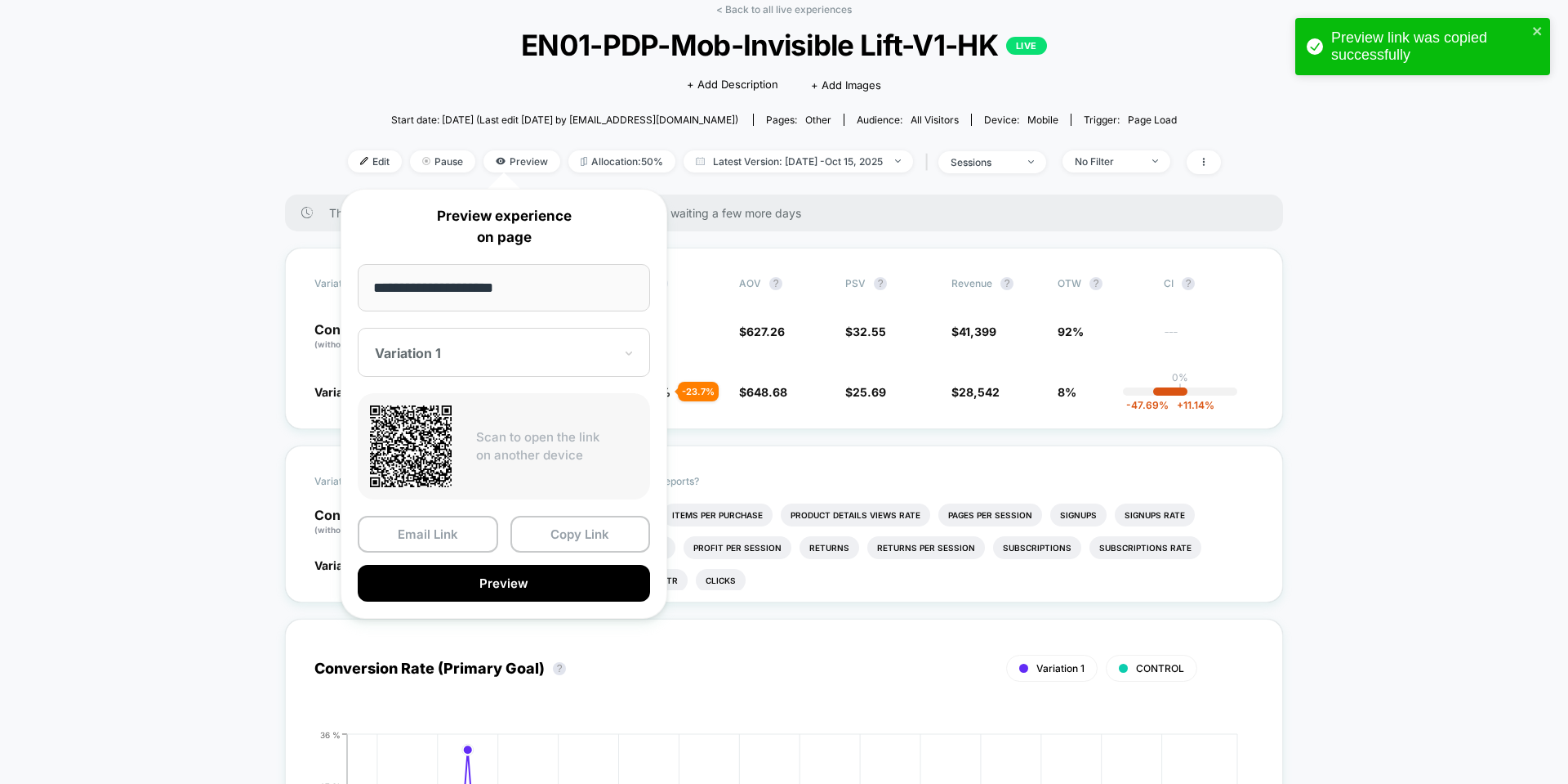
click at [474, 348] on div at bounding box center [493, 353] width 238 height 16
click at [475, 436] on div "CONTROL" at bounding box center [504, 439] width 276 height 29
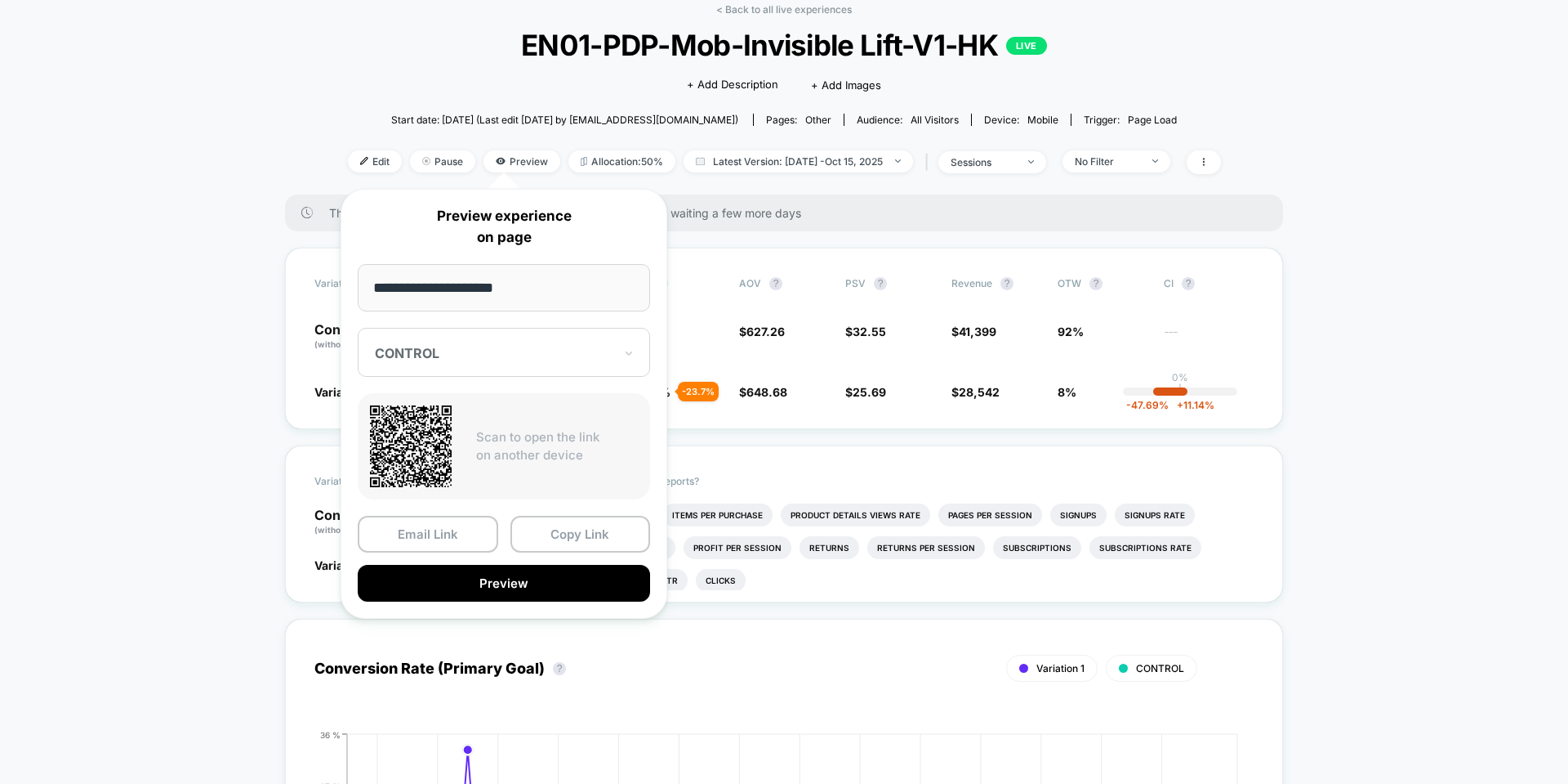
drag, startPoint x: 517, startPoint y: 577, endPoint x: 446, endPoint y: 502, distance: 103.3
click at [446, 502] on div "**********" at bounding box center [504, 403] width 327 height 430
click at [572, 537] on button "Copy Link" at bounding box center [580, 534] width 141 height 37
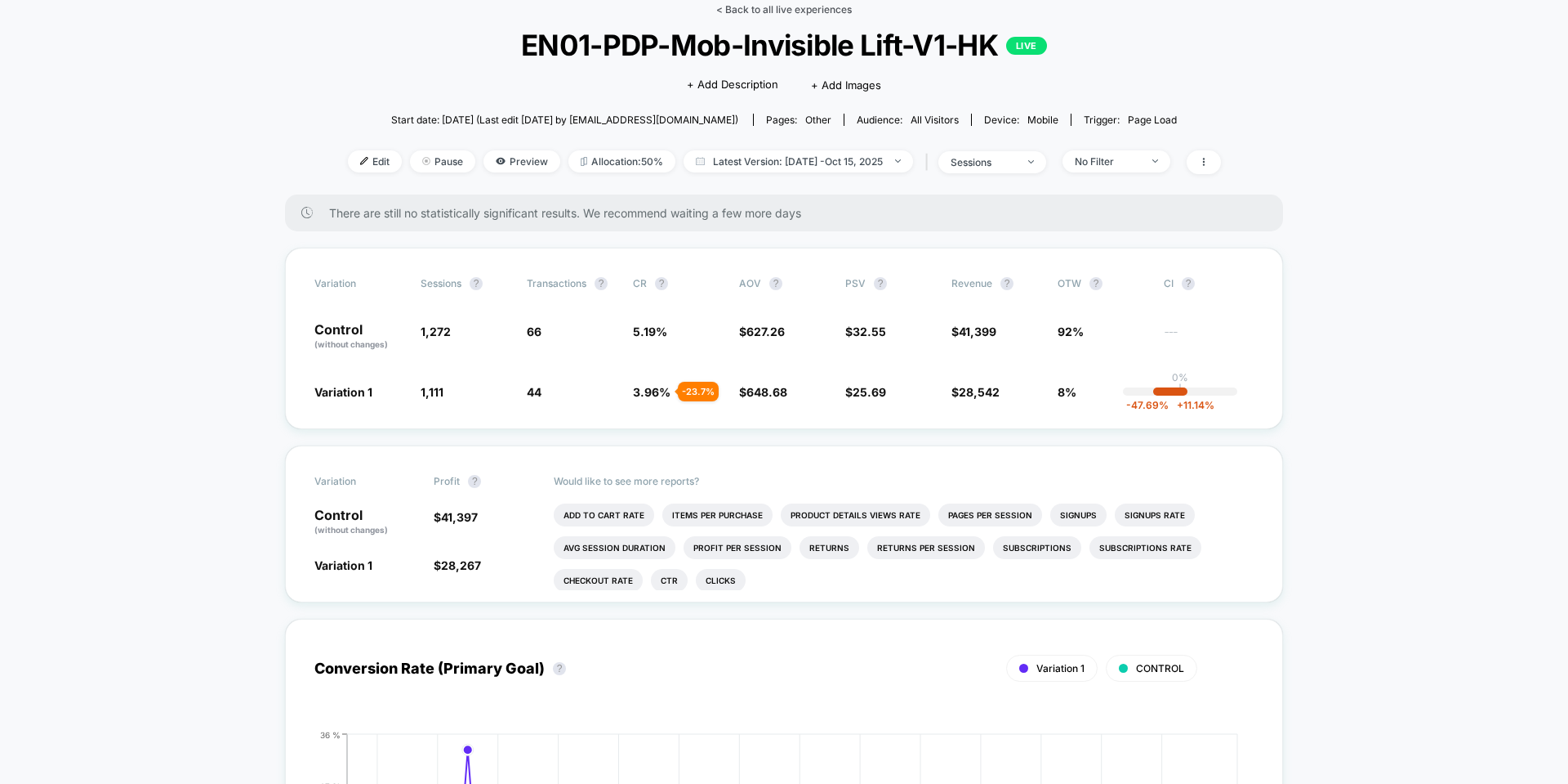
click at [779, 9] on link "< Back to all live experiences" at bounding box center [784, 9] width 136 height 12
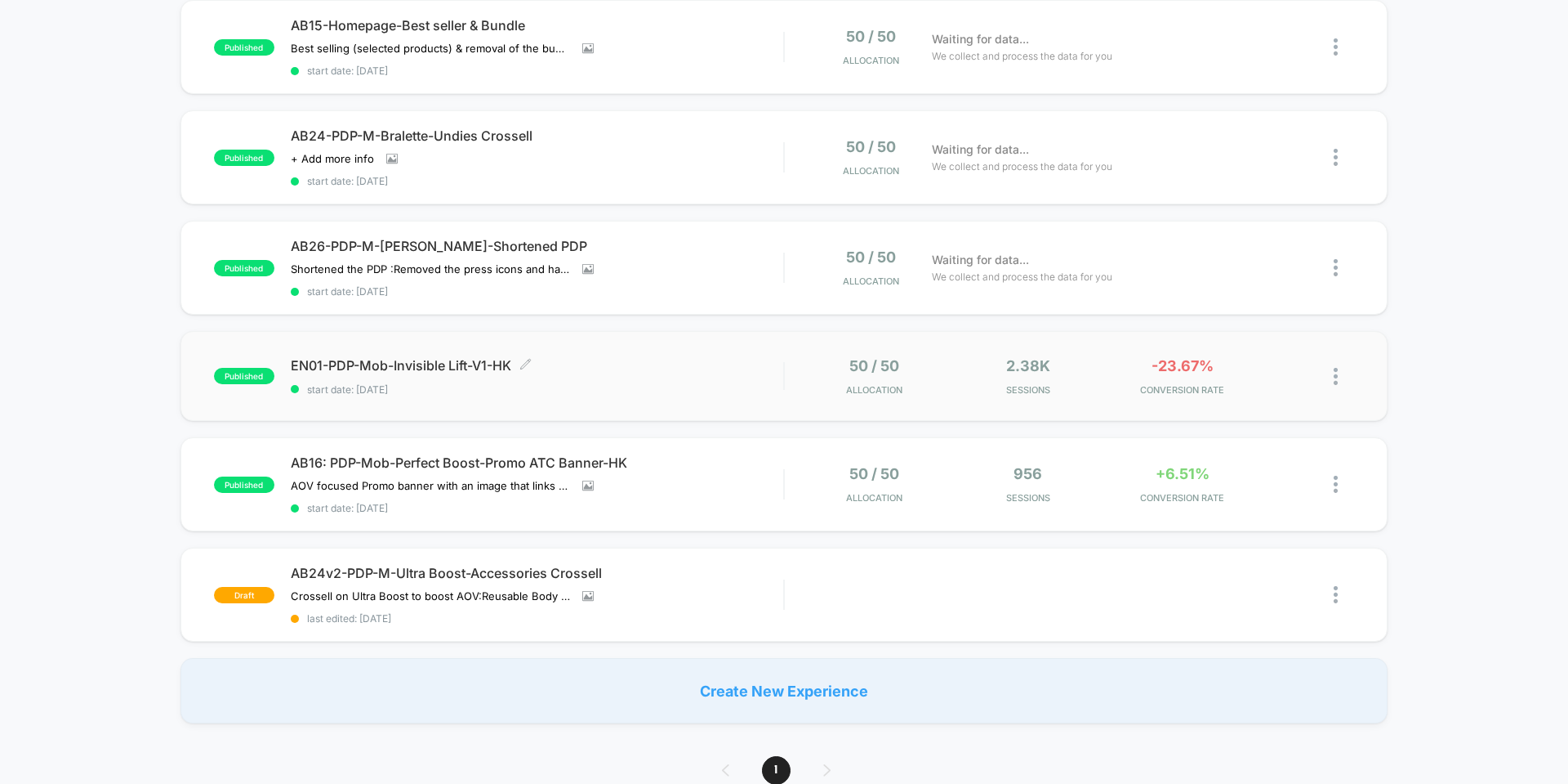
scroll to position [163, 0]
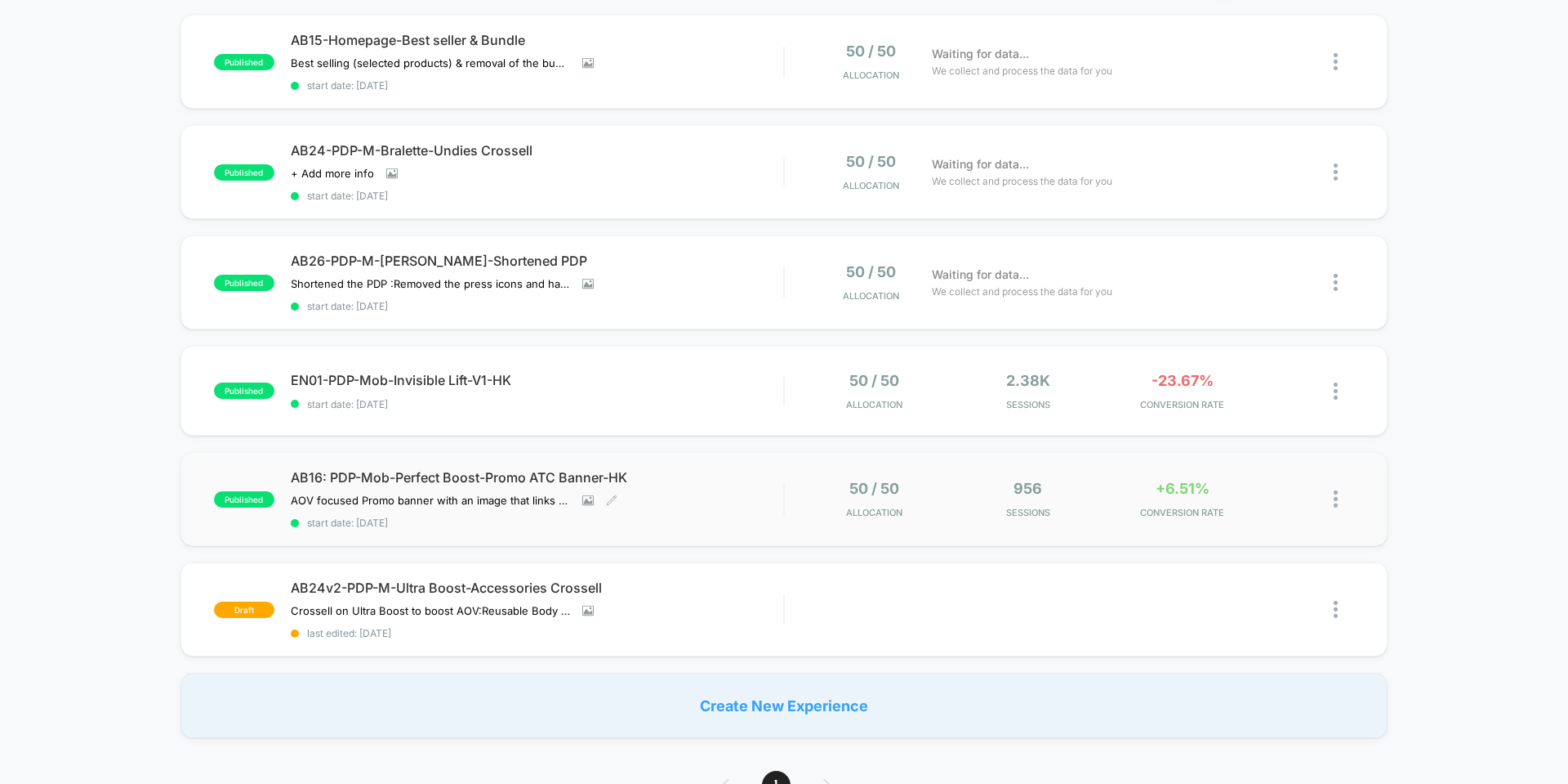
click at [453, 480] on span "AB16: PDP-Mob-Perfect Boost-Promo ATC Banner-HK" at bounding box center [537, 477] width 493 height 16
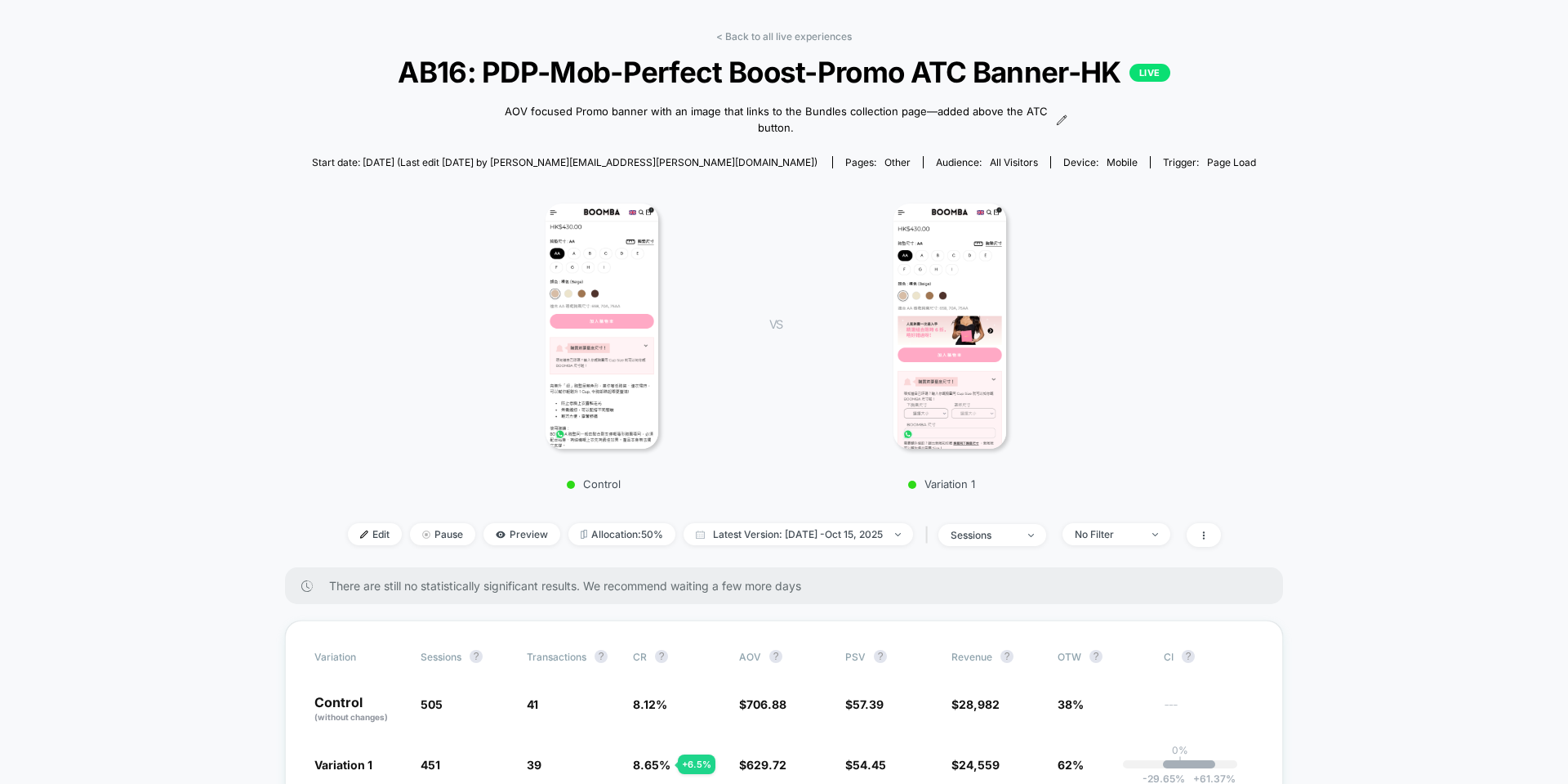
scroll to position [82, 0]
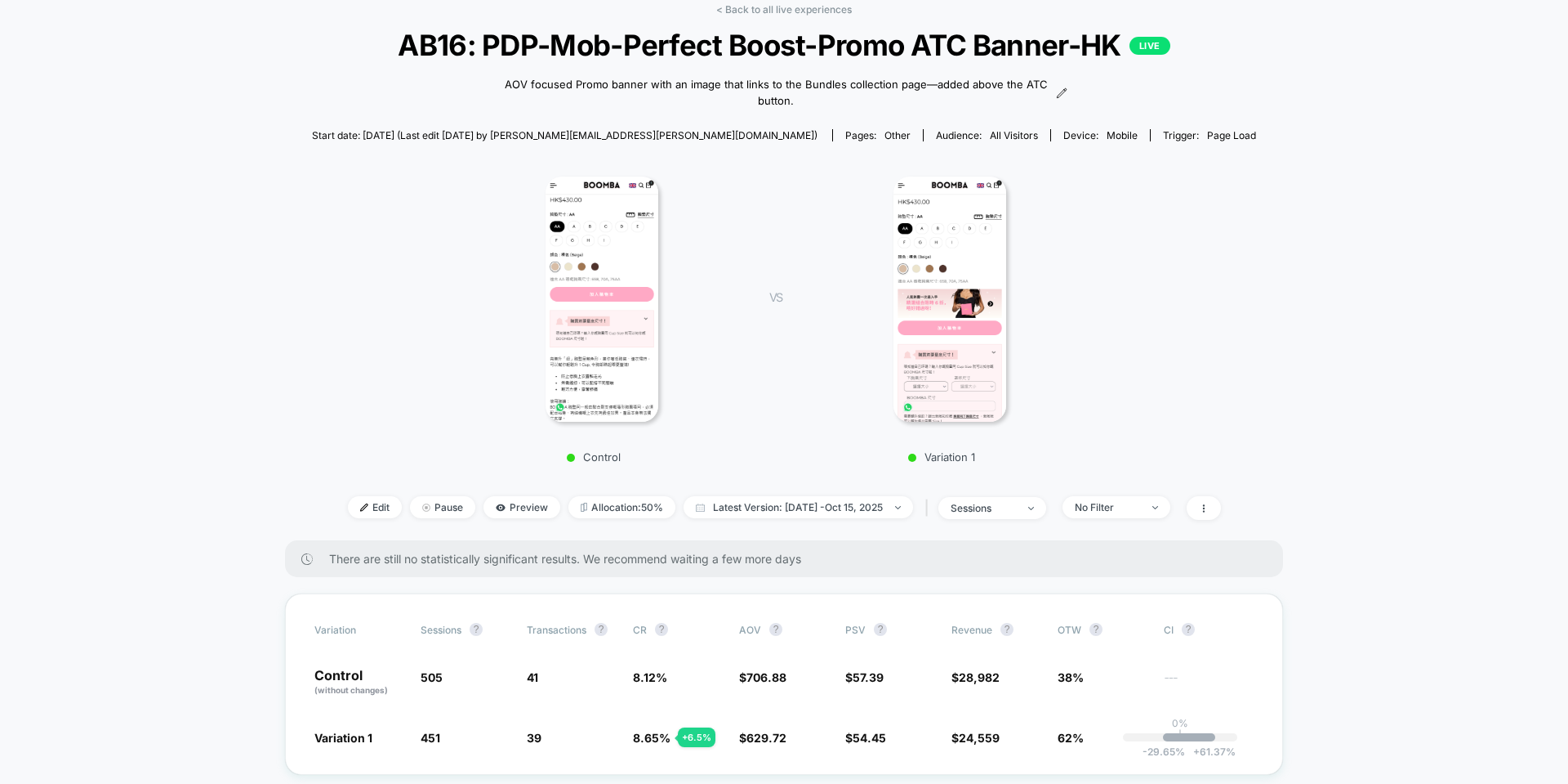
click at [963, 329] on img at bounding box center [950, 299] width 114 height 245
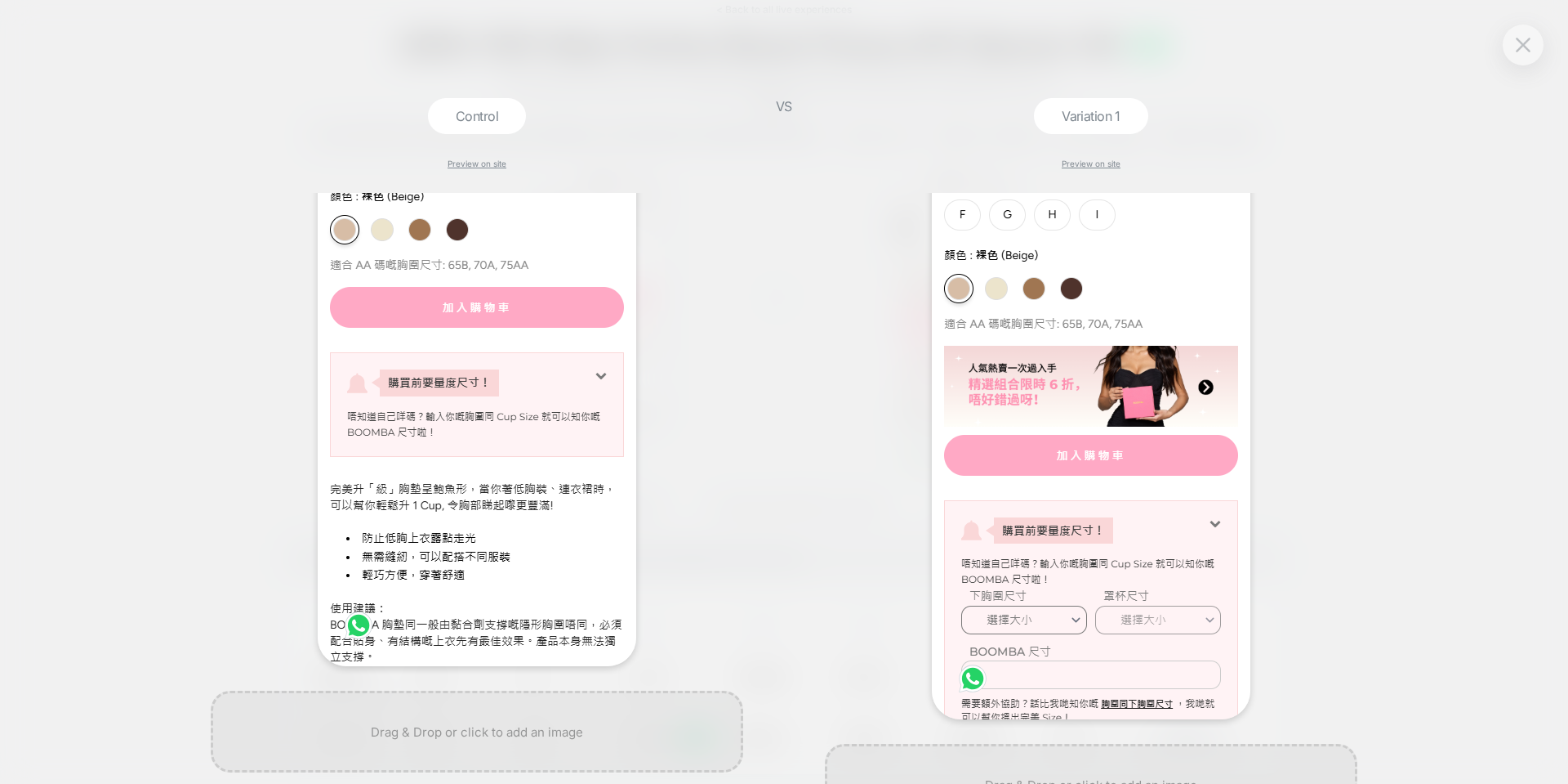
scroll to position [245, 0]
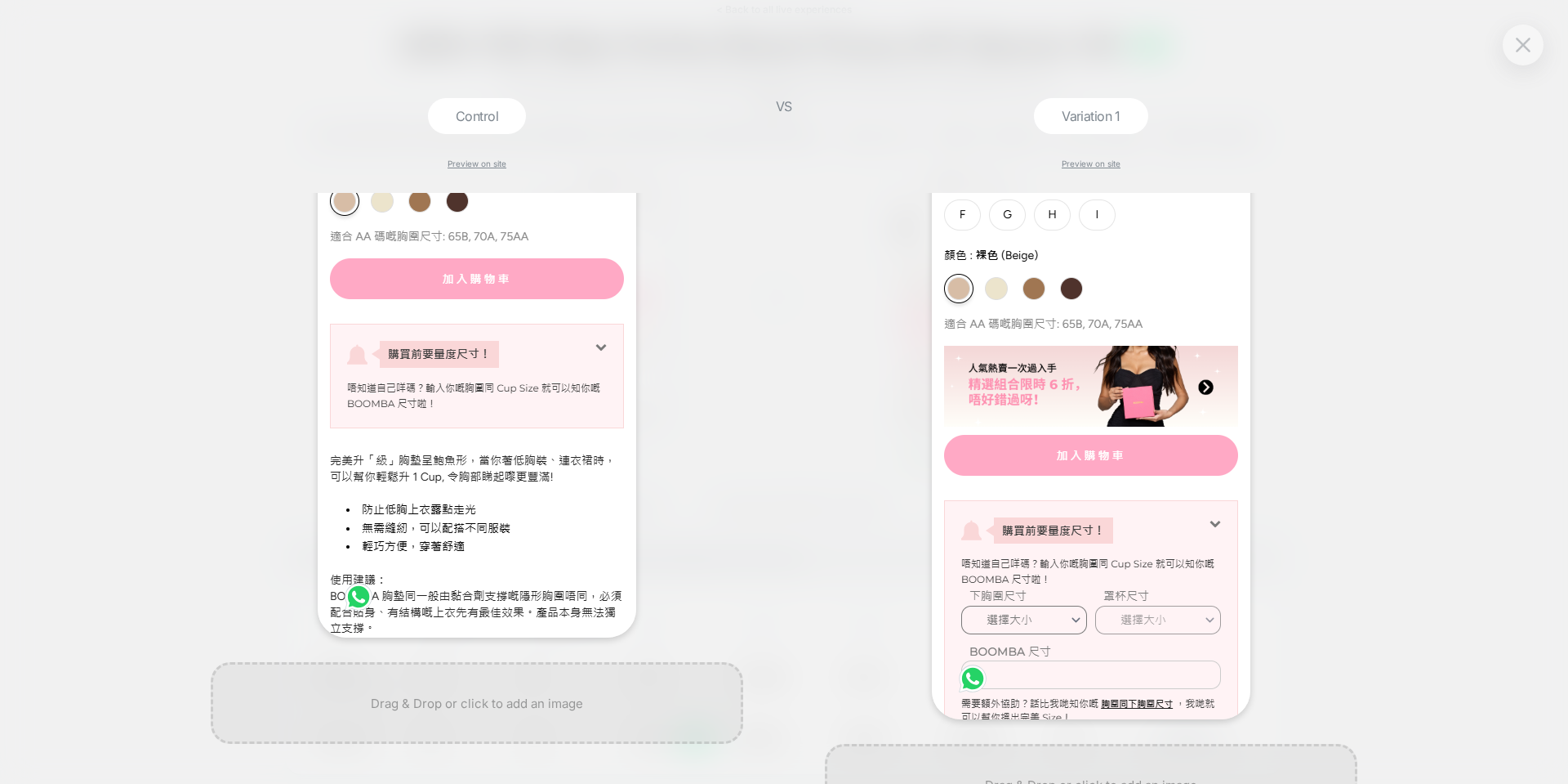
click at [1297, 336] on div at bounding box center [1092, 374] width 533 height 690
click at [1513, 50] on button at bounding box center [1523, 44] width 25 height 25
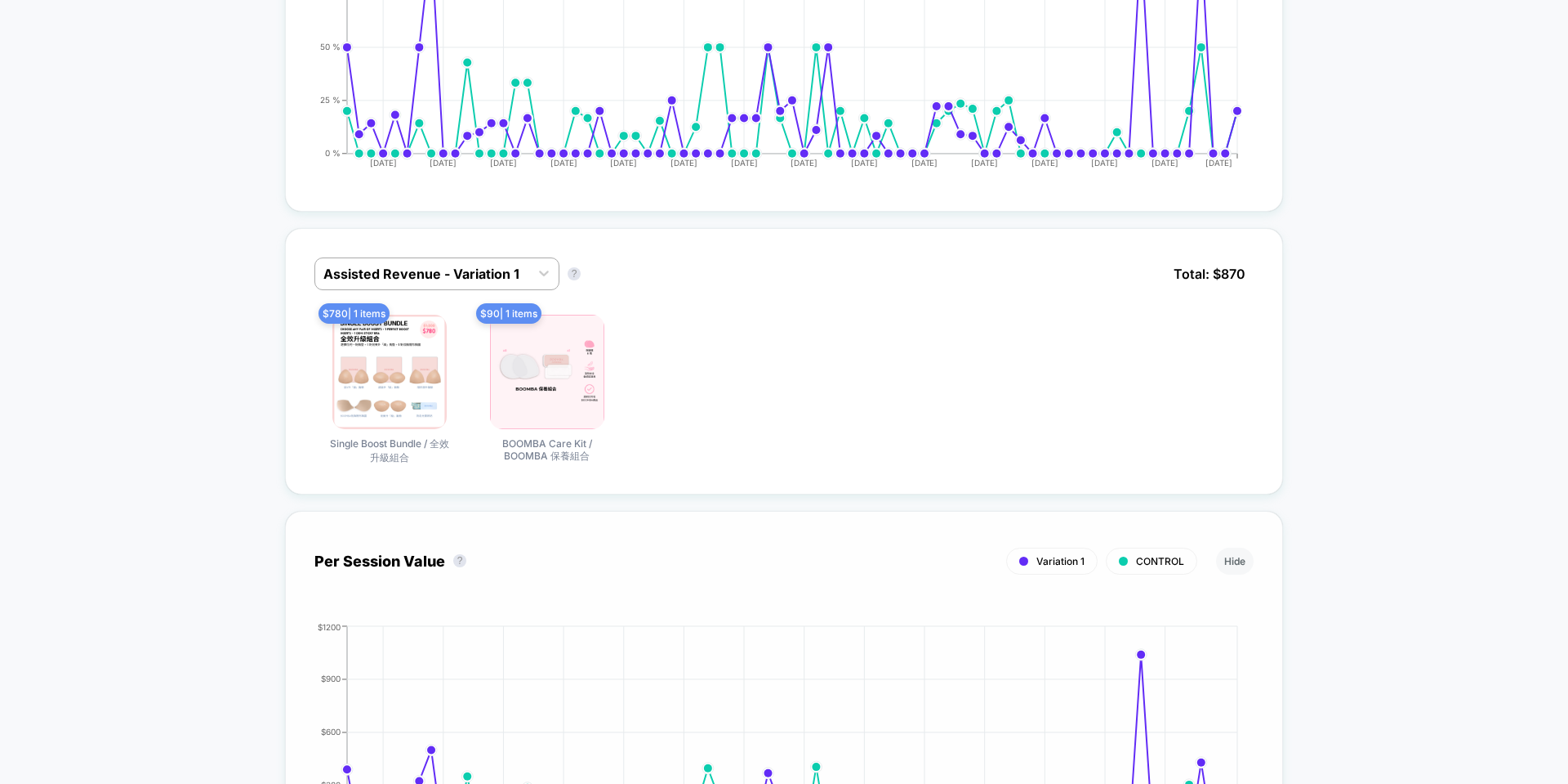
scroll to position [1226, 0]
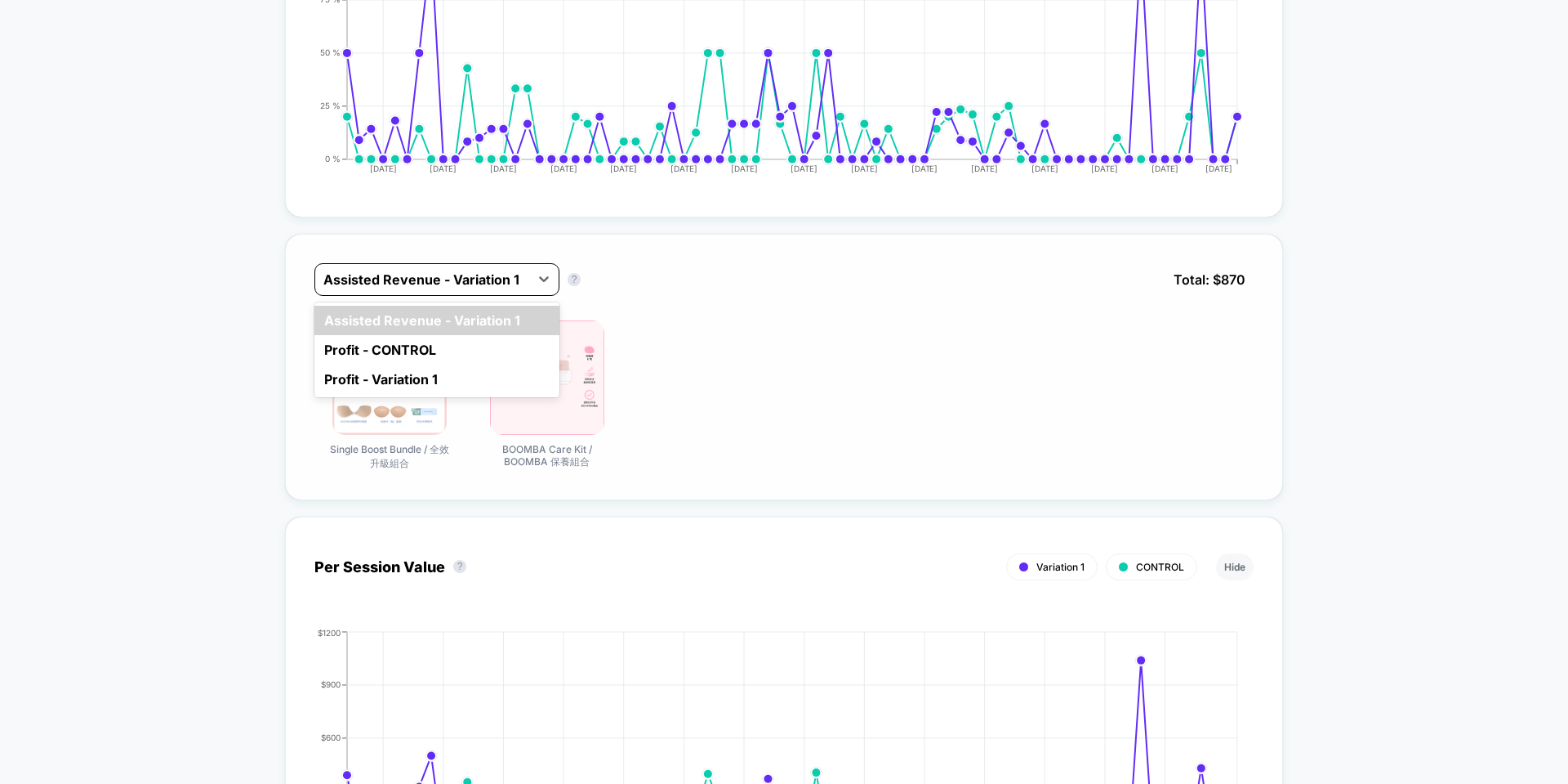
click at [447, 280] on div at bounding box center [423, 279] width 198 height 20
click at [413, 371] on div "Profit - Variation 1" at bounding box center [436, 379] width 245 height 29
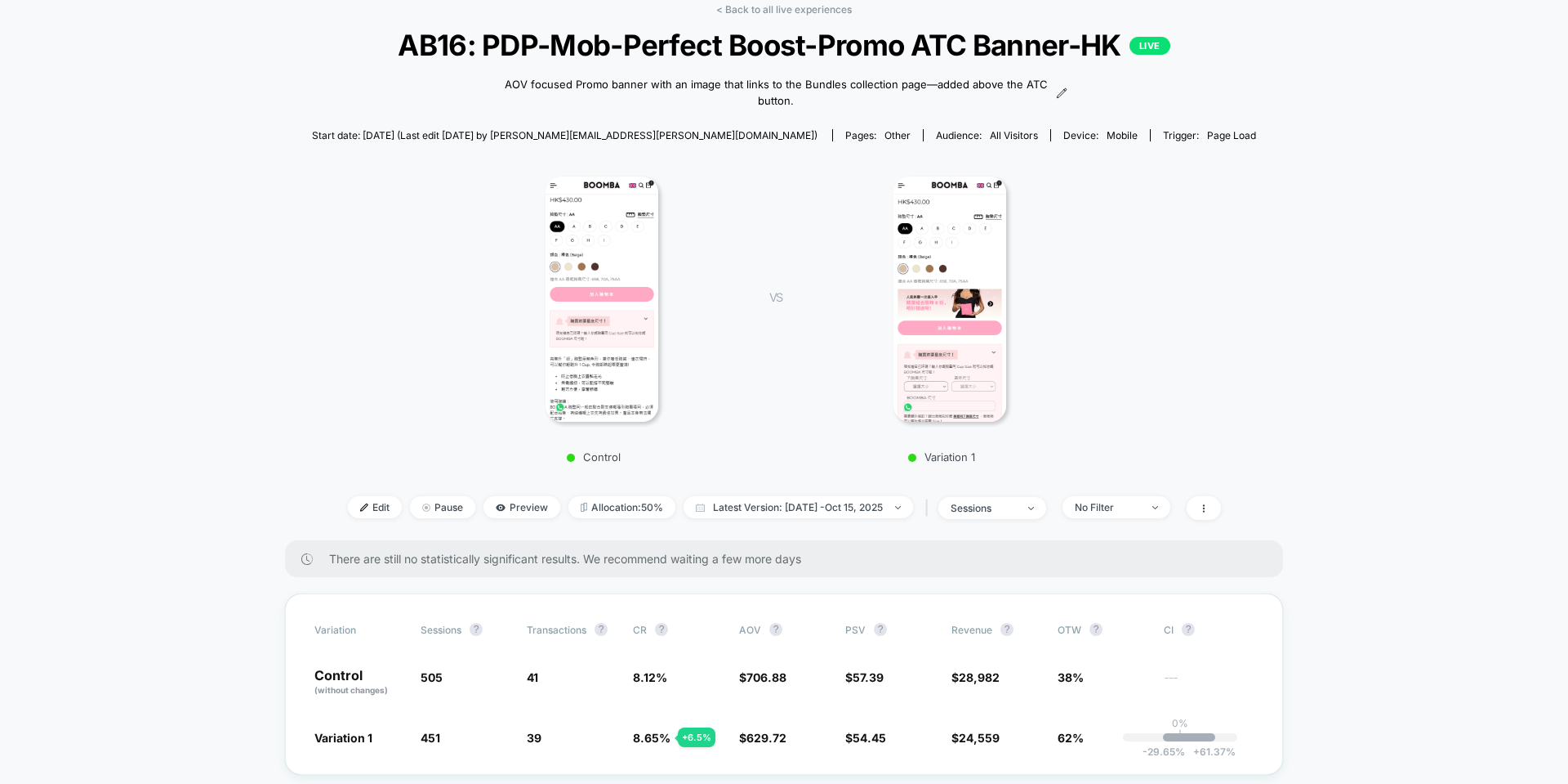
scroll to position [0, 0]
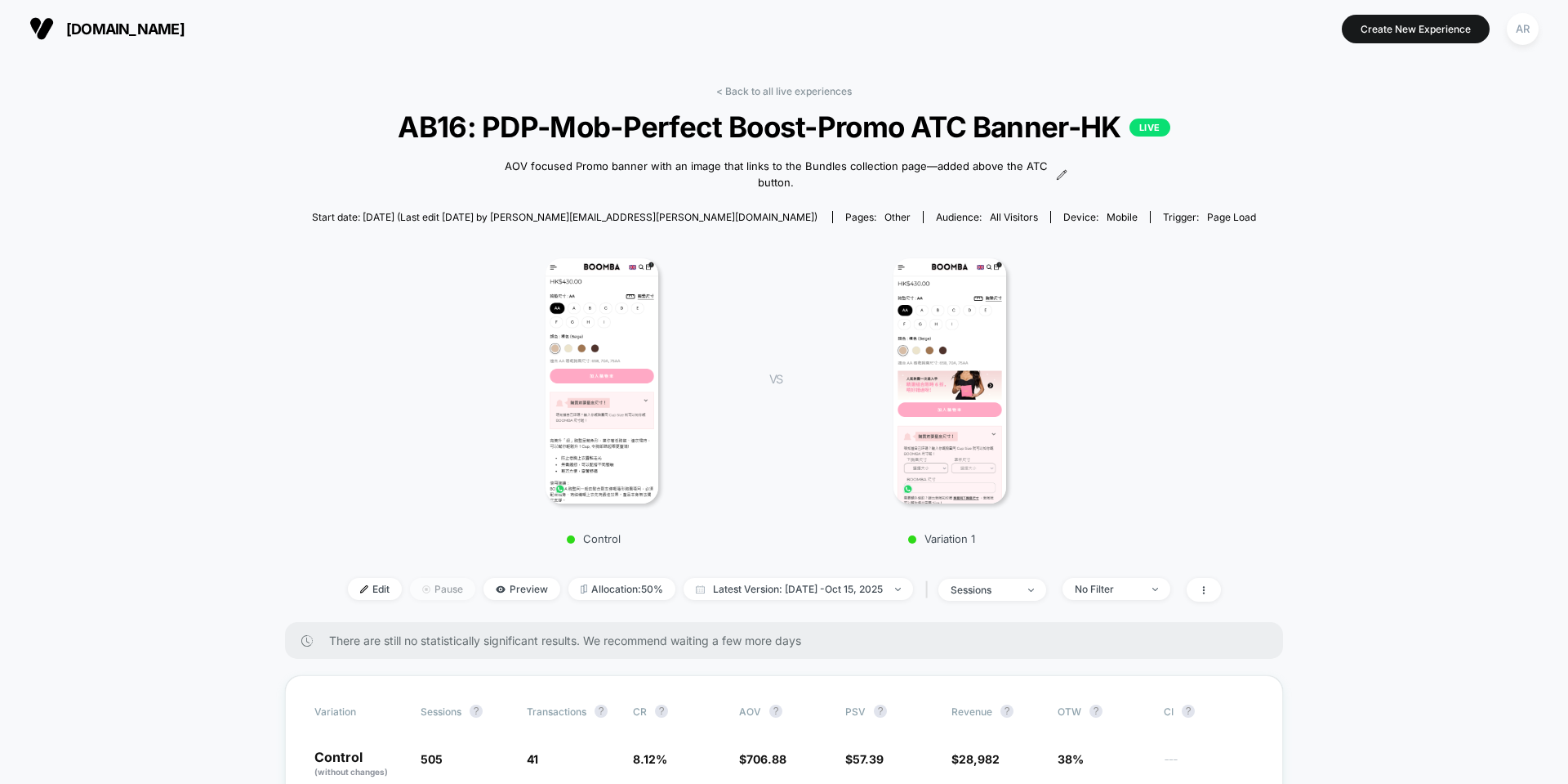
click at [419, 586] on span "Pause" at bounding box center [442, 589] width 66 height 22
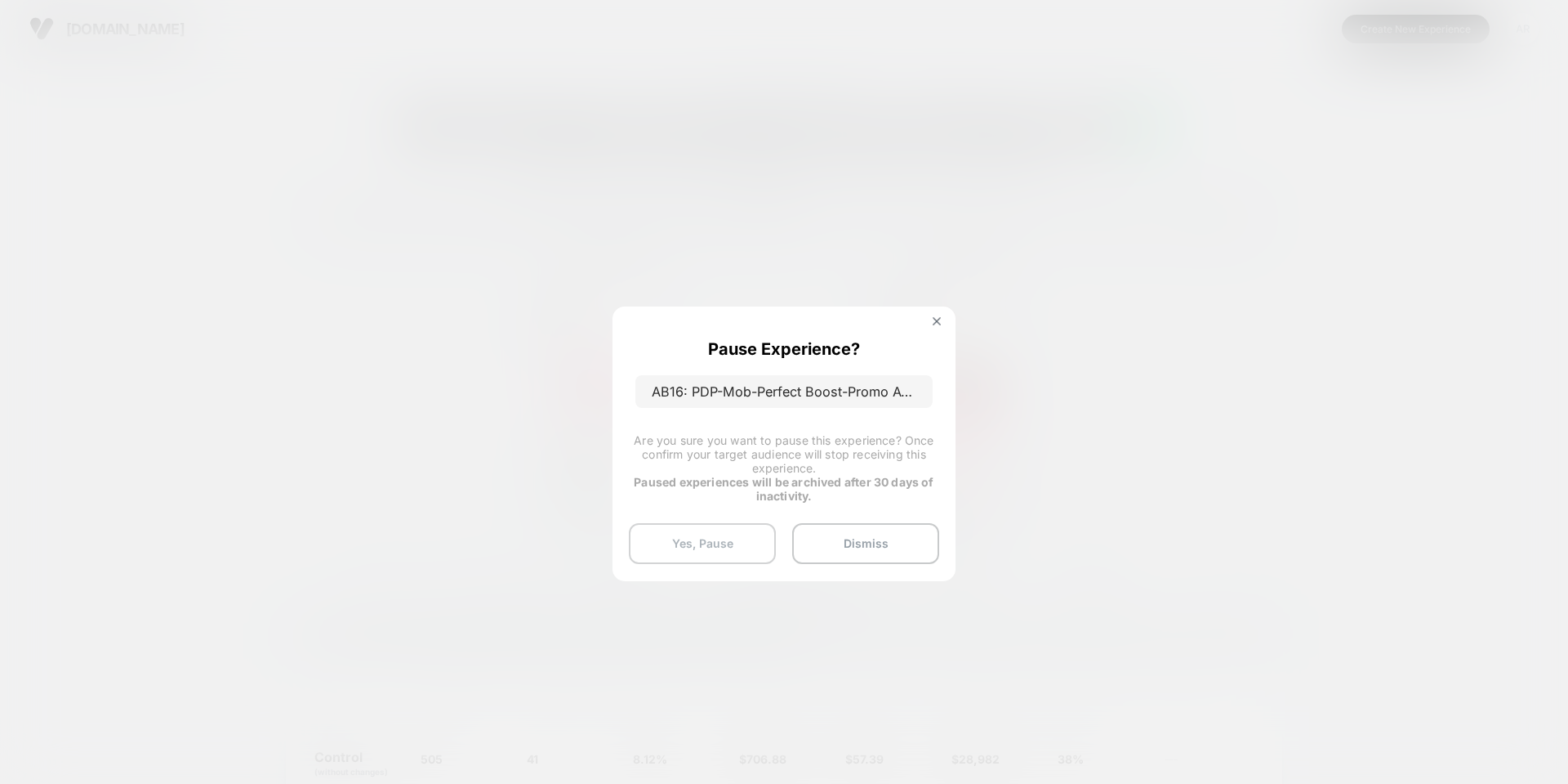
click at [692, 543] on button "Yes, Pause" at bounding box center [702, 543] width 147 height 41
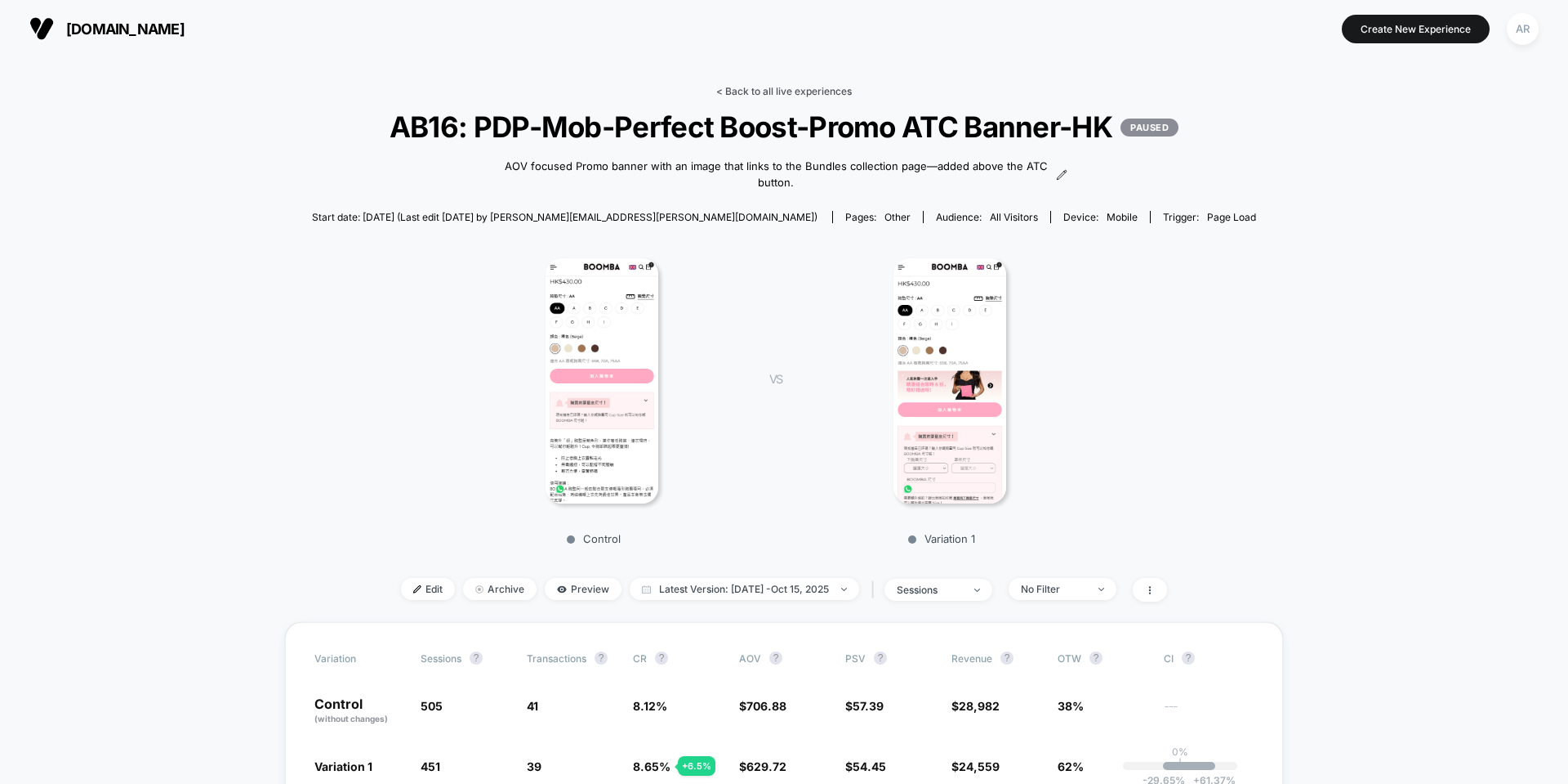
click at [761, 88] on link "< Back to all live experiences" at bounding box center [784, 91] width 136 height 12
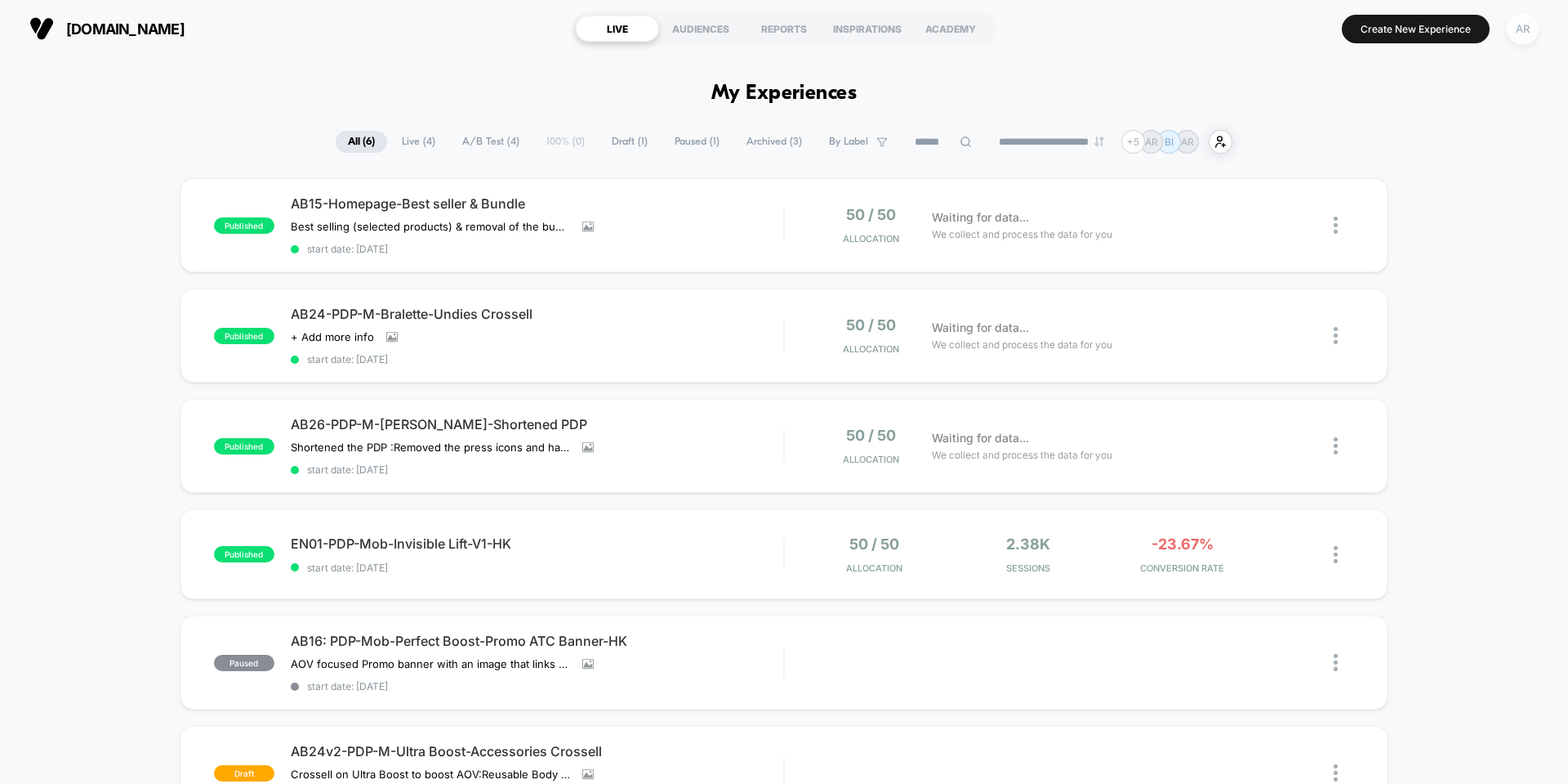
click at [1519, 33] on div "AR" at bounding box center [1523, 28] width 32 height 32
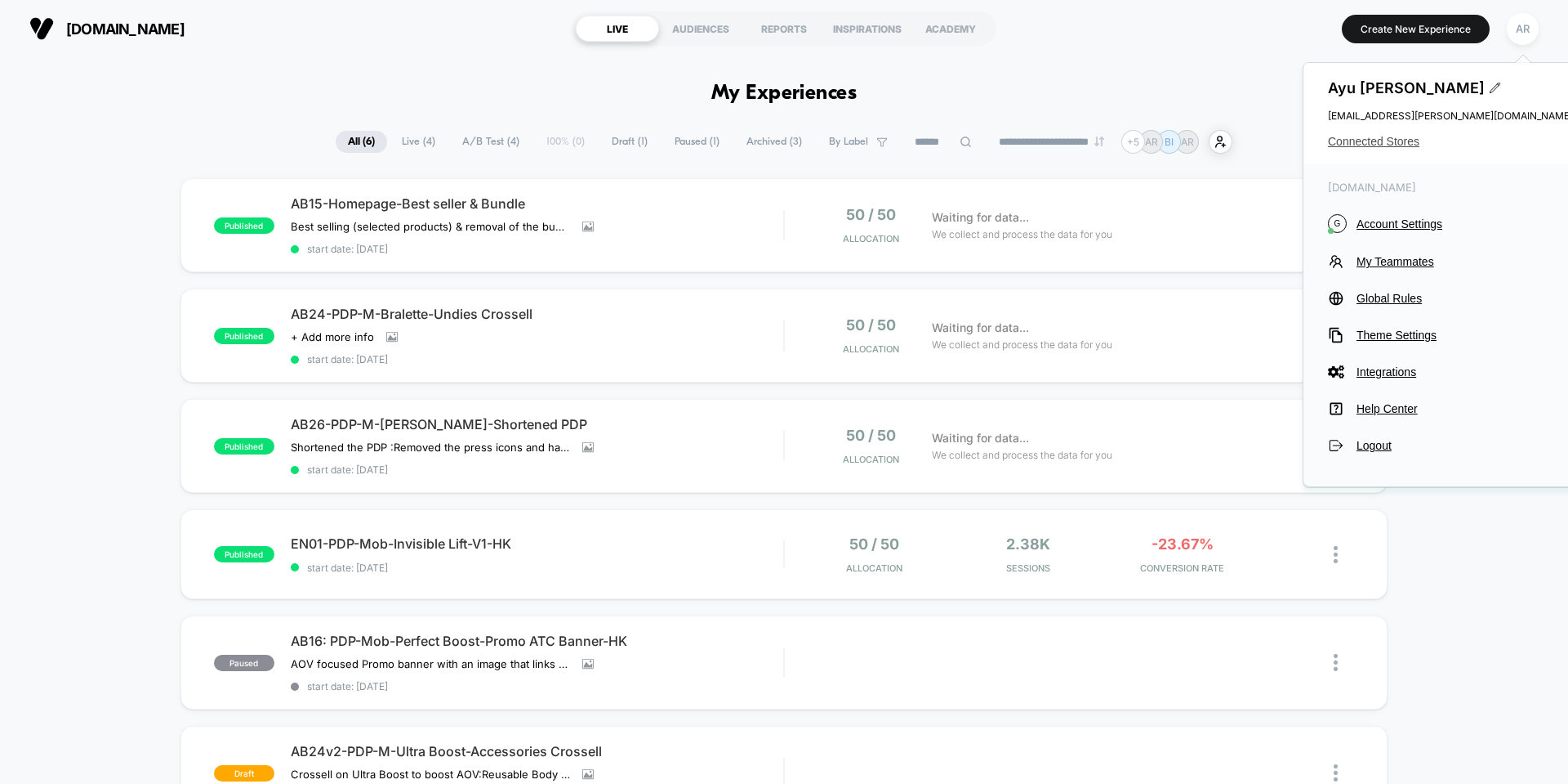
click at [1374, 142] on span "Connected Stores" at bounding box center [1450, 141] width 245 height 13
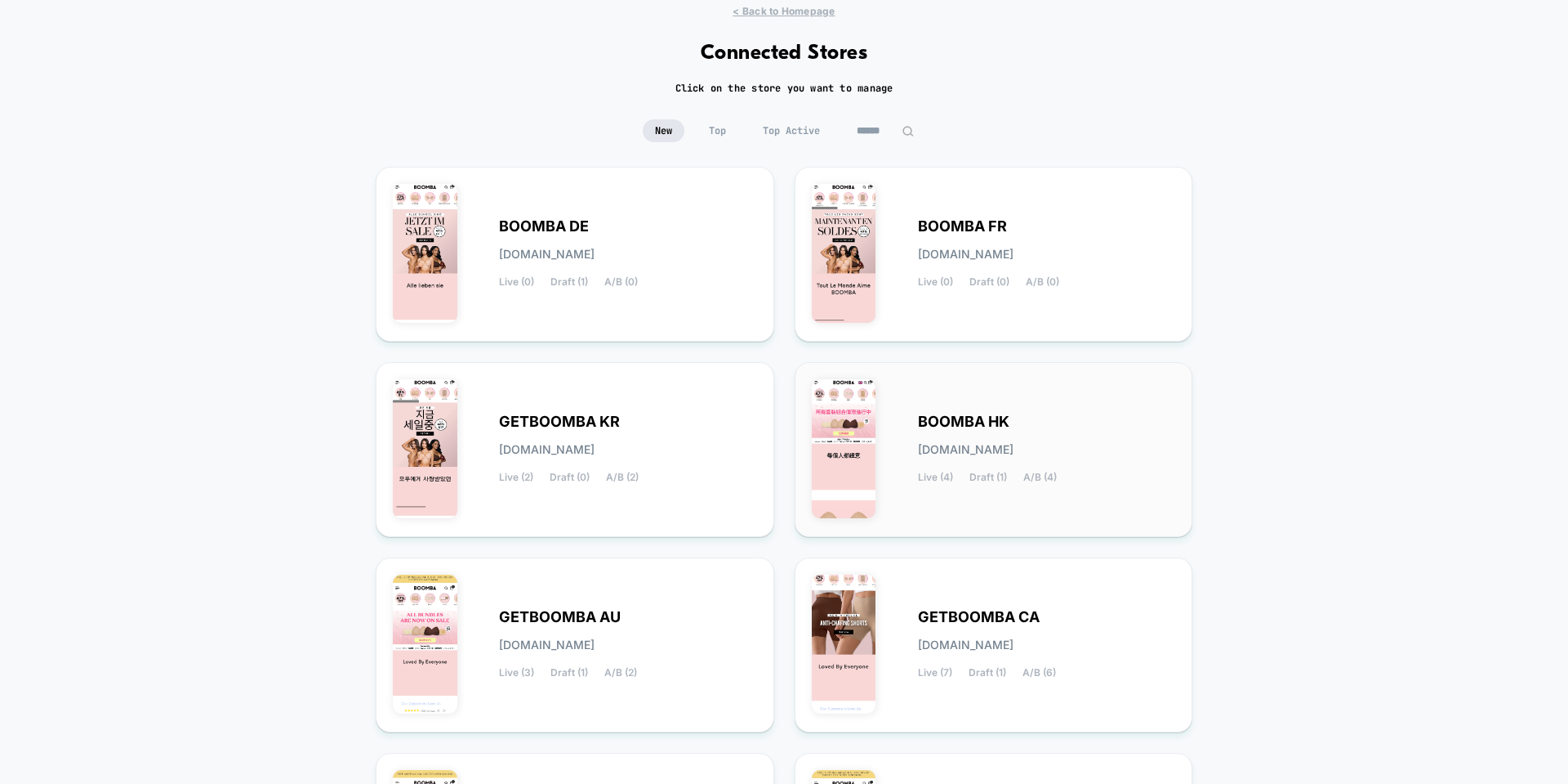
scroll to position [82, 0]
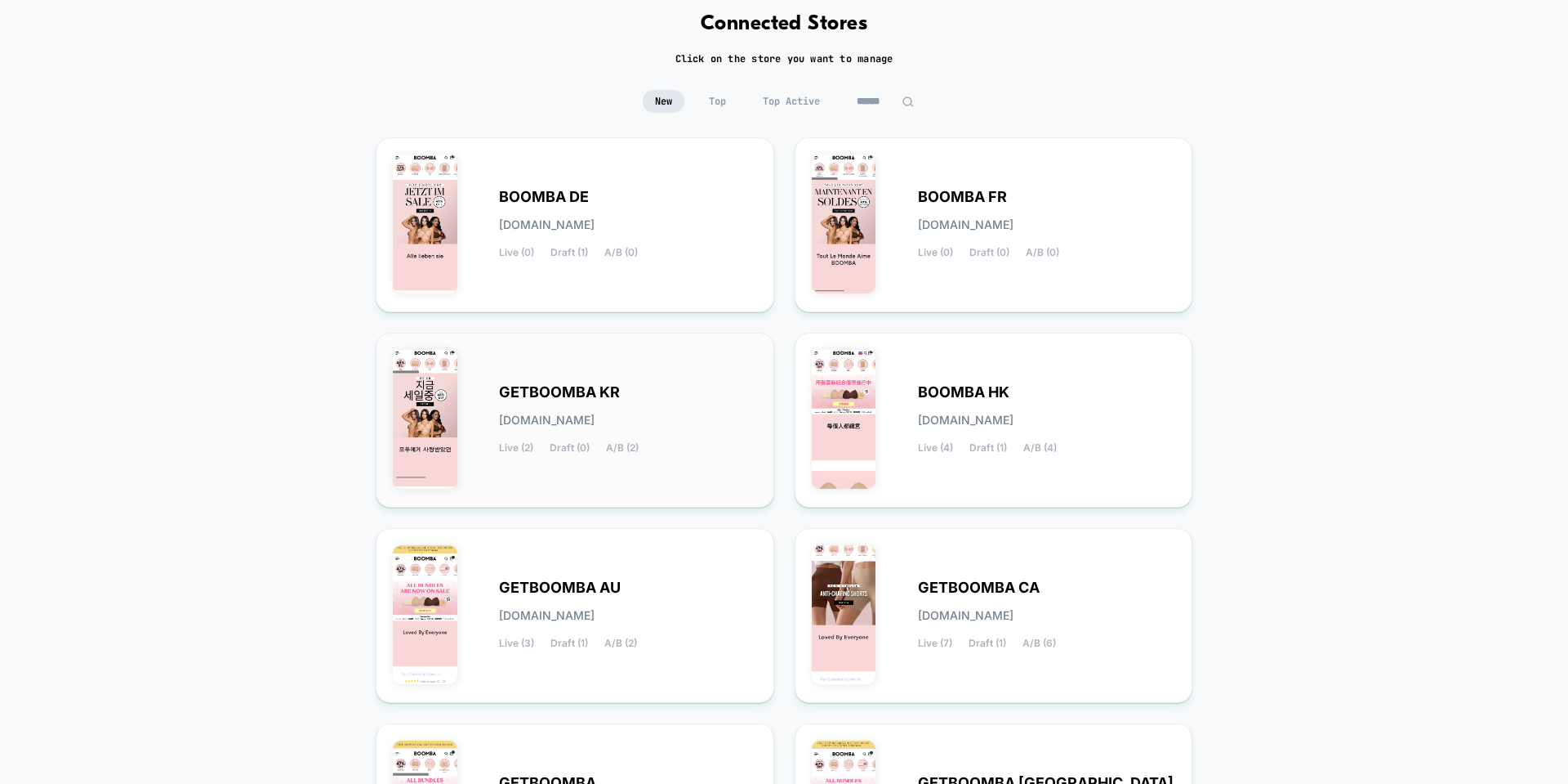
click at [648, 390] on div "GETBOOMBA KR getboomba-kr.myshopify.com Live (2) Draft (0) A/B (2)" at bounding box center [628, 420] width 258 height 67
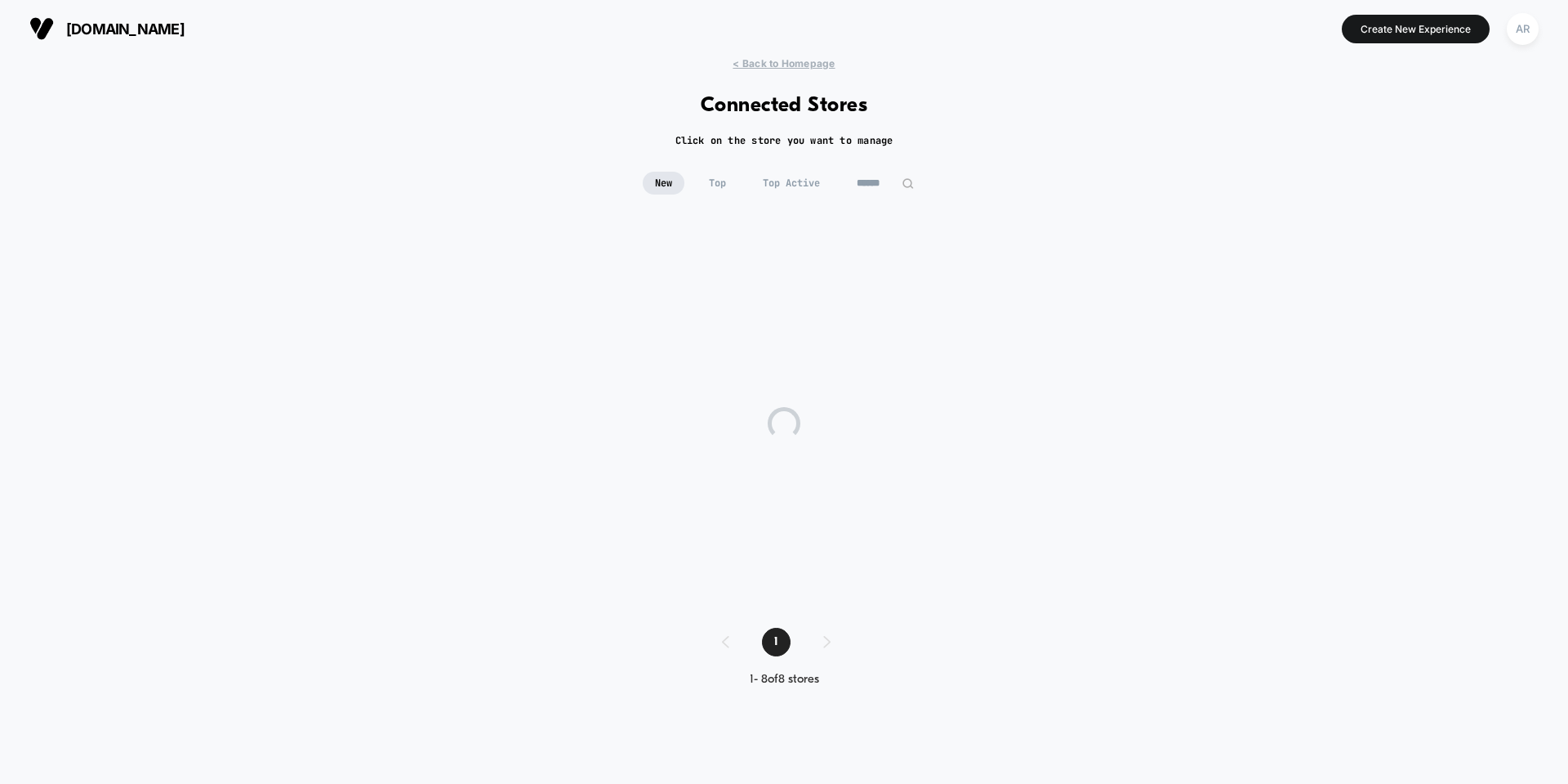
scroll to position [0, 0]
